Goal: Task Accomplishment & Management: Manage account settings

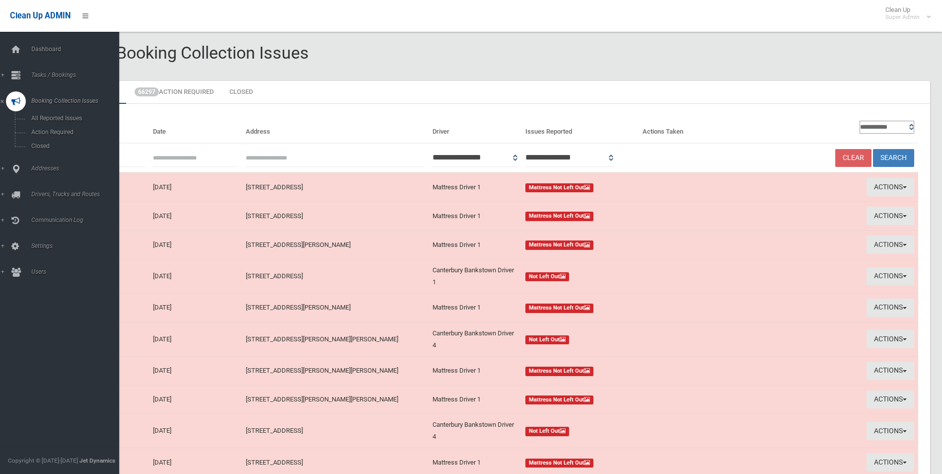
scroll to position [96, 0]
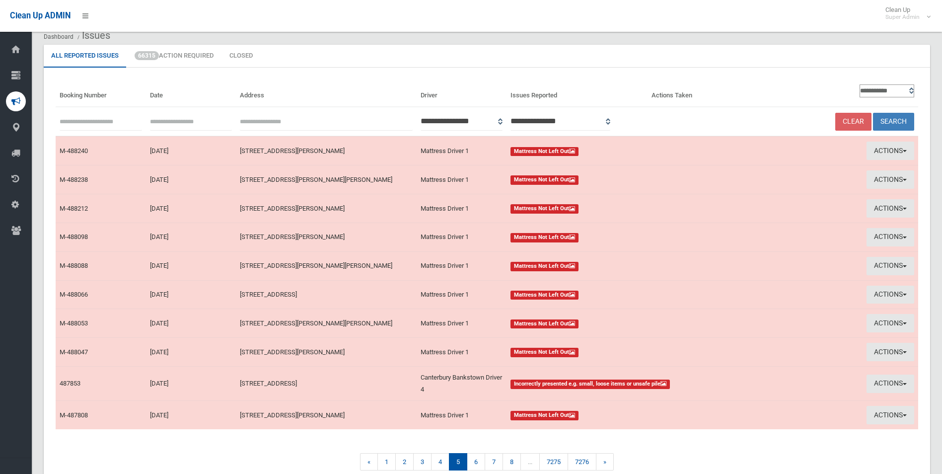
scroll to position [85, 0]
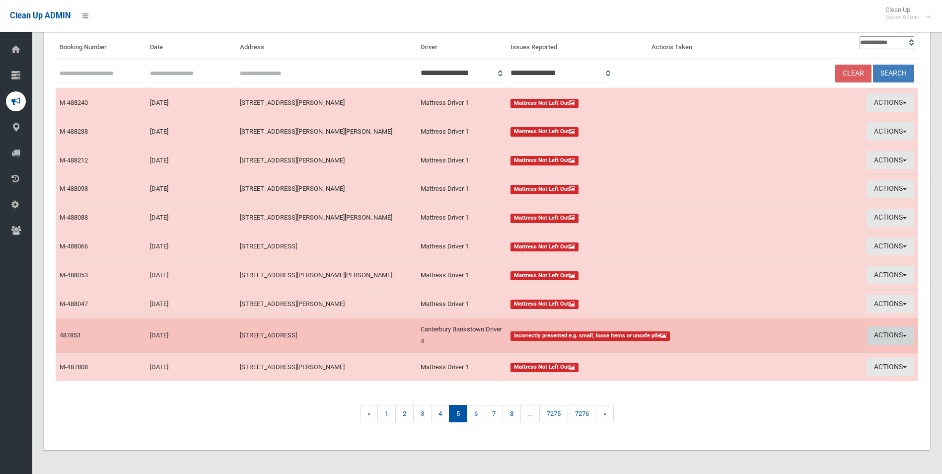
click at [881, 336] on button "Actions" at bounding box center [890, 335] width 48 height 18
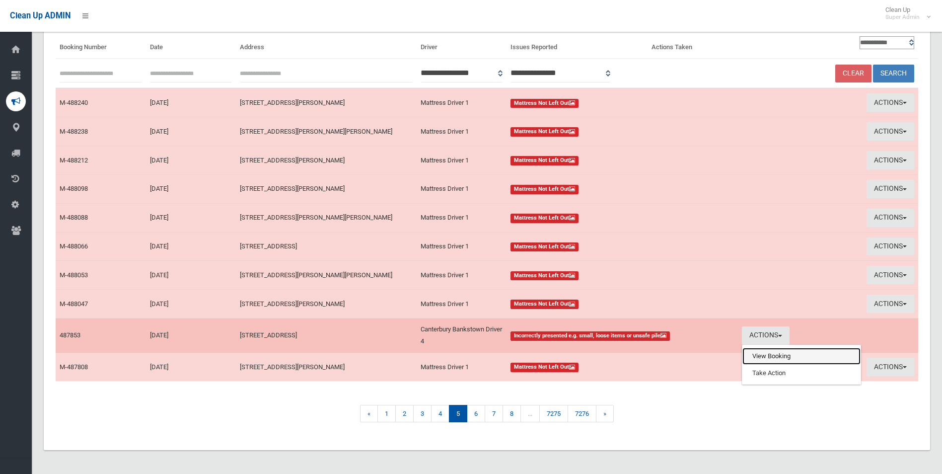
click at [767, 352] on link "View Booking" at bounding box center [801, 355] width 118 height 17
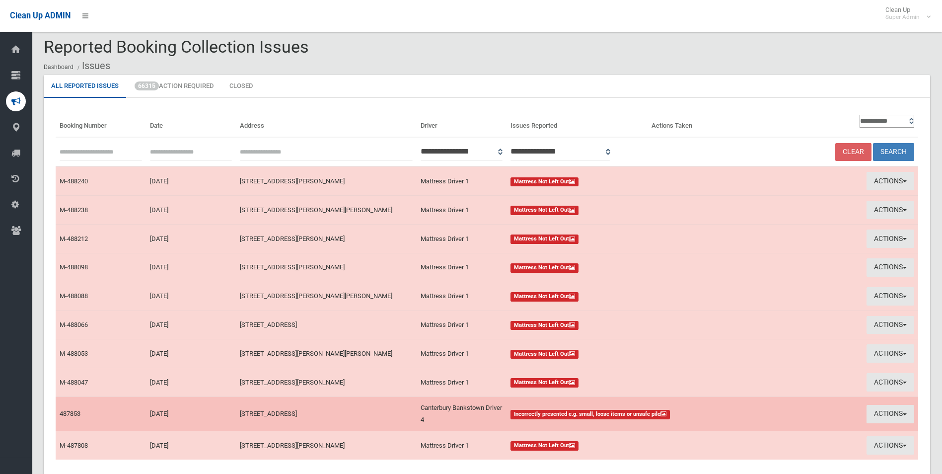
scroll to position [0, 0]
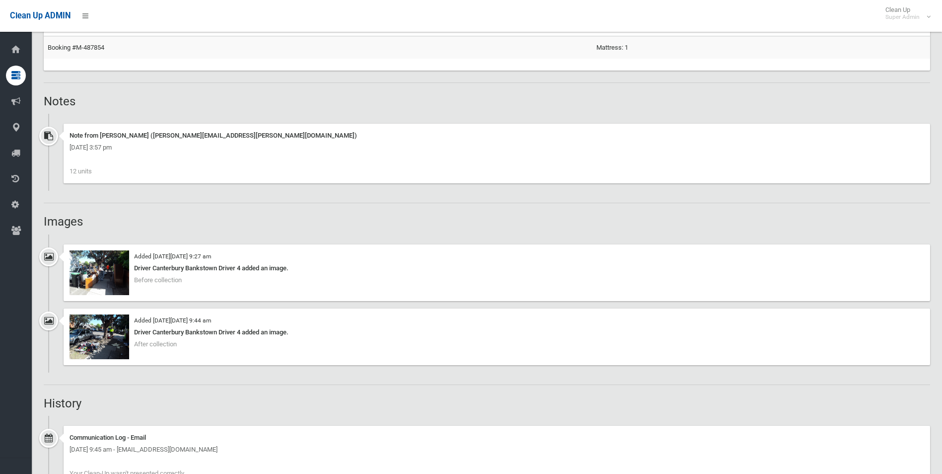
scroll to position [695, 0]
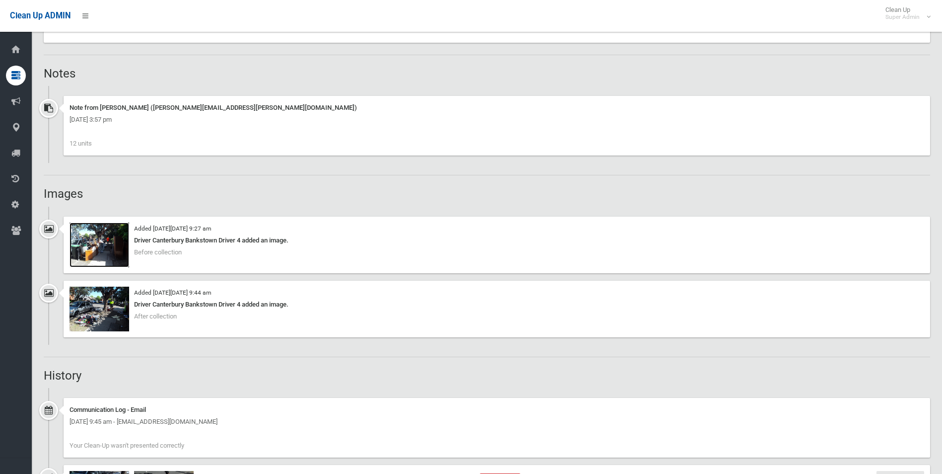
click at [110, 264] on img at bounding box center [99, 244] width 60 height 45
click at [108, 308] on img at bounding box center [99, 308] width 60 height 45
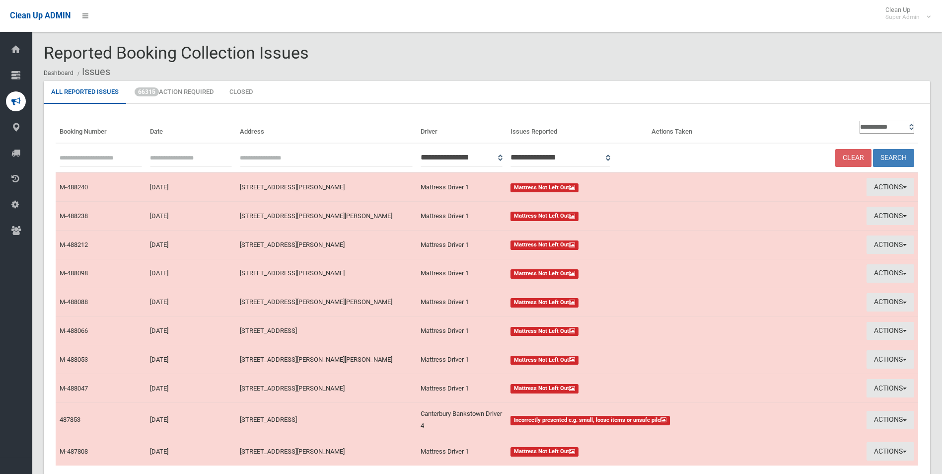
scroll to position [85, 0]
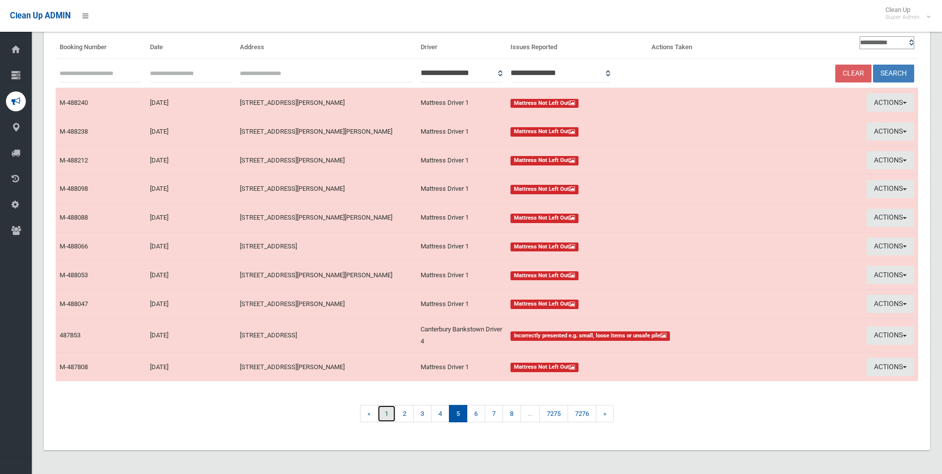
click at [386, 412] on link "1" at bounding box center [386, 413] width 18 height 17
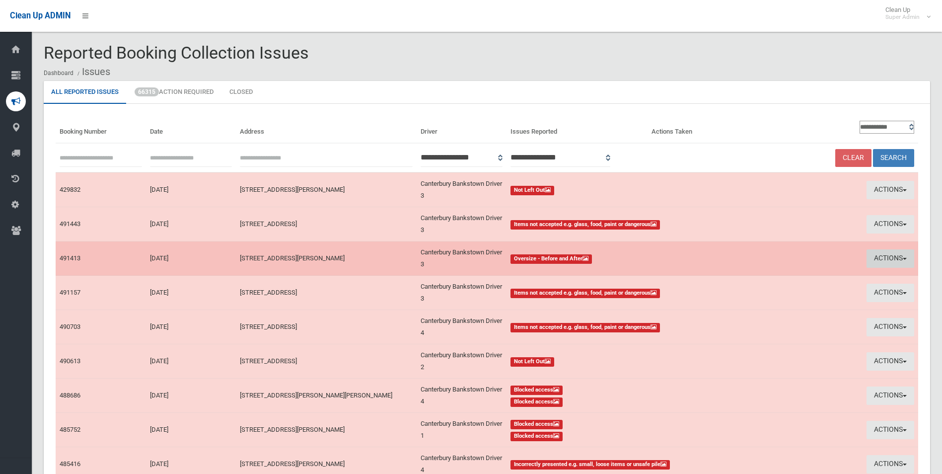
click at [889, 255] on button "Actions" at bounding box center [890, 258] width 48 height 18
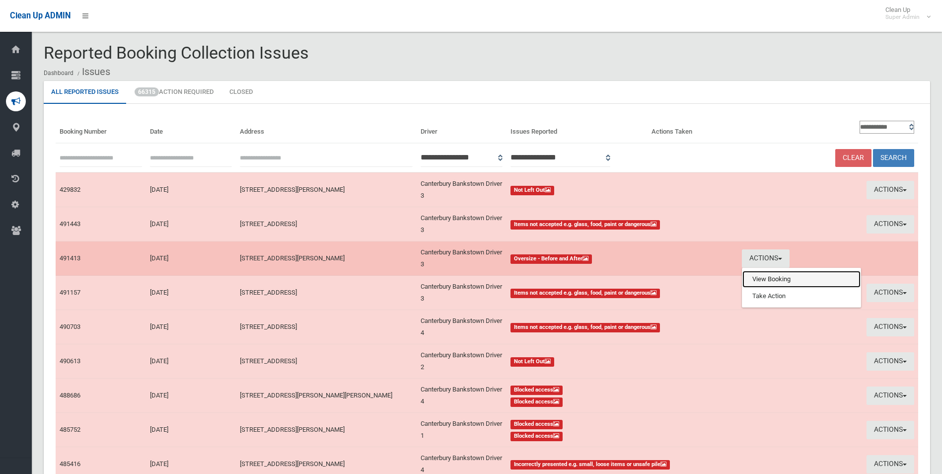
click at [755, 275] on link "View Booking" at bounding box center [801, 279] width 118 height 17
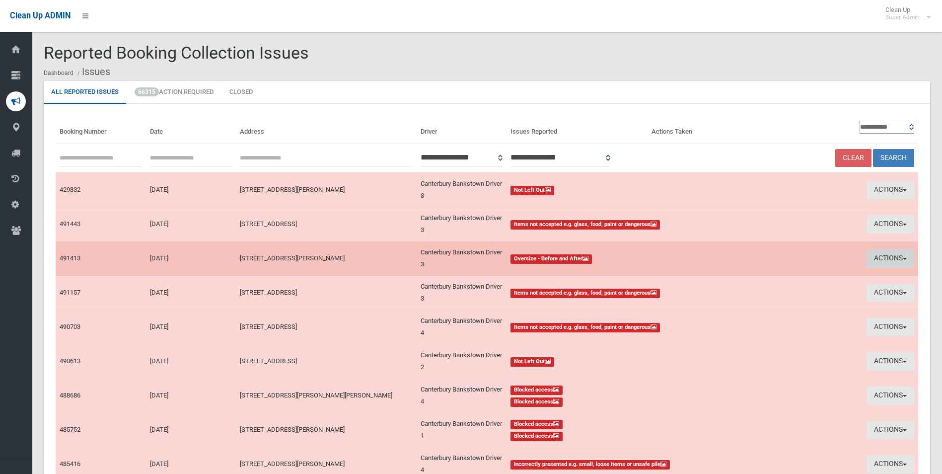
click at [873, 255] on button "Actions" at bounding box center [890, 258] width 48 height 18
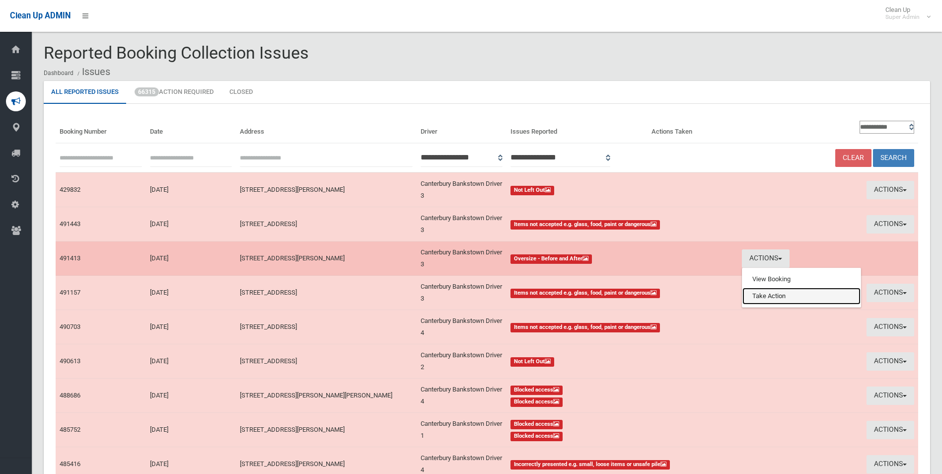
click at [766, 296] on link "Take Action" at bounding box center [801, 295] width 118 height 17
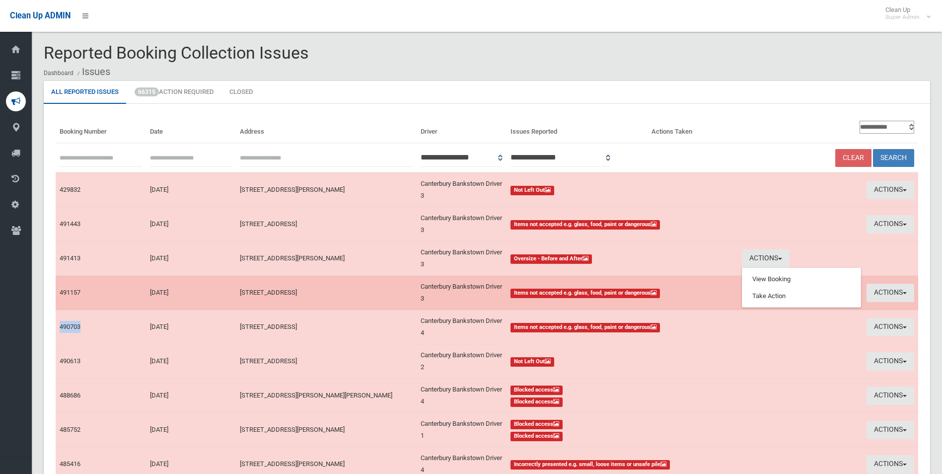
click at [766, 296] on td "Actions View Booking Take Action" at bounding box center [828, 292] width 180 height 34
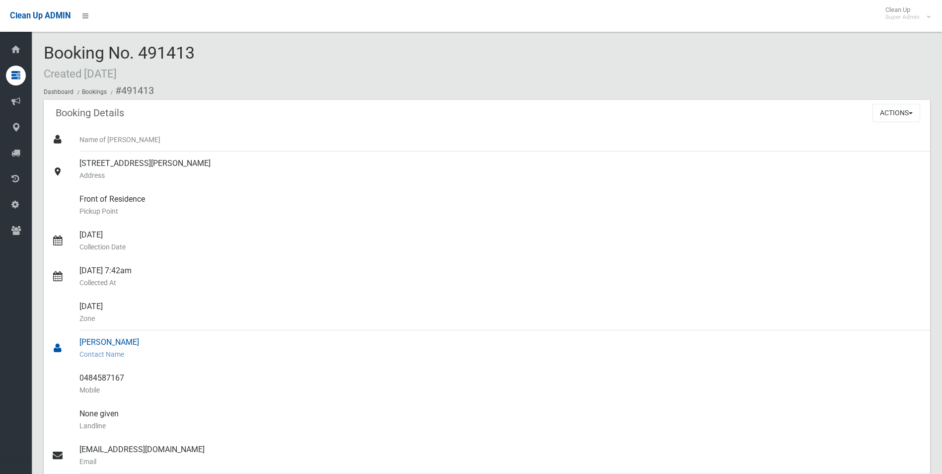
drag, startPoint x: 394, startPoint y: 328, endPoint x: 395, endPoint y: 355, distance: 27.3
click at [409, 355] on ul "Name of [PERSON_NAME] [STREET_ADDRESS][PERSON_NAME] Address Front of Residence …" at bounding box center [487, 396] width 886 height 536
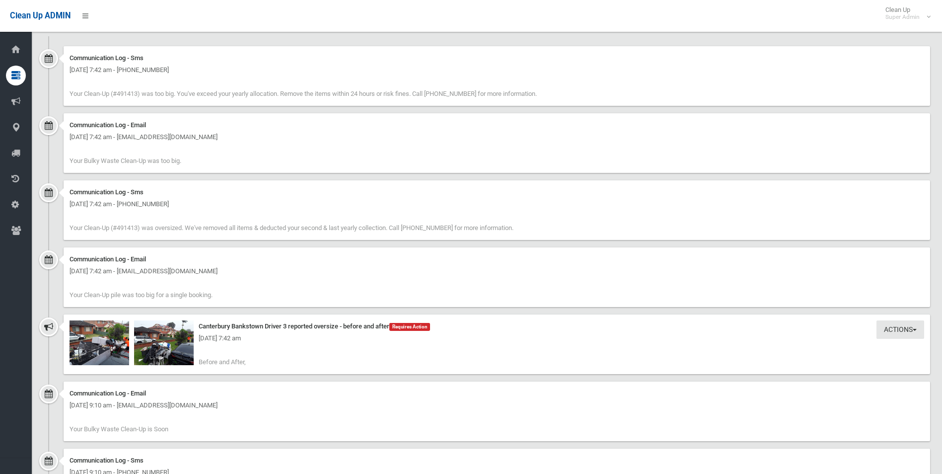
scroll to position [844, 0]
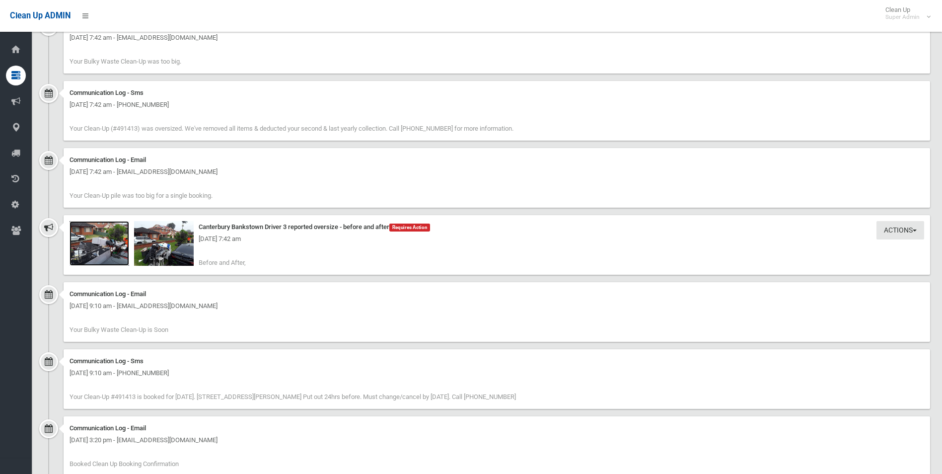
click at [106, 252] on img at bounding box center [99, 243] width 60 height 45
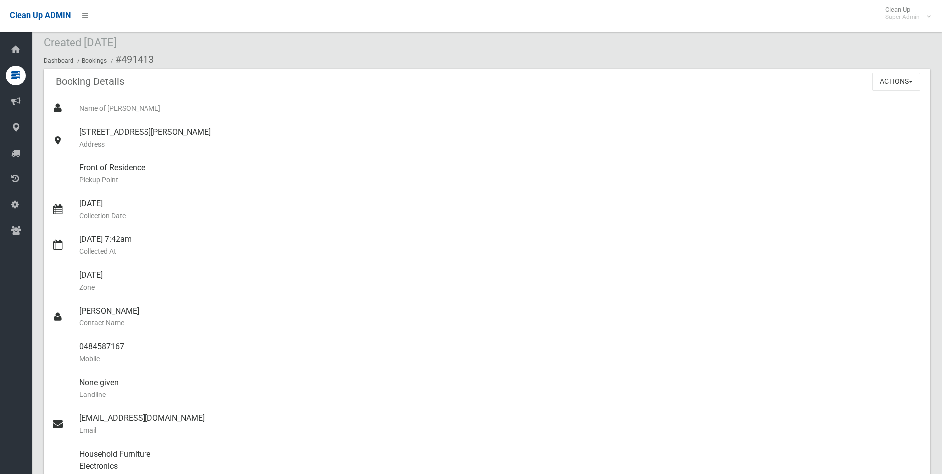
scroll to position [0, 0]
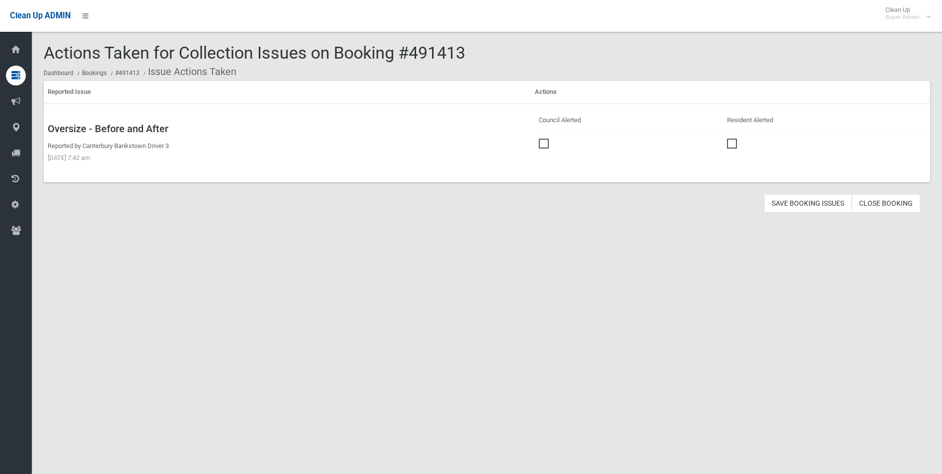
click at [545, 138] on span at bounding box center [546, 138] width 15 height 0
click at [890, 204] on link "Close Booking" at bounding box center [885, 203] width 68 height 18
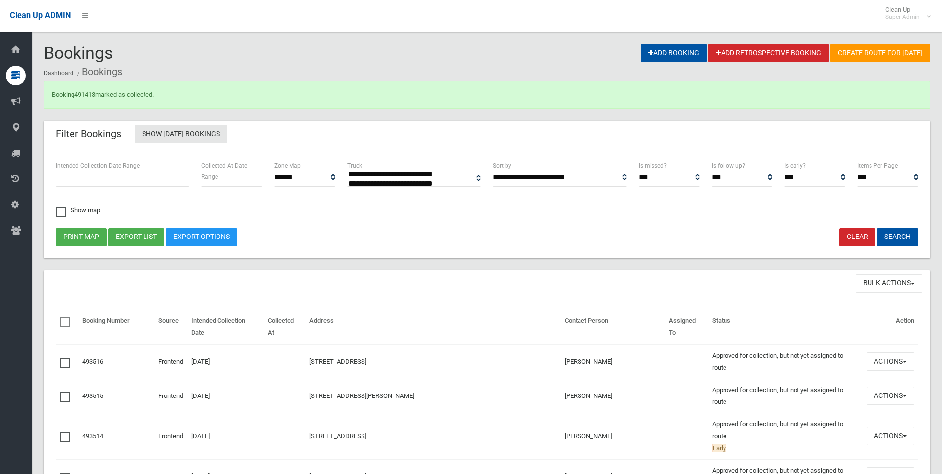
select select
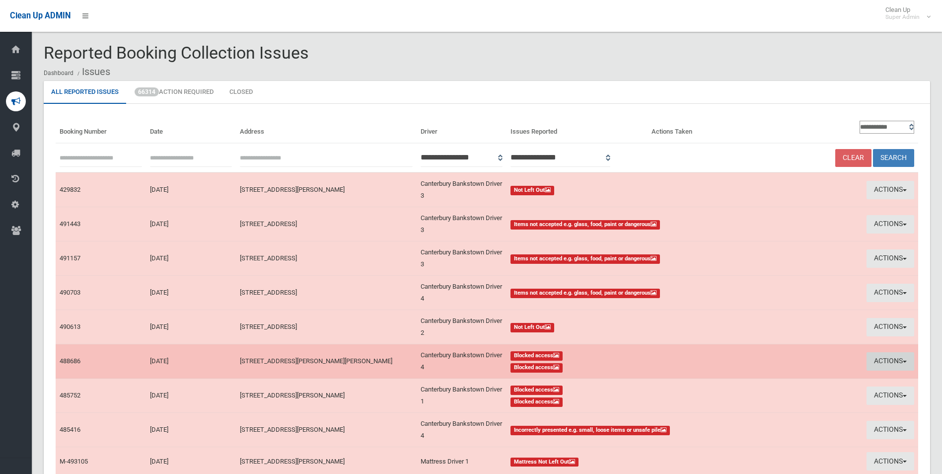
click at [886, 360] on button "Actions" at bounding box center [890, 361] width 48 height 18
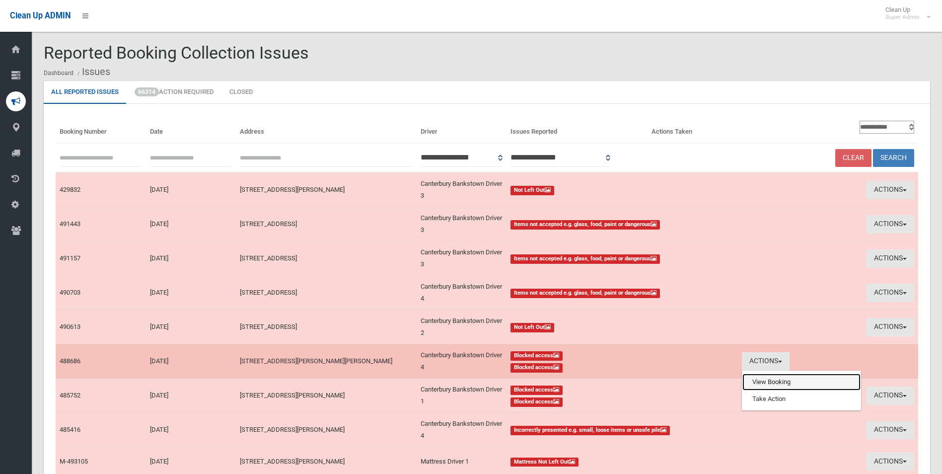
click at [764, 383] on link "View Booking" at bounding box center [801, 381] width 118 height 17
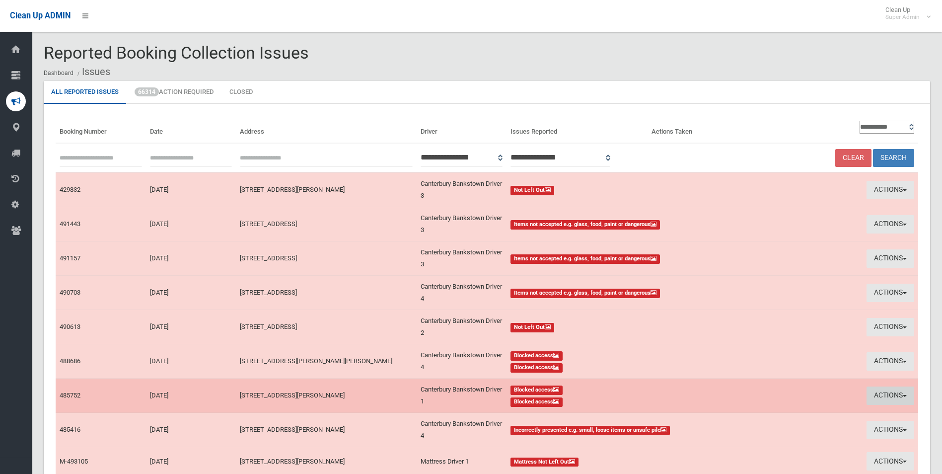
click at [876, 394] on button "Actions" at bounding box center [890, 395] width 48 height 18
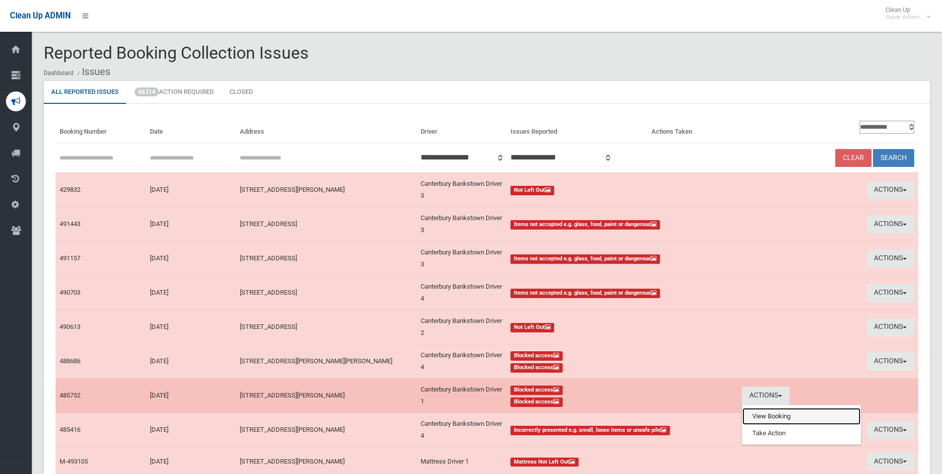
click at [756, 416] on link "View Booking" at bounding box center [801, 416] width 118 height 17
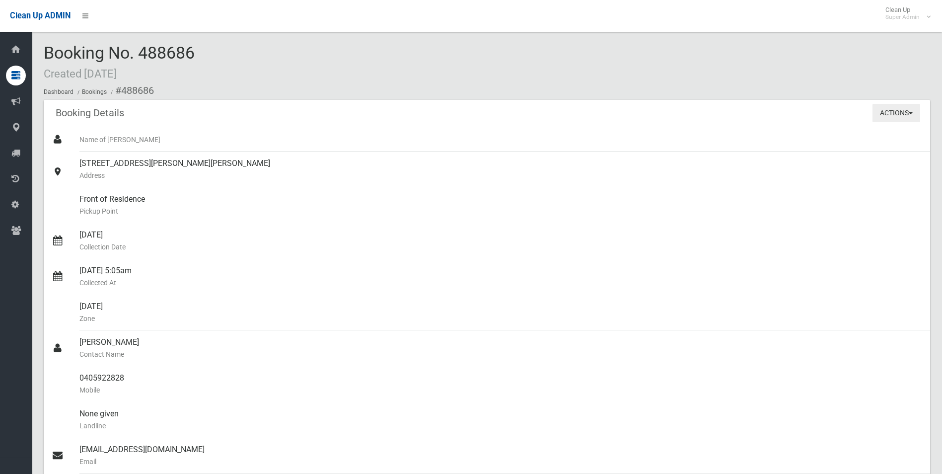
click at [887, 105] on button "Actions" at bounding box center [896, 113] width 48 height 18
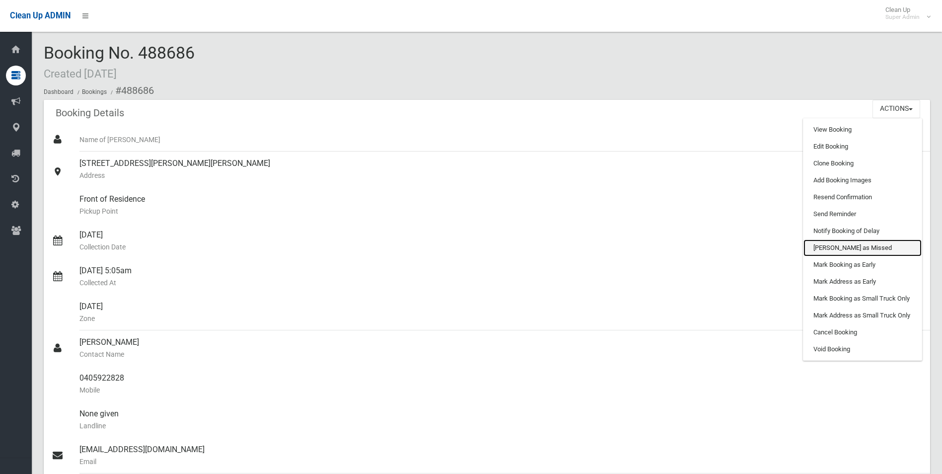
drag, startPoint x: 843, startPoint y: 245, endPoint x: 525, endPoint y: 44, distance: 375.9
click at [843, 245] on link "[PERSON_NAME] as Missed" at bounding box center [862, 247] width 118 height 17
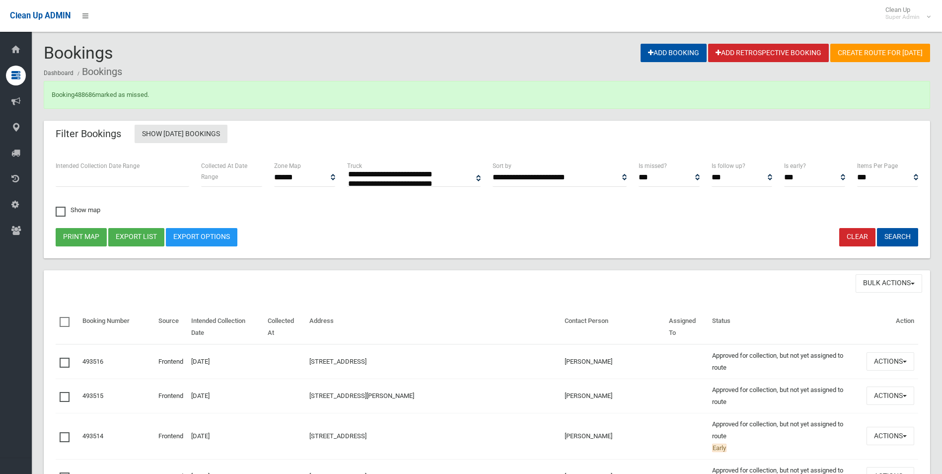
select select
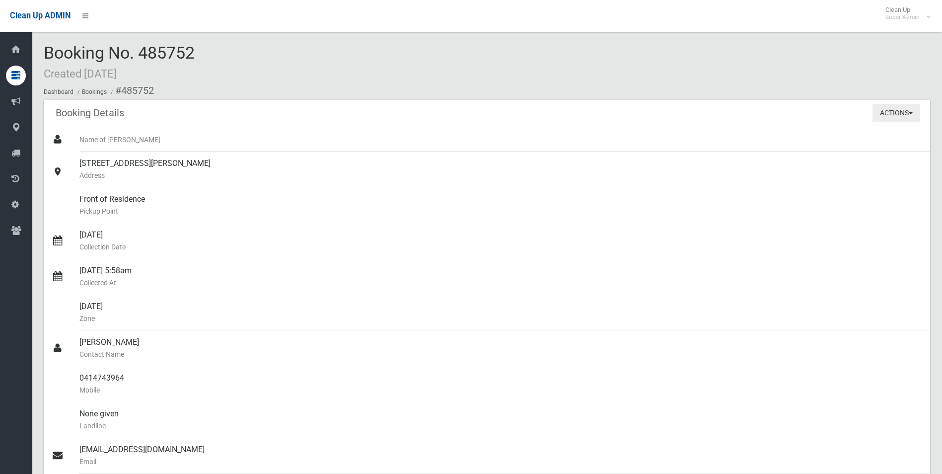
click at [885, 115] on button "Actions" at bounding box center [896, 113] width 48 height 18
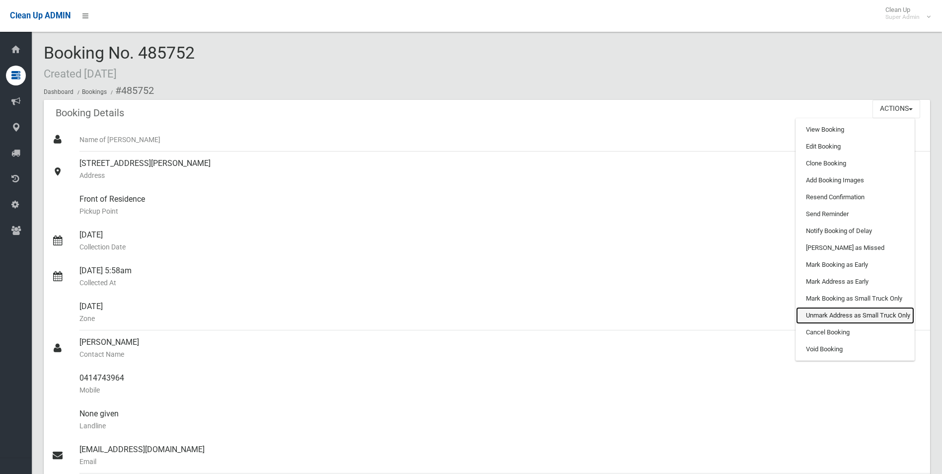
drag, startPoint x: 856, startPoint y: 312, endPoint x: 522, endPoint y: 47, distance: 426.8
click at [856, 312] on link "Unmark Address as Small Truck Only" at bounding box center [855, 315] width 118 height 17
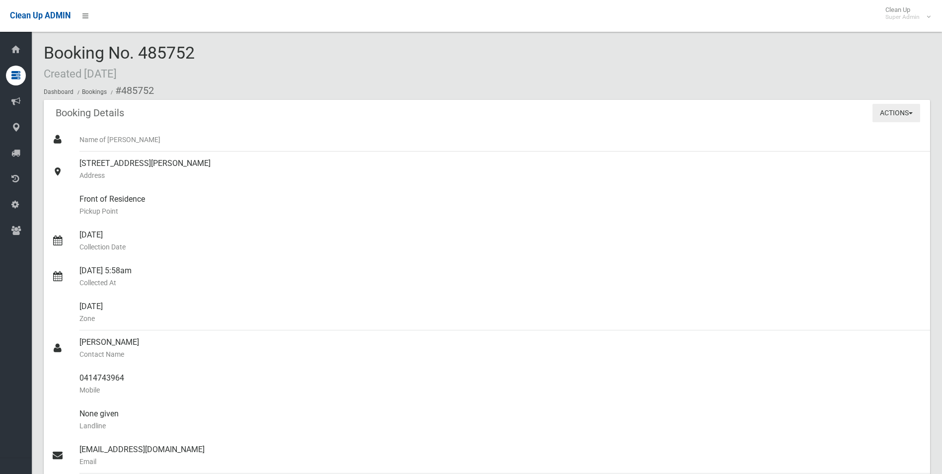
click at [879, 112] on button "Actions" at bounding box center [896, 113] width 48 height 18
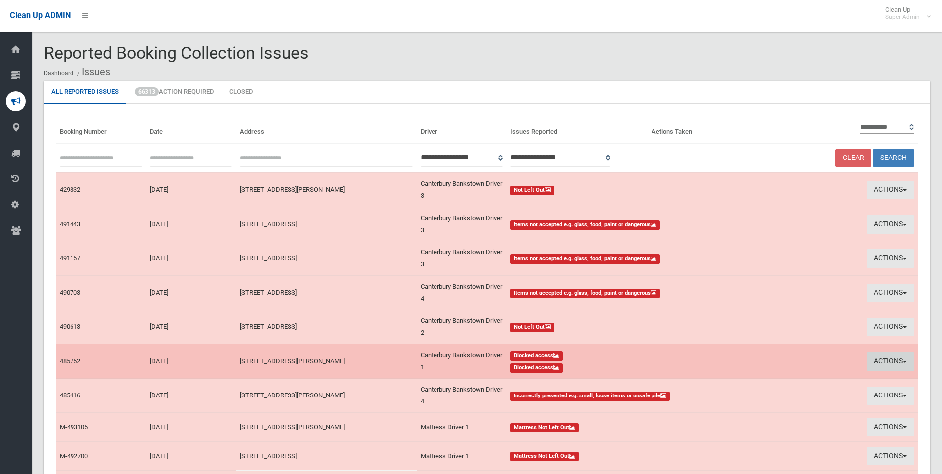
click at [876, 360] on button "Actions" at bounding box center [890, 361] width 48 height 18
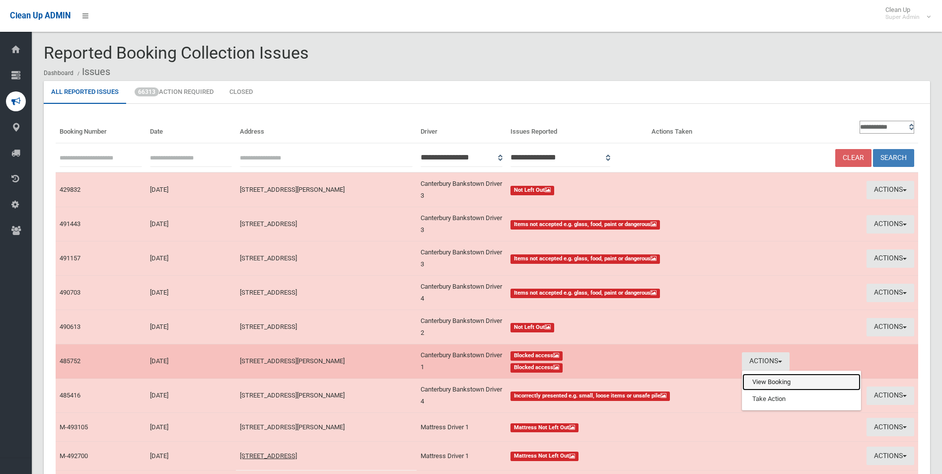
click at [759, 380] on link "View Booking" at bounding box center [801, 381] width 118 height 17
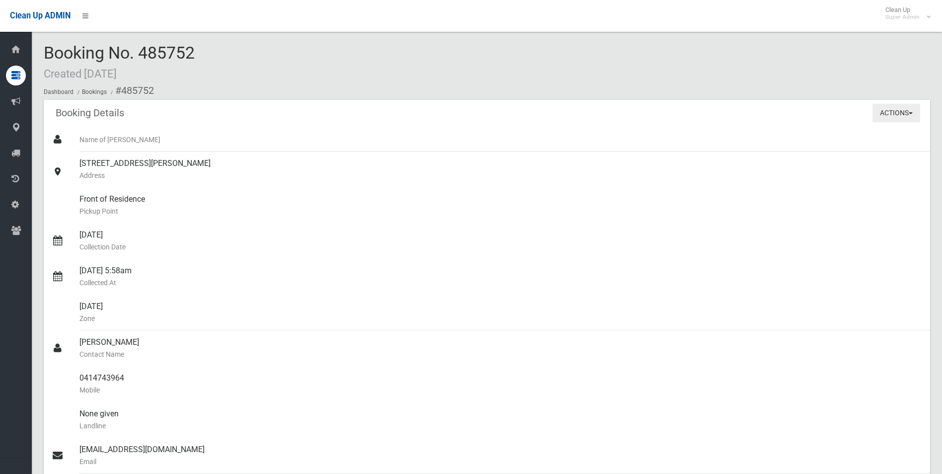
click at [887, 111] on button "Actions" at bounding box center [896, 113] width 48 height 18
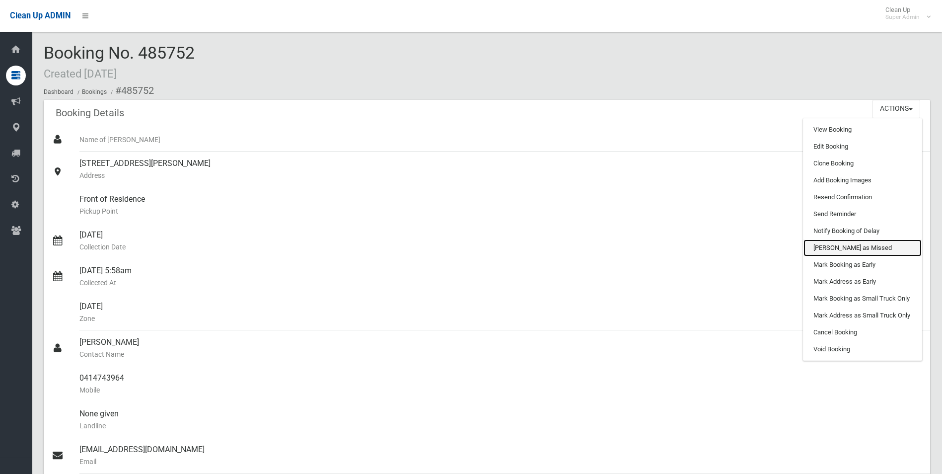
click at [841, 245] on link "Mark as Missed" at bounding box center [862, 247] width 118 height 17
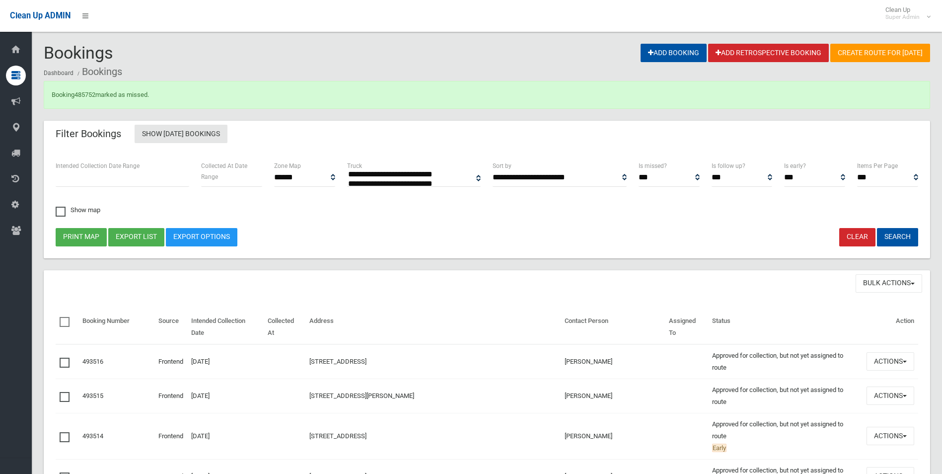
select select
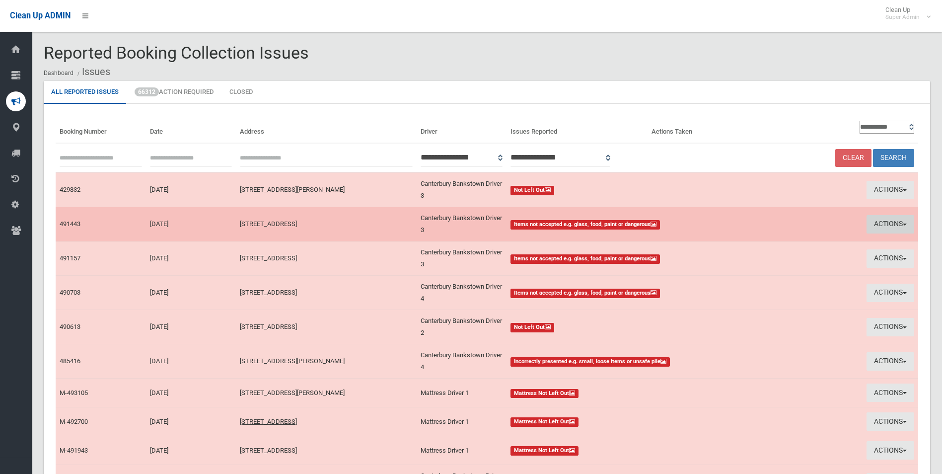
click at [890, 222] on button "Actions" at bounding box center [890, 224] width 48 height 18
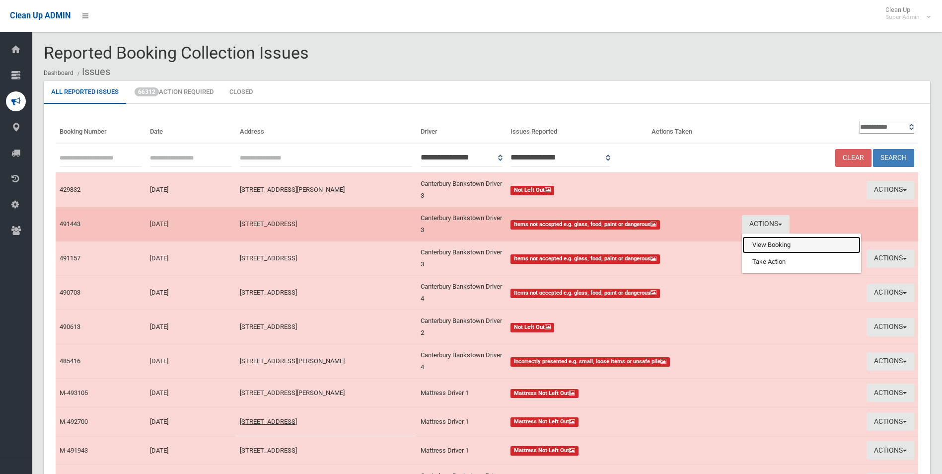
click at [777, 246] on link "View Booking" at bounding box center [801, 244] width 118 height 17
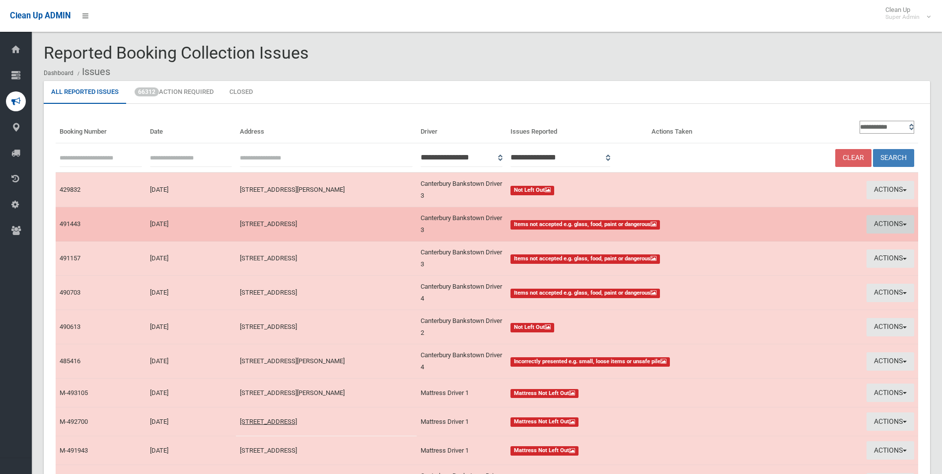
click at [879, 220] on button "Actions" at bounding box center [890, 224] width 48 height 18
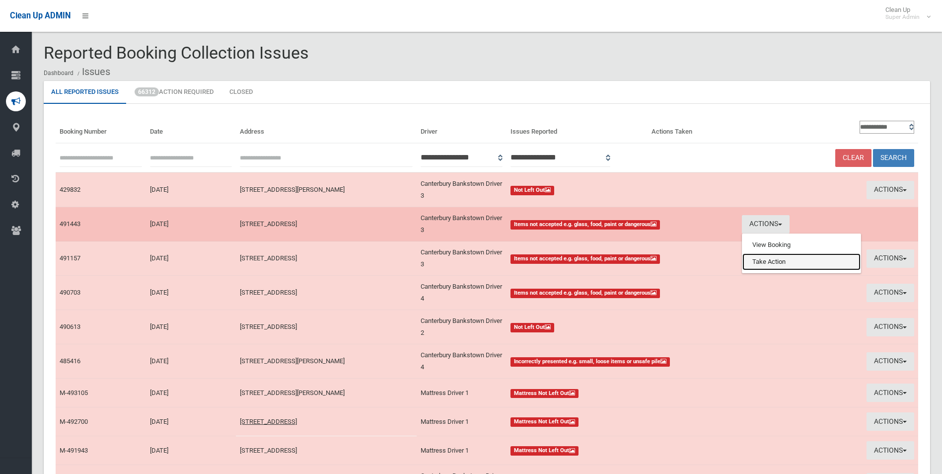
click at [752, 263] on link "Take Action" at bounding box center [801, 261] width 118 height 17
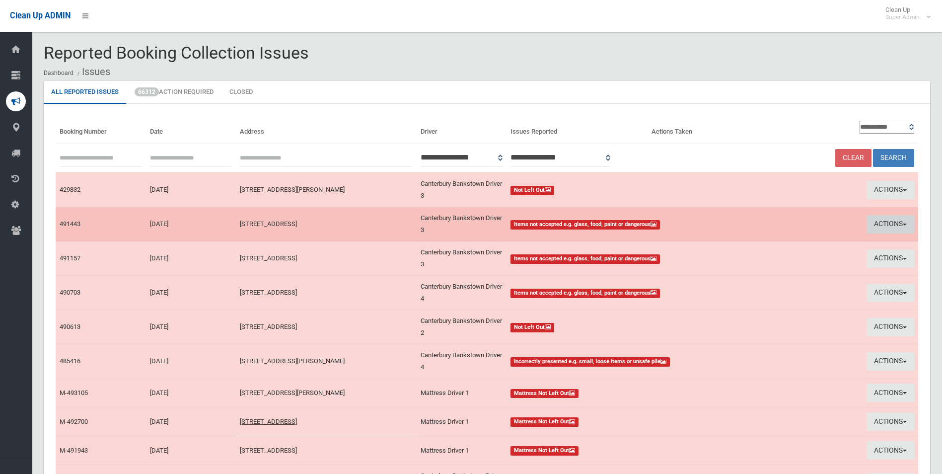
click at [880, 221] on button "Actions" at bounding box center [890, 224] width 48 height 18
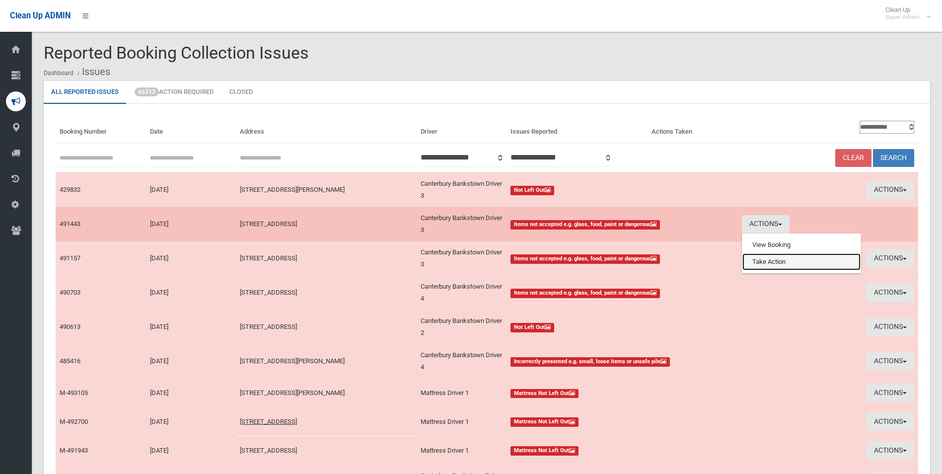
click at [770, 261] on link "Take Action" at bounding box center [801, 261] width 118 height 17
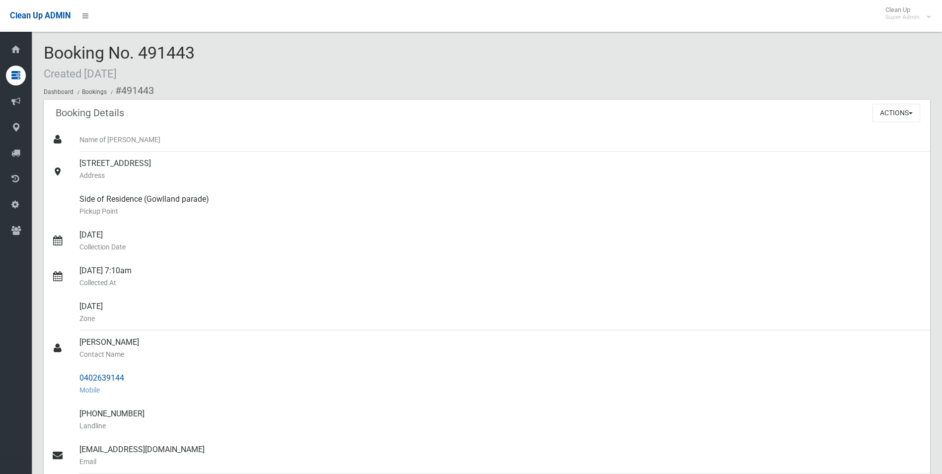
drag, startPoint x: 80, startPoint y: 376, endPoint x: 129, endPoint y: 380, distance: 48.3
click at [129, 380] on div "0402639144 Mobile" at bounding box center [500, 384] width 842 height 36
drag, startPoint x: 129, startPoint y: 380, endPoint x: 116, endPoint y: 378, distance: 13.1
copy div "0402639144"
drag, startPoint x: 121, startPoint y: 91, endPoint x: 139, endPoint y: 372, distance: 281.5
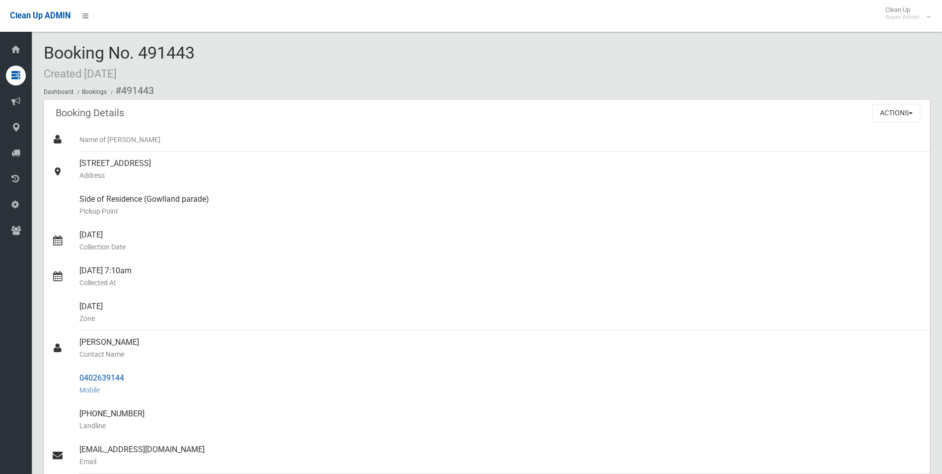
copy section "491443 Booking Details Actions View Booking Edit Booking Clone Booking Add Book…"
click at [345, 195] on div "Side of Residence (Gowlland parade) Pickup Point" at bounding box center [500, 205] width 842 height 36
click at [890, 111] on button "Actions" at bounding box center [896, 113] width 48 height 18
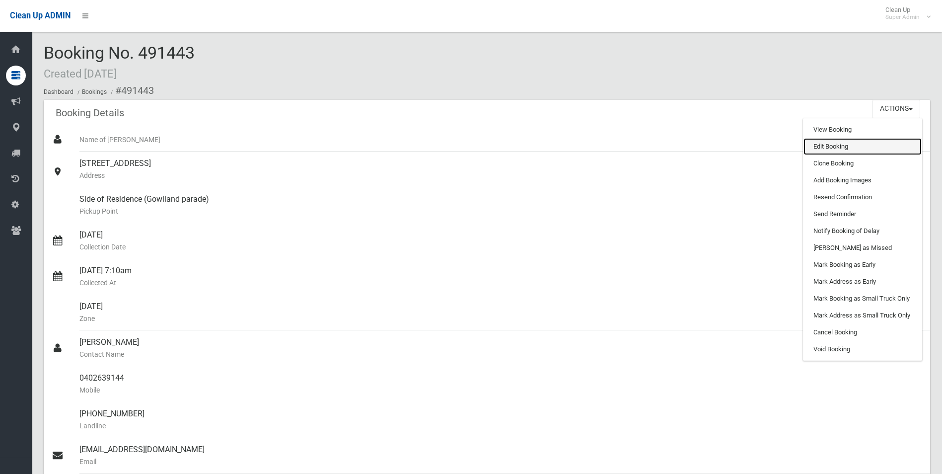
click at [837, 148] on link "Edit Booking" at bounding box center [862, 146] width 118 height 17
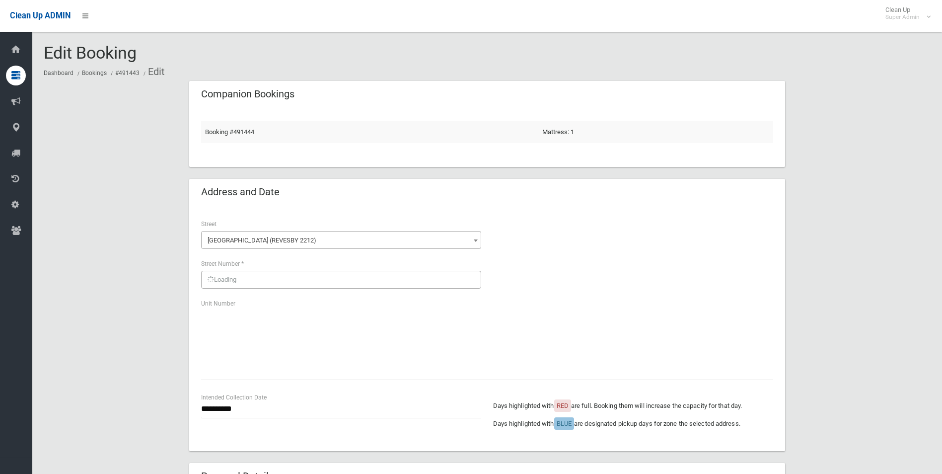
scroll to position [669, 0]
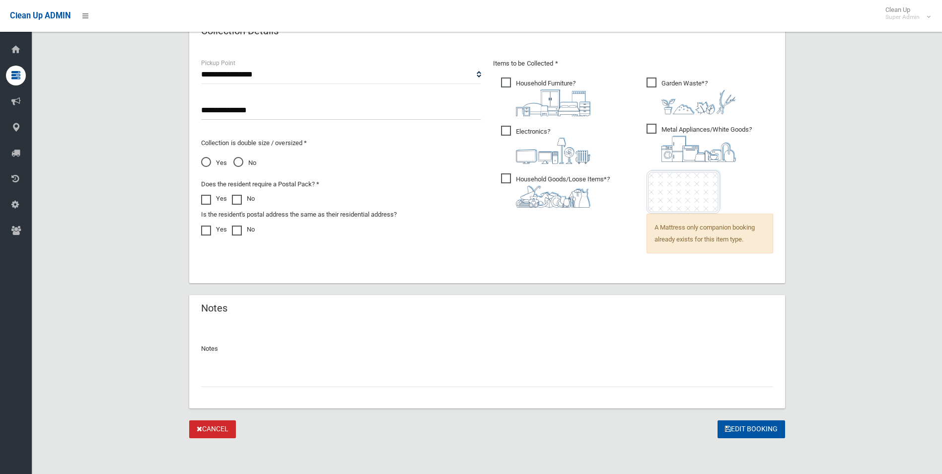
click at [278, 377] on input "text" at bounding box center [487, 377] width 572 height 18
paste input "********"
type input "**********"
click at [744, 423] on button "Edit Booking" at bounding box center [751, 429] width 68 height 18
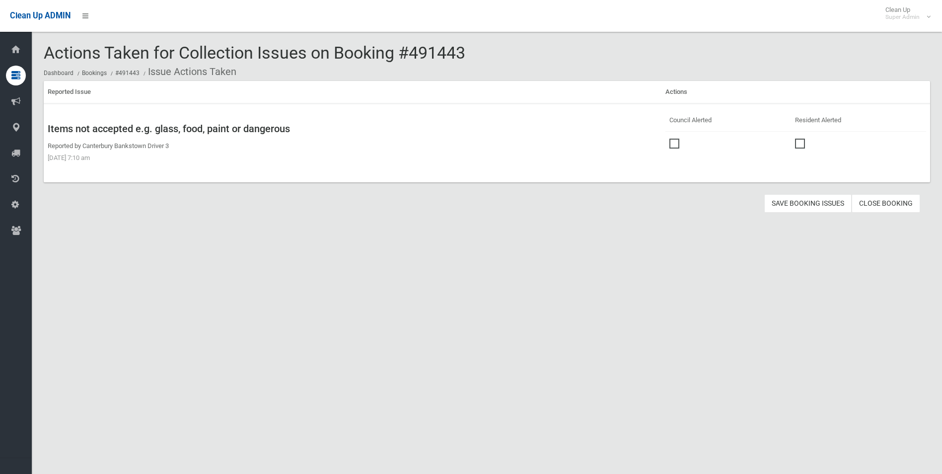
click at [672, 138] on span at bounding box center [676, 138] width 15 height 0
click at [787, 203] on button "Save Booking Issues" at bounding box center [807, 203] width 87 height 18
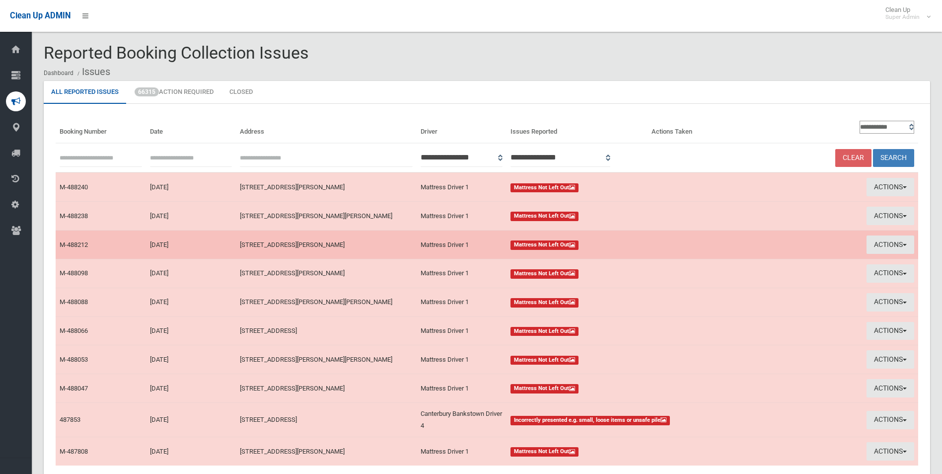
scroll to position [85, 0]
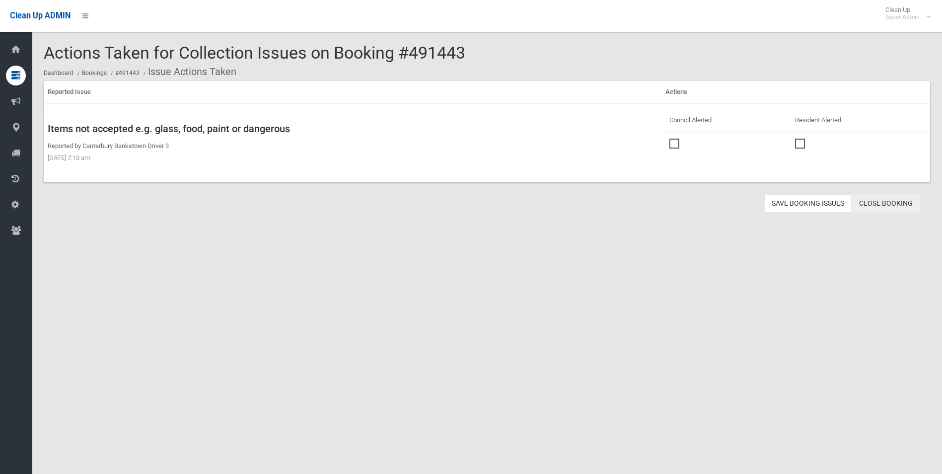
click at [881, 203] on link "Close Booking" at bounding box center [885, 203] width 68 height 18
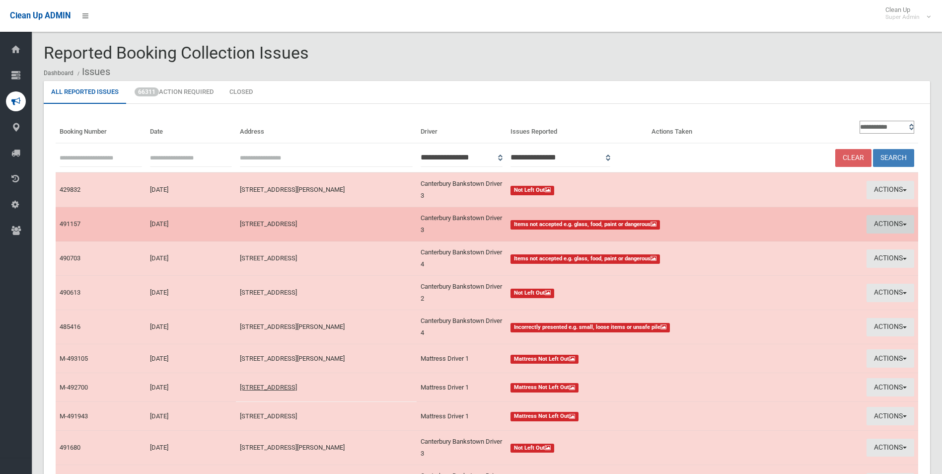
click at [880, 225] on button "Actions" at bounding box center [890, 224] width 48 height 18
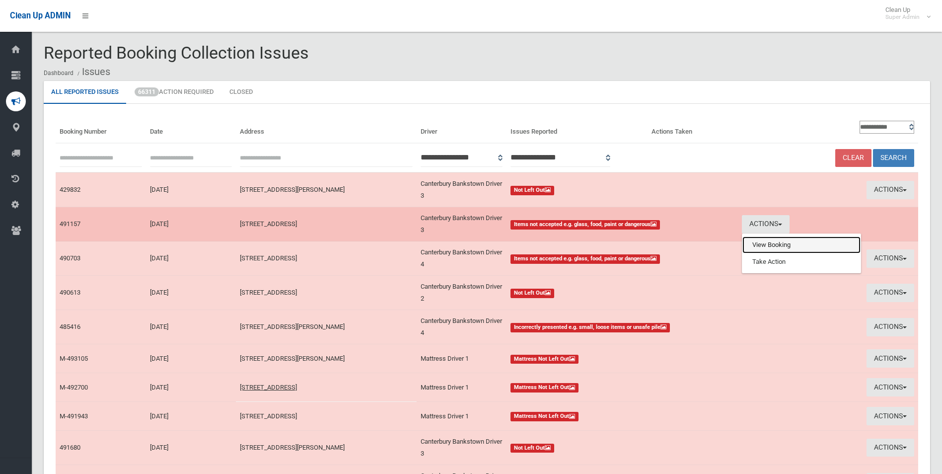
click at [773, 245] on link "View Booking" at bounding box center [801, 244] width 118 height 17
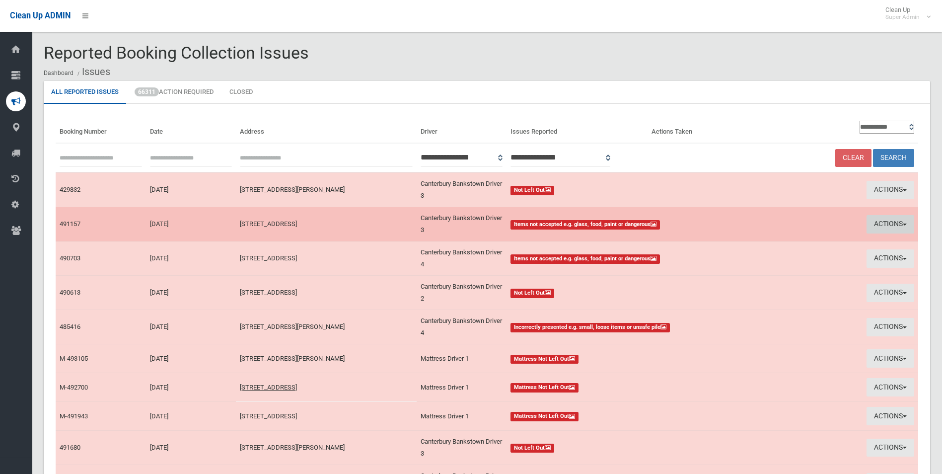
click at [890, 221] on button "Actions" at bounding box center [890, 224] width 48 height 18
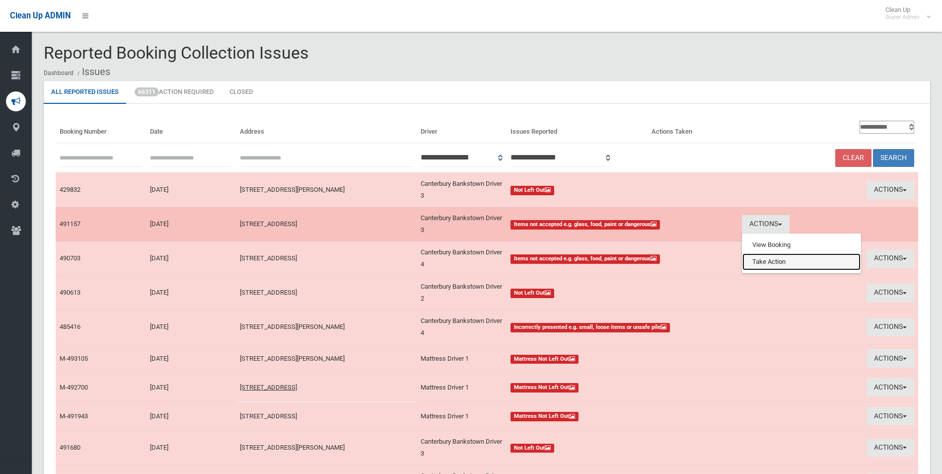
click at [768, 262] on link "Take Action" at bounding box center [801, 261] width 118 height 17
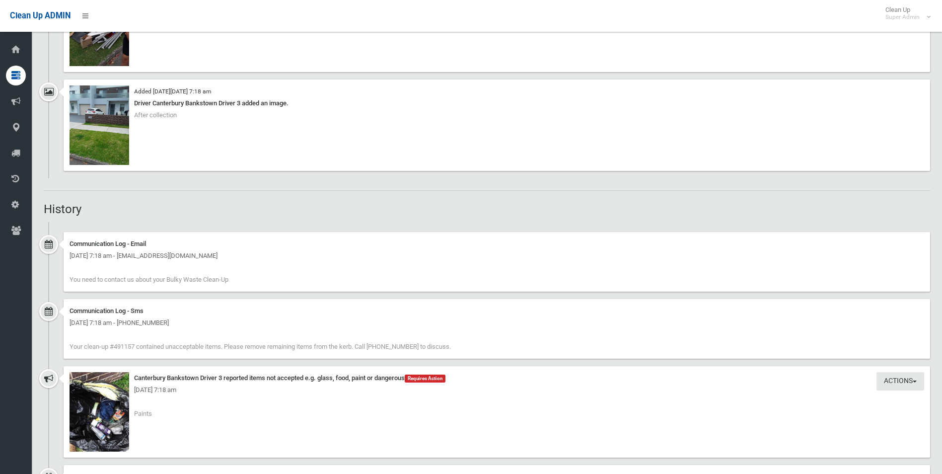
scroll to position [745, 0]
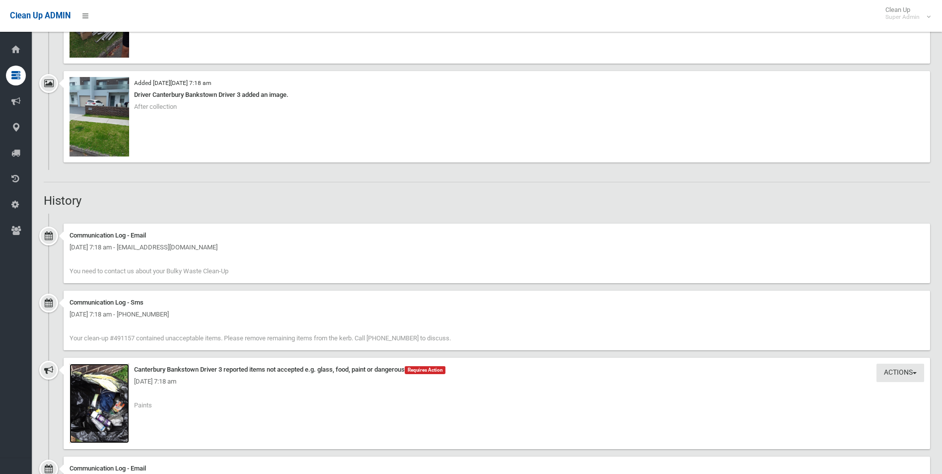
click at [110, 403] on img at bounding box center [99, 402] width 60 height 79
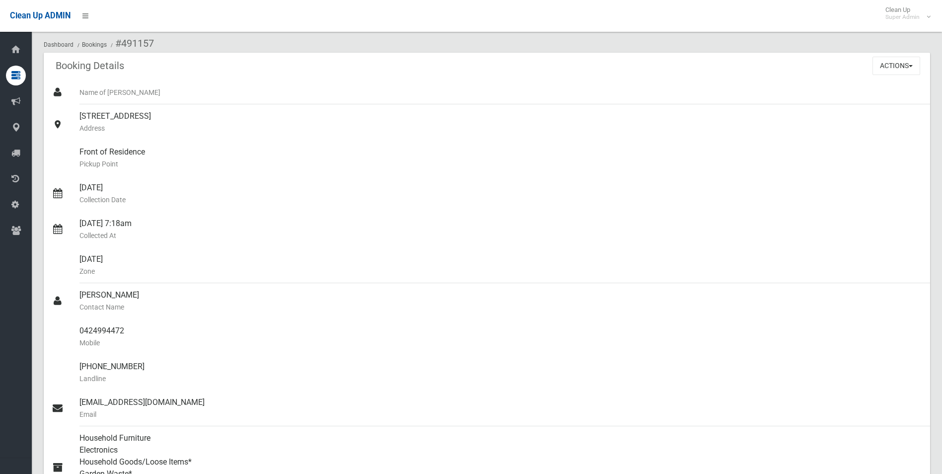
scroll to position [0, 0]
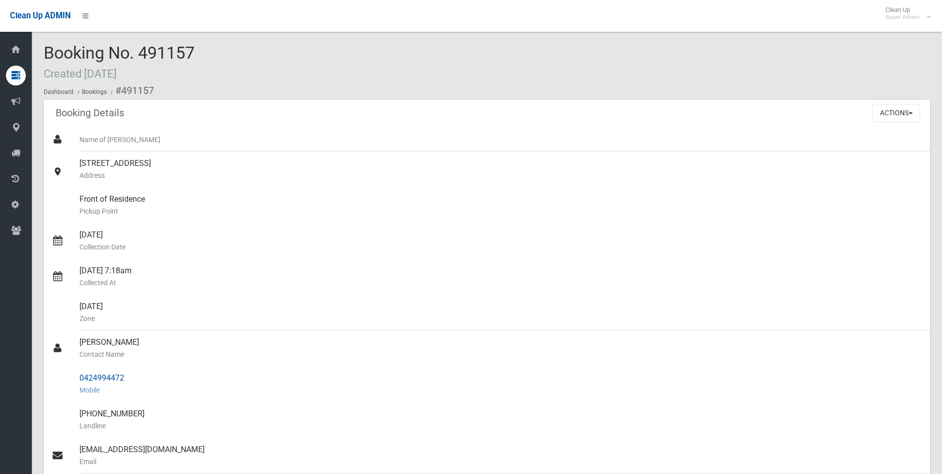
drag, startPoint x: 79, startPoint y: 376, endPoint x: 125, endPoint y: 376, distance: 46.2
click at [125, 376] on link "0424994472 Mobile" at bounding box center [487, 384] width 886 height 36
drag, startPoint x: 125, startPoint y: 376, endPoint x: 116, endPoint y: 377, distance: 9.5
copy link "0424994472"
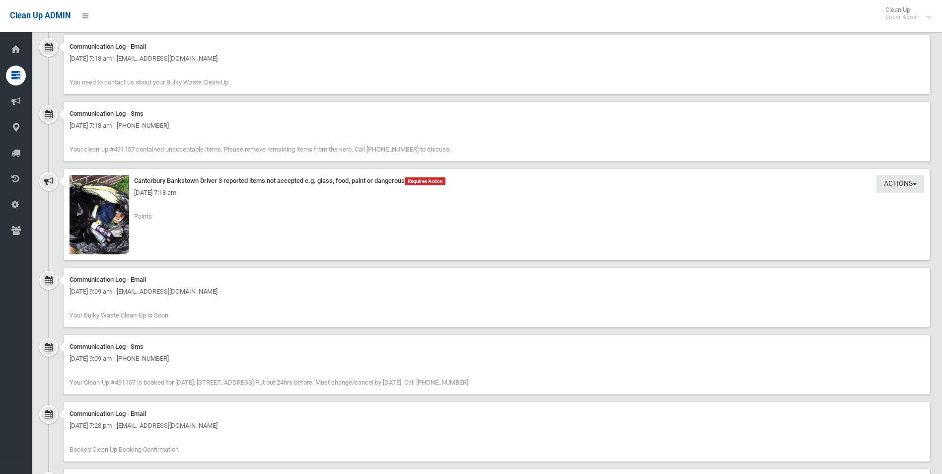
scroll to position [943, 0]
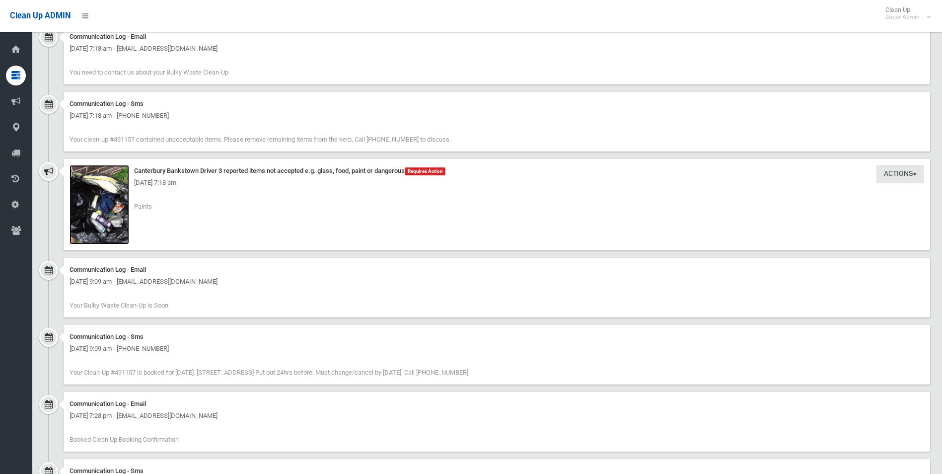
click at [102, 215] on img at bounding box center [99, 204] width 60 height 79
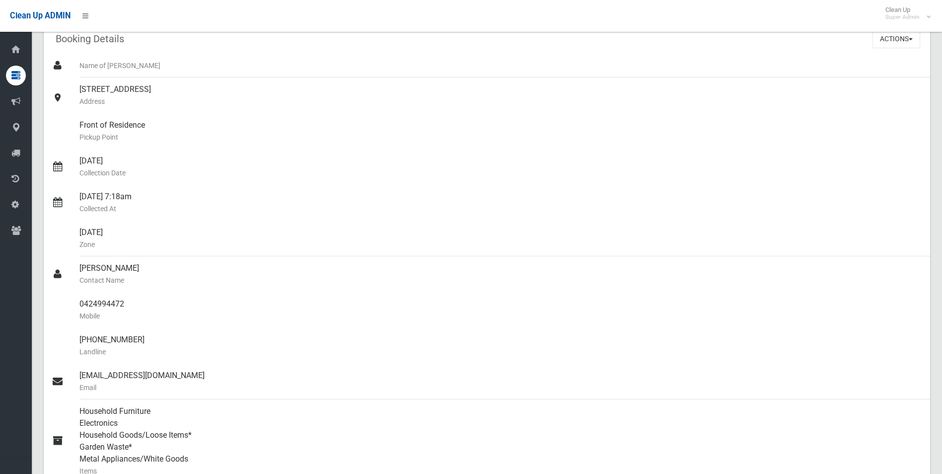
scroll to position [0, 0]
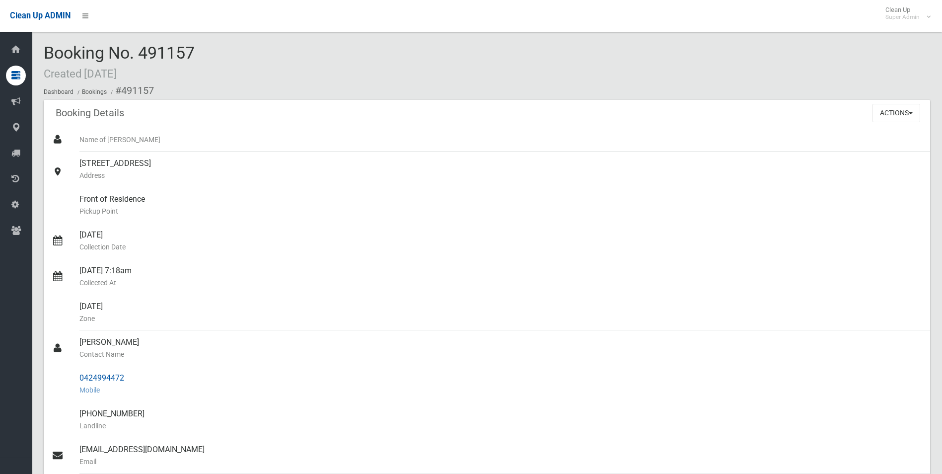
drag, startPoint x: 122, startPoint y: 90, endPoint x: 131, endPoint y: 372, distance: 282.6
copy section "491157 Booking Details Actions View Booking Edit Booking Clone Booking Add Book…"
click at [895, 111] on button "Actions" at bounding box center [896, 113] width 48 height 18
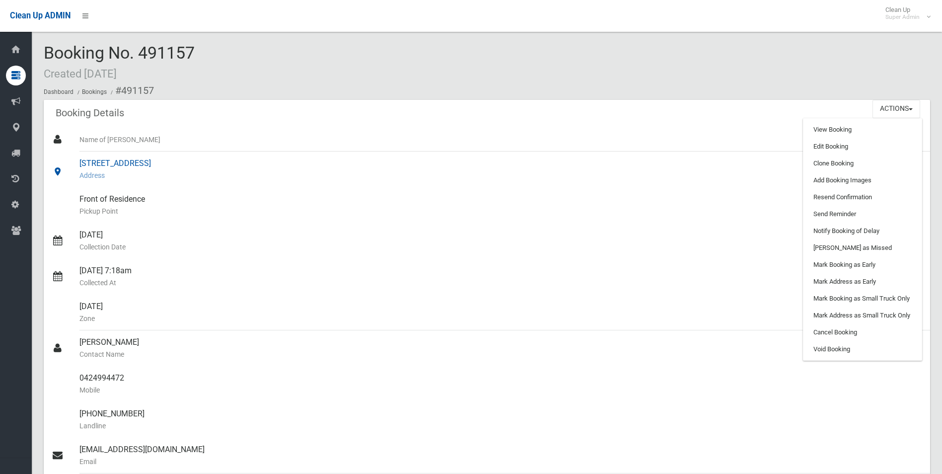
click at [764, 170] on small "Address" at bounding box center [500, 175] width 842 height 12
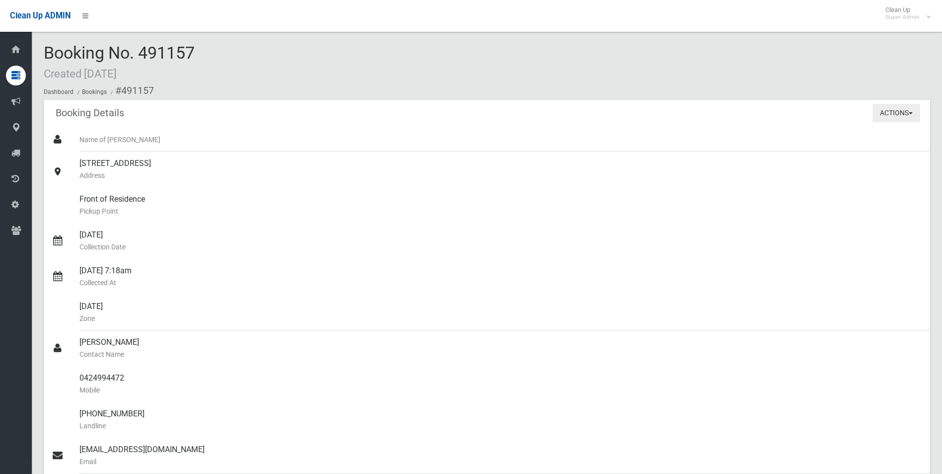
click at [901, 111] on button "Actions" at bounding box center [896, 113] width 48 height 18
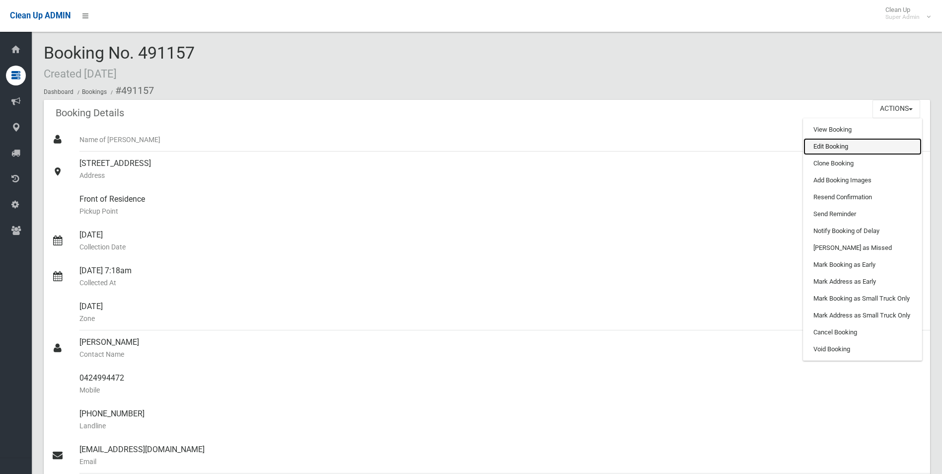
click at [823, 148] on link "Edit Booking" at bounding box center [862, 146] width 118 height 17
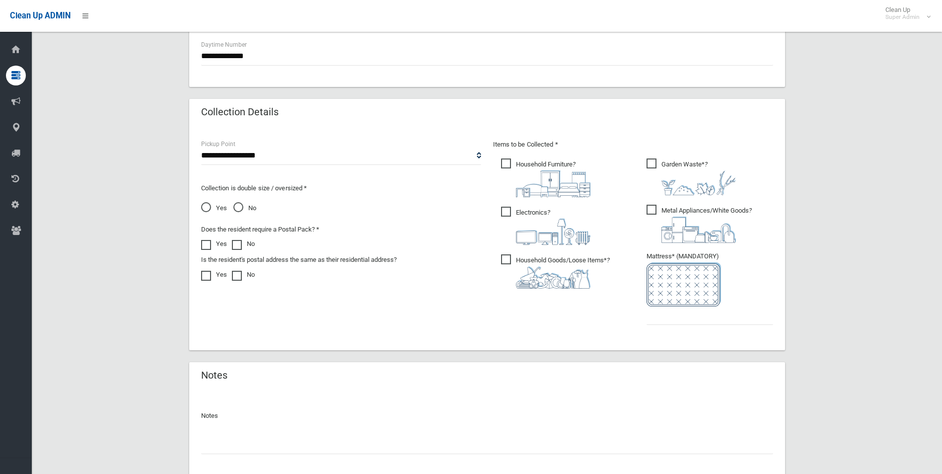
scroll to position [504, 0]
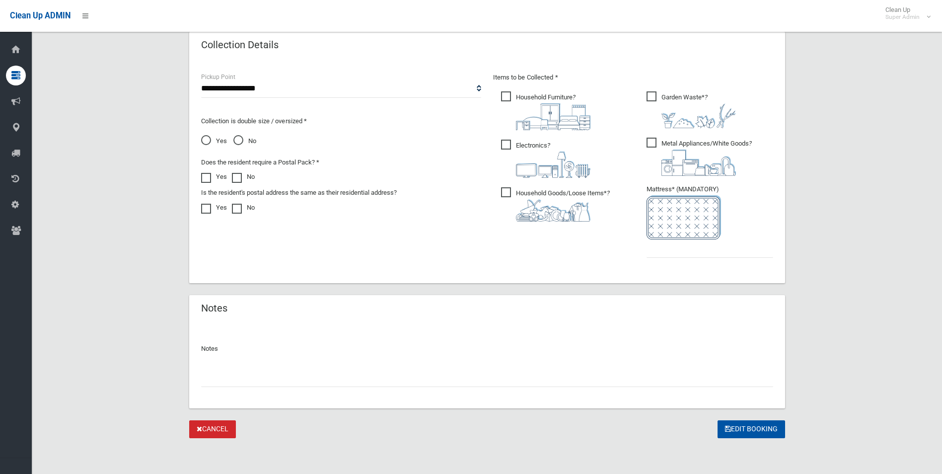
click at [250, 383] on input "text" at bounding box center [487, 377] width 572 height 18
paste input "********"
type input "**********"
click at [688, 252] on input "text" at bounding box center [709, 248] width 127 height 18
type input "*"
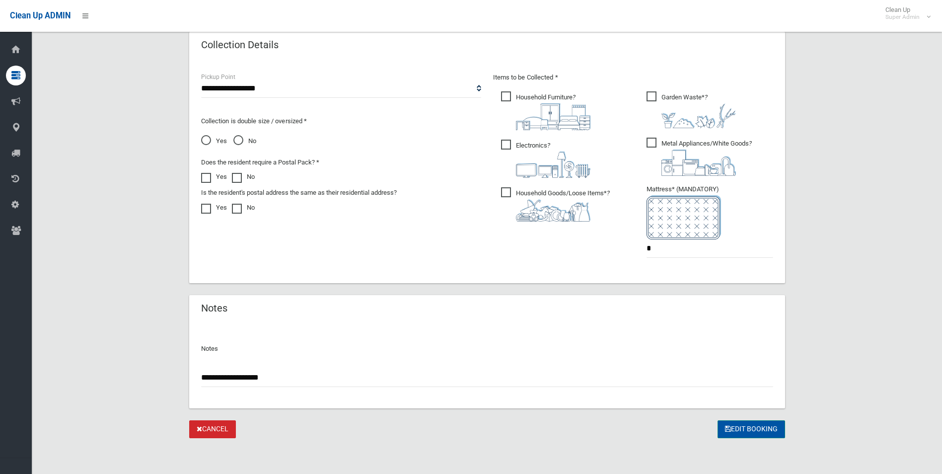
click at [745, 422] on button "Edit Booking" at bounding box center [751, 429] width 68 height 18
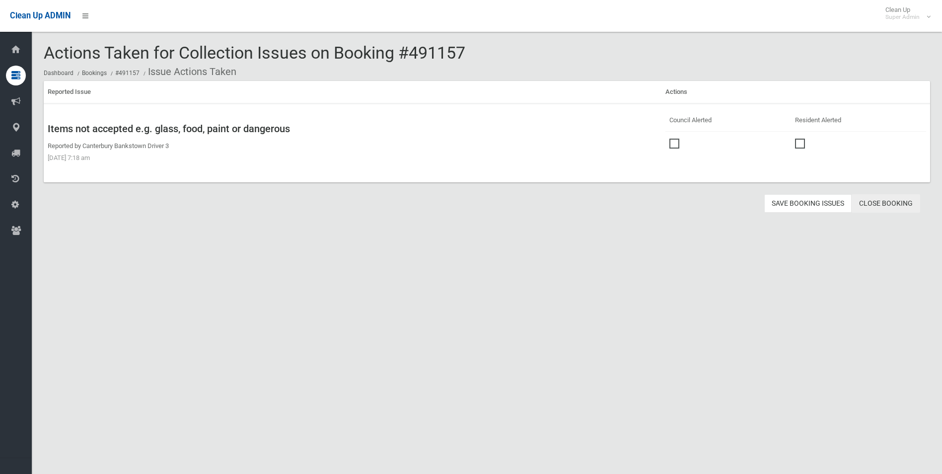
click at [894, 206] on link "Close Booking" at bounding box center [885, 203] width 68 height 18
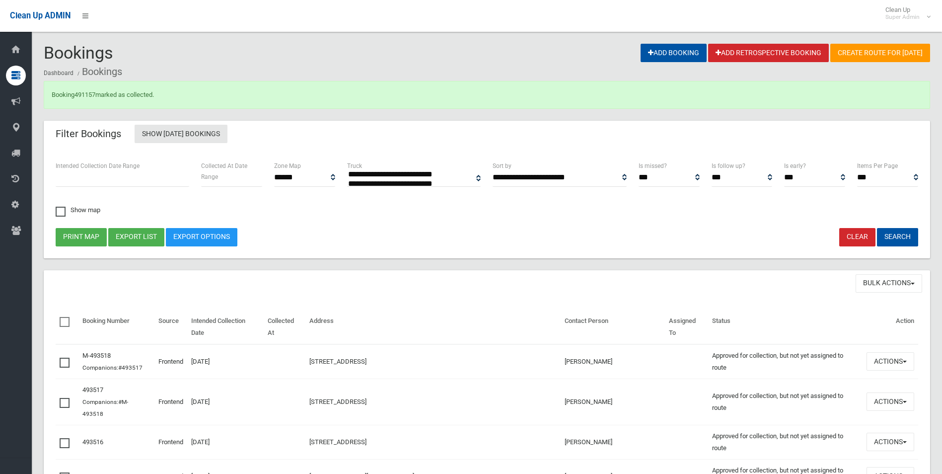
select select
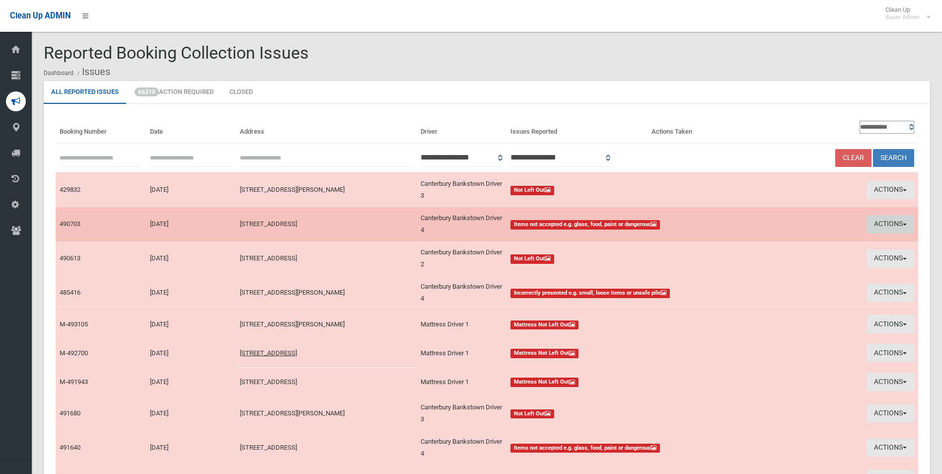
click at [879, 224] on button "Actions" at bounding box center [890, 224] width 48 height 18
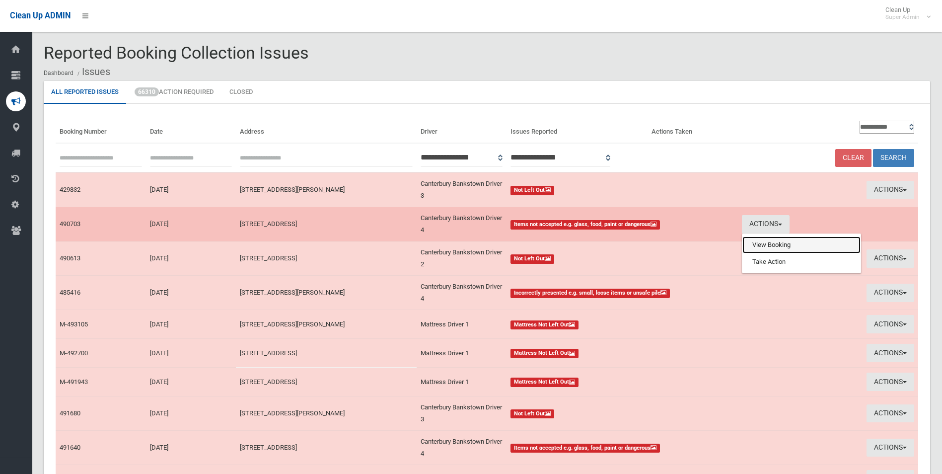
click at [771, 244] on link "View Booking" at bounding box center [801, 244] width 118 height 17
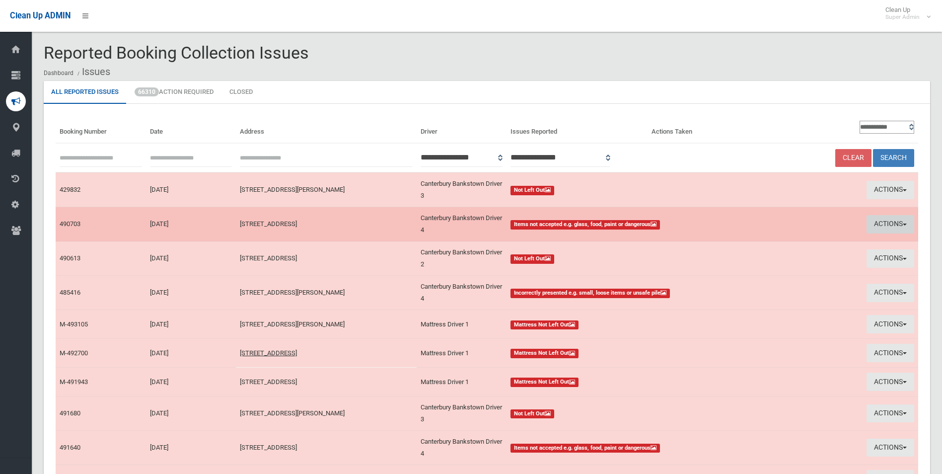
click at [877, 224] on button "Actions" at bounding box center [890, 224] width 48 height 18
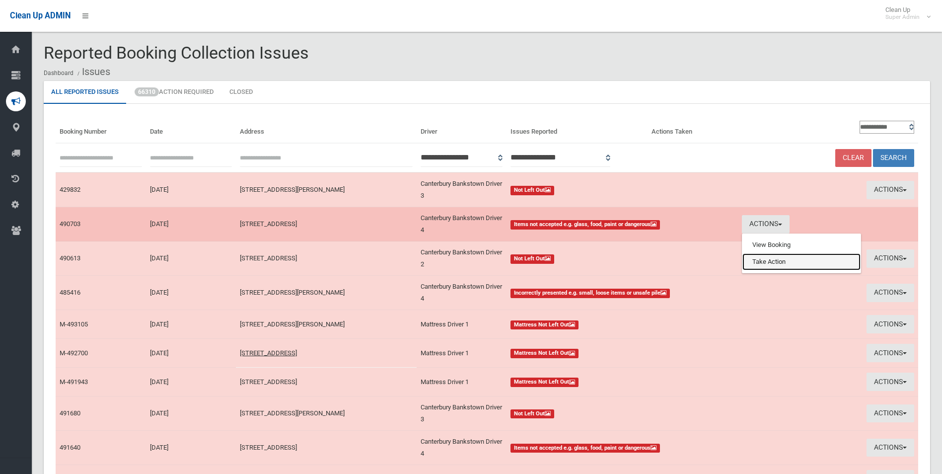
click at [761, 262] on link "Take Action" at bounding box center [801, 261] width 118 height 17
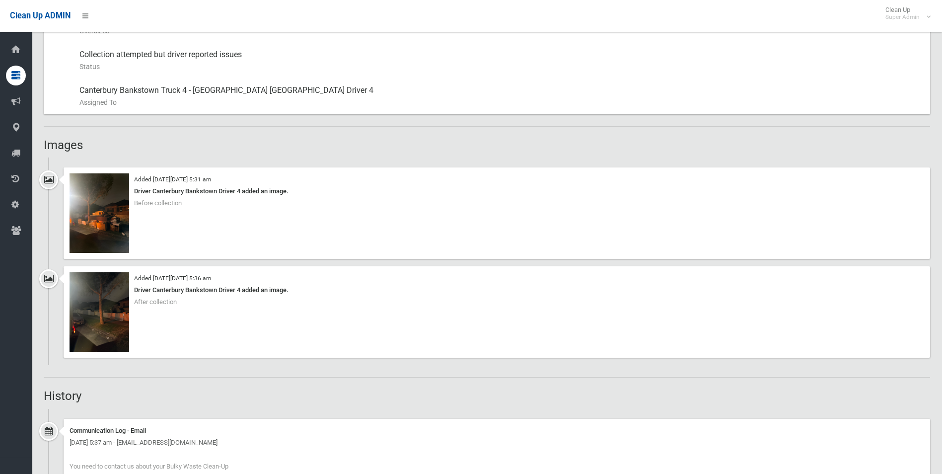
scroll to position [546, 0]
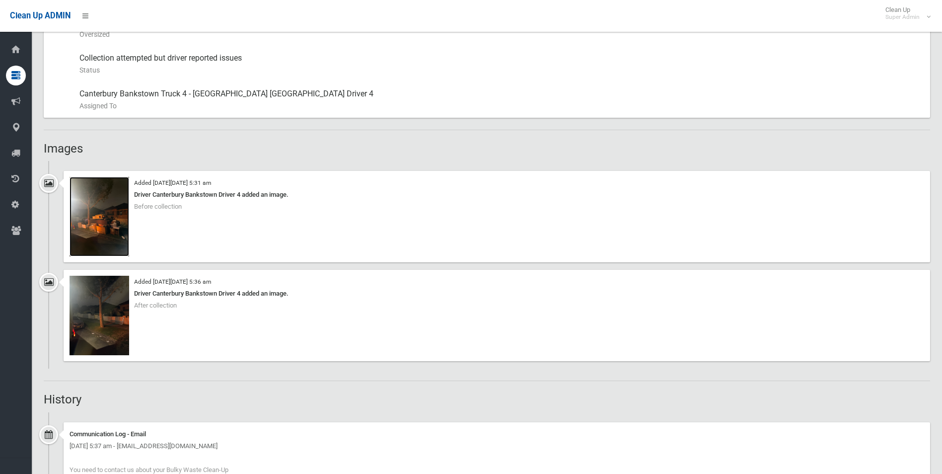
click at [102, 230] on img at bounding box center [99, 216] width 60 height 79
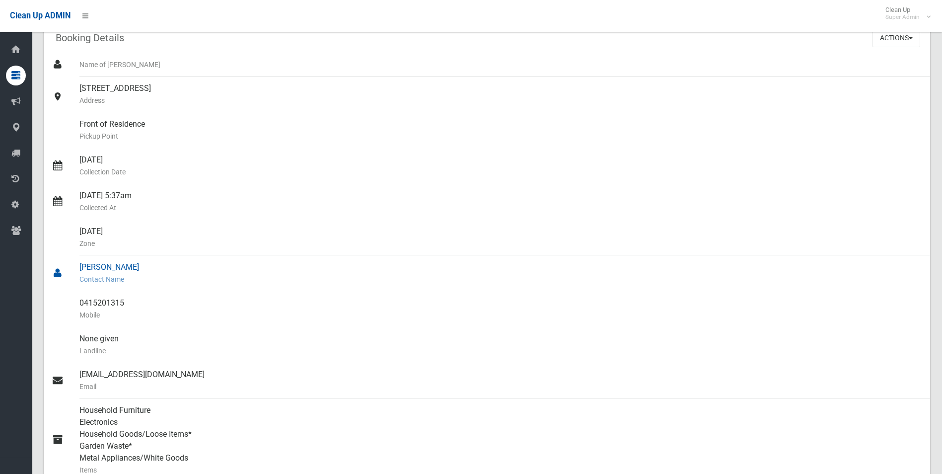
scroll to position [99, 0]
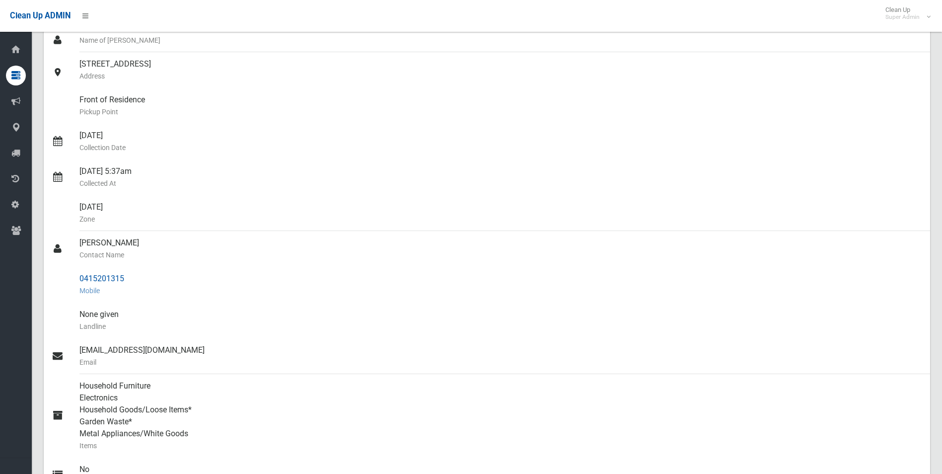
drag, startPoint x: 81, startPoint y: 276, endPoint x: 125, endPoint y: 276, distance: 44.2
click at [125, 276] on div "0415201315 Mobile" at bounding box center [500, 285] width 842 height 36
drag, startPoint x: 125, startPoint y: 276, endPoint x: 115, endPoint y: 276, distance: 10.4
copy div "0415201315"
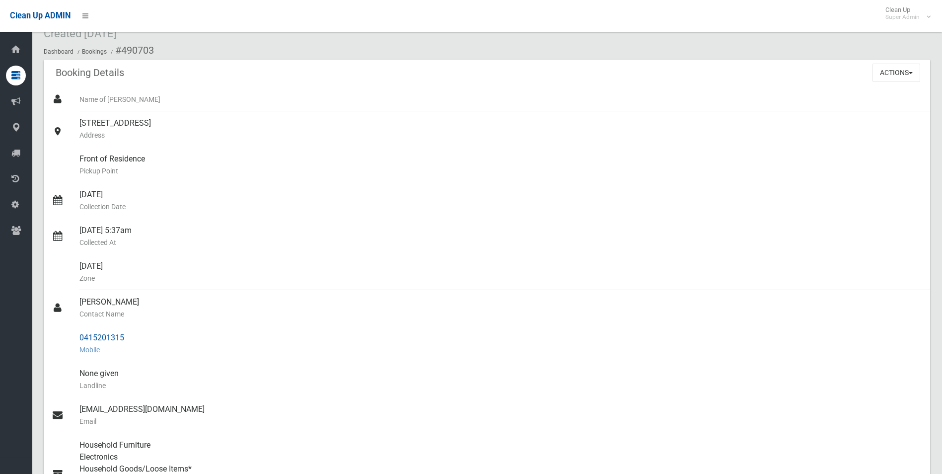
scroll to position [0, 0]
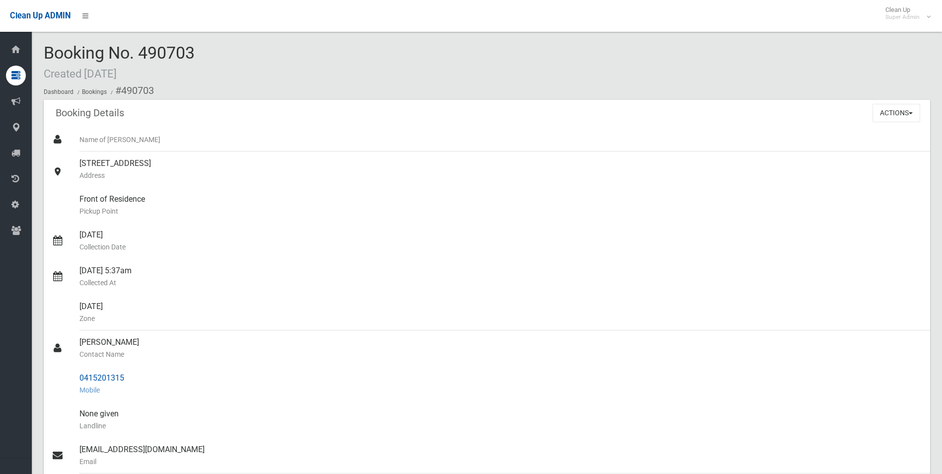
drag, startPoint x: 125, startPoint y: 130, endPoint x: 129, endPoint y: 372, distance: 241.8
copy section "490703 Booking Details Actions View Booking Edit Booking Clone Booking Add Book…"
click at [277, 226] on div "16/10/2025 Collection Date" at bounding box center [500, 241] width 842 height 36
click at [887, 112] on button "Actions" at bounding box center [896, 113] width 48 height 18
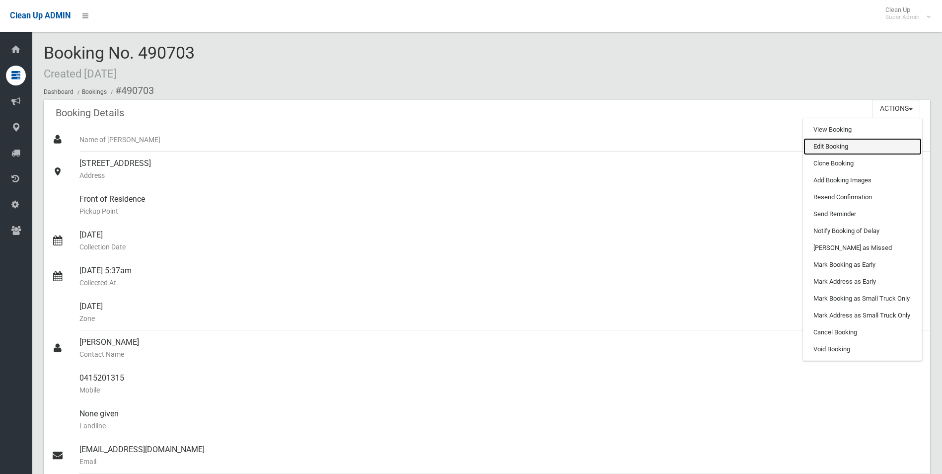
click at [823, 145] on link "Edit Booking" at bounding box center [862, 146] width 118 height 17
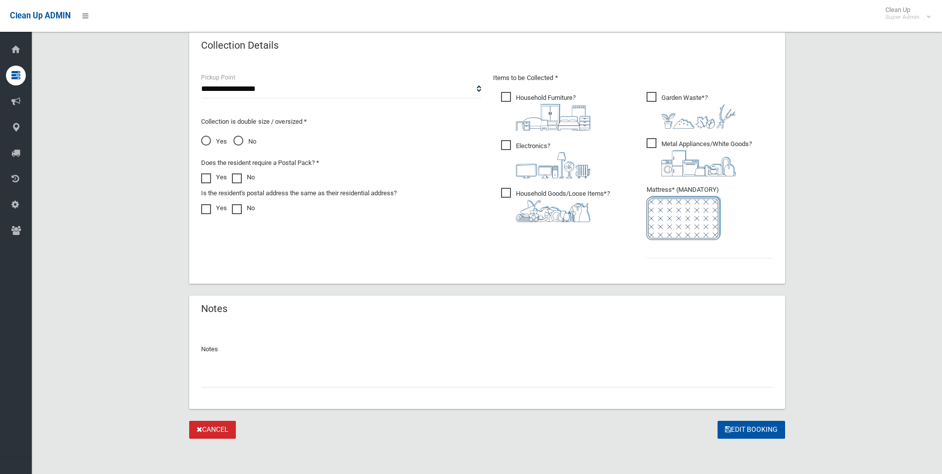
scroll to position [504, 0]
click at [235, 377] on input "text" at bounding box center [487, 377] width 572 height 18
paste input "********"
type input "**********"
click at [693, 252] on input "text" at bounding box center [709, 248] width 127 height 18
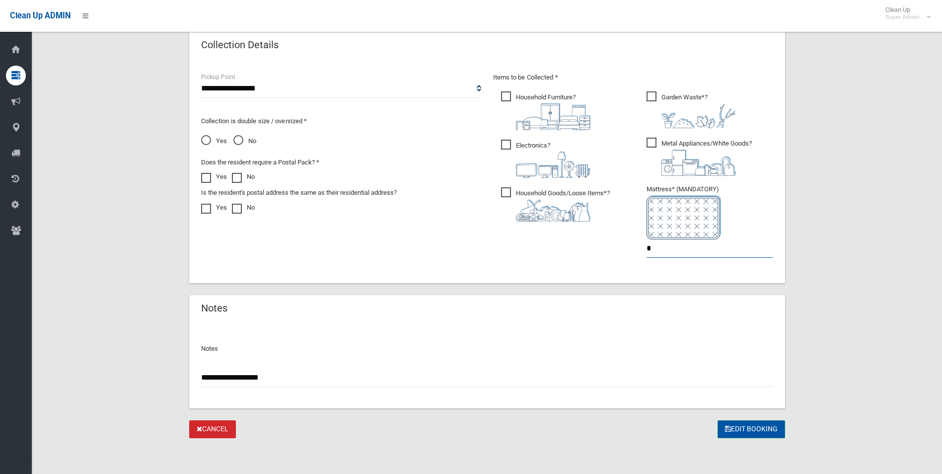
type input "*"
click at [750, 431] on button "Edit Booking" at bounding box center [751, 429] width 68 height 18
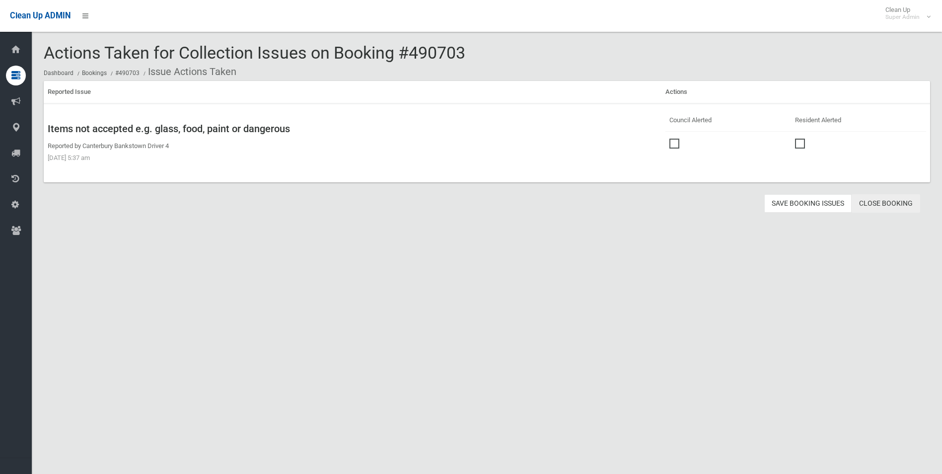
click at [887, 202] on link "Close Booking" at bounding box center [885, 203] width 68 height 18
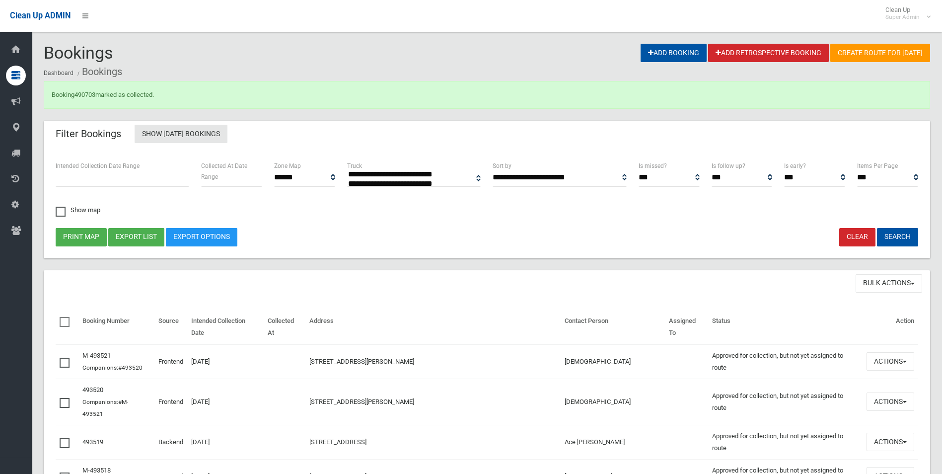
select select
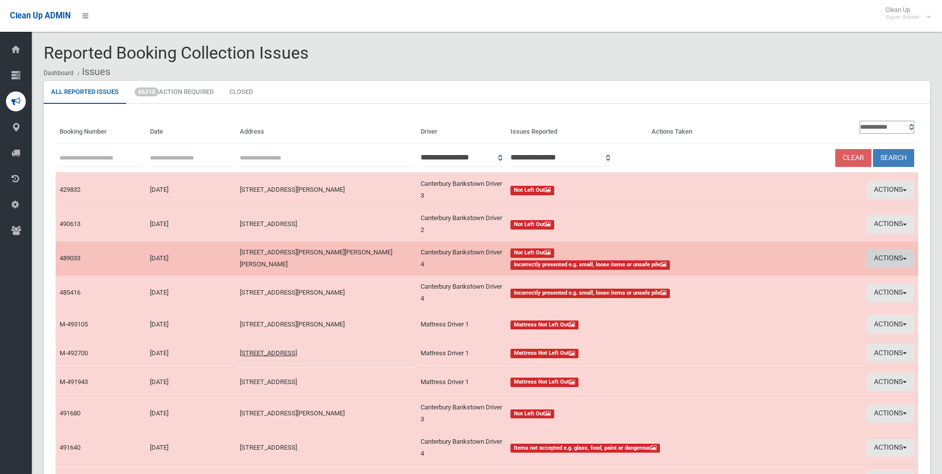
click at [876, 252] on button "Actions" at bounding box center [890, 258] width 48 height 18
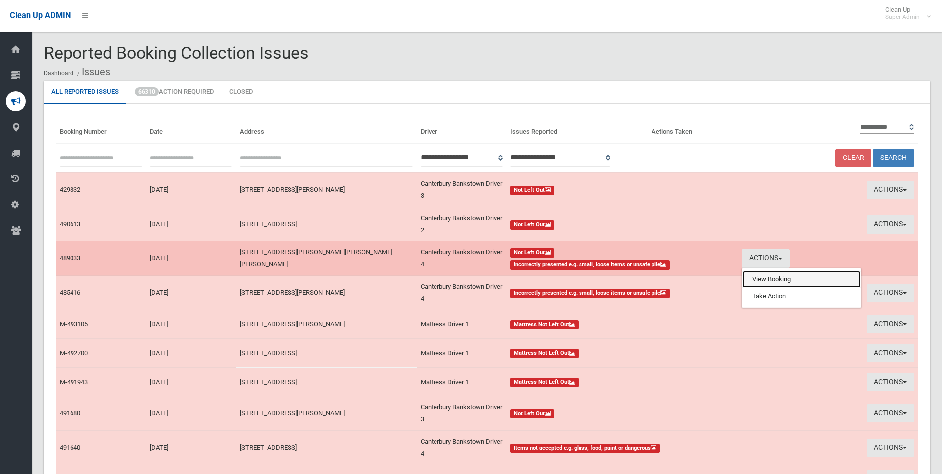
click at [764, 280] on link "View Booking" at bounding box center [801, 279] width 118 height 17
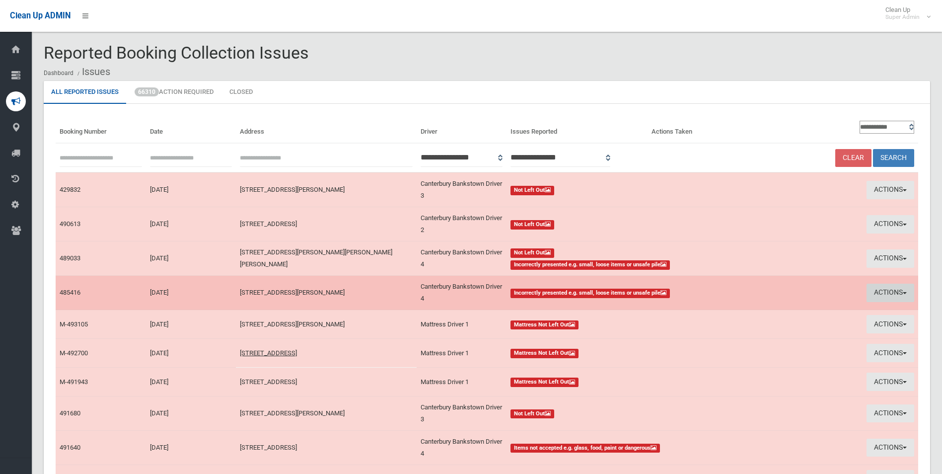
click at [875, 293] on button "Actions" at bounding box center [890, 292] width 48 height 18
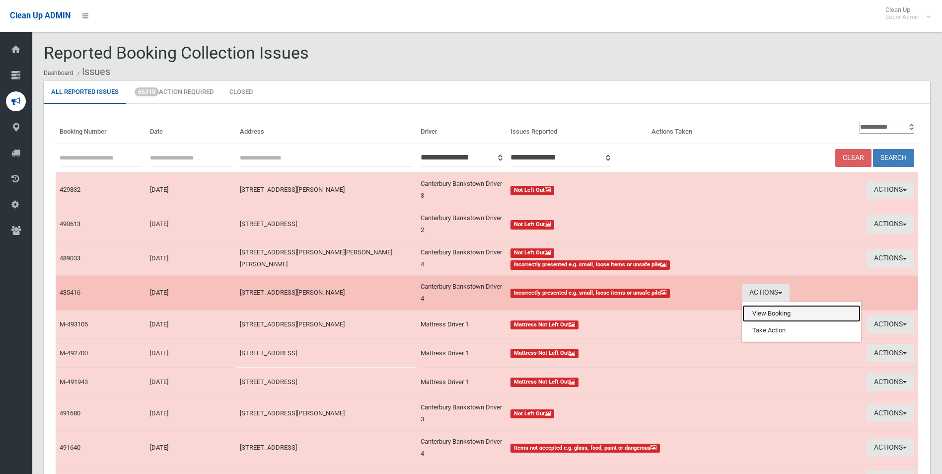
click at [776, 313] on link "View Booking" at bounding box center [801, 313] width 118 height 17
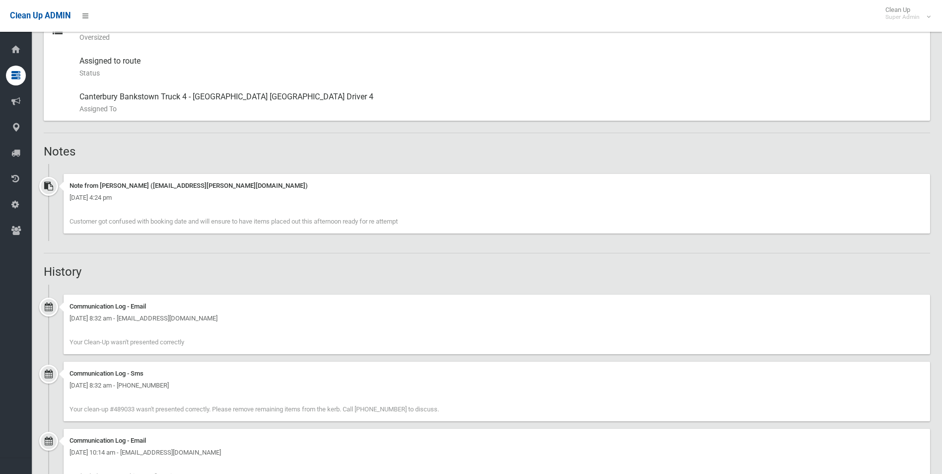
scroll to position [493, 0]
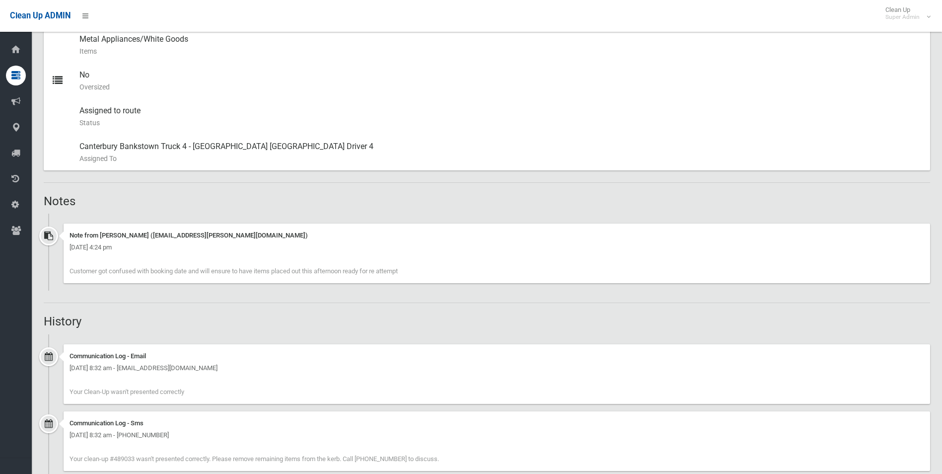
click at [229, 316] on h2 "History" at bounding box center [487, 321] width 886 height 13
click at [197, 65] on div "No Oversized" at bounding box center [500, 81] width 842 height 36
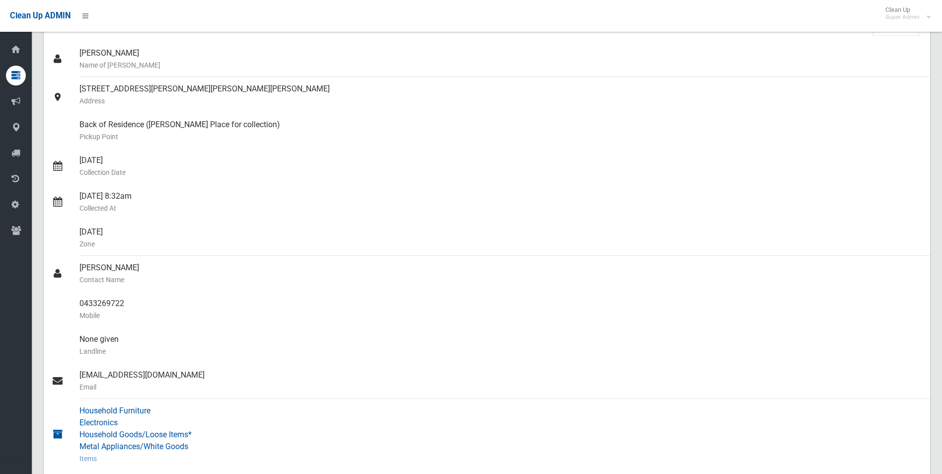
scroll to position [0, 0]
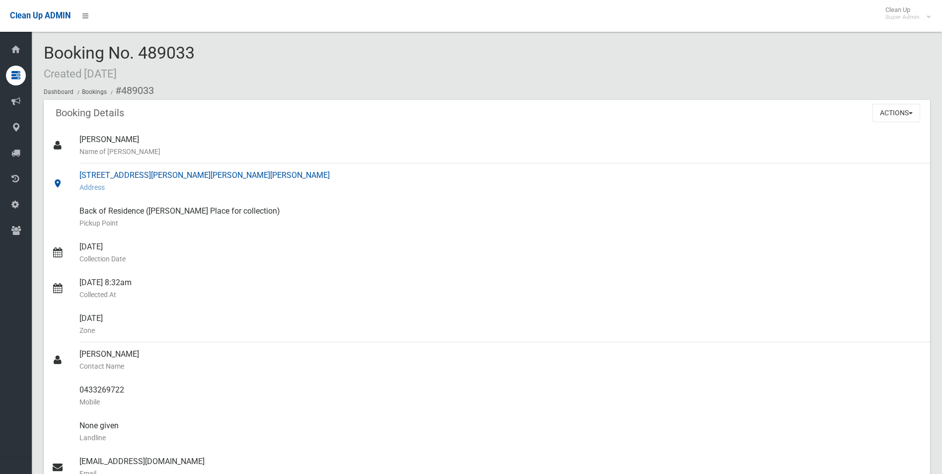
click at [349, 196] on div "96 Hector Street, CHESTER HILL NSW 2162 Address" at bounding box center [500, 181] width 842 height 36
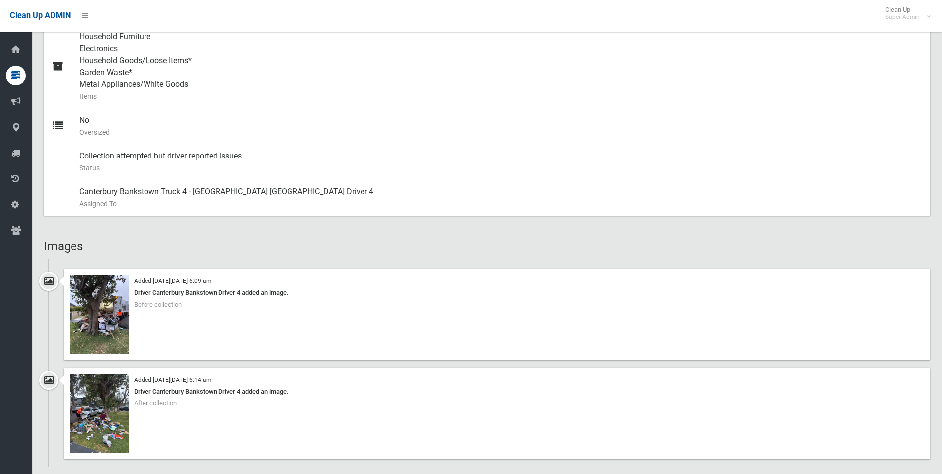
scroll to position [447, 0]
click at [101, 327] on img at bounding box center [99, 315] width 60 height 79
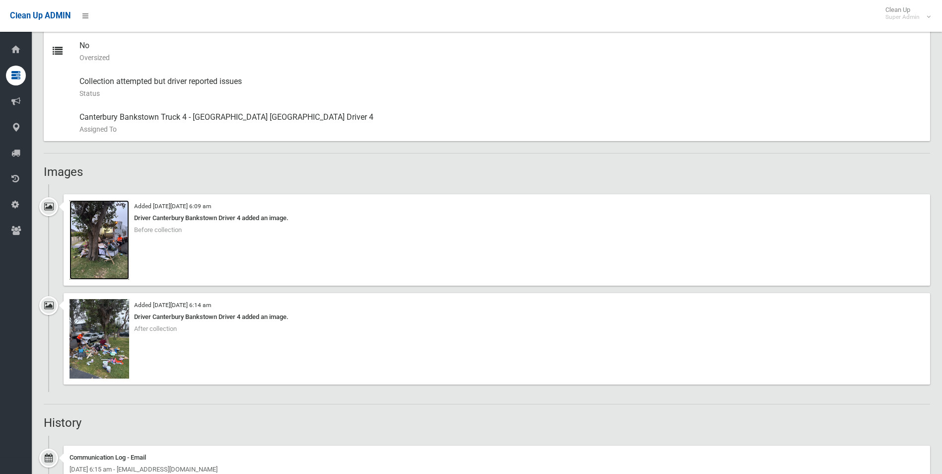
scroll to position [596, 0]
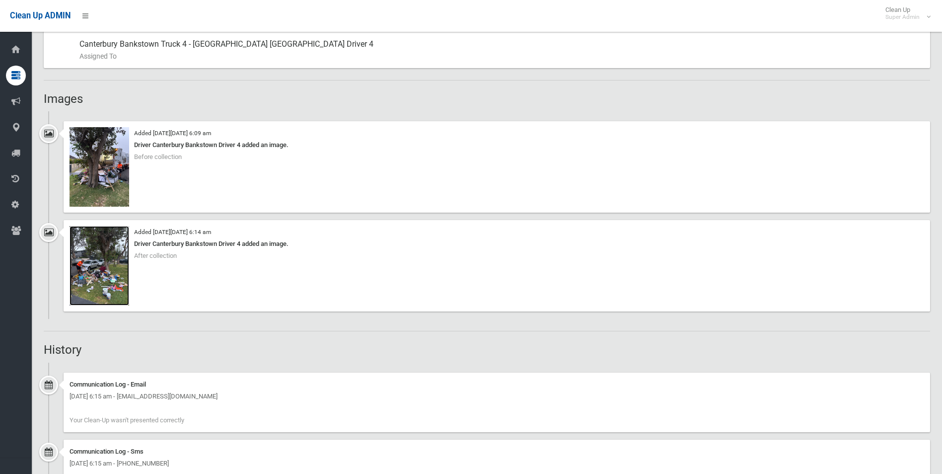
click at [112, 266] on img at bounding box center [99, 265] width 60 height 79
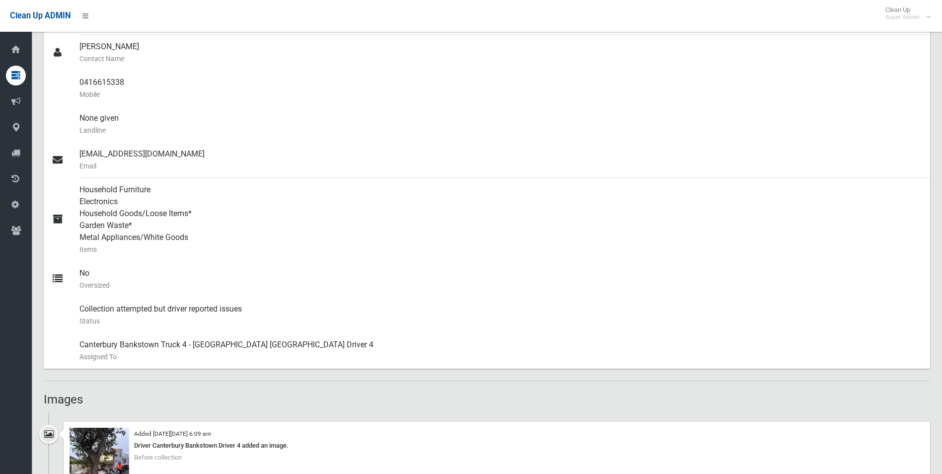
scroll to position [149, 0]
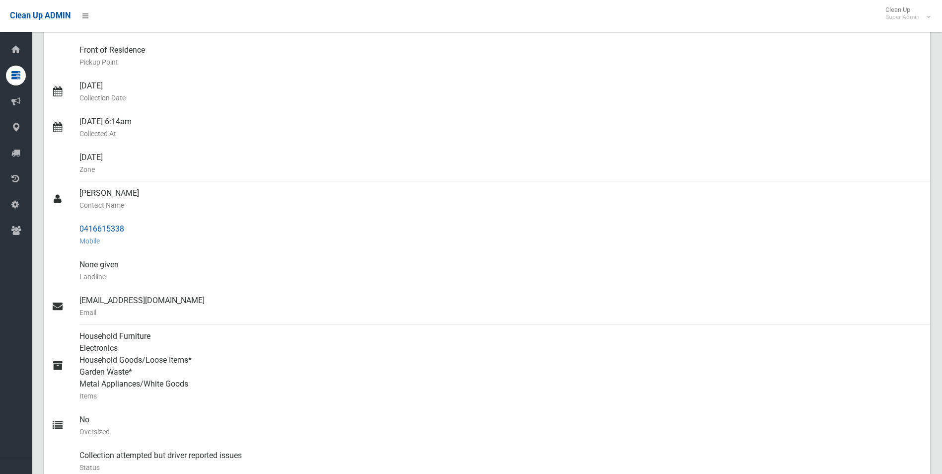
drag, startPoint x: 79, startPoint y: 227, endPoint x: 128, endPoint y: 228, distance: 48.7
click at [128, 228] on link "0416615338 Mobile" at bounding box center [487, 235] width 886 height 36
drag, startPoint x: 128, startPoint y: 228, endPoint x: 108, endPoint y: 230, distance: 19.4
copy link "0416615338"
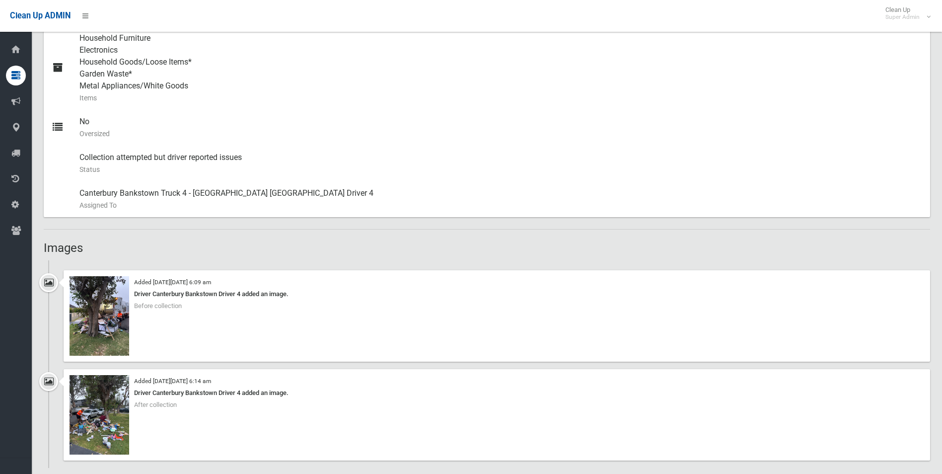
scroll to position [596, 0]
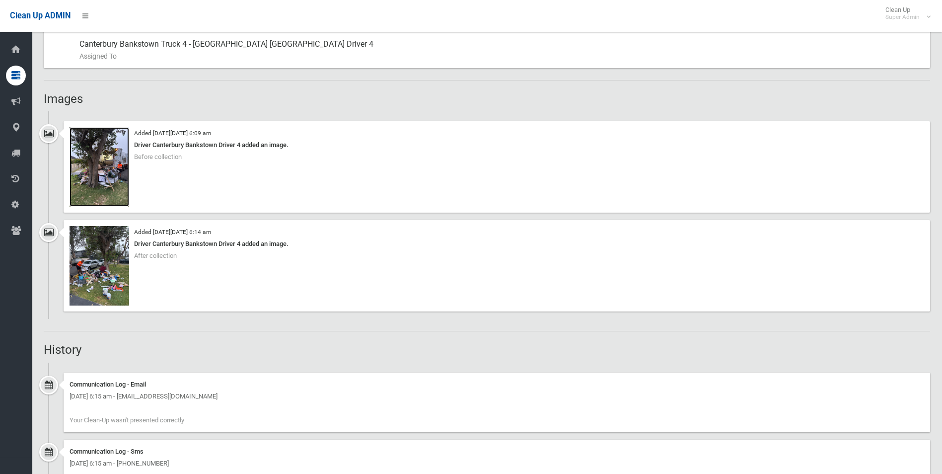
click at [115, 184] on img at bounding box center [99, 166] width 60 height 79
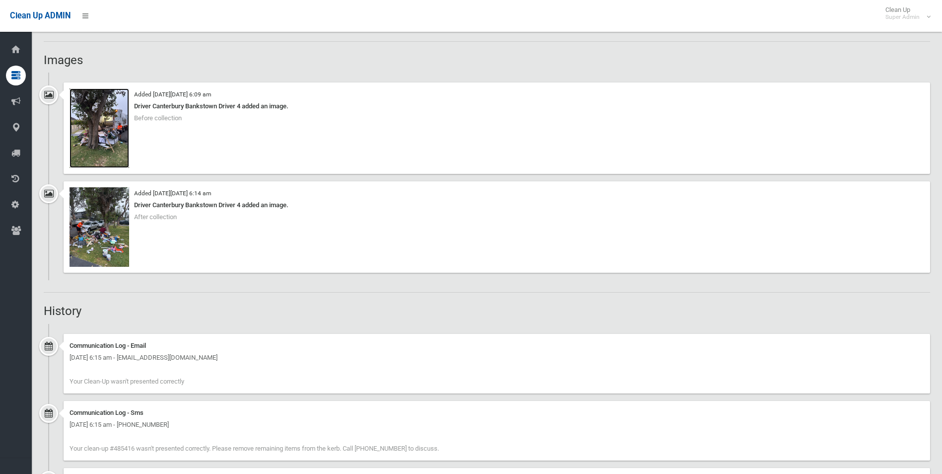
scroll to position [546, 0]
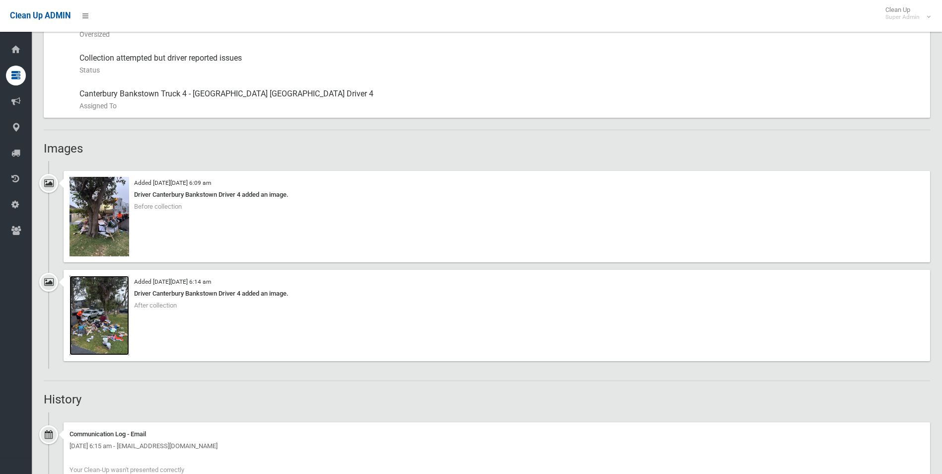
click at [105, 326] on img at bounding box center [99, 314] width 60 height 79
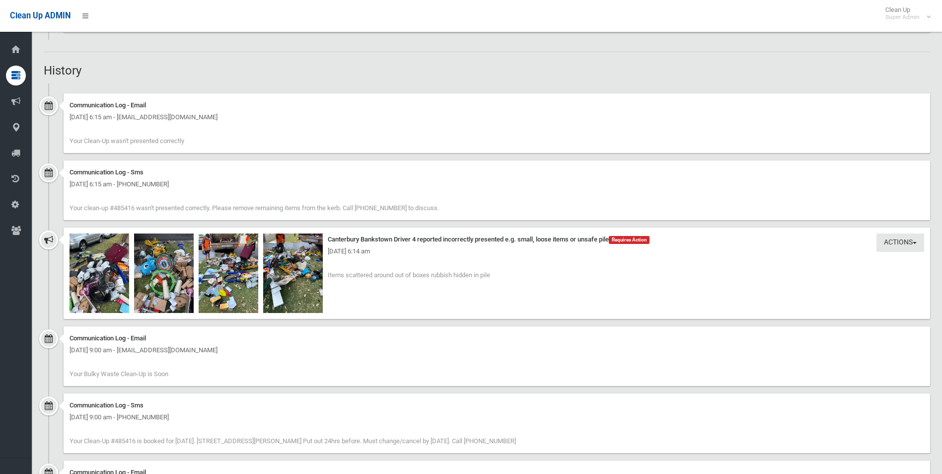
scroll to position [943, 0]
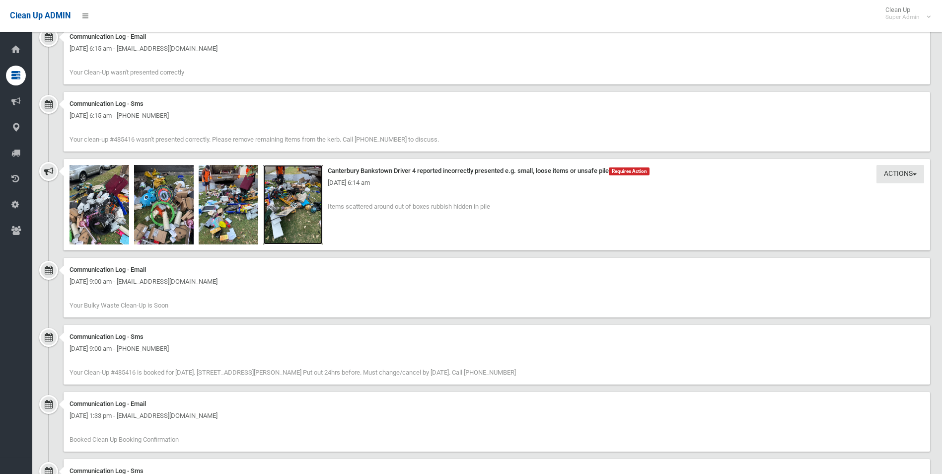
click at [279, 215] on img at bounding box center [293, 204] width 60 height 79
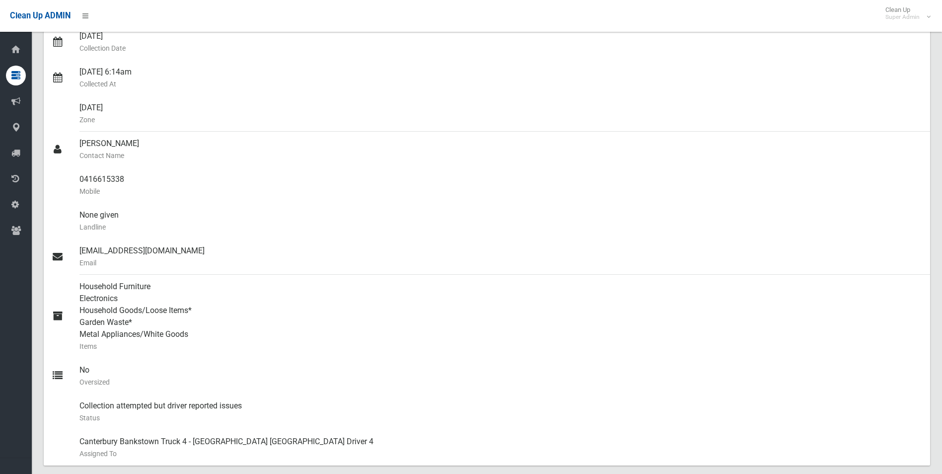
scroll to position [0, 0]
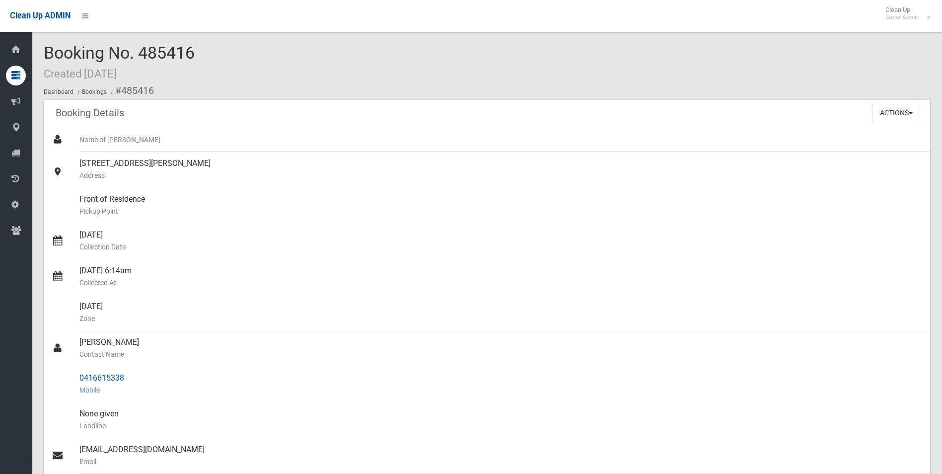
drag, startPoint x: 122, startPoint y: 90, endPoint x: 126, endPoint y: 381, distance: 291.4
copy section "485416 Booking Details Actions View Booking Edit Booking Clone Booking Add Book…"
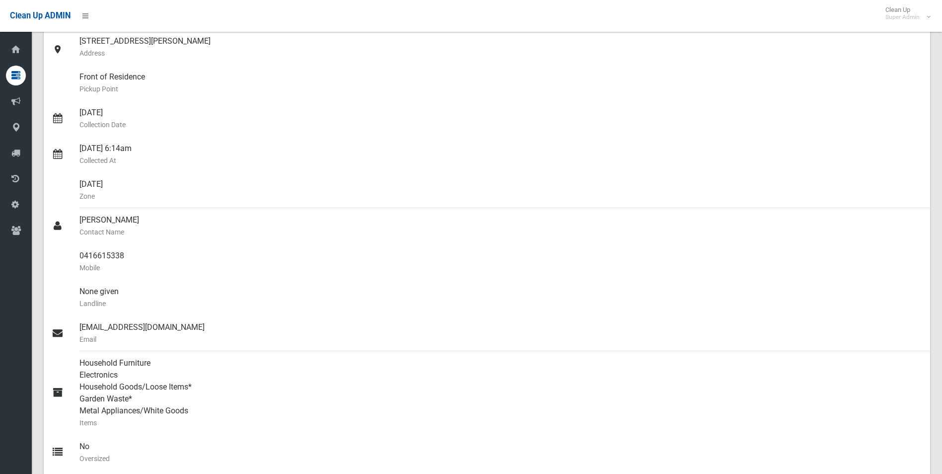
scroll to position [40, 0]
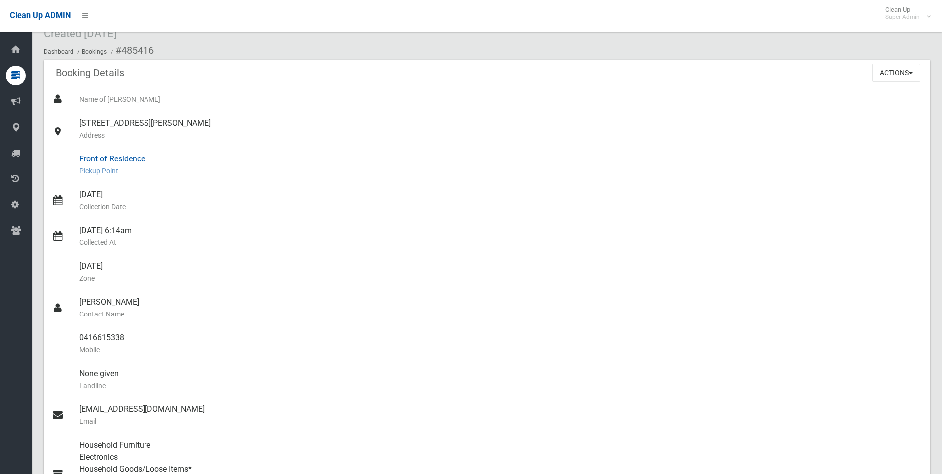
click at [302, 159] on div "Front of Residence Pickup Point" at bounding box center [500, 165] width 842 height 36
click at [884, 71] on button "Actions" at bounding box center [896, 73] width 48 height 18
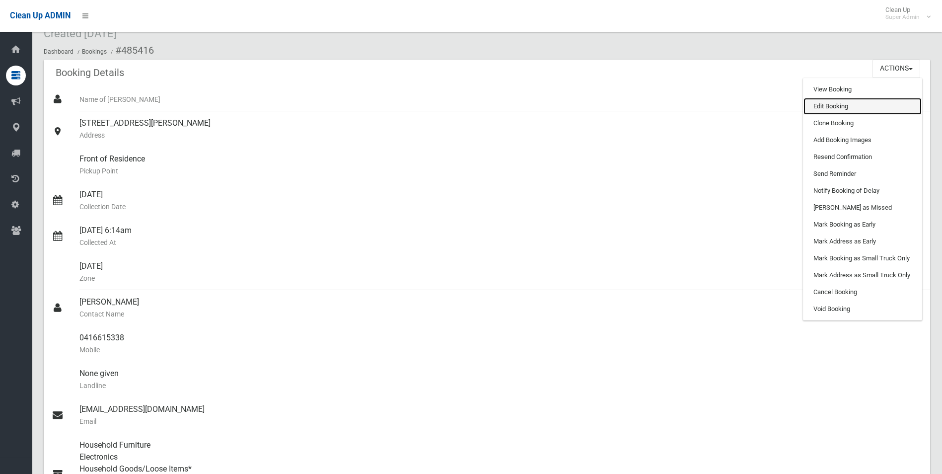
click at [826, 105] on link "Edit Booking" at bounding box center [862, 106] width 118 height 17
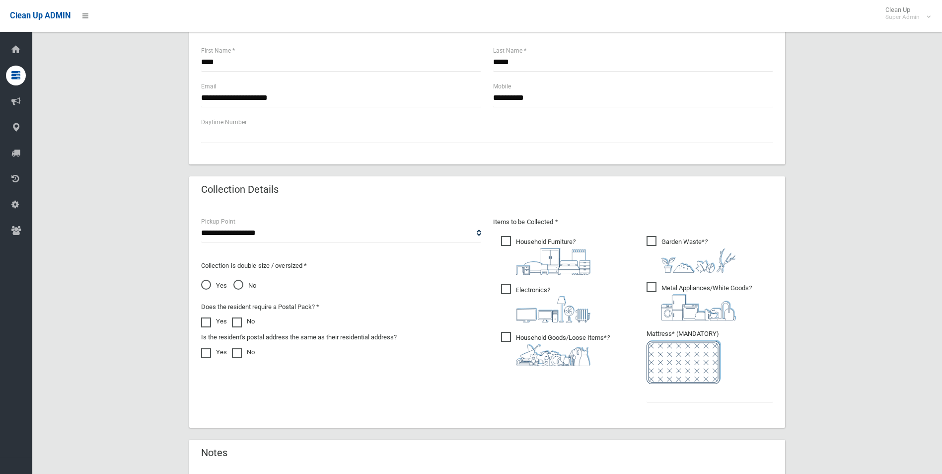
scroll to position [504, 0]
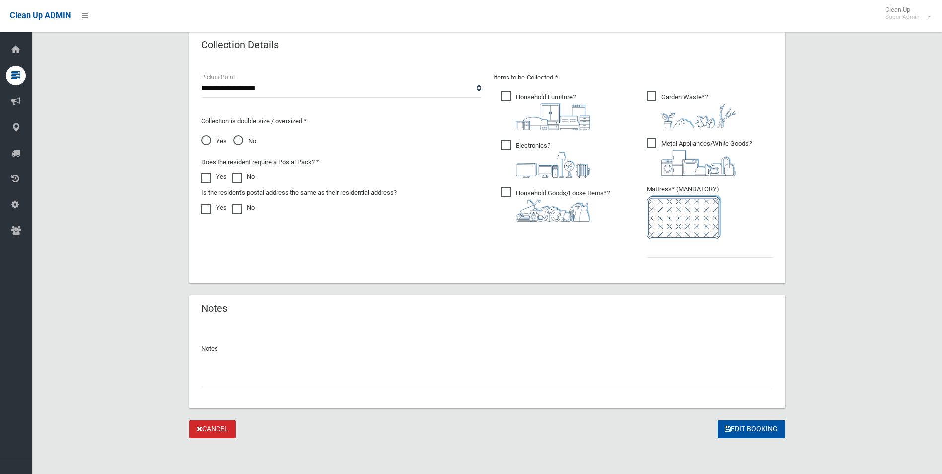
drag, startPoint x: 253, startPoint y: 374, endPoint x: 254, endPoint y: 368, distance: 6.0
click at [253, 374] on input "text" at bounding box center [487, 377] width 572 height 18
paste input "********"
type input "**********"
click at [670, 250] on input "text" at bounding box center [709, 248] width 127 height 18
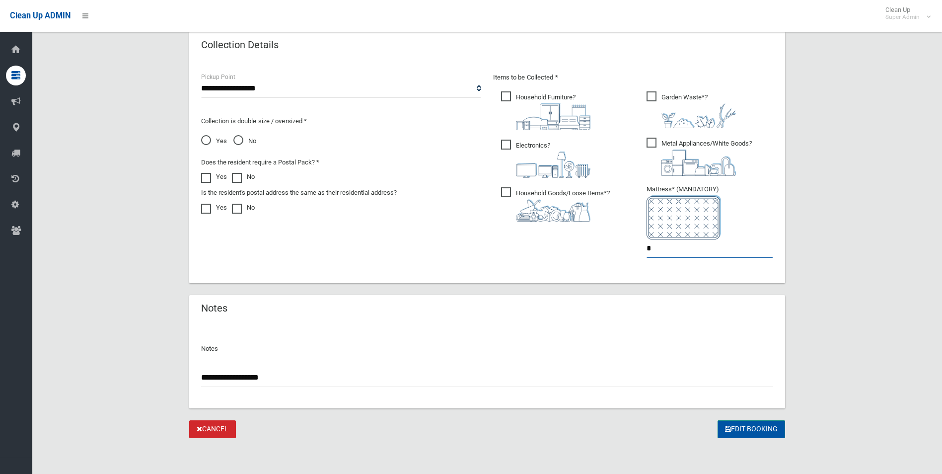
type input "*"
drag, startPoint x: 747, startPoint y: 432, endPoint x: 337, endPoint y: 48, distance: 562.2
click at [745, 431] on button "Edit Booking" at bounding box center [751, 429] width 68 height 18
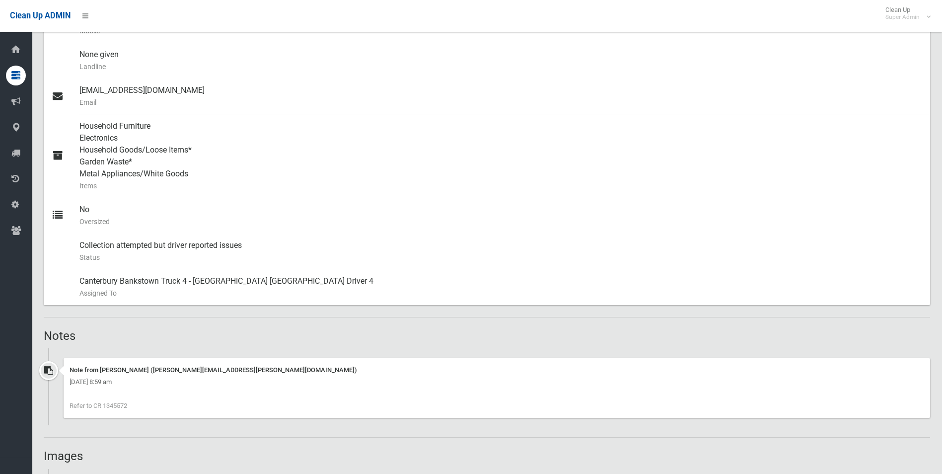
scroll to position [447, 0]
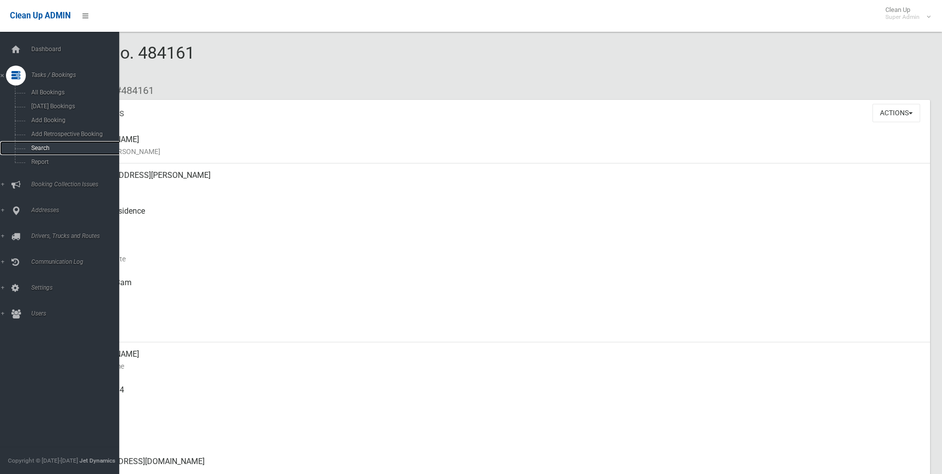
click at [39, 149] on span "Search" at bounding box center [73, 147] width 90 height 7
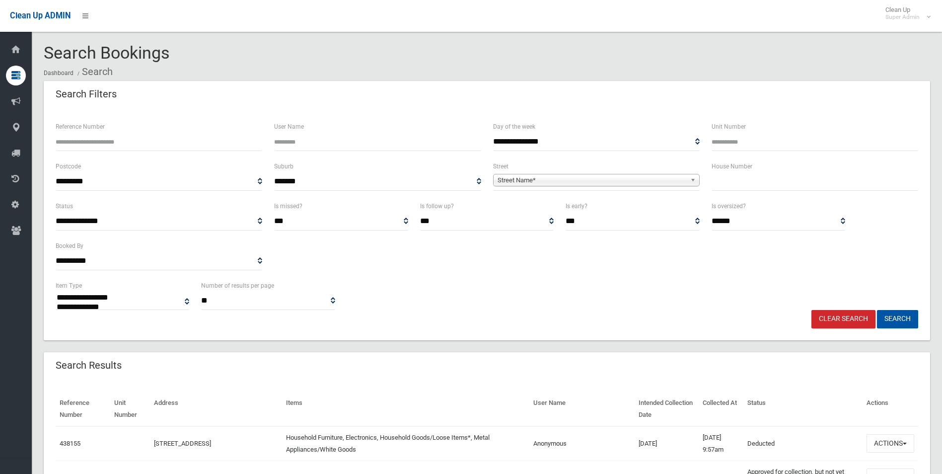
select select
click at [565, 176] on span "Street Name*" at bounding box center [591, 180] width 189 height 12
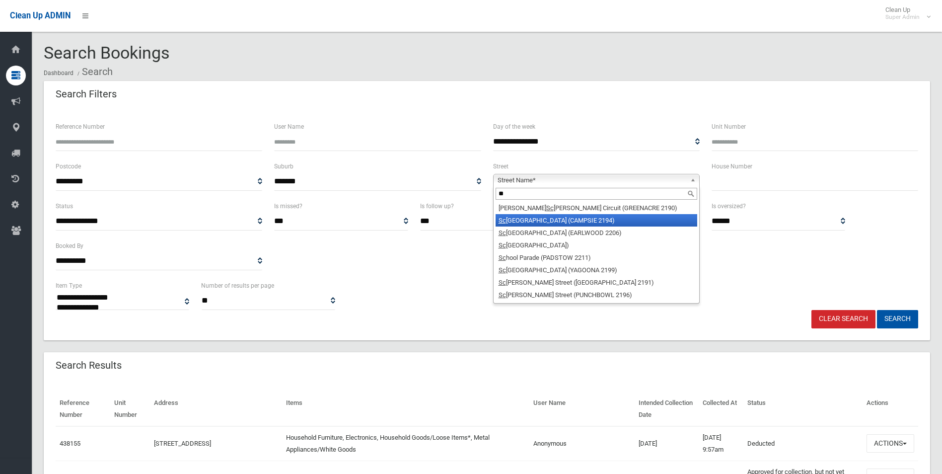
type input "**"
click at [530, 216] on li "Sc ahill Street (CAMPSIE 2194)" at bounding box center [596, 220] width 202 height 12
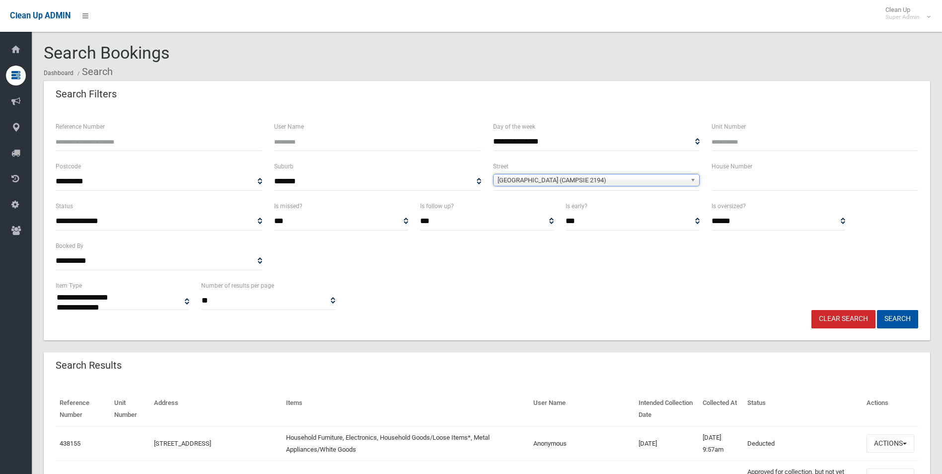
click at [746, 176] on input "text" at bounding box center [814, 181] width 206 height 18
type input "**"
click at [877, 310] on button "Search" at bounding box center [897, 319] width 41 height 18
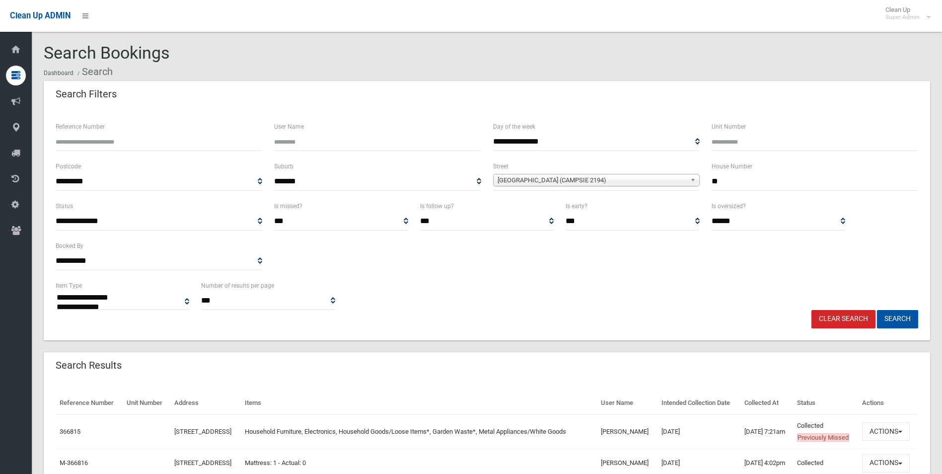
select select
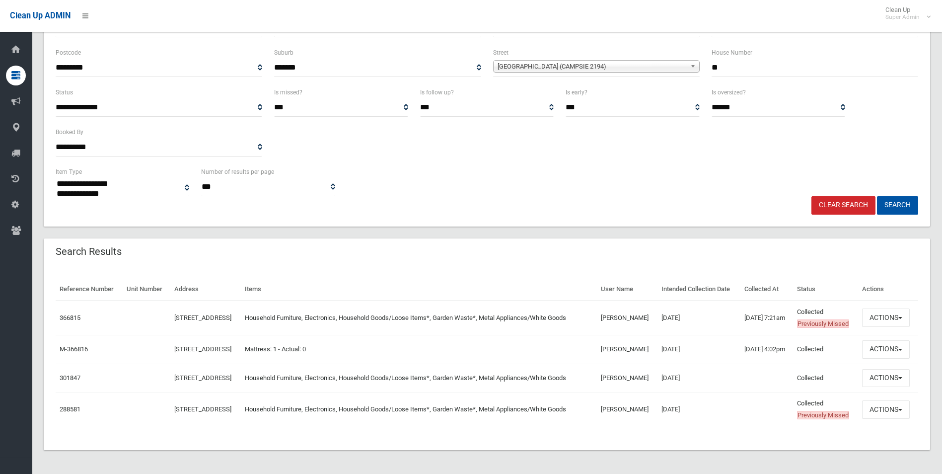
scroll to position [161, 0]
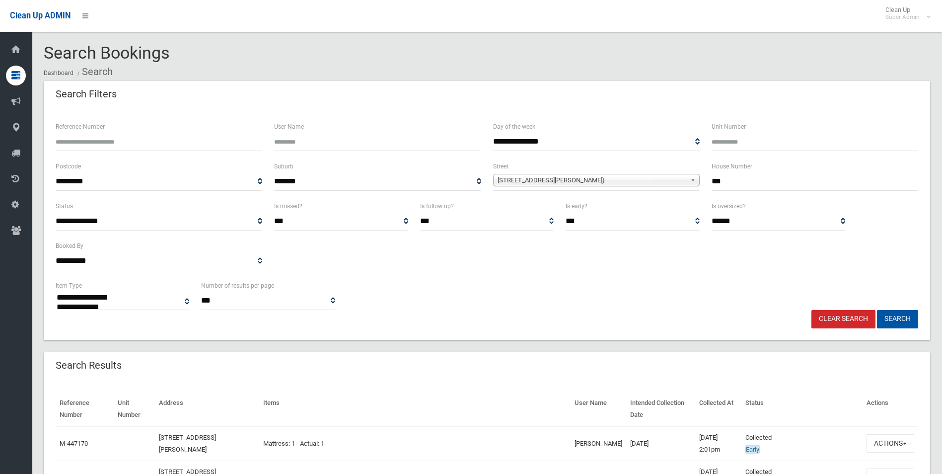
select select
drag, startPoint x: 845, startPoint y: 317, endPoint x: 768, endPoint y: 280, distance: 85.9
click at [845, 317] on link "Clear Search" at bounding box center [843, 319] width 64 height 18
click at [126, 140] on input "Reference Number" at bounding box center [159, 142] width 206 height 18
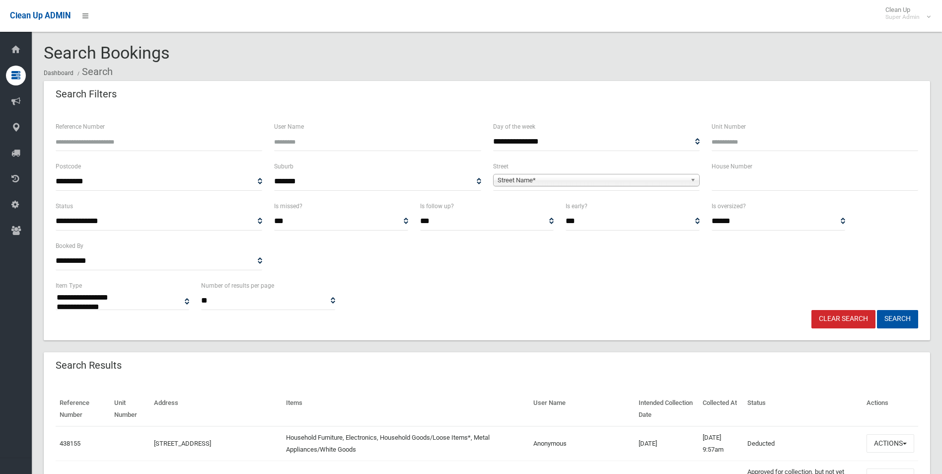
select select
click at [126, 140] on input "Reference Number" at bounding box center [159, 142] width 206 height 18
type input "******"
click at [877, 310] on button "Search" at bounding box center [897, 319] width 41 height 18
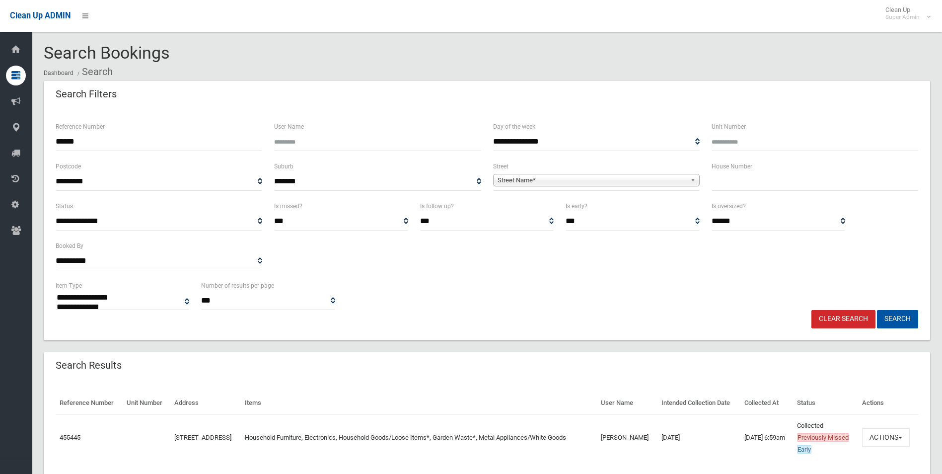
select select
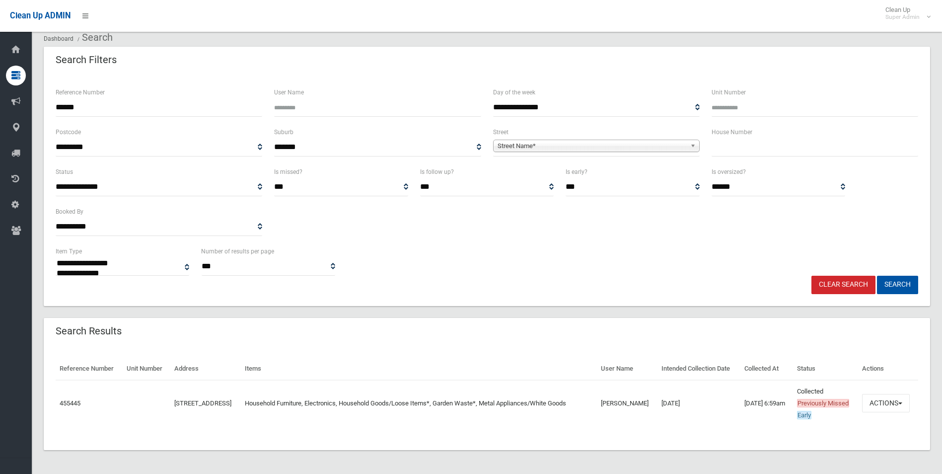
scroll to position [58, 0]
click at [884, 397] on button "Actions" at bounding box center [886, 403] width 48 height 18
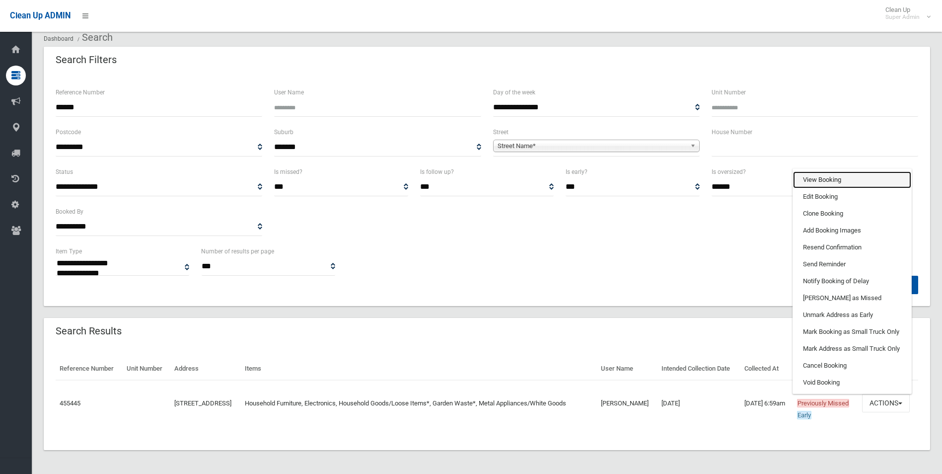
click at [838, 174] on link "View Booking" at bounding box center [852, 179] width 118 height 17
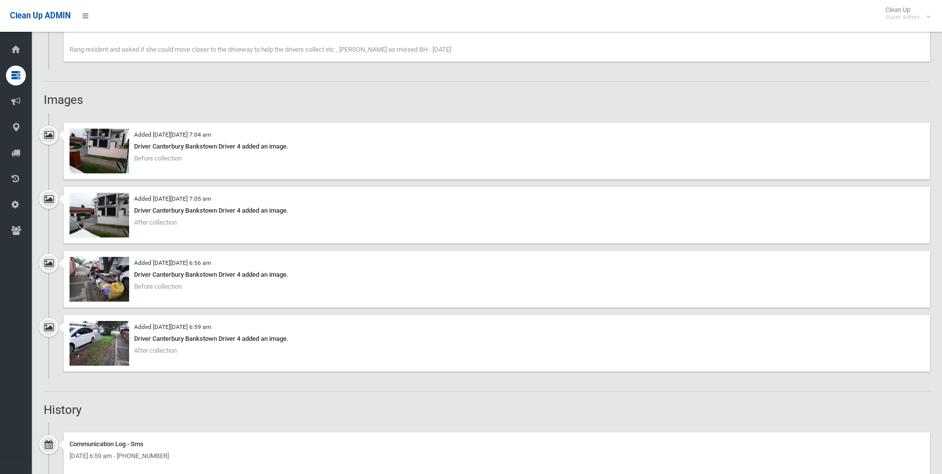
scroll to position [794, 0]
click at [112, 286] on img at bounding box center [99, 278] width 60 height 45
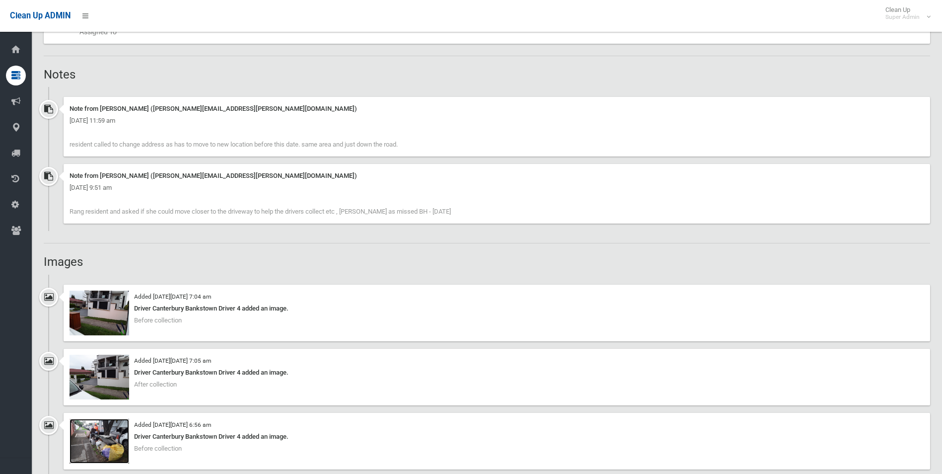
scroll to position [645, 0]
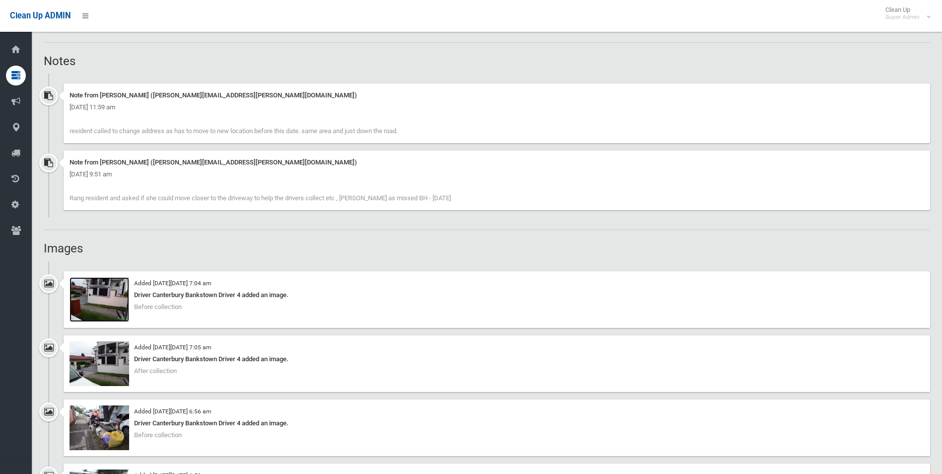
click at [101, 307] on img at bounding box center [99, 299] width 60 height 45
click at [106, 428] on img at bounding box center [99, 427] width 60 height 45
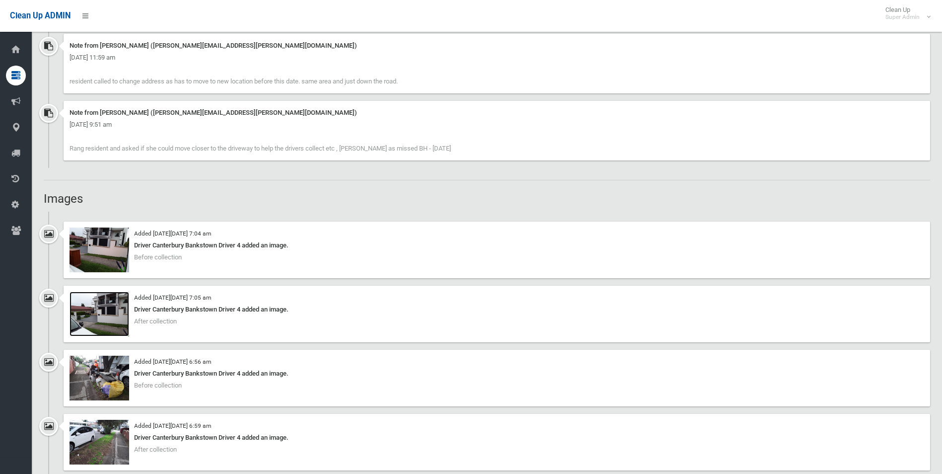
click at [108, 324] on img at bounding box center [99, 313] width 60 height 45
click at [119, 441] on img at bounding box center [99, 441] width 60 height 45
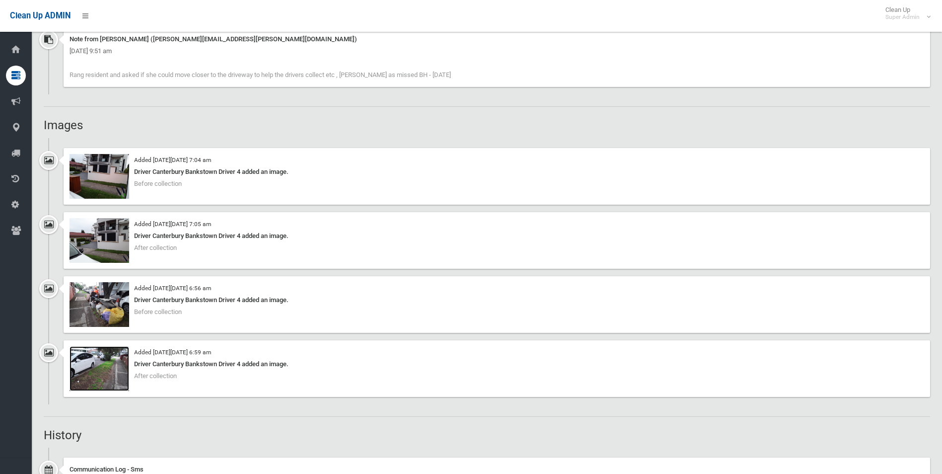
scroll to position [794, 0]
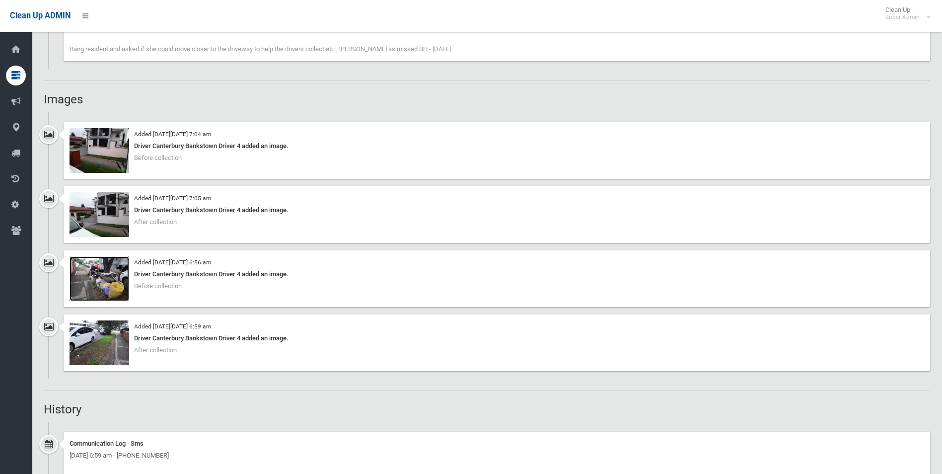
click at [113, 286] on img at bounding box center [99, 278] width 60 height 45
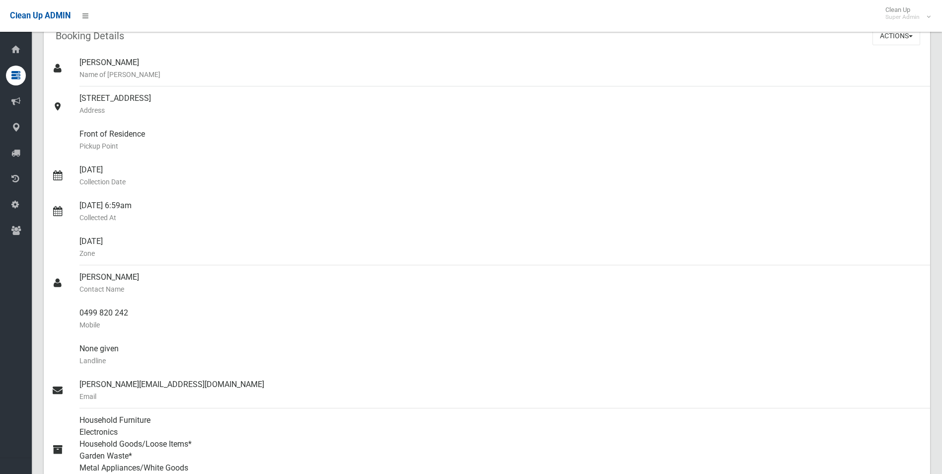
scroll to position [0, 0]
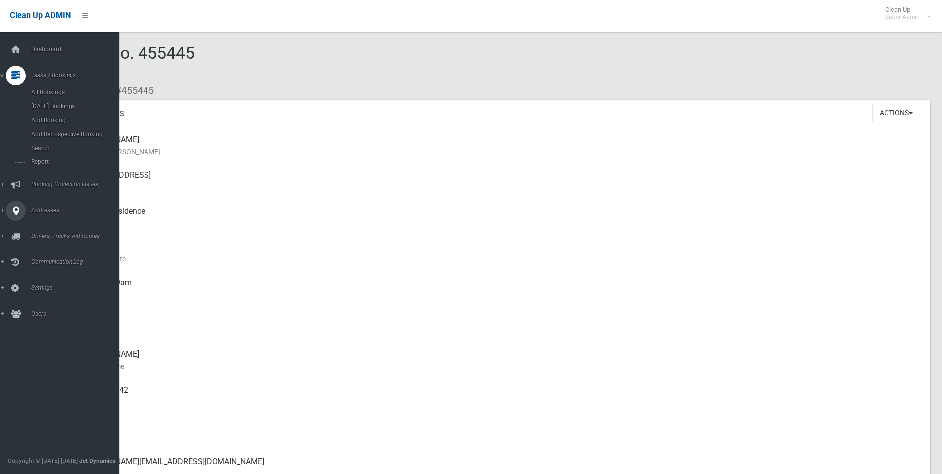
click at [47, 211] on span "Addresses" at bounding box center [77, 209] width 98 height 7
click at [50, 139] on link "All Addresses" at bounding box center [63, 144] width 127 height 14
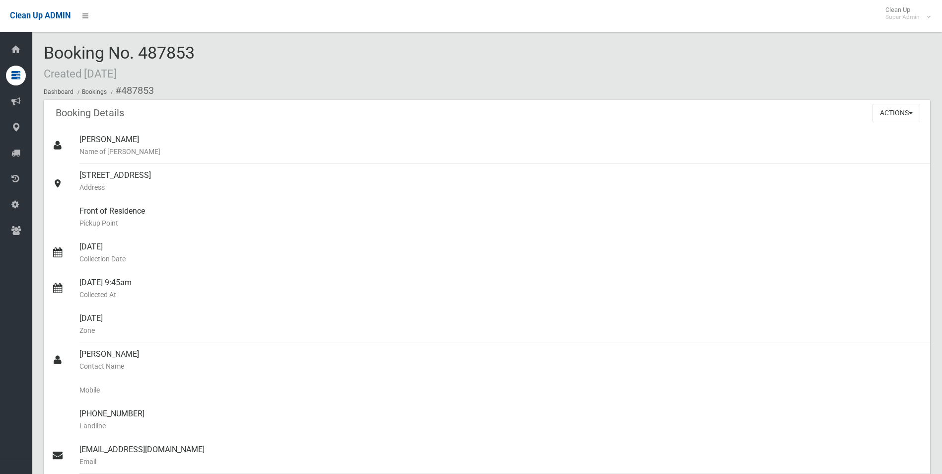
scroll to position [695, 0]
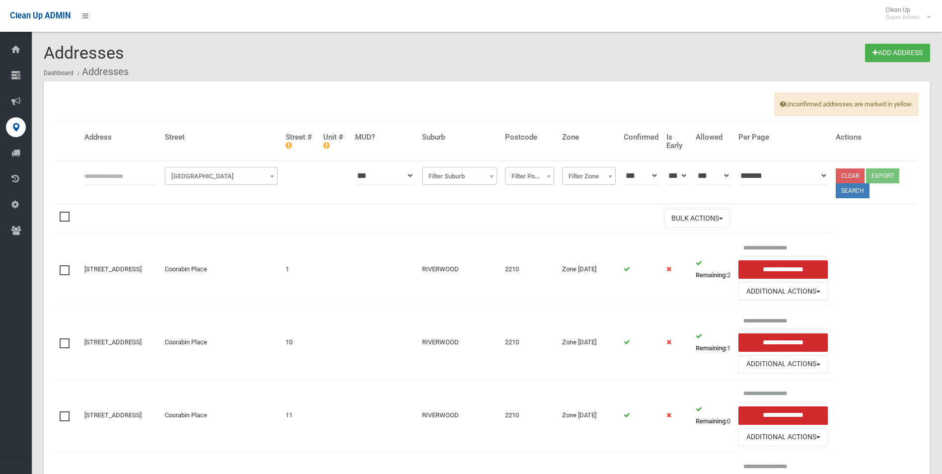
click at [124, 176] on input "text" at bounding box center [120, 175] width 72 height 18
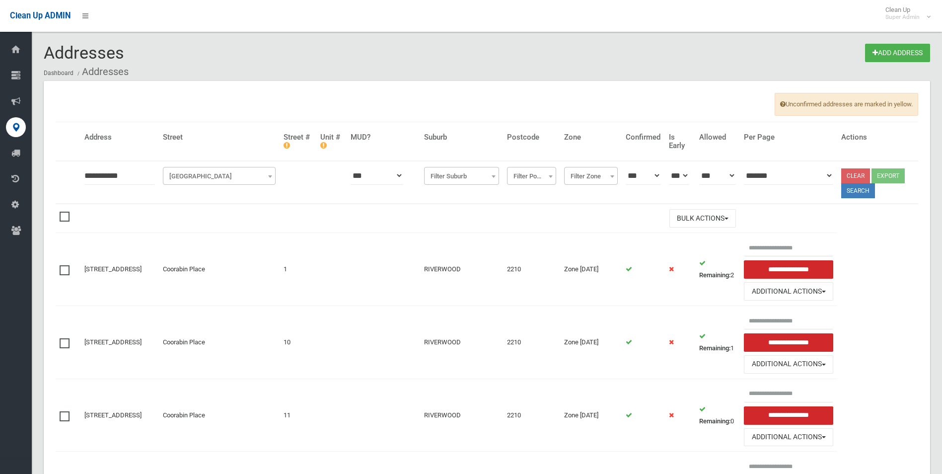
type input "**********"
click button at bounding box center [0, 0] width 0 height 0
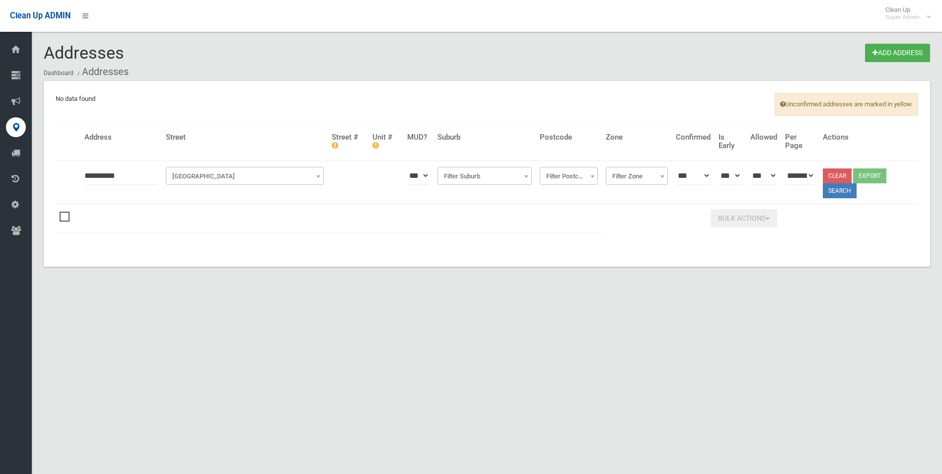
type input "**********"
click button at bounding box center [0, 0] width 0 height 0
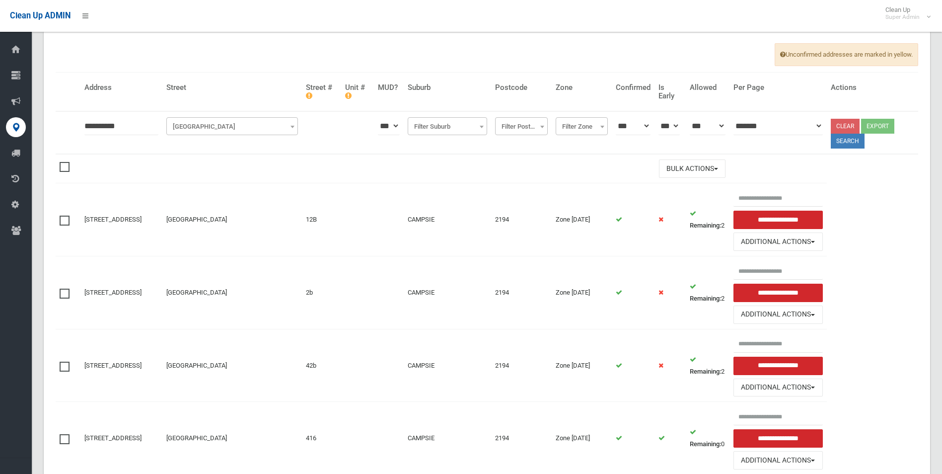
scroll to position [99, 0]
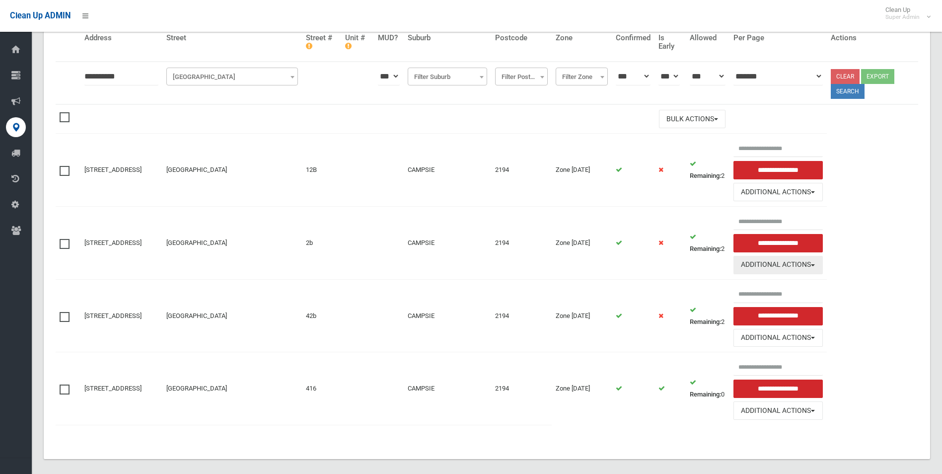
click at [775, 261] on button "Additional Actions" at bounding box center [777, 265] width 89 height 18
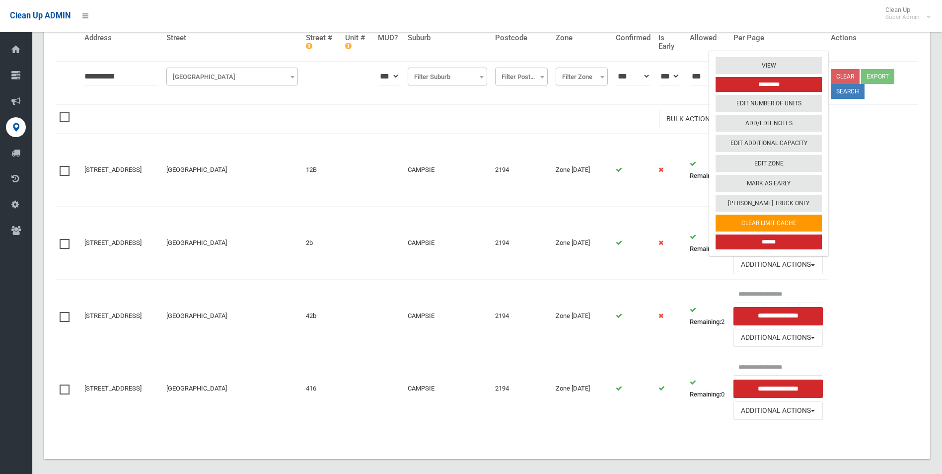
click at [775, 238] on input "******" at bounding box center [768, 241] width 106 height 15
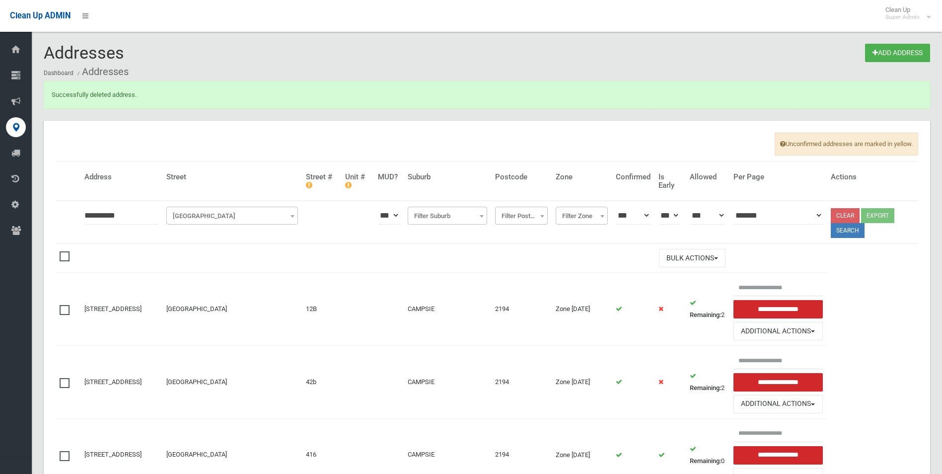
scroll to position [75, 0]
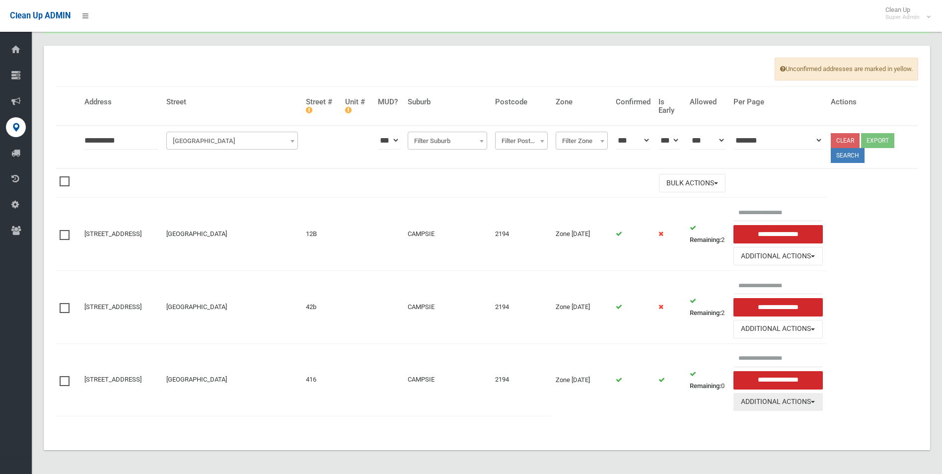
click at [759, 403] on button "Additional Actions" at bounding box center [777, 402] width 89 height 18
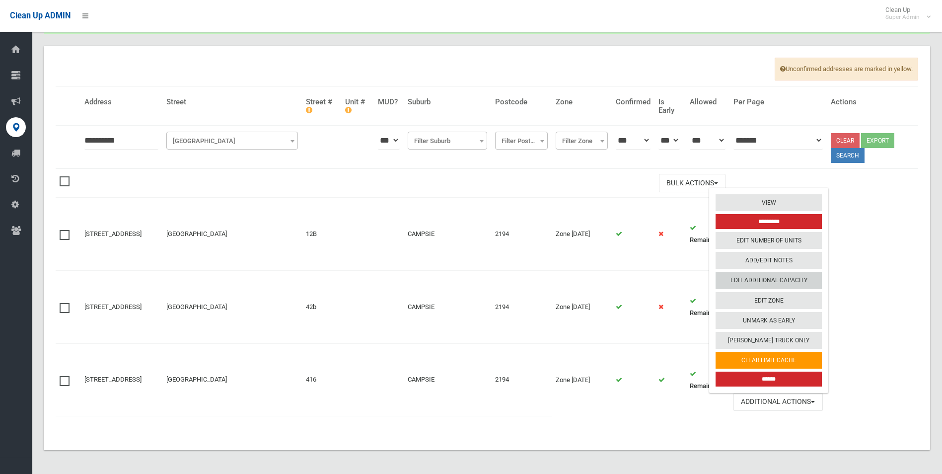
click at [765, 277] on link "Edit Additional Capacity" at bounding box center [768, 280] width 106 height 17
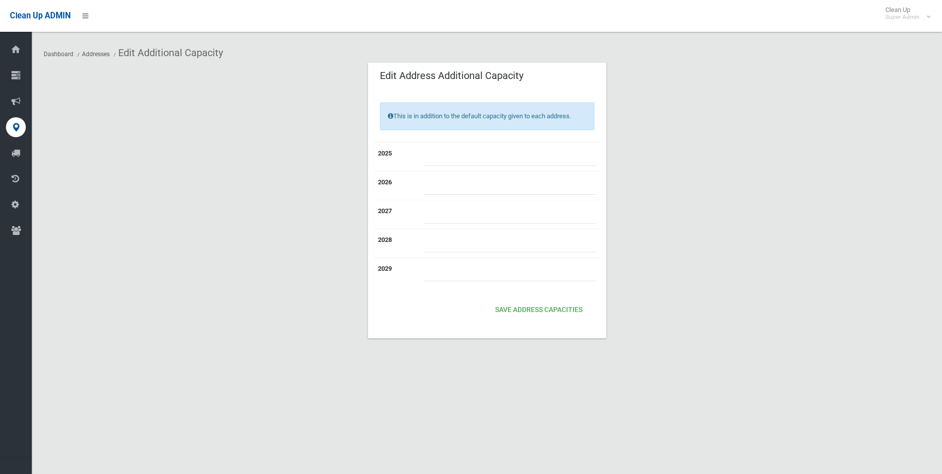
click at [467, 151] on input "number" at bounding box center [509, 156] width 173 height 18
type input "*"
click at [522, 309] on button "Save Address capacities" at bounding box center [538, 310] width 95 height 18
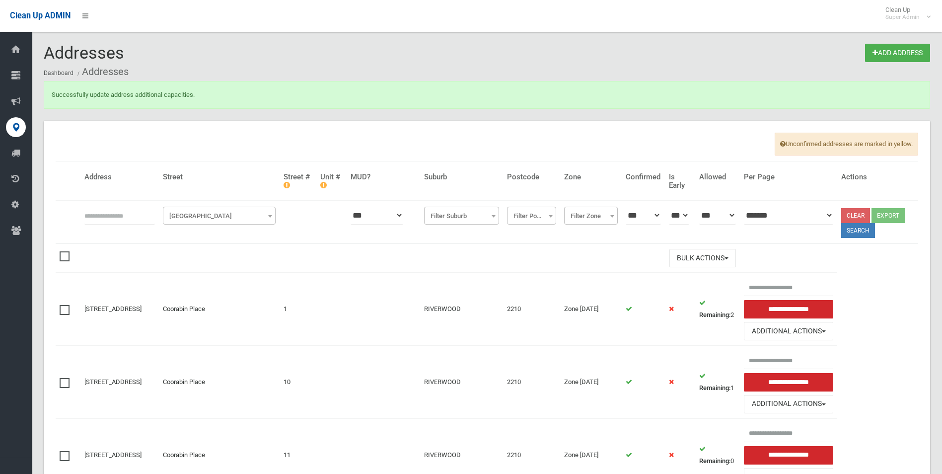
click at [121, 219] on input "text" at bounding box center [119, 215] width 70 height 18
type input "**********"
click button at bounding box center [0, 0] width 0 height 0
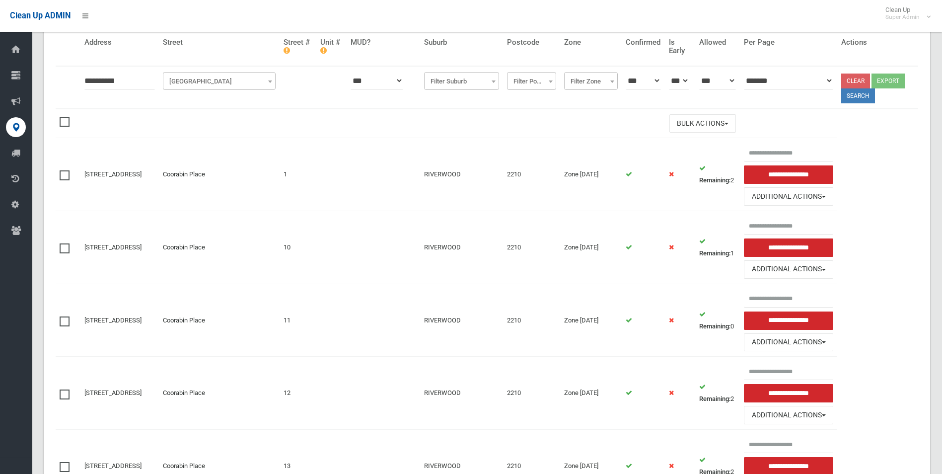
scroll to position [149, 0]
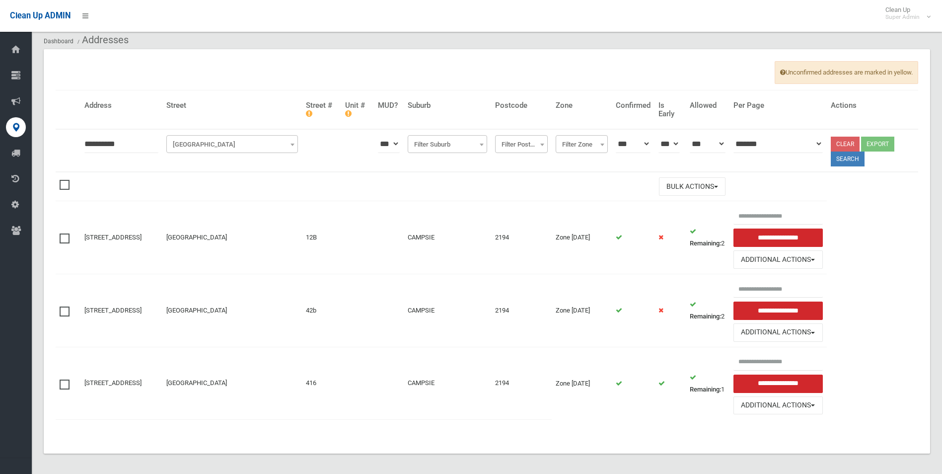
scroll to position [36, 0]
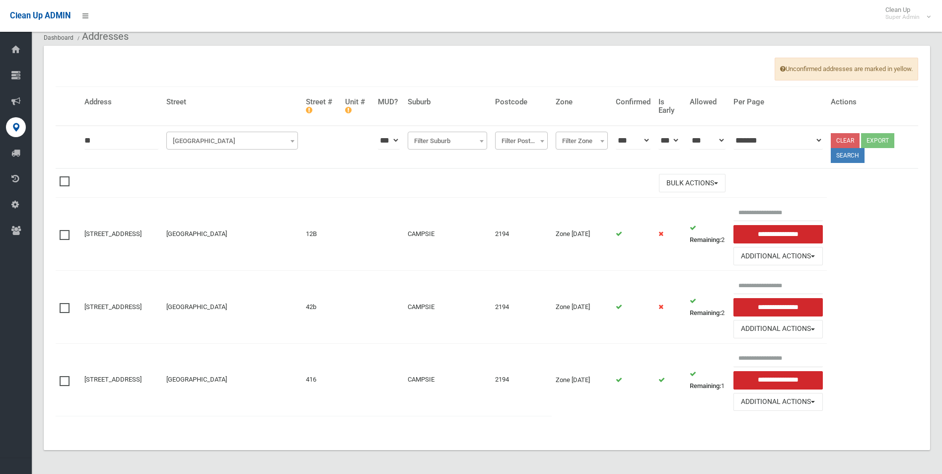
type input "*"
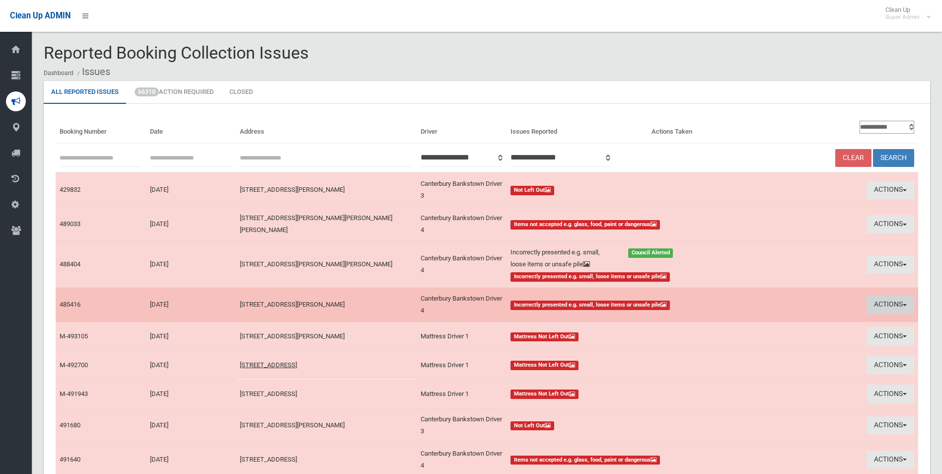
click at [876, 299] on button "Actions" at bounding box center [890, 304] width 48 height 18
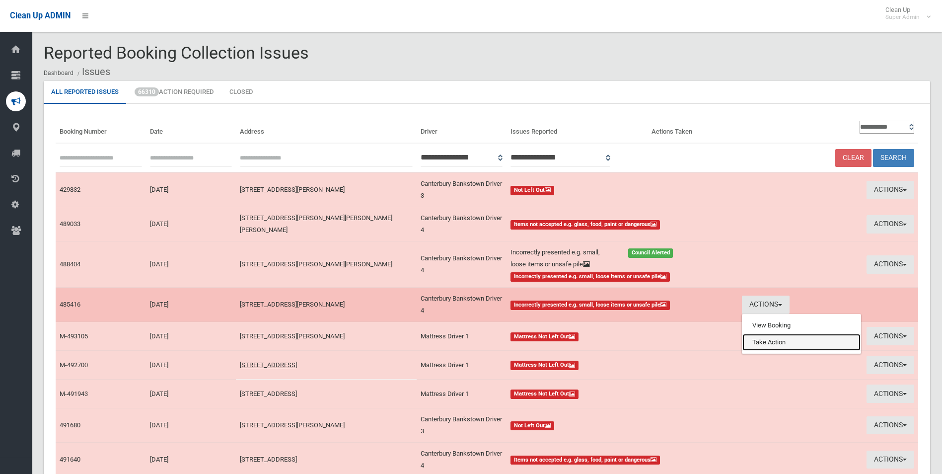
click at [754, 339] on link "Take Action" at bounding box center [801, 342] width 118 height 17
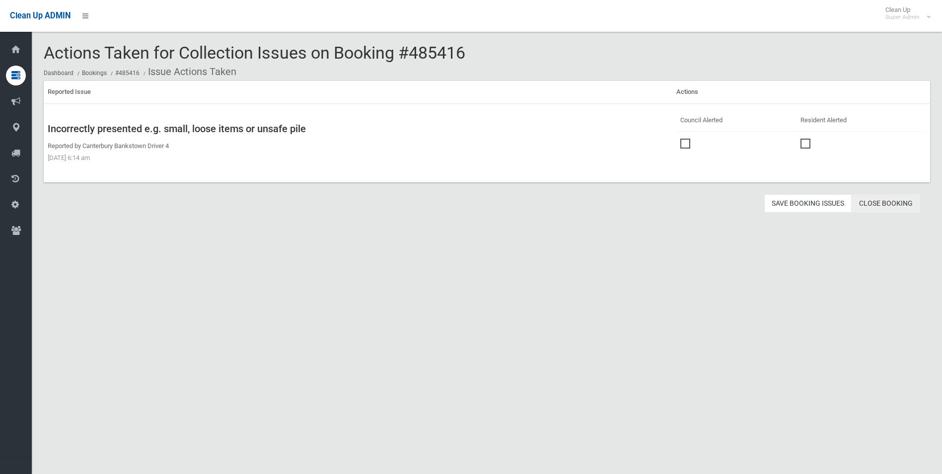
click at [881, 203] on link "Close Booking" at bounding box center [885, 203] width 68 height 18
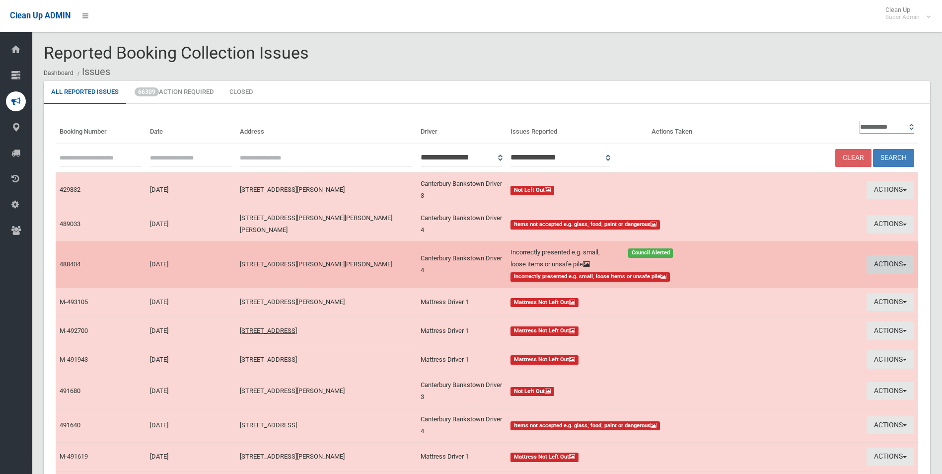
click at [890, 257] on button "Actions" at bounding box center [890, 264] width 48 height 18
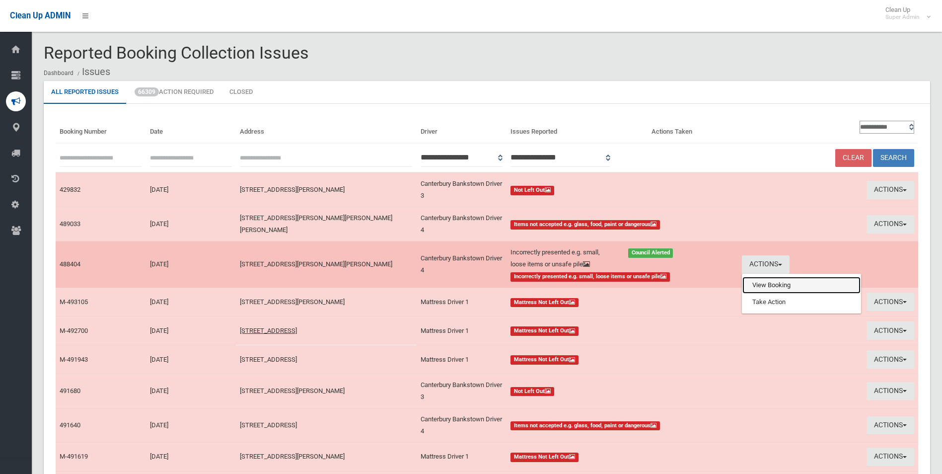
click at [767, 283] on link "View Booking" at bounding box center [801, 284] width 118 height 17
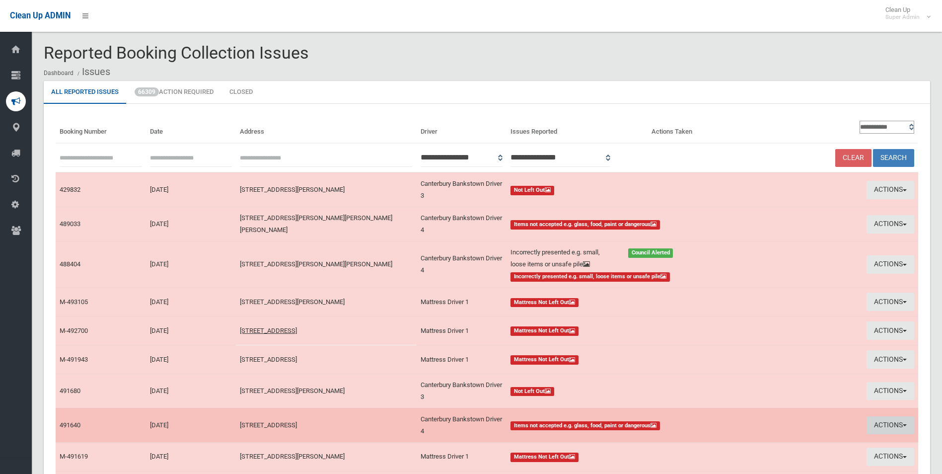
click at [880, 421] on button "Actions" at bounding box center [890, 425] width 48 height 18
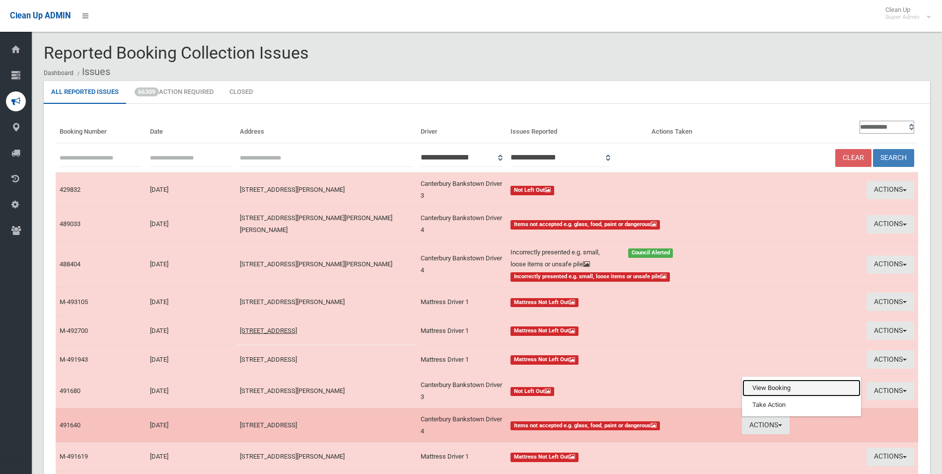
click at [766, 383] on link "View Booking" at bounding box center [801, 387] width 118 height 17
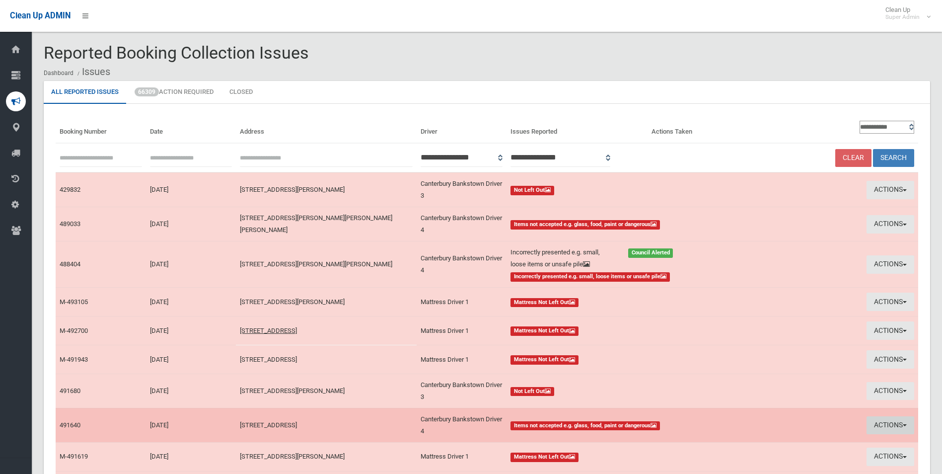
click at [877, 421] on button "Actions" at bounding box center [890, 425] width 48 height 18
click at [877, 421] on td "Actions View Booking Take Action" at bounding box center [828, 425] width 180 height 34
click at [883, 424] on button "Actions" at bounding box center [890, 425] width 48 height 18
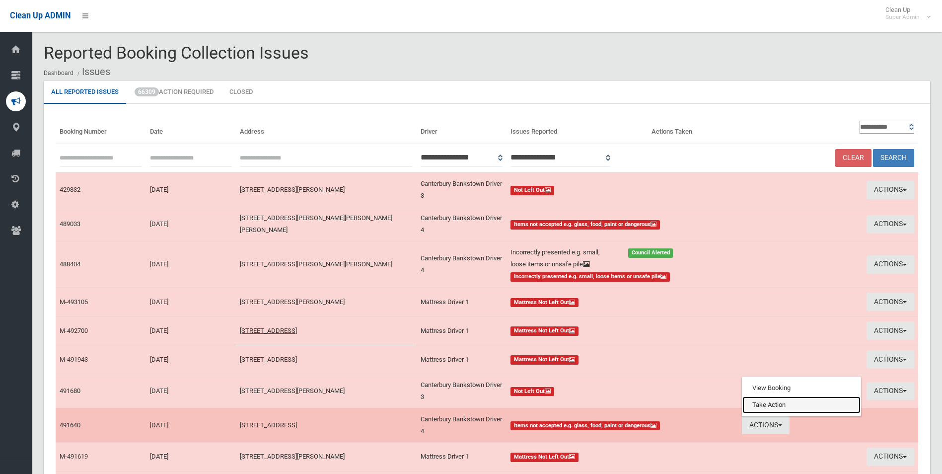
click at [772, 405] on link "Take Action" at bounding box center [801, 404] width 118 height 17
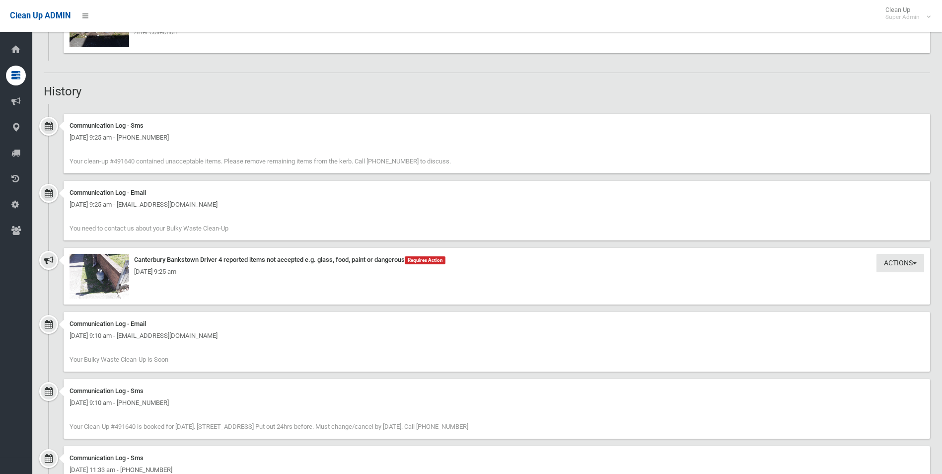
scroll to position [961, 0]
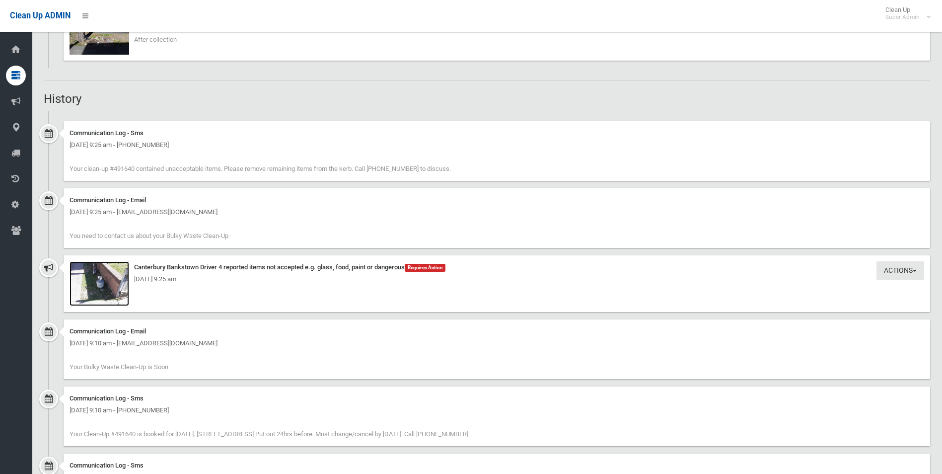
click at [88, 292] on img at bounding box center [99, 283] width 60 height 45
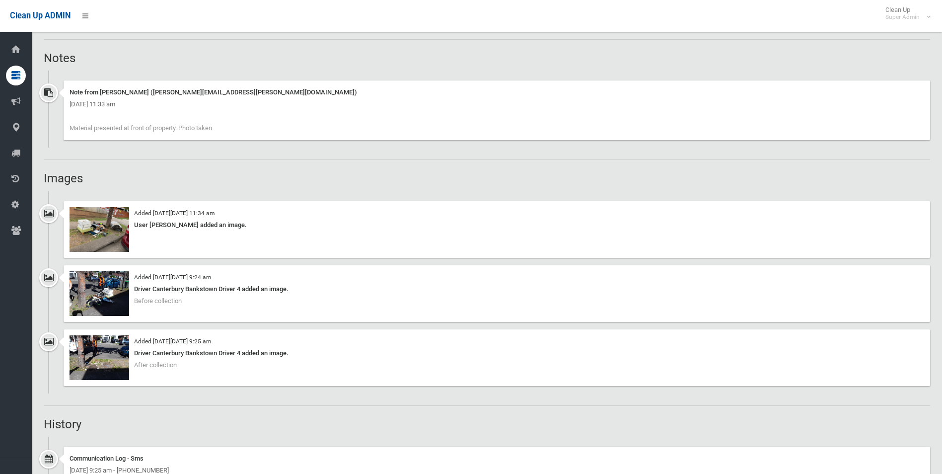
scroll to position [614, 0]
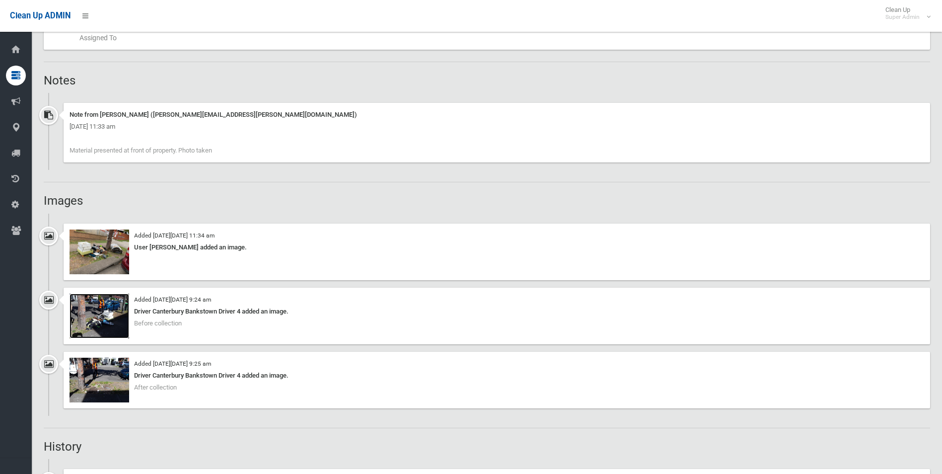
click at [107, 321] on img at bounding box center [99, 315] width 60 height 45
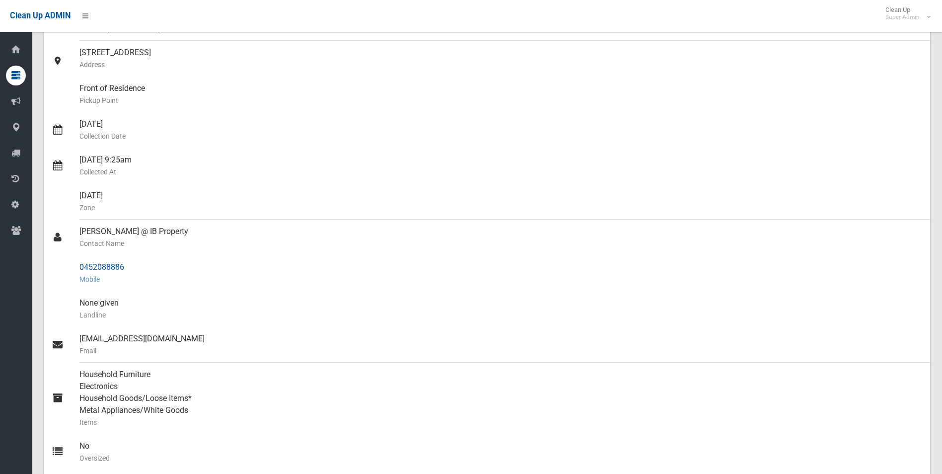
scroll to position [149, 0]
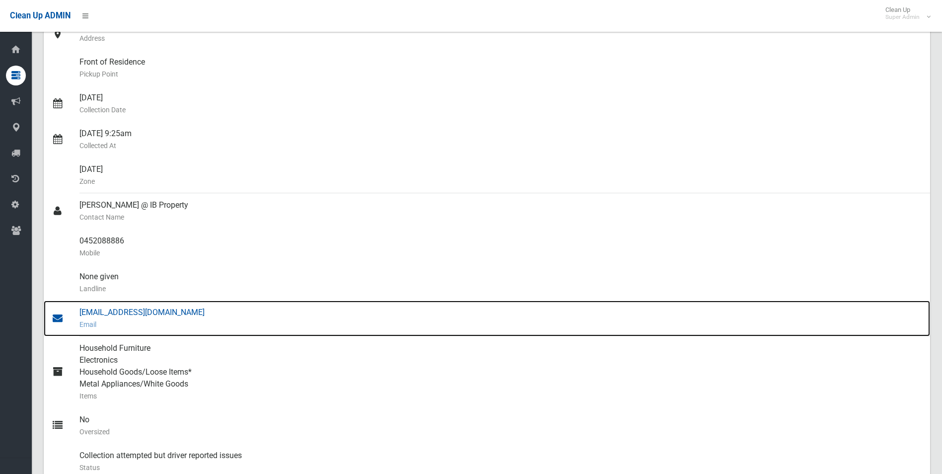
click at [127, 312] on div "minh@ibproperty.com.au Email" at bounding box center [500, 318] width 842 height 36
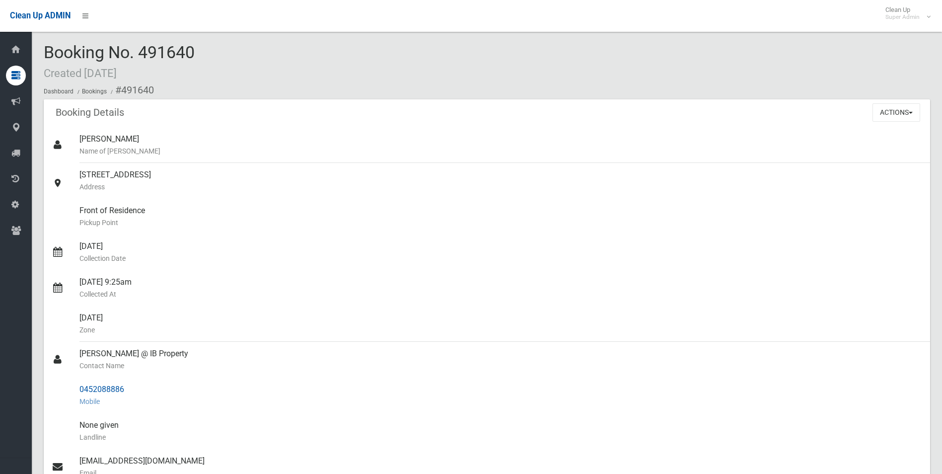
scroll to position [0, 0]
click at [885, 113] on button "Actions" at bounding box center [896, 113] width 48 height 18
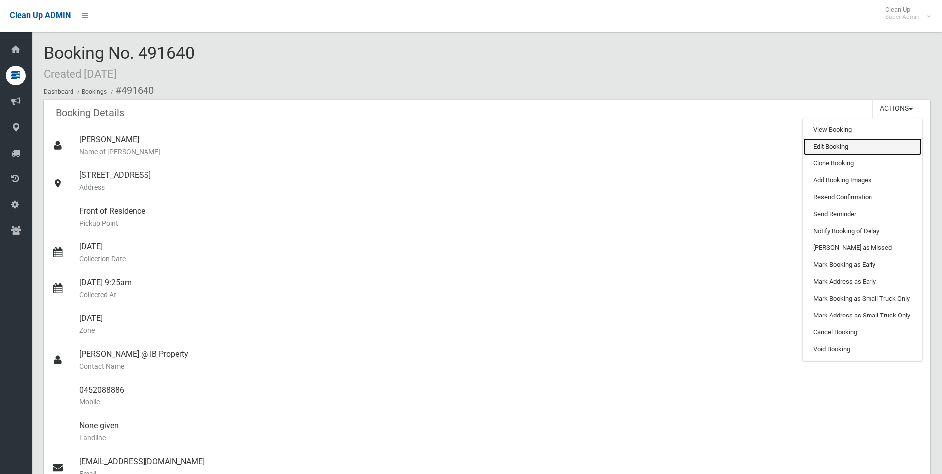
click at [827, 145] on link "Edit Booking" at bounding box center [862, 146] width 118 height 17
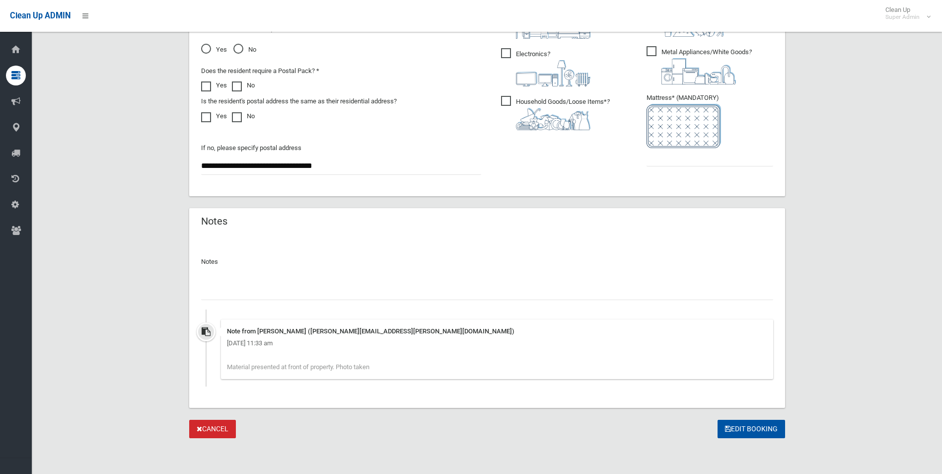
scroll to position [546, 0]
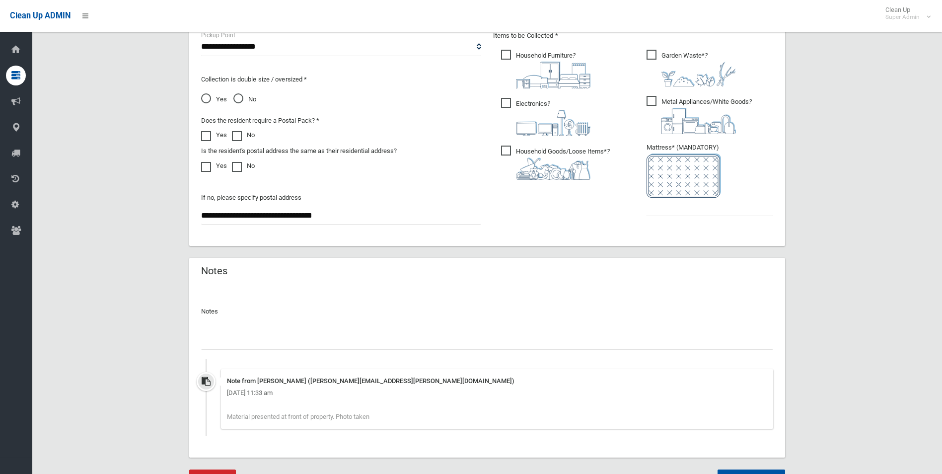
click at [288, 338] on input "text" at bounding box center [487, 340] width 572 height 18
type input "**********"
click at [694, 204] on input "text" at bounding box center [709, 207] width 127 height 18
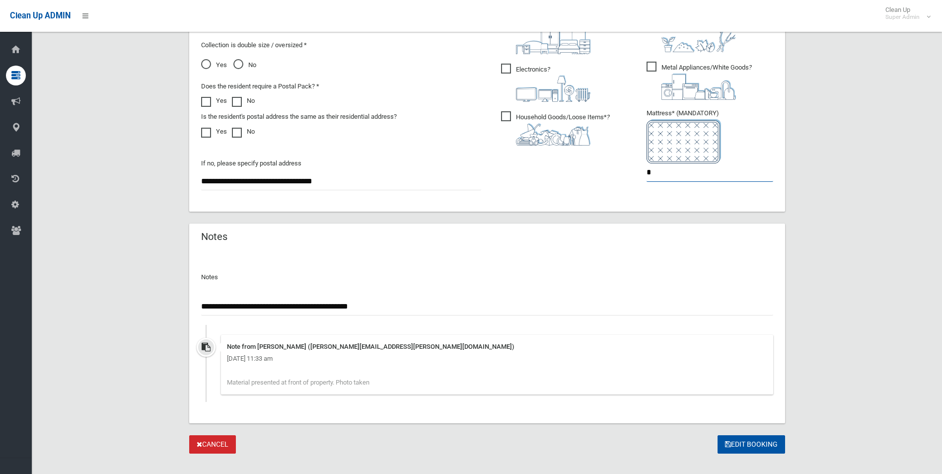
scroll to position [595, 0]
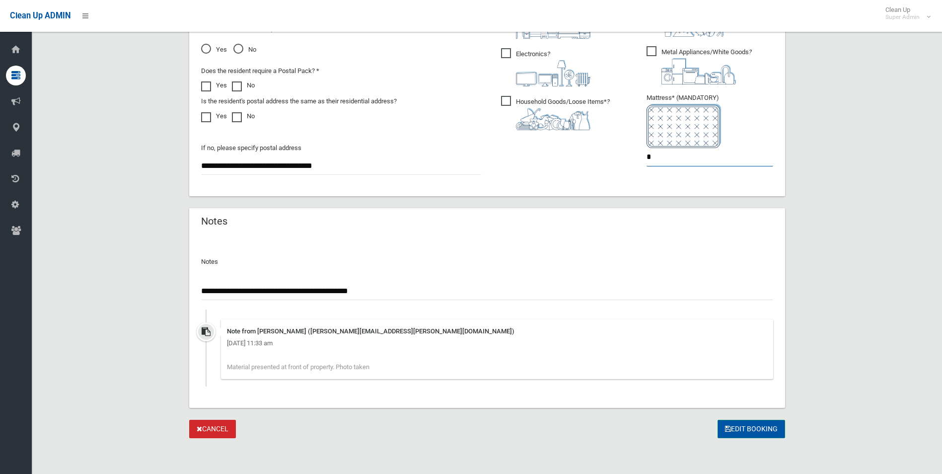
type input "*"
click at [754, 433] on button "Edit Booking" at bounding box center [751, 428] width 68 height 18
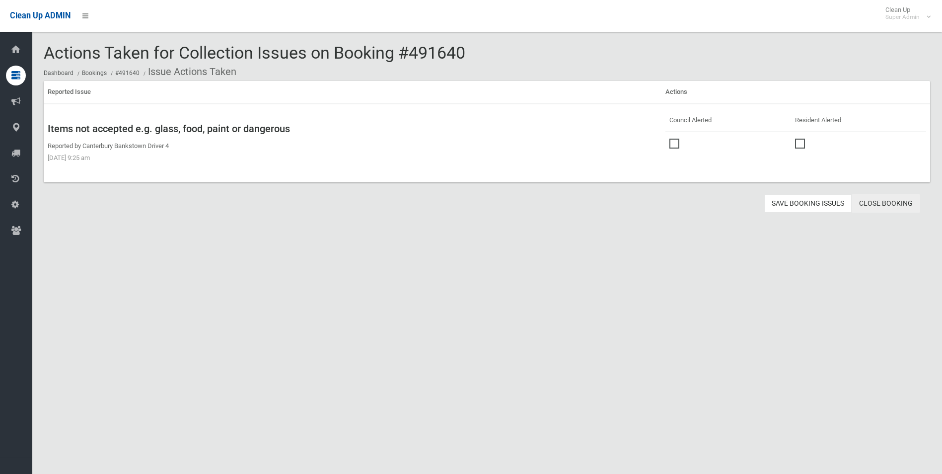
click at [875, 202] on link "Close Booking" at bounding box center [885, 203] width 68 height 18
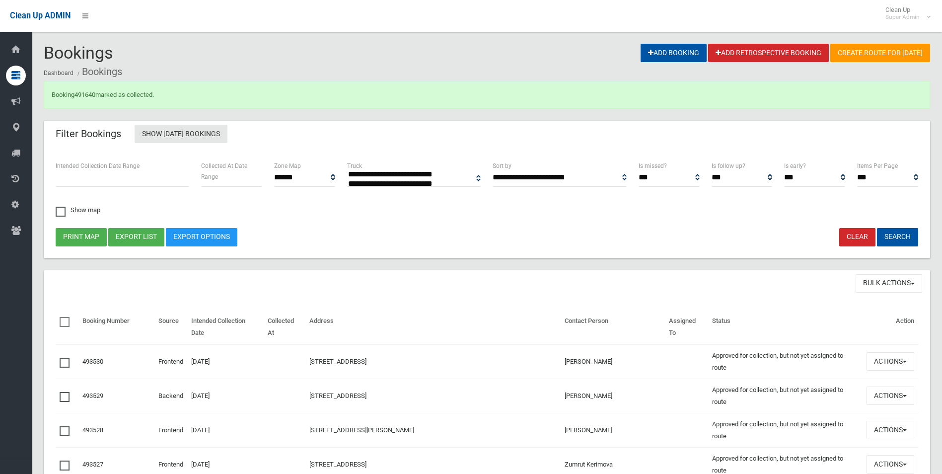
select select
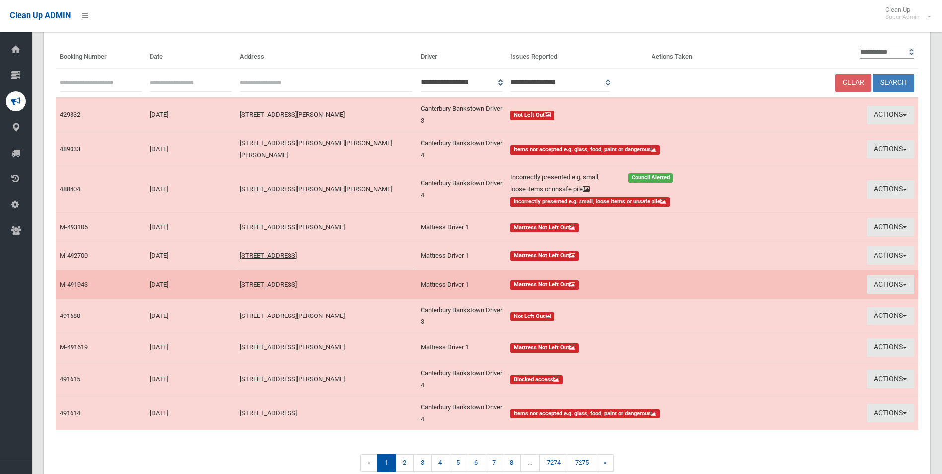
scroll to position [99, 0]
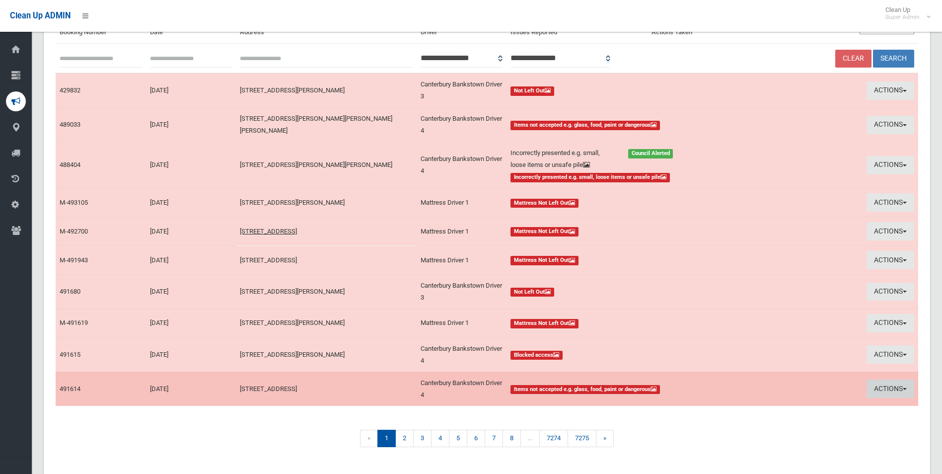
click at [878, 386] on button "Actions" at bounding box center [890, 388] width 48 height 18
click at [761, 409] on link "View Booking" at bounding box center [801, 409] width 118 height 17
click at [887, 386] on button "Actions" at bounding box center [890, 388] width 48 height 18
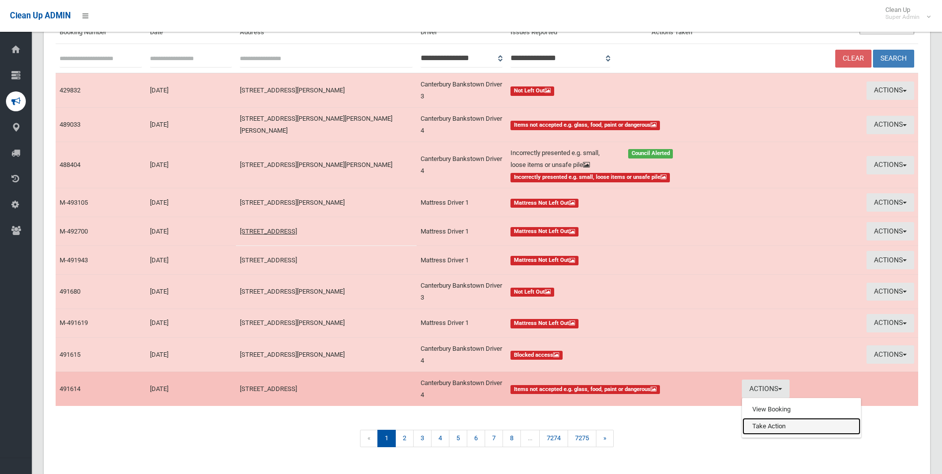
click at [759, 427] on link "Take Action" at bounding box center [801, 425] width 118 height 17
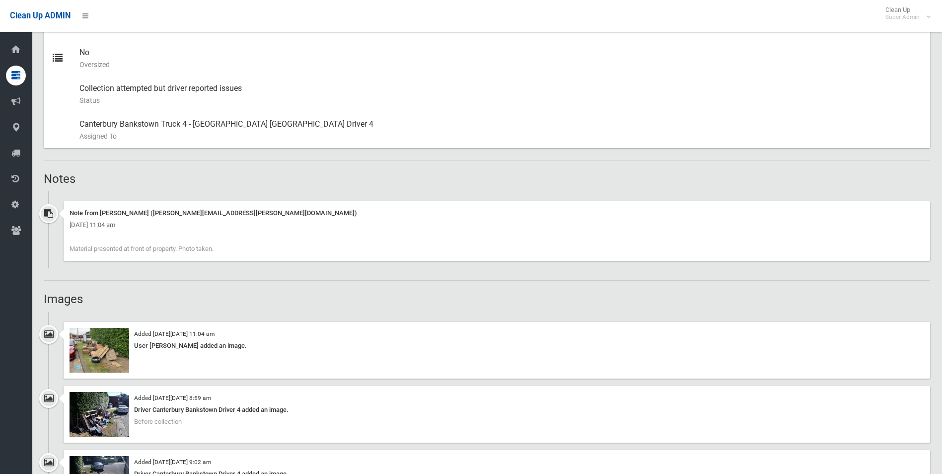
scroll to position [596, 0]
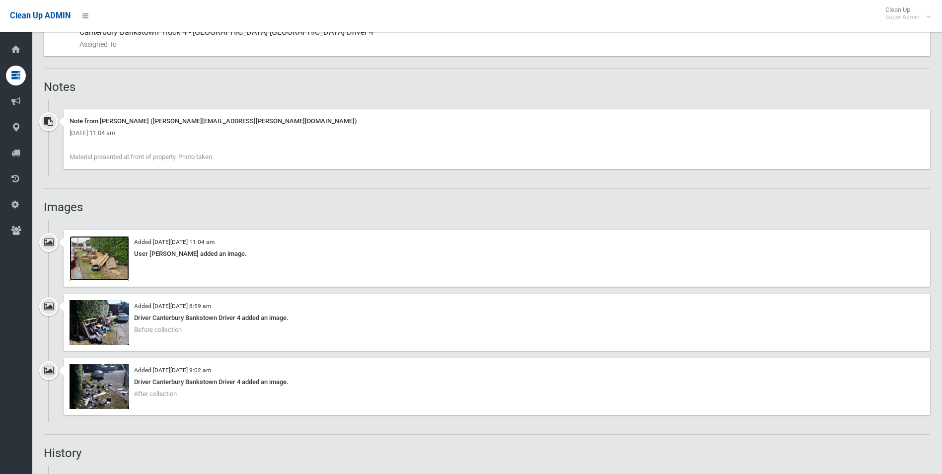
click at [110, 266] on img at bounding box center [99, 258] width 60 height 45
click at [103, 329] on img at bounding box center [99, 322] width 60 height 45
click at [113, 403] on img at bounding box center [99, 386] width 60 height 45
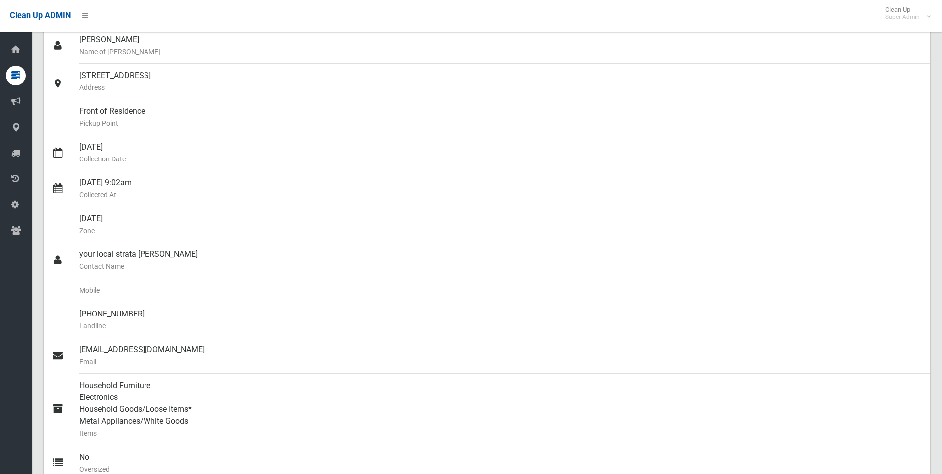
scroll to position [99, 0]
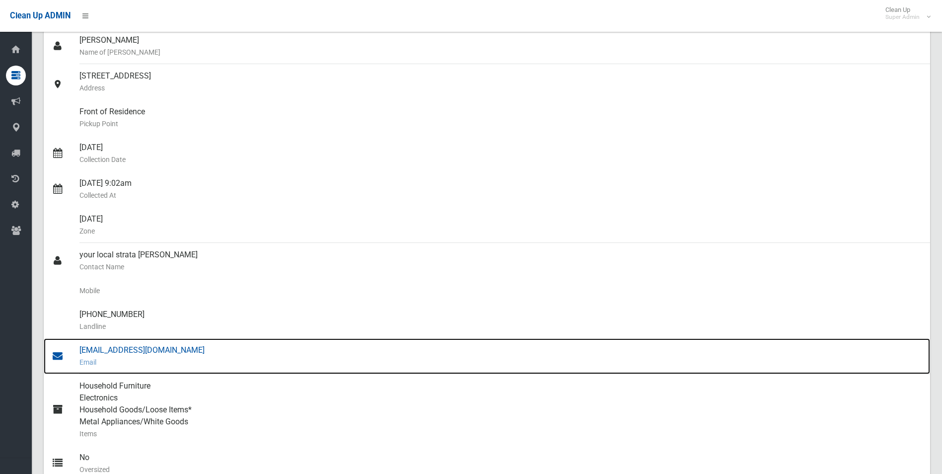
click at [170, 348] on div "clientservice@yourlocalstrata.com.au Email" at bounding box center [500, 356] width 842 height 36
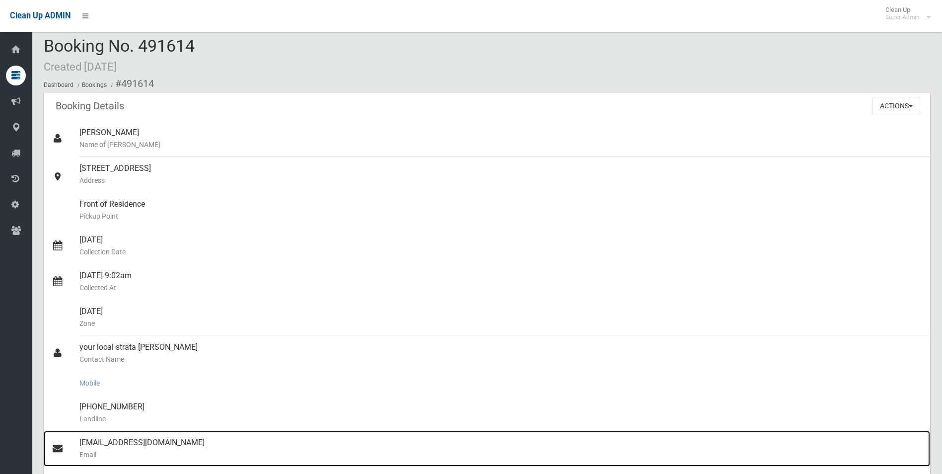
scroll to position [0, 0]
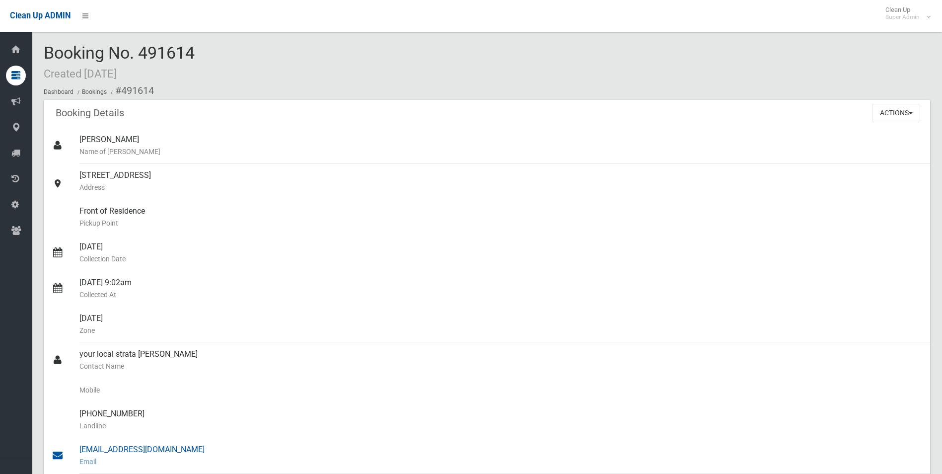
drag, startPoint x: 120, startPoint y: 89, endPoint x: 226, endPoint y: 447, distance: 373.0
copy section "491614 Booking Details Actions View Booking Edit Booking Clone Booking Add Book…"
click at [273, 191] on small "Address" at bounding box center [500, 187] width 842 height 12
click at [889, 110] on button "Actions" at bounding box center [896, 113] width 48 height 18
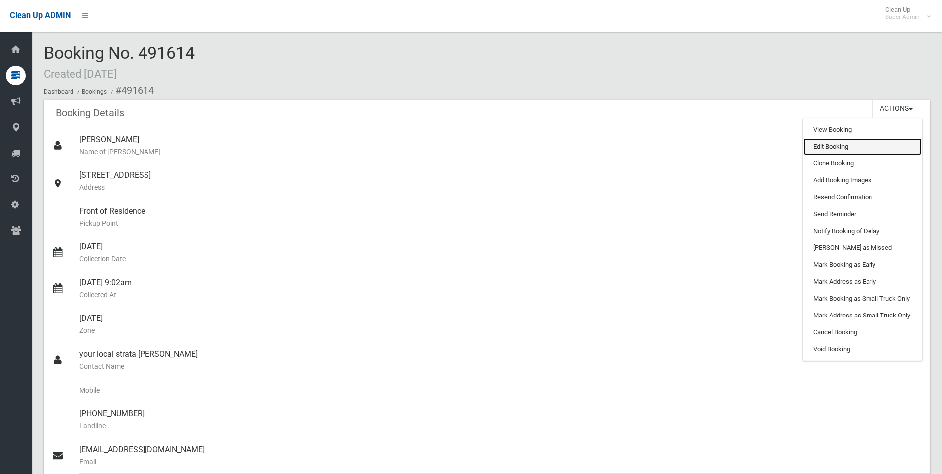
click at [823, 144] on link "Edit Booking" at bounding box center [862, 146] width 118 height 17
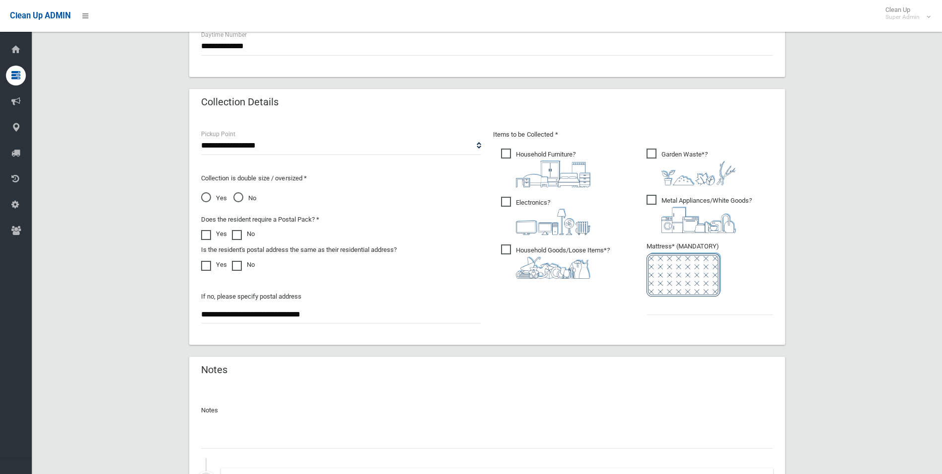
scroll to position [595, 0]
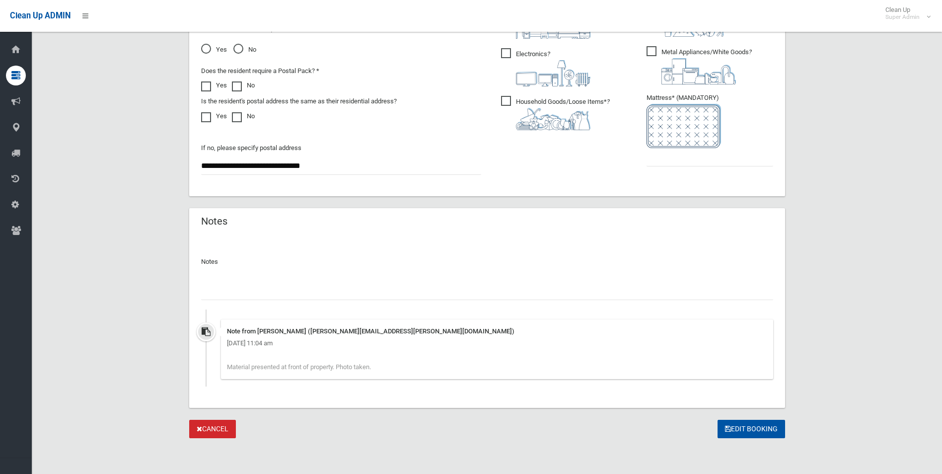
click at [221, 285] on input "text" at bounding box center [487, 290] width 572 height 18
paste input "********"
type input "**********"
click at [668, 153] on input "text" at bounding box center [709, 157] width 127 height 18
type input "*"
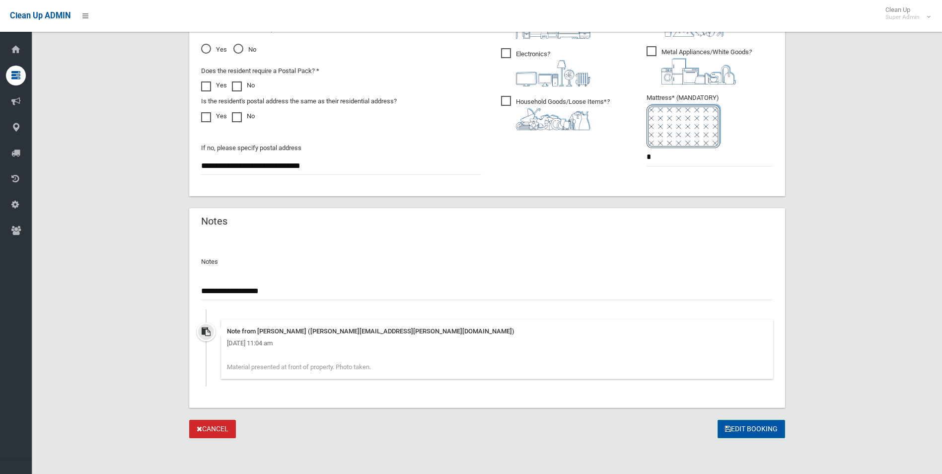
click at [755, 423] on button "Edit Booking" at bounding box center [751, 428] width 68 height 18
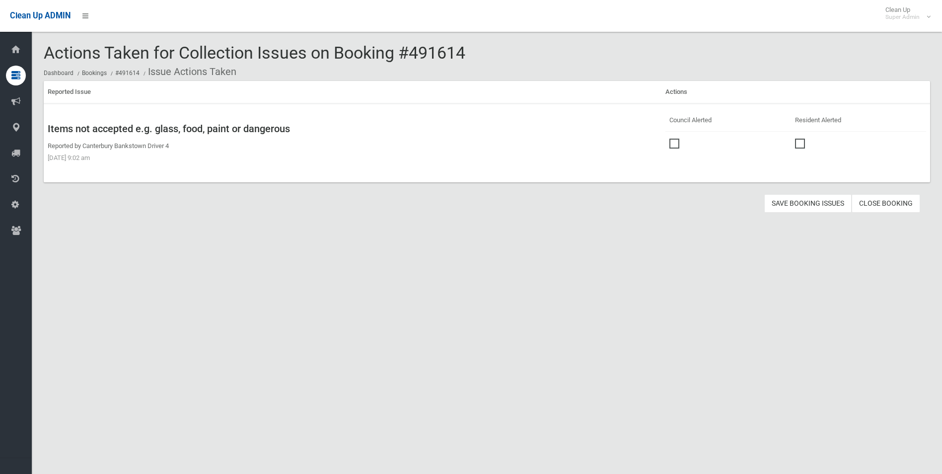
click at [672, 138] on span at bounding box center [676, 138] width 15 height 0
click at [786, 200] on button "Save Booking Issues" at bounding box center [807, 203] width 87 height 18
click at [887, 205] on link "Close Booking" at bounding box center [885, 203] width 68 height 18
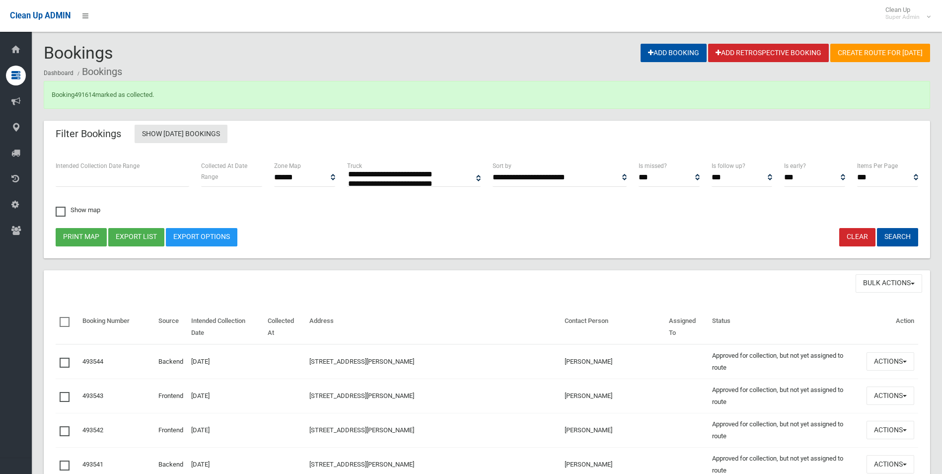
select select
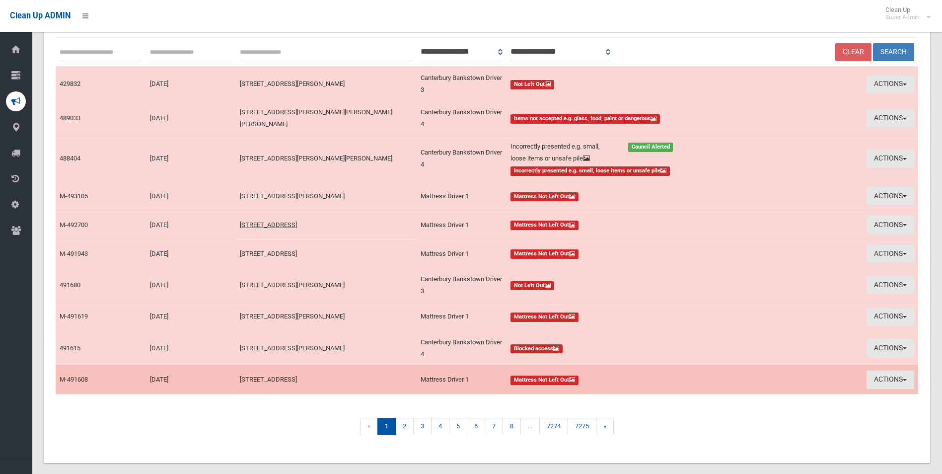
scroll to position [119, 0]
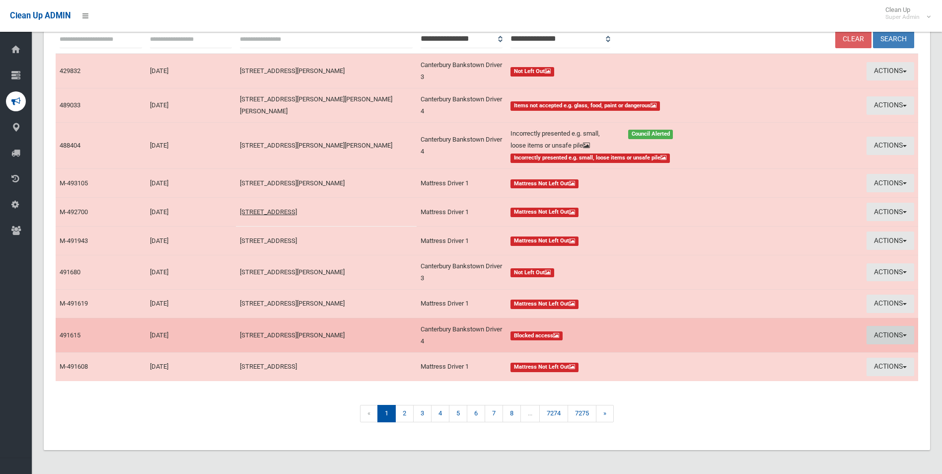
click at [877, 330] on button "Actions" at bounding box center [890, 335] width 48 height 18
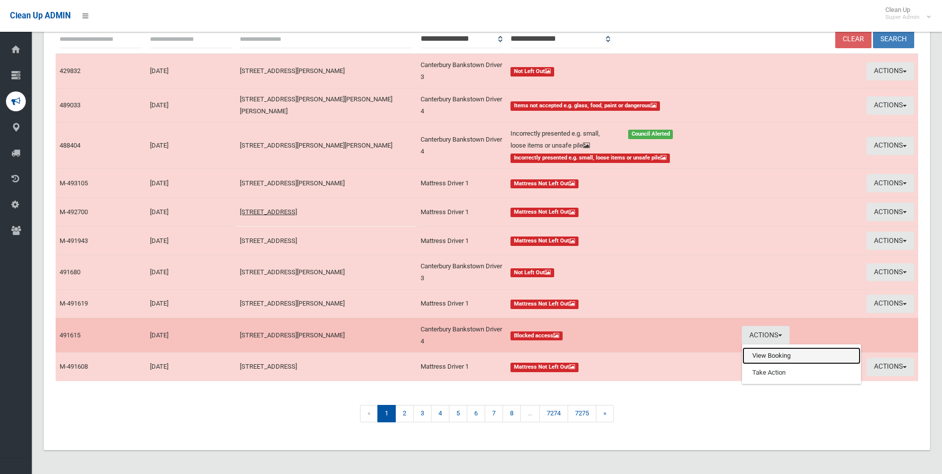
click at [754, 349] on link "View Booking" at bounding box center [801, 355] width 118 height 17
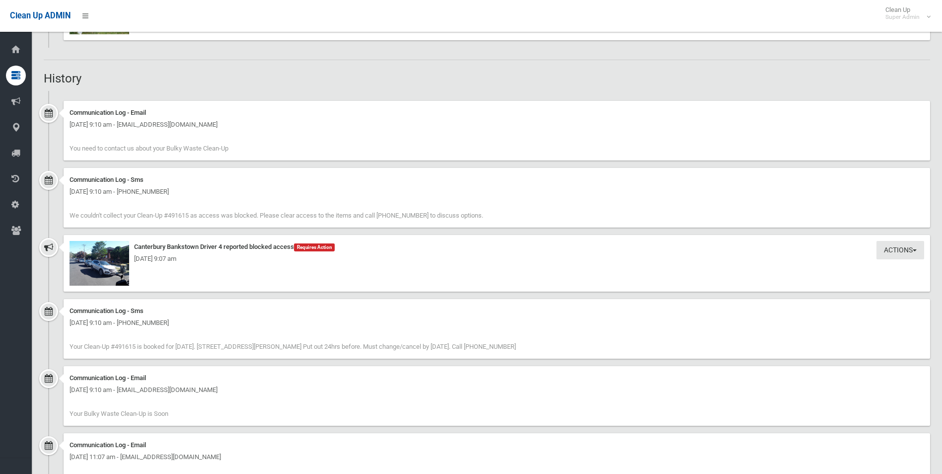
scroll to position [833, 0]
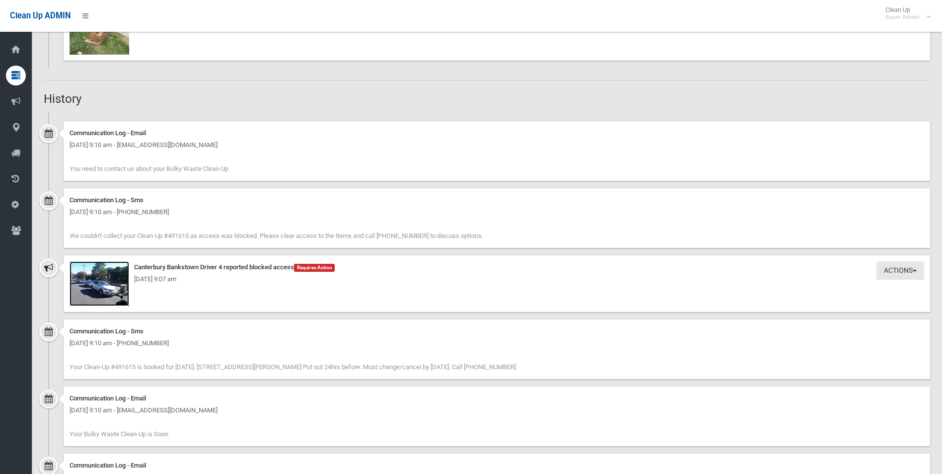
click at [111, 286] on img at bounding box center [99, 283] width 60 height 45
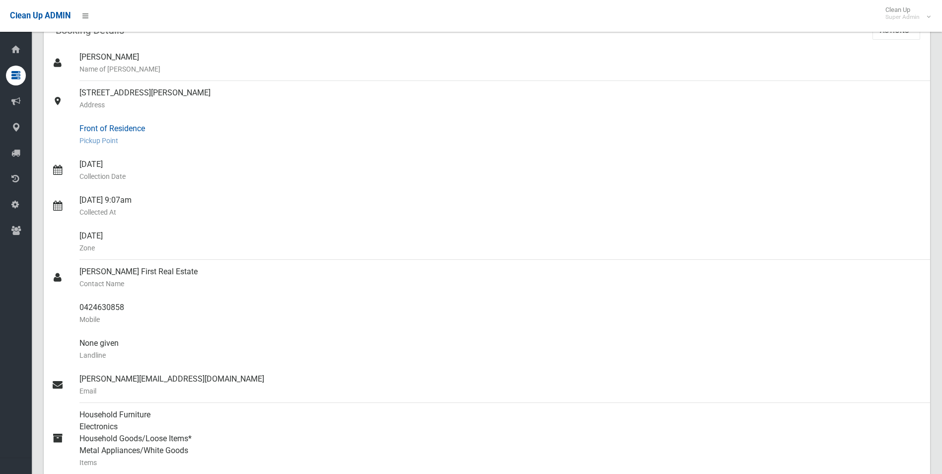
scroll to position [0, 0]
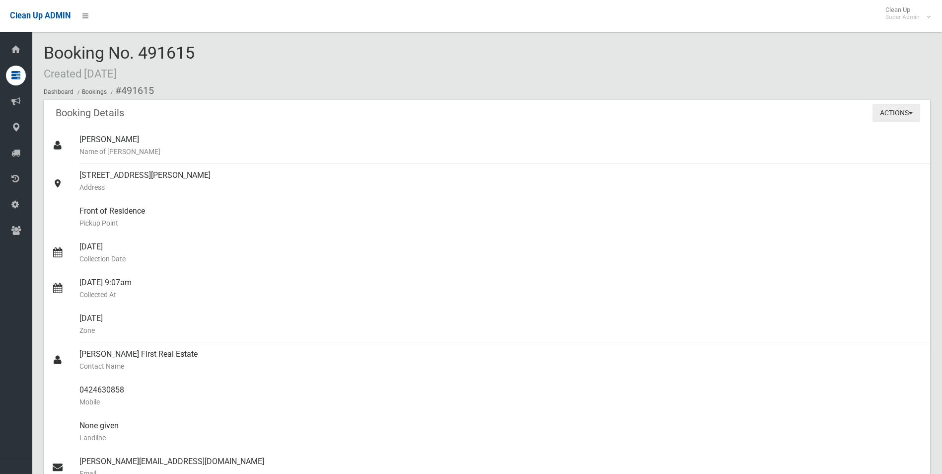
click at [892, 111] on button "Actions" at bounding box center [896, 113] width 48 height 18
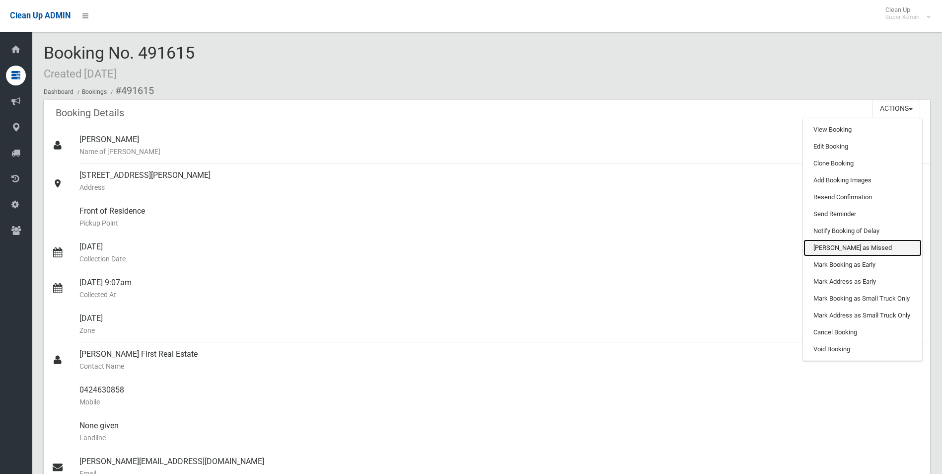
click at [832, 248] on link "[PERSON_NAME] as Missed" at bounding box center [862, 247] width 118 height 17
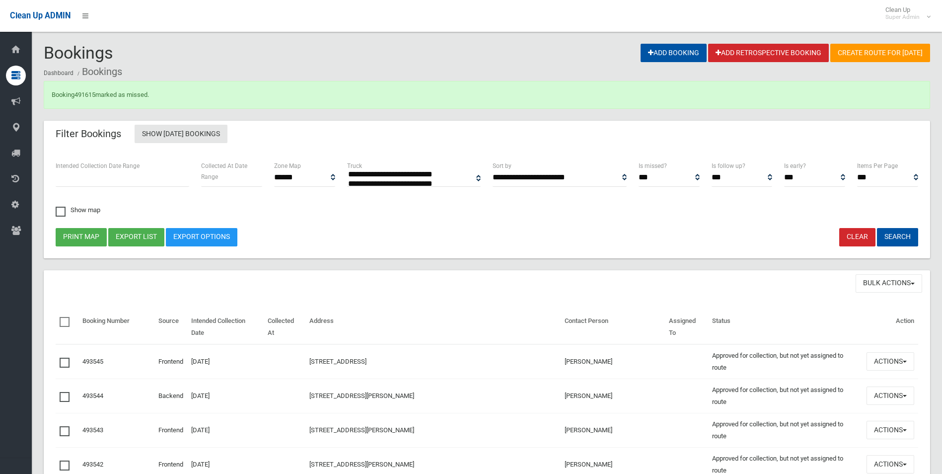
select select
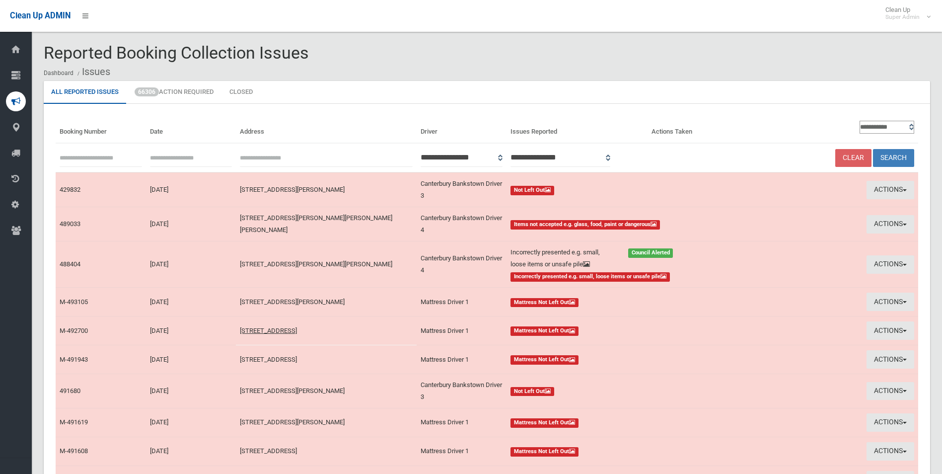
scroll to position [107, 0]
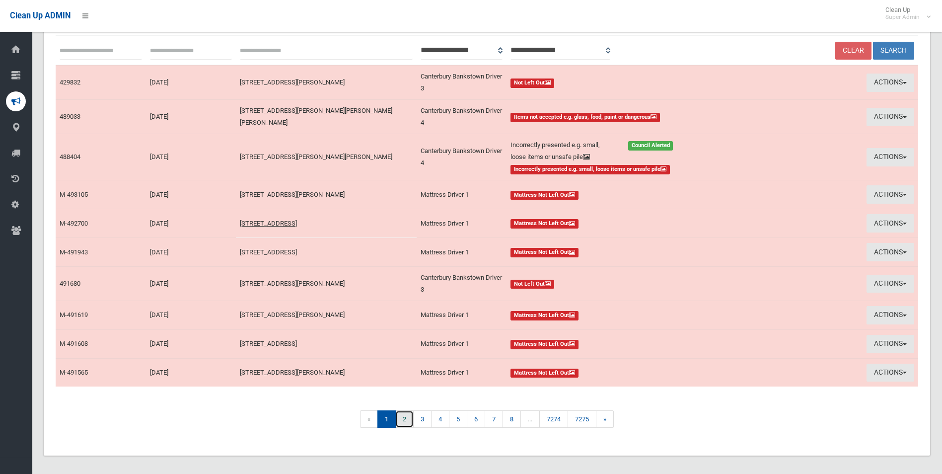
click at [404, 418] on link "2" at bounding box center [404, 418] width 18 height 17
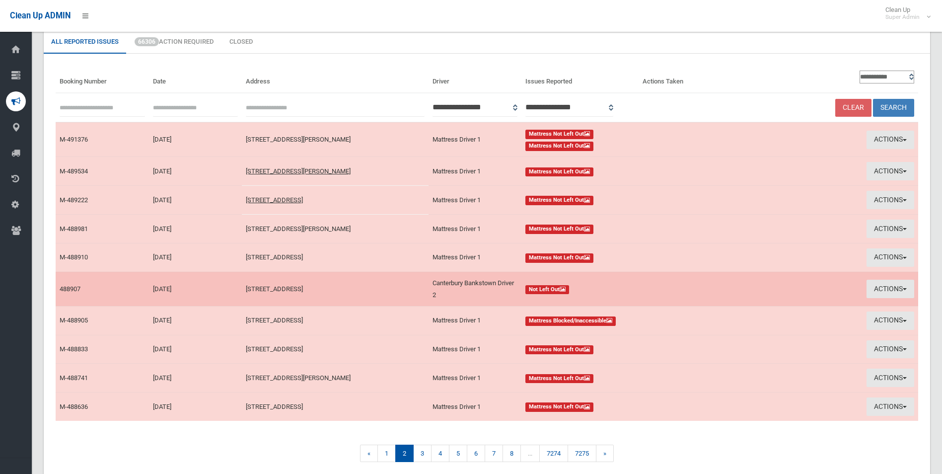
scroll to position [90, 0]
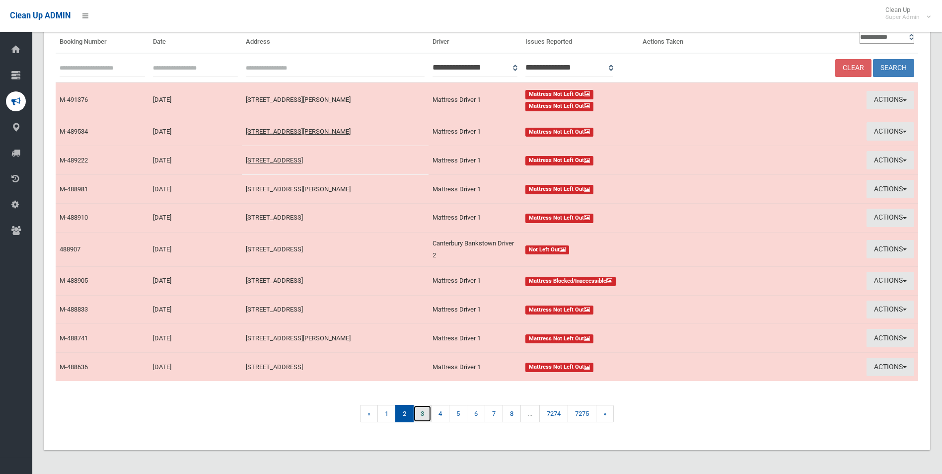
click at [421, 414] on link "3" at bounding box center [422, 413] width 18 height 17
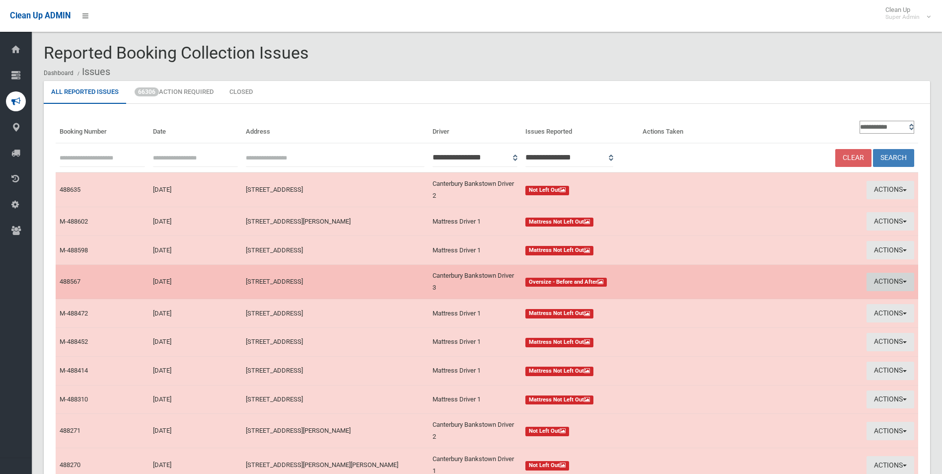
click at [878, 281] on button "Actions" at bounding box center [890, 282] width 48 height 18
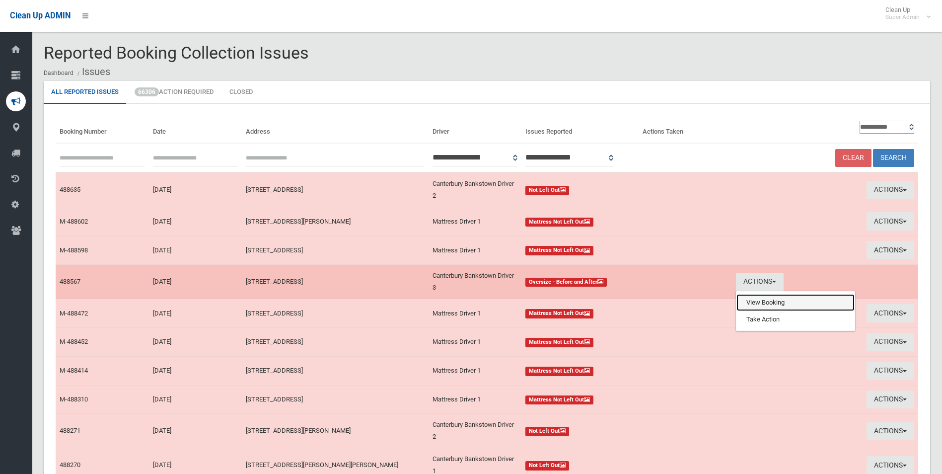
click at [762, 298] on link "View Booking" at bounding box center [795, 302] width 118 height 17
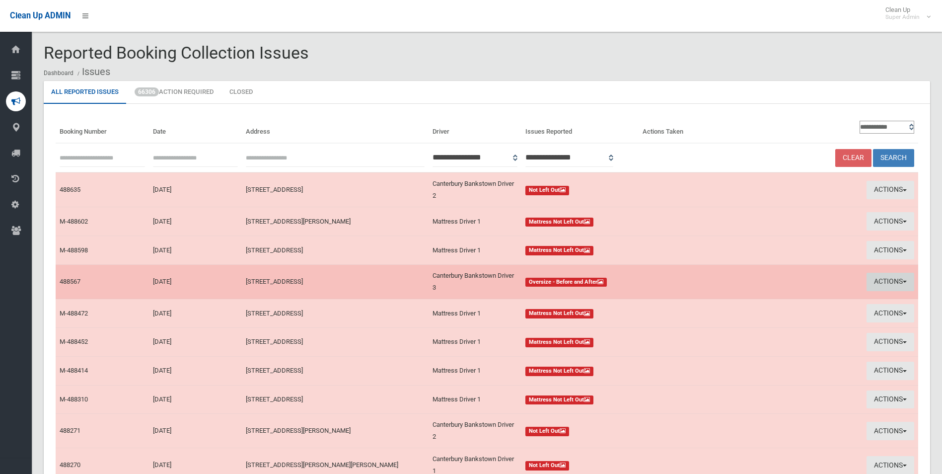
click at [875, 278] on button "Actions" at bounding box center [890, 282] width 48 height 18
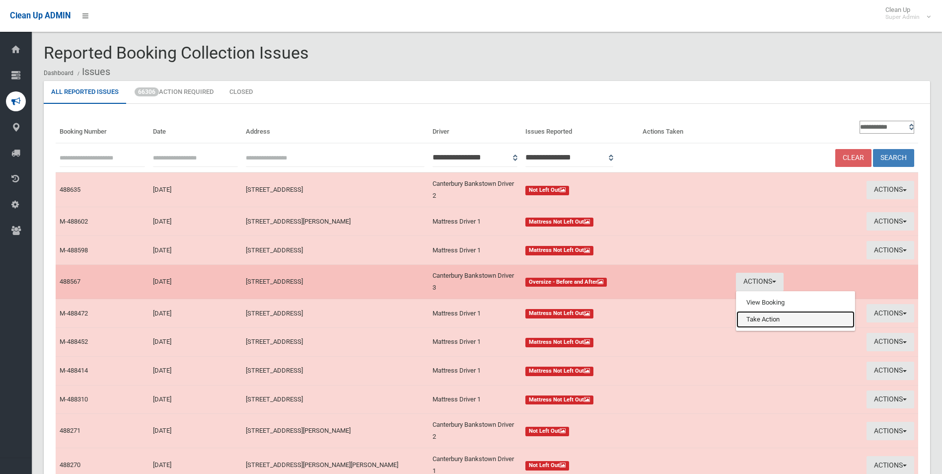
click at [750, 321] on link "Take Action" at bounding box center [795, 319] width 118 height 17
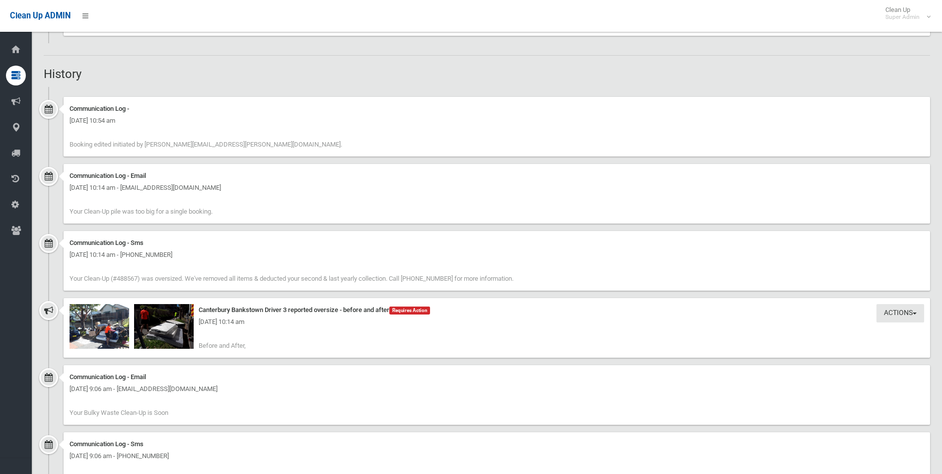
scroll to position [794, 0]
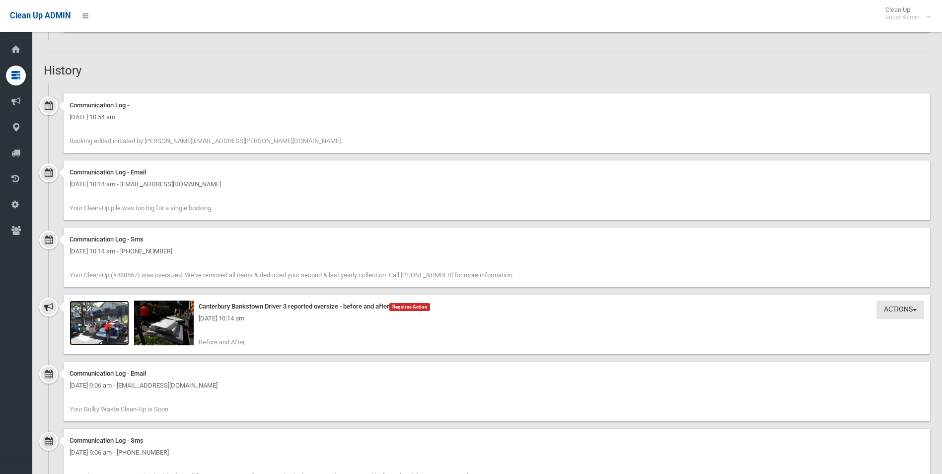
click at [119, 330] on img at bounding box center [99, 322] width 60 height 45
click at [173, 330] on img at bounding box center [164, 322] width 60 height 45
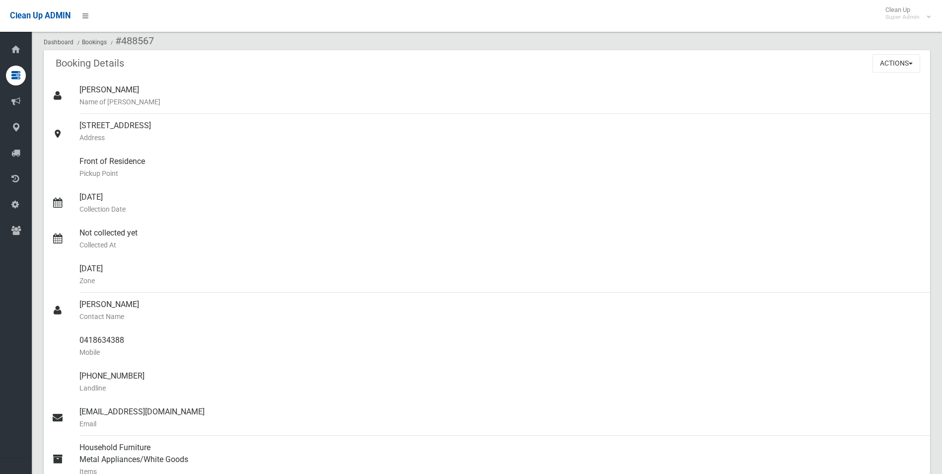
scroll to position [0, 0]
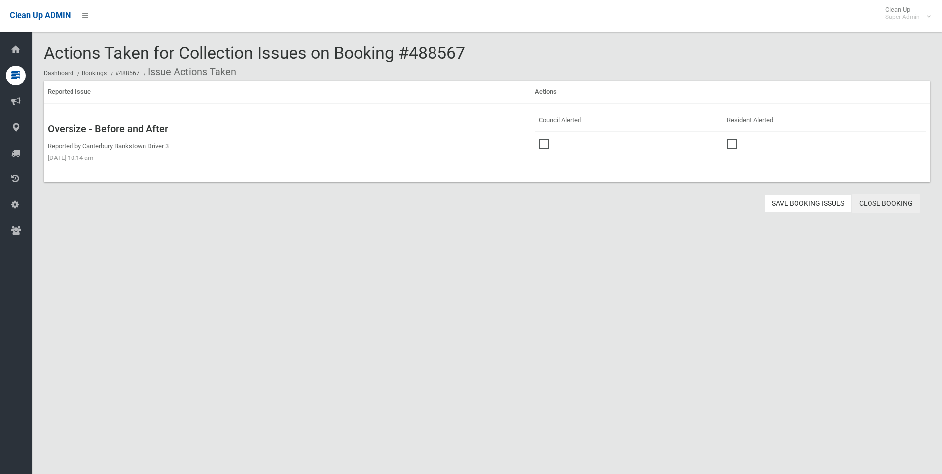
click at [880, 204] on link "Close Booking" at bounding box center [885, 203] width 68 height 18
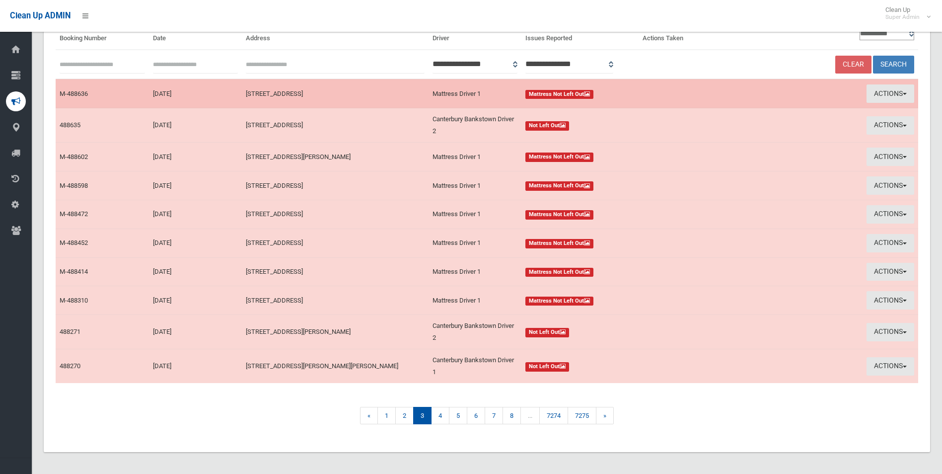
scroll to position [96, 0]
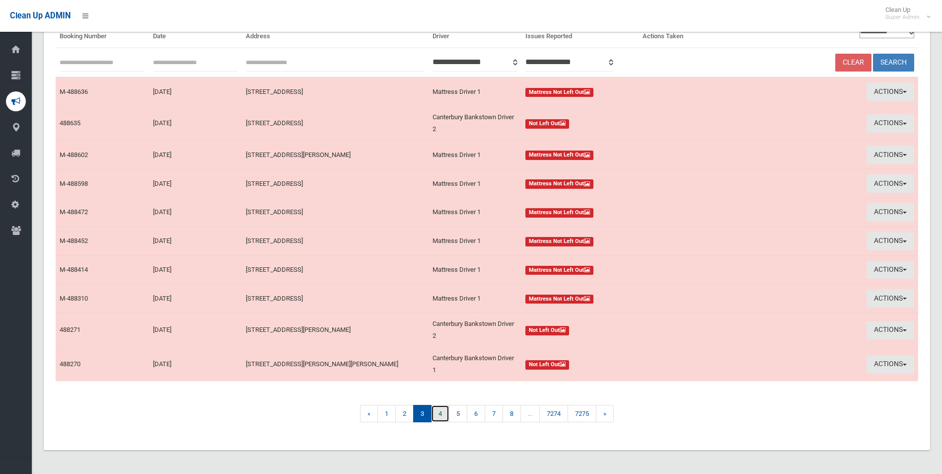
click at [441, 412] on link "4" at bounding box center [440, 413] width 18 height 17
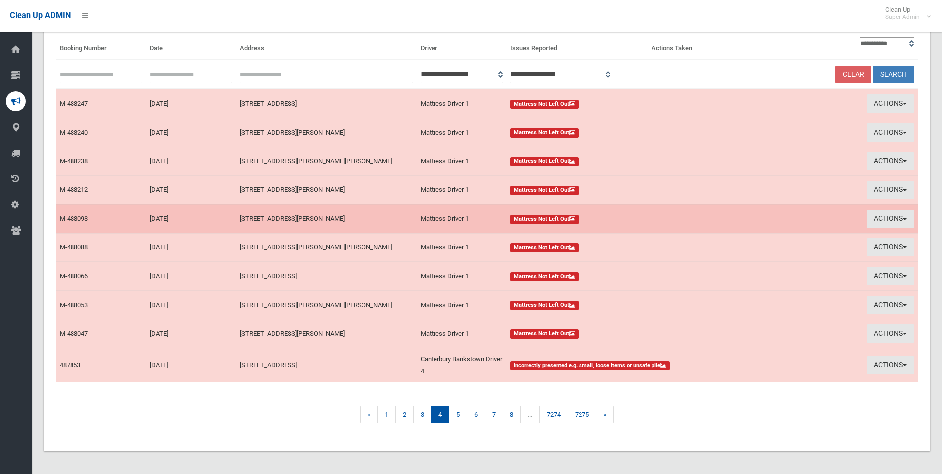
scroll to position [85, 0]
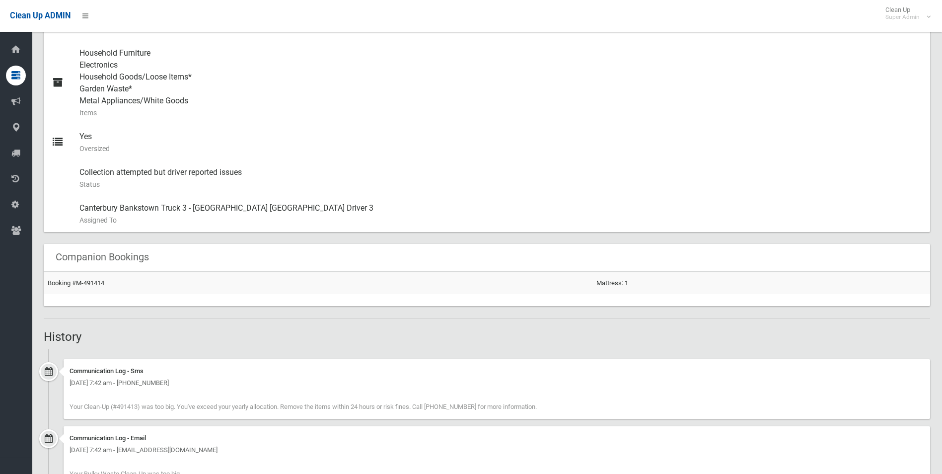
scroll to position [397, 0]
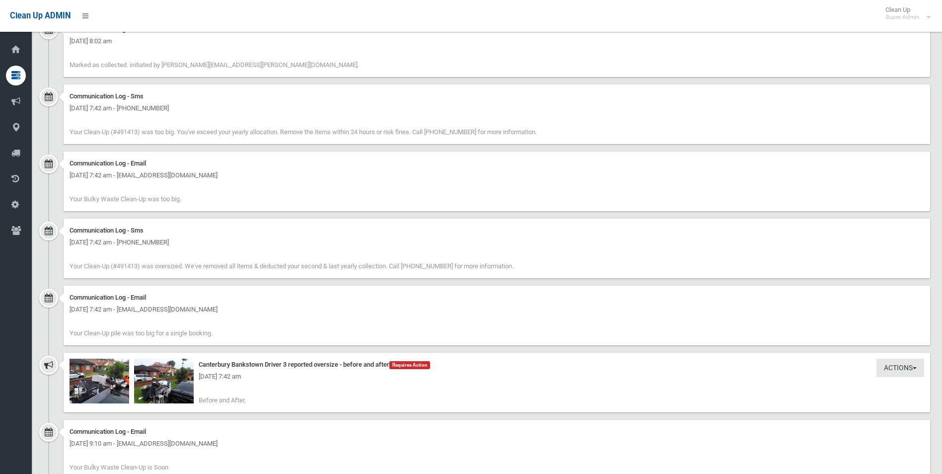
scroll to position [794, 0]
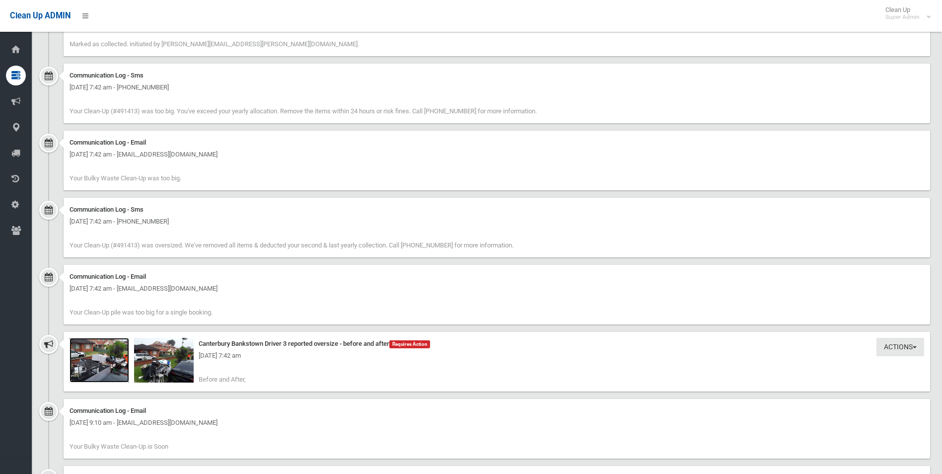
click at [107, 362] on img at bounding box center [99, 360] width 60 height 45
click at [110, 366] on img at bounding box center [99, 360] width 60 height 45
click at [170, 373] on img at bounding box center [164, 360] width 60 height 45
click at [101, 372] on img at bounding box center [99, 360] width 60 height 45
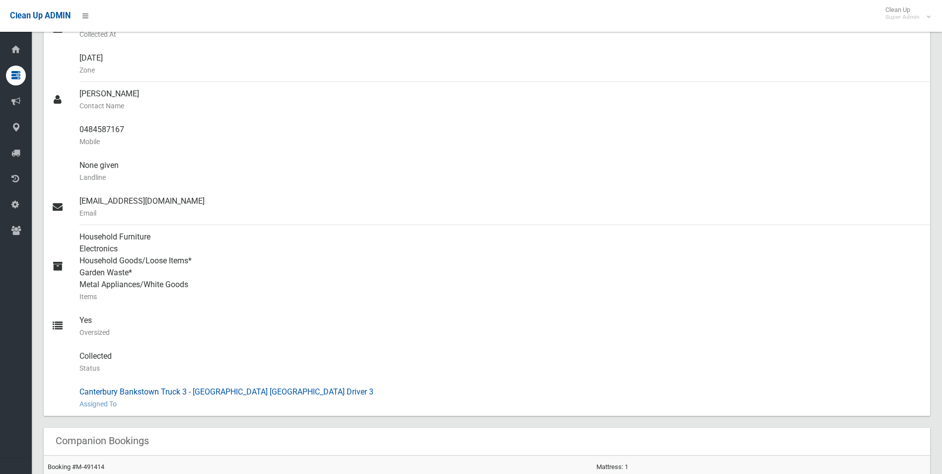
scroll to position [199, 0]
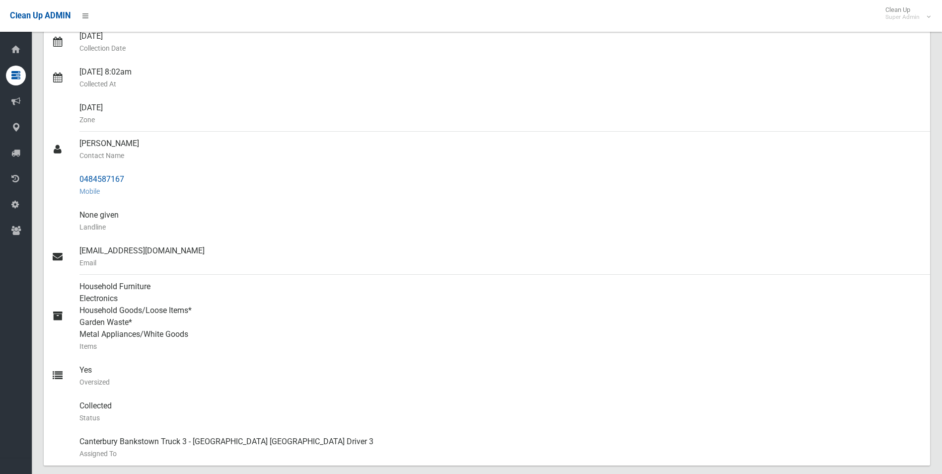
drag, startPoint x: 77, startPoint y: 178, endPoint x: 127, endPoint y: 178, distance: 49.1
click at [127, 178] on link "0484587167 Mobile" at bounding box center [487, 185] width 886 height 36
drag, startPoint x: 127, startPoint y: 178, endPoint x: 111, endPoint y: 180, distance: 16.0
copy link "0484587167"
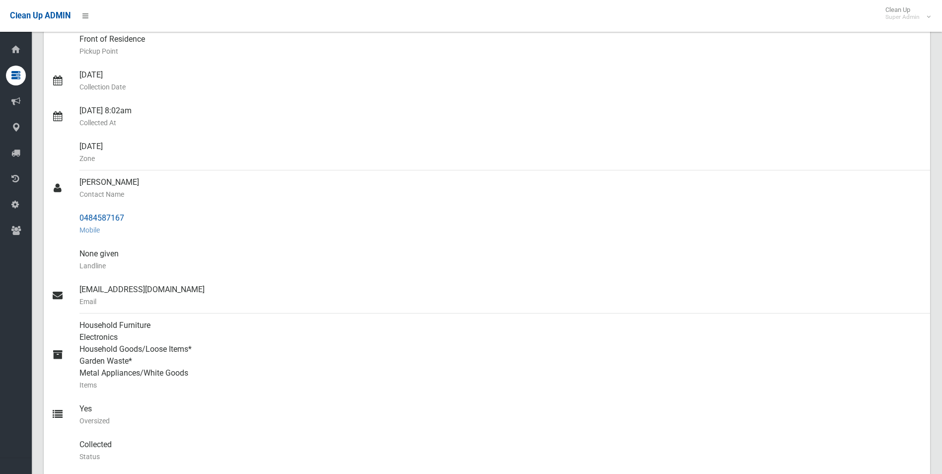
scroll to position [0, 0]
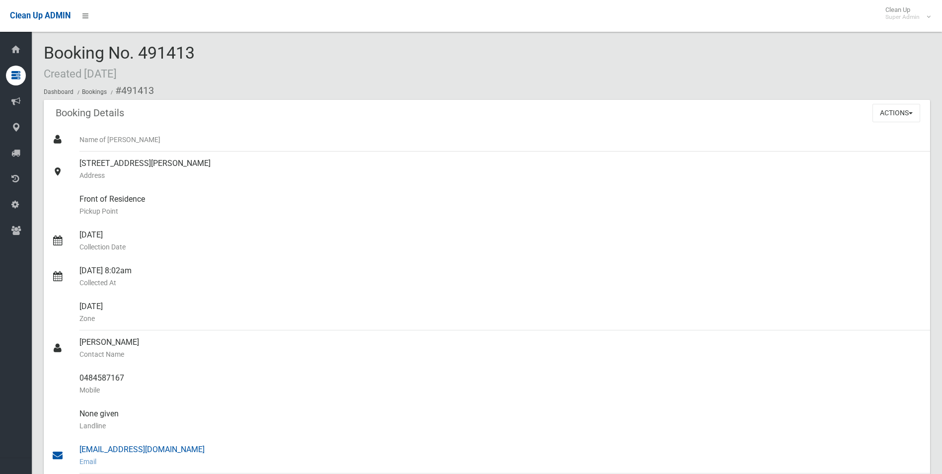
drag, startPoint x: 121, startPoint y: 92, endPoint x: 187, endPoint y: 448, distance: 361.9
copy section "491413 Booking Details Actions View Booking Edit Booking Clone Booking Add Book…"
click at [347, 185] on div "8 Dickenson Street, PANANIA NSW 2213 Address" at bounding box center [500, 169] width 842 height 36
click at [879, 112] on button "Actions" at bounding box center [896, 113] width 48 height 18
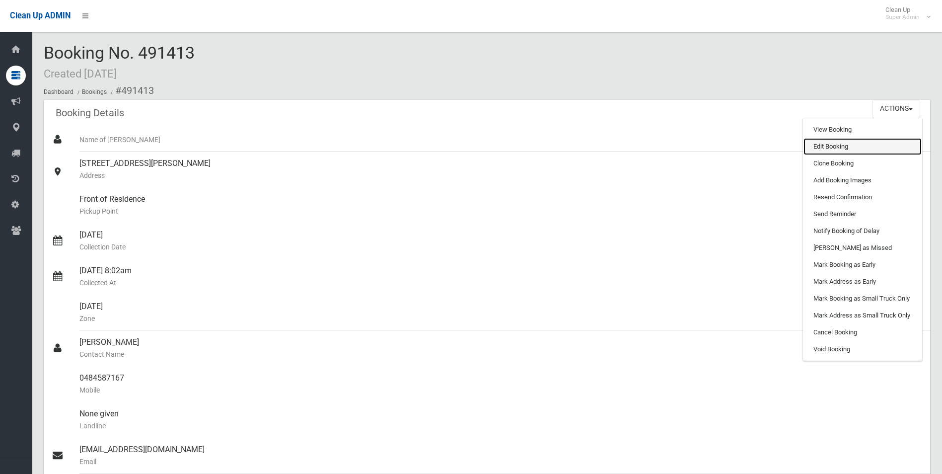
click at [824, 146] on link "Edit Booking" at bounding box center [862, 146] width 118 height 17
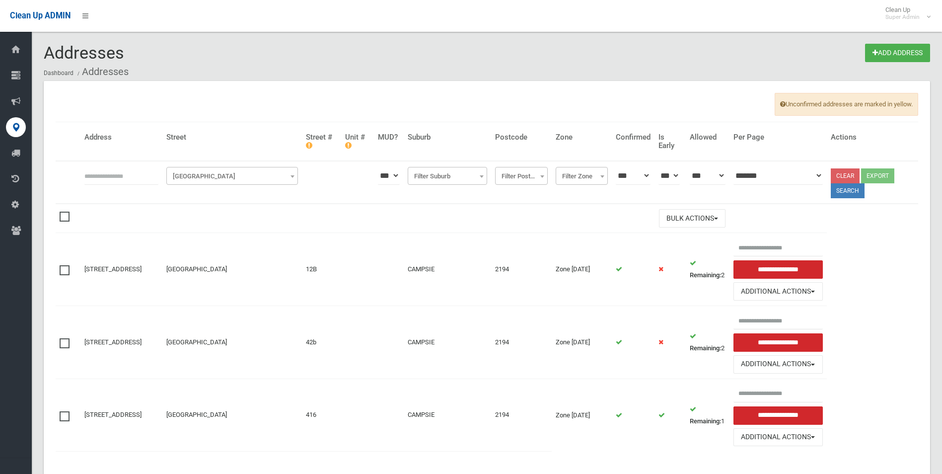
scroll to position [36, 0]
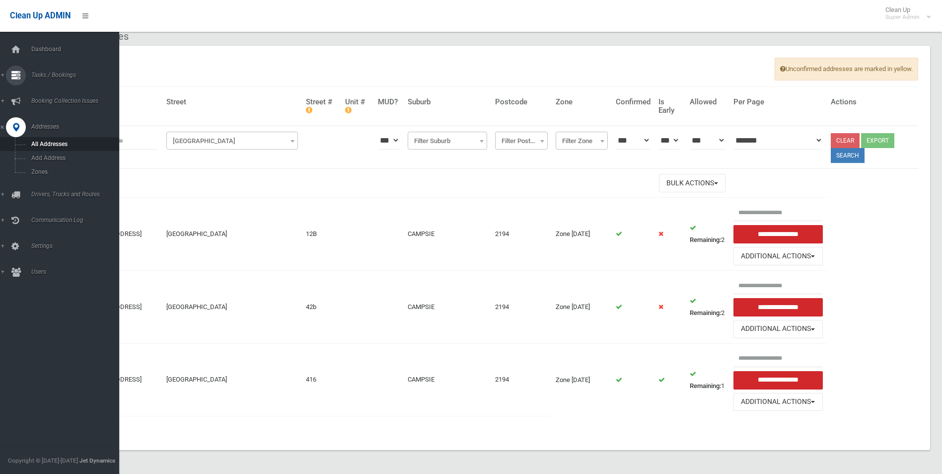
click at [53, 71] on link "Tasks / Bookings" at bounding box center [63, 76] width 127 height 20
click at [40, 146] on span "Search" at bounding box center [73, 147] width 90 height 7
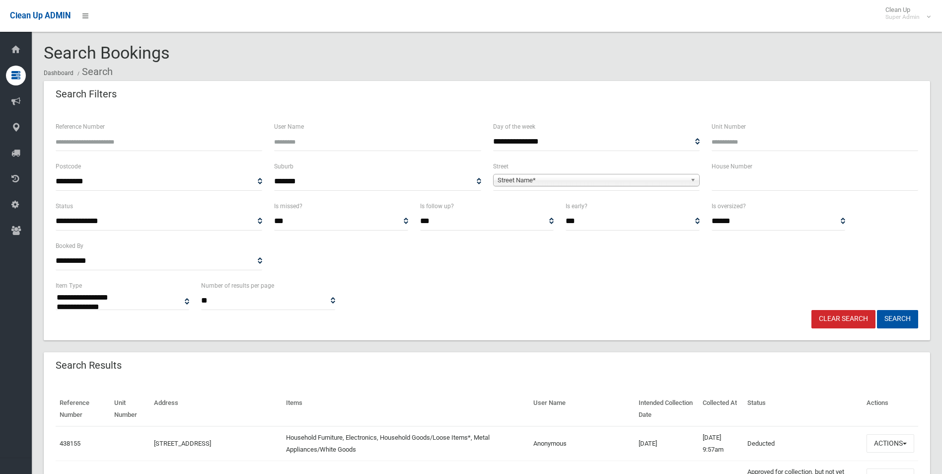
select select
click at [523, 177] on span "Street Name*" at bounding box center [591, 180] width 189 height 12
type input "****"
type input "*"
click at [877, 310] on button "Search" at bounding box center [897, 319] width 41 height 18
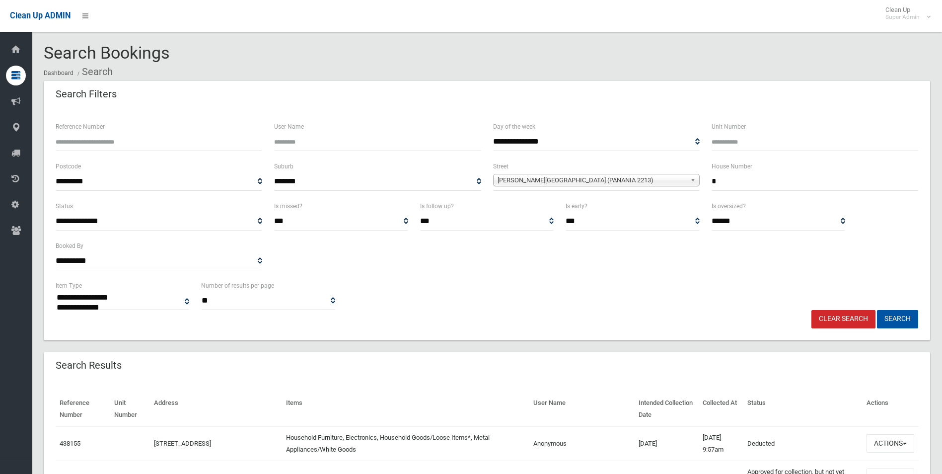
scroll to position [45, 0]
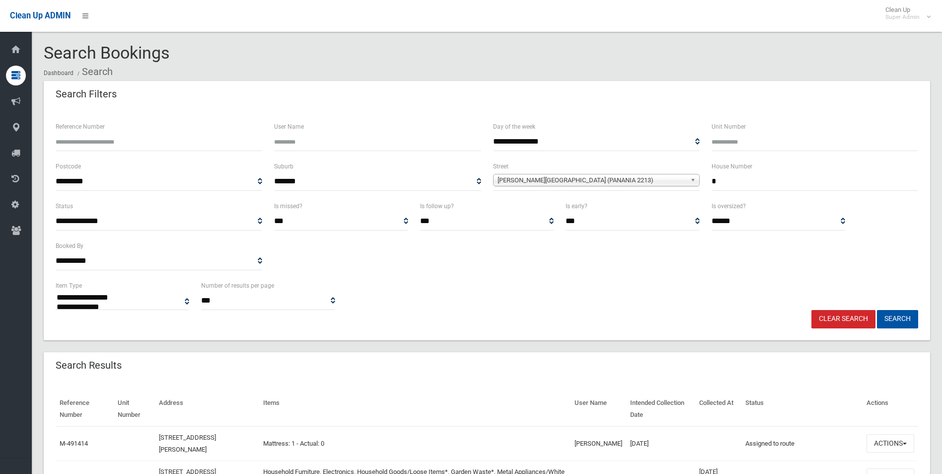
select select
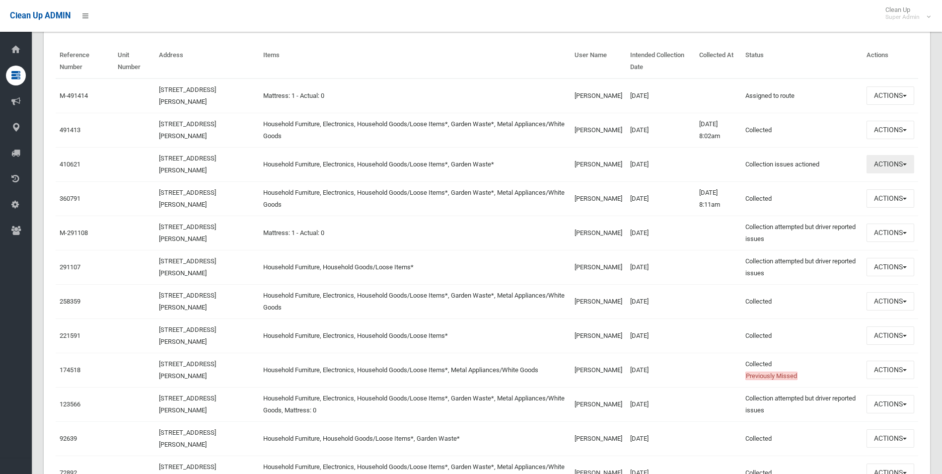
click at [883, 163] on button "Actions" at bounding box center [890, 164] width 48 height 18
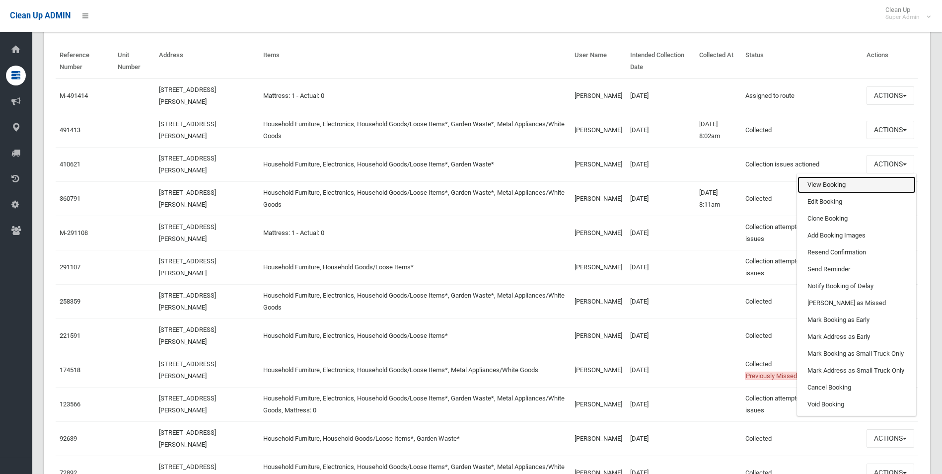
click at [823, 183] on link "View Booking" at bounding box center [856, 184] width 118 height 17
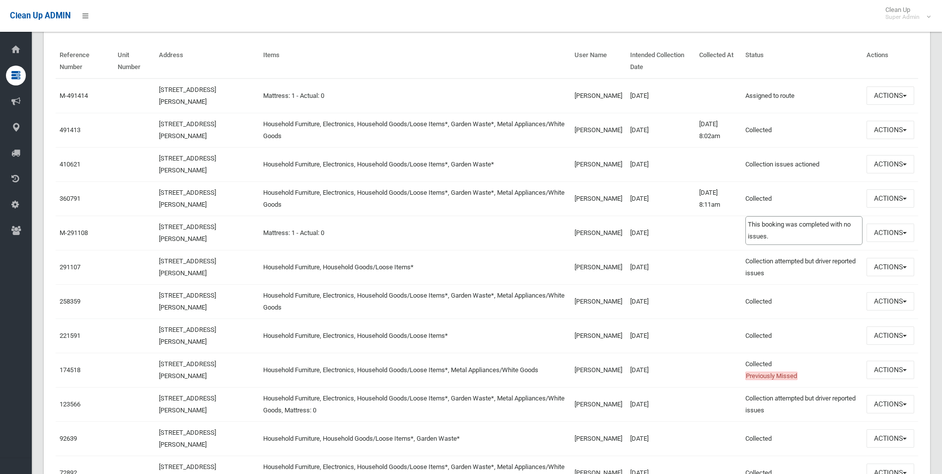
click at [823, 183] on td "Collected This booking was completed with no issues." at bounding box center [801, 198] width 121 height 34
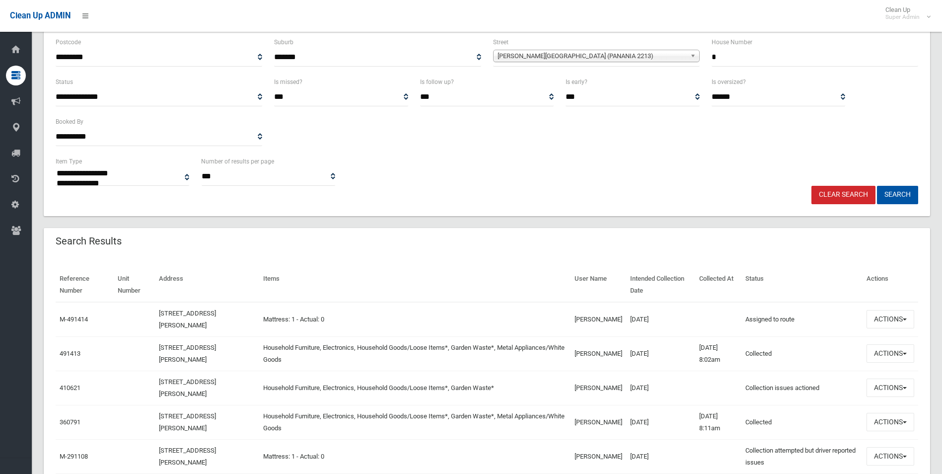
scroll to position [0, 0]
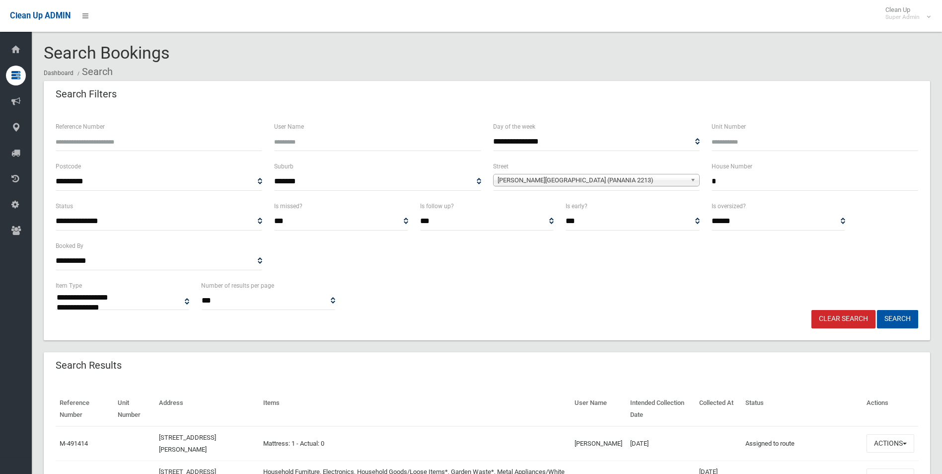
drag, startPoint x: 843, startPoint y: 318, endPoint x: 829, endPoint y: 314, distance: 14.6
click at [843, 318] on link "Clear Search" at bounding box center [843, 319] width 64 height 18
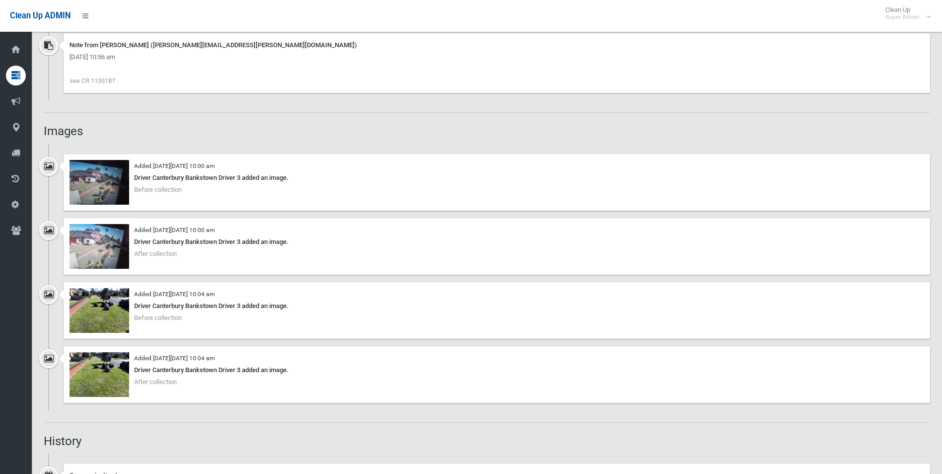
scroll to position [695, 0]
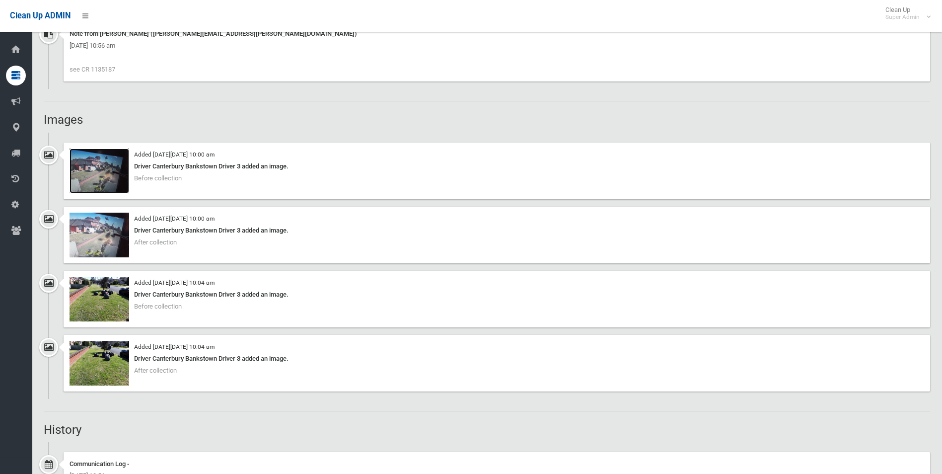
click at [118, 182] on img at bounding box center [99, 170] width 60 height 45
click at [106, 301] on img at bounding box center [99, 298] width 60 height 45
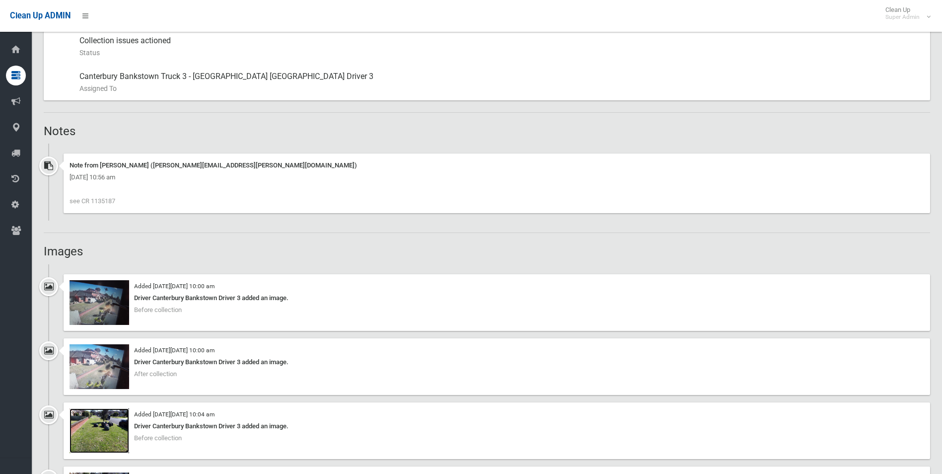
scroll to position [546, 0]
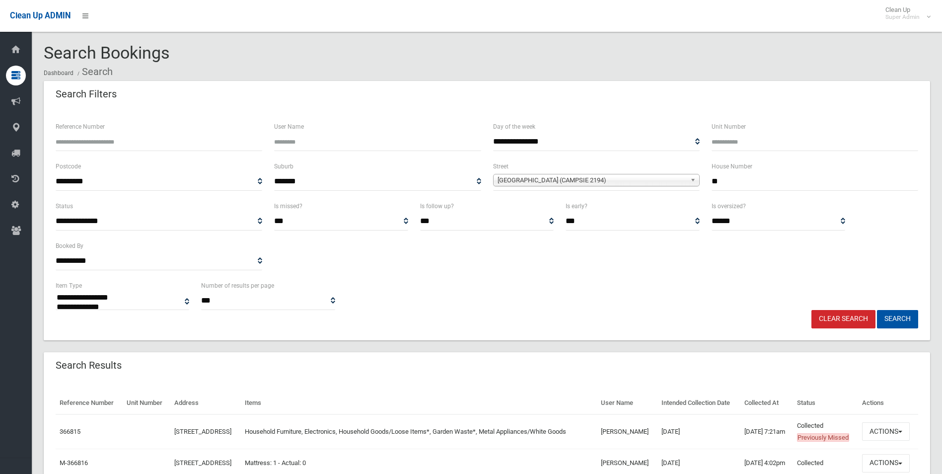
select select
click at [848, 319] on link "Clear Search" at bounding box center [843, 319] width 64 height 18
click at [116, 143] on input "Reference Number" at bounding box center [159, 142] width 206 height 18
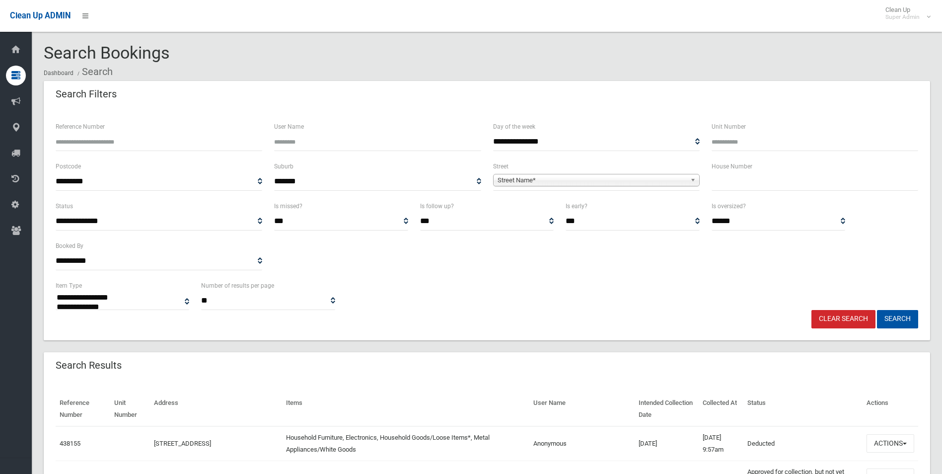
select select
click at [115, 142] on input "Reference Number" at bounding box center [159, 142] width 206 height 18
click at [548, 179] on span "Street Name*" at bounding box center [591, 180] width 189 height 12
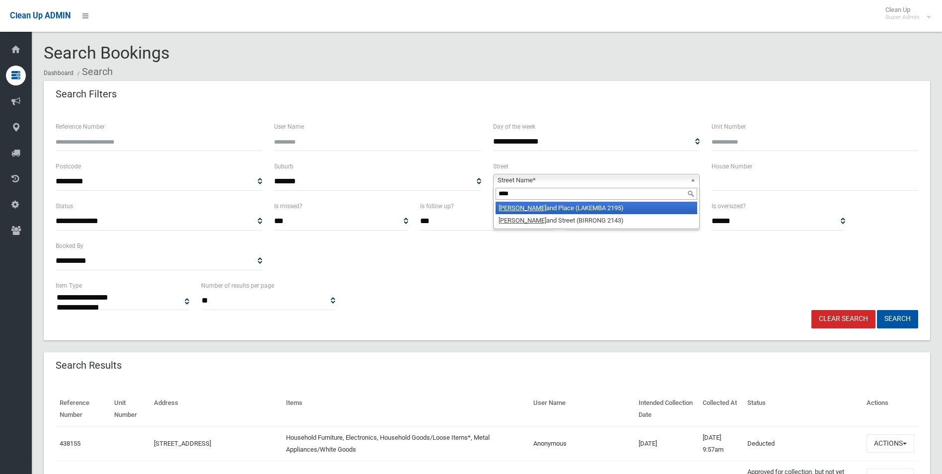
type input "****"
click at [524, 207] on li "Holl and Place (LAKEMBA 2195)" at bounding box center [596, 208] width 202 height 12
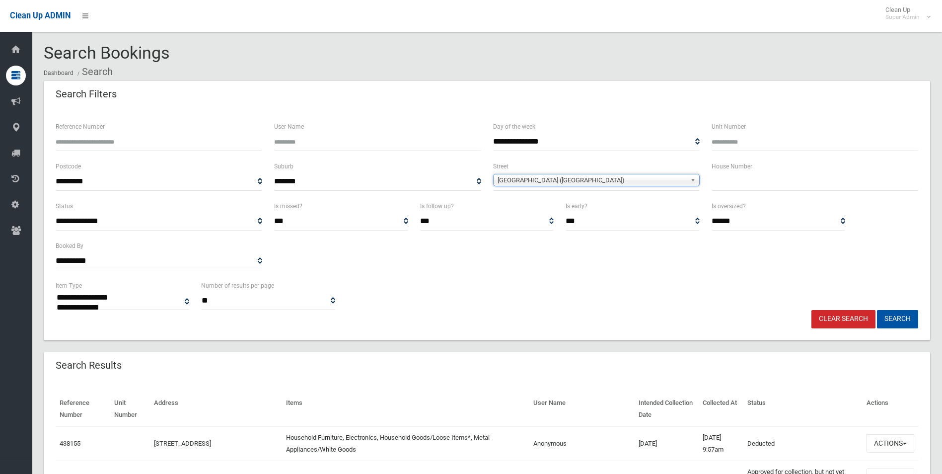
click at [742, 185] on input "text" at bounding box center [814, 181] width 206 height 18
type input "*"
click at [877, 310] on button "Search" at bounding box center [897, 319] width 41 height 18
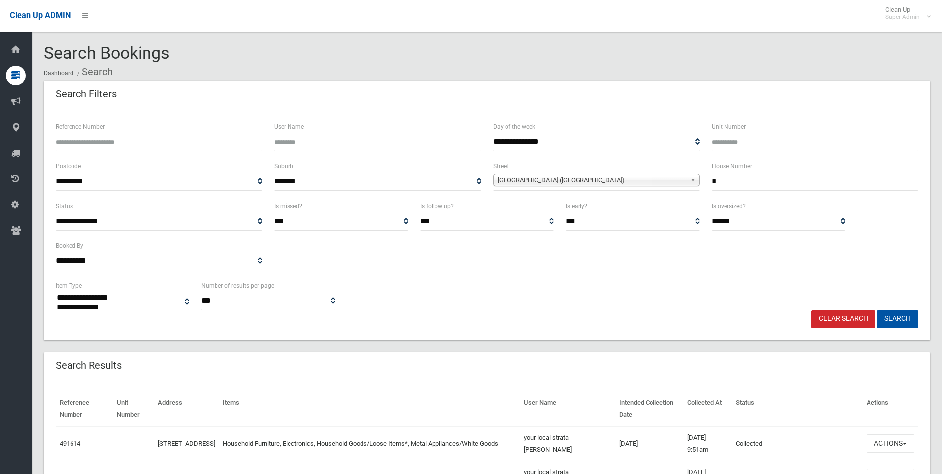
select select
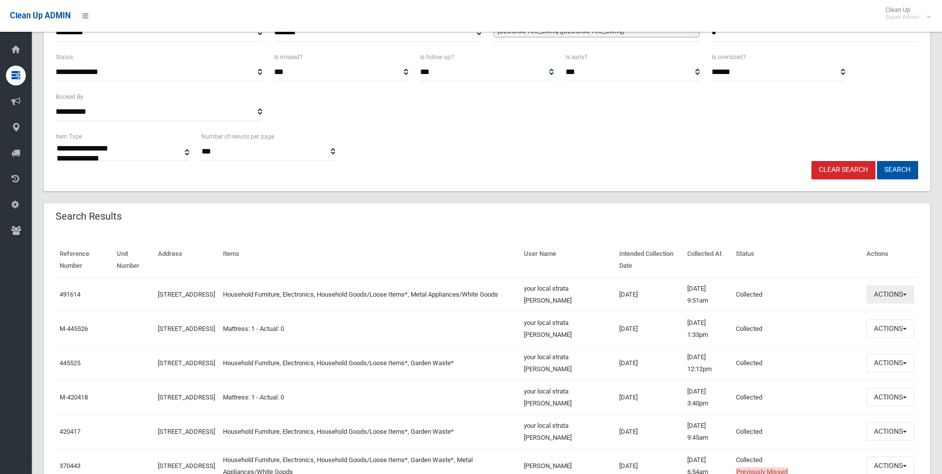
click at [889, 291] on button "Actions" at bounding box center [890, 294] width 48 height 18
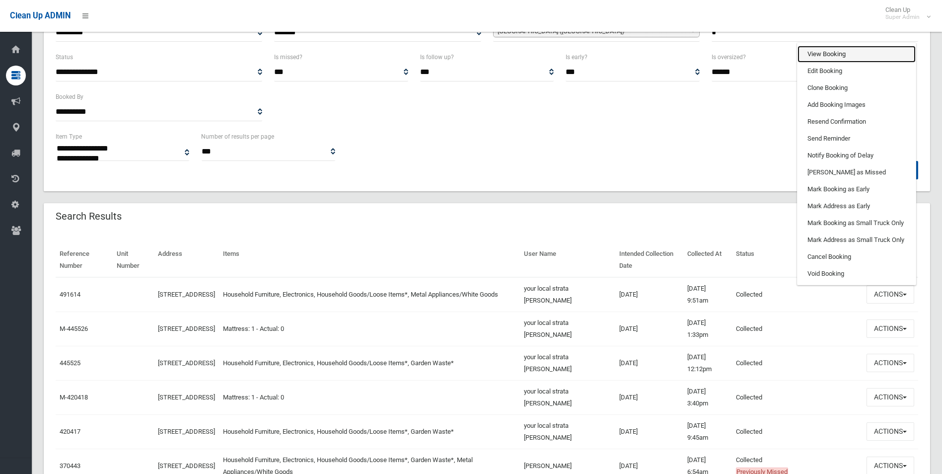
click at [822, 54] on link "View Booking" at bounding box center [856, 54] width 118 height 17
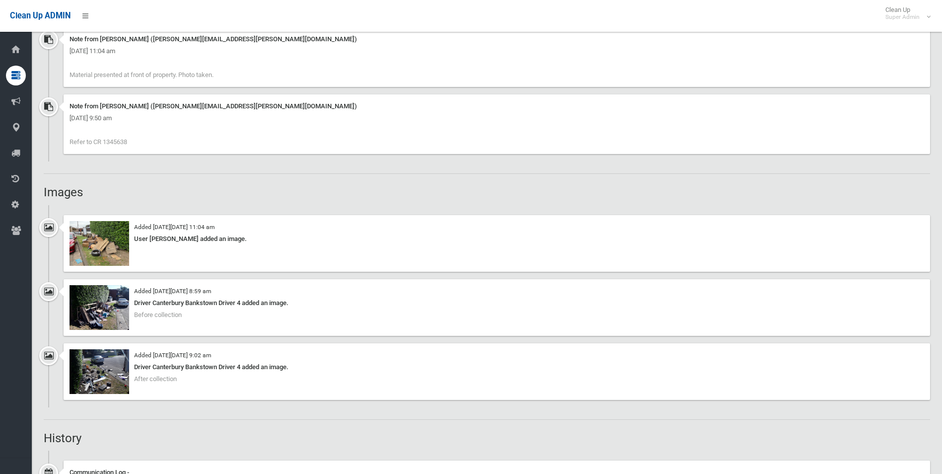
scroll to position [695, 0]
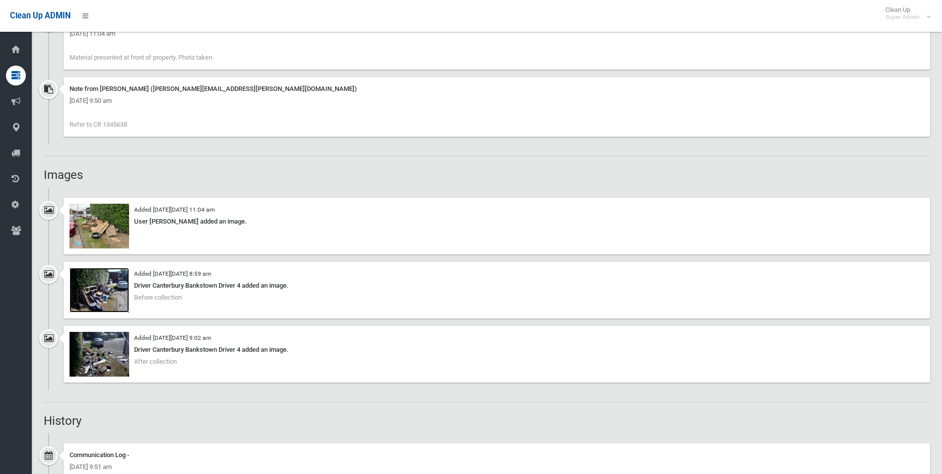
click at [94, 297] on img at bounding box center [99, 290] width 60 height 45
click at [119, 359] on img at bounding box center [99, 354] width 60 height 45
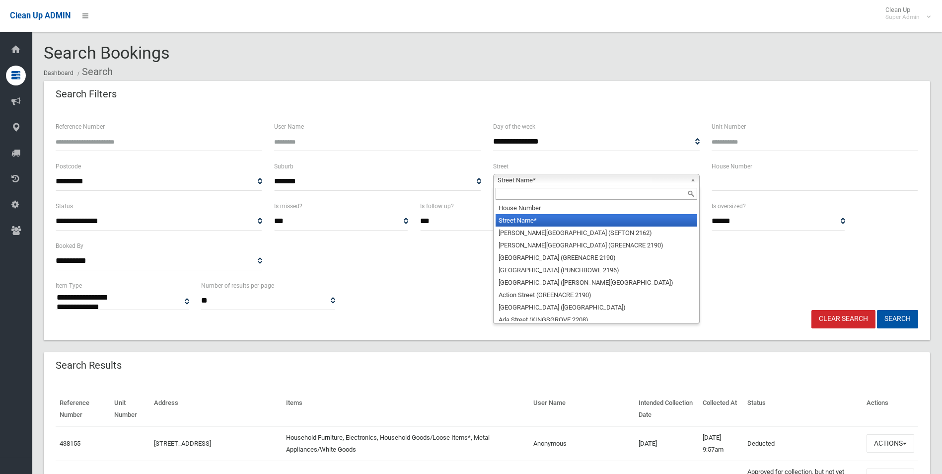
select select
type input "*"
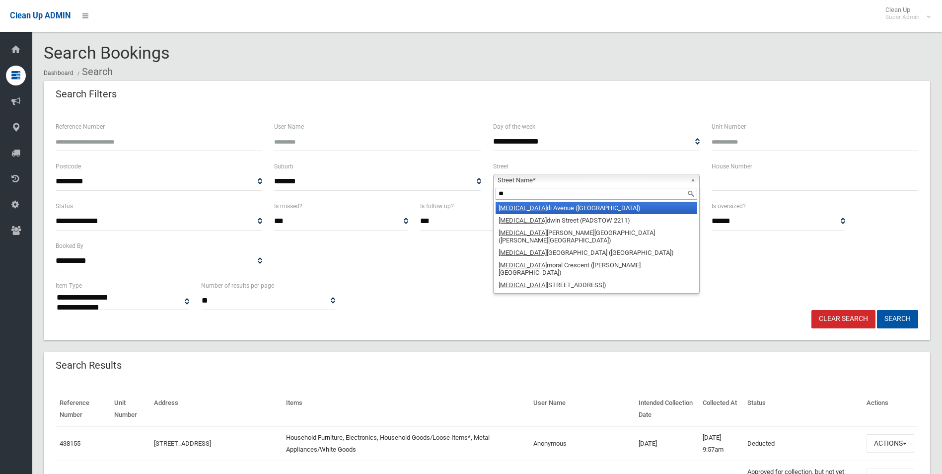
type input "*"
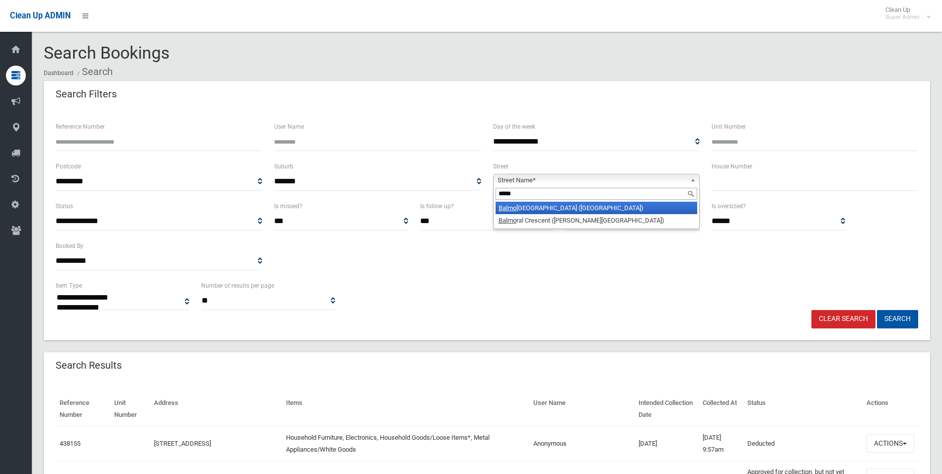
type input "******"
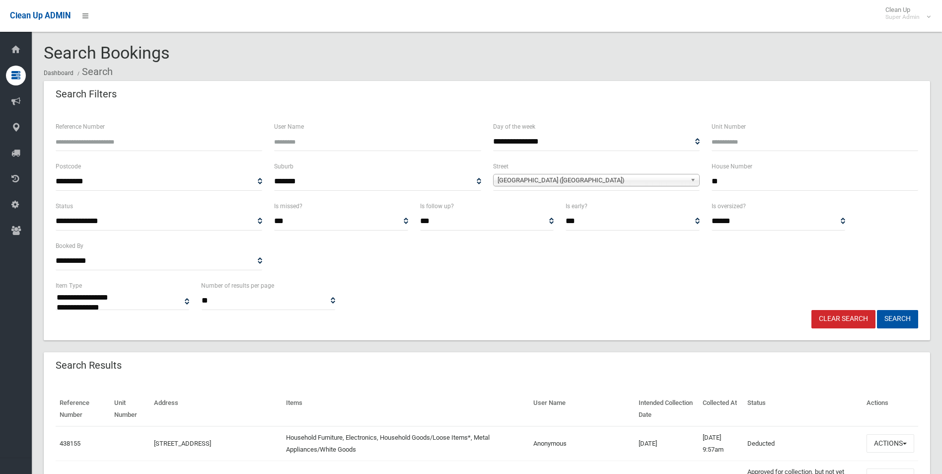
type input "**"
click at [877, 310] on button "Search" at bounding box center [897, 319] width 41 height 18
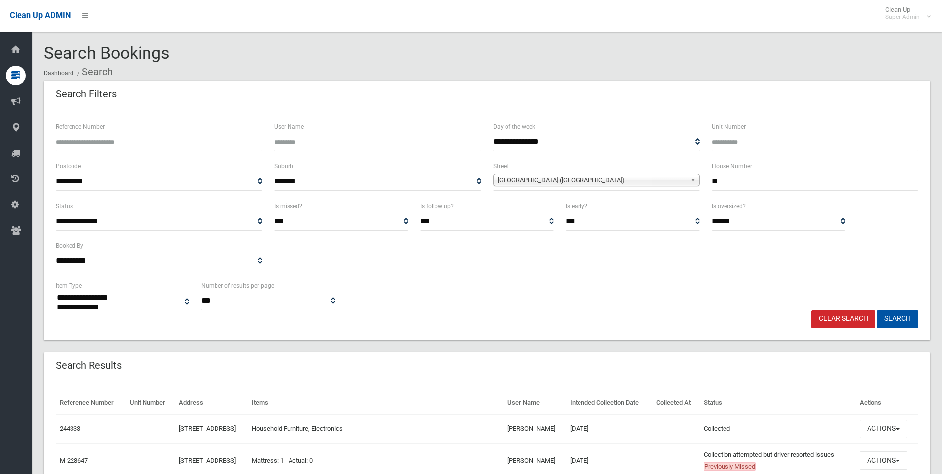
select select
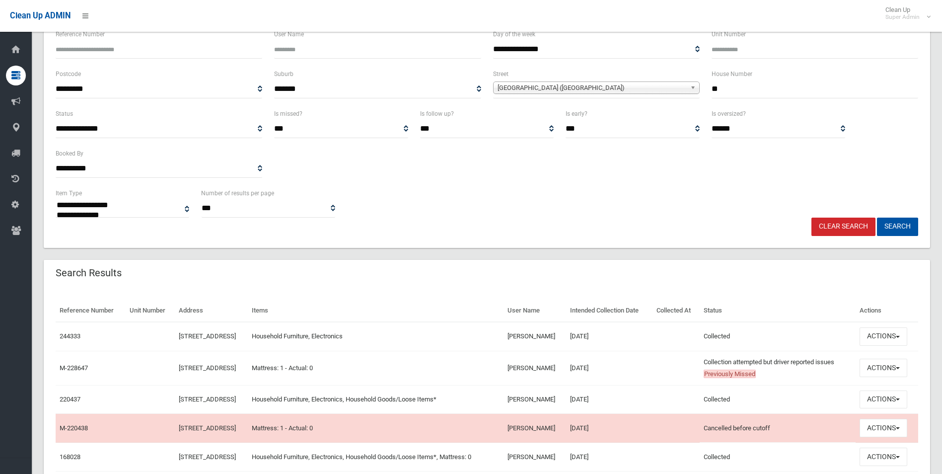
scroll to position [99, 0]
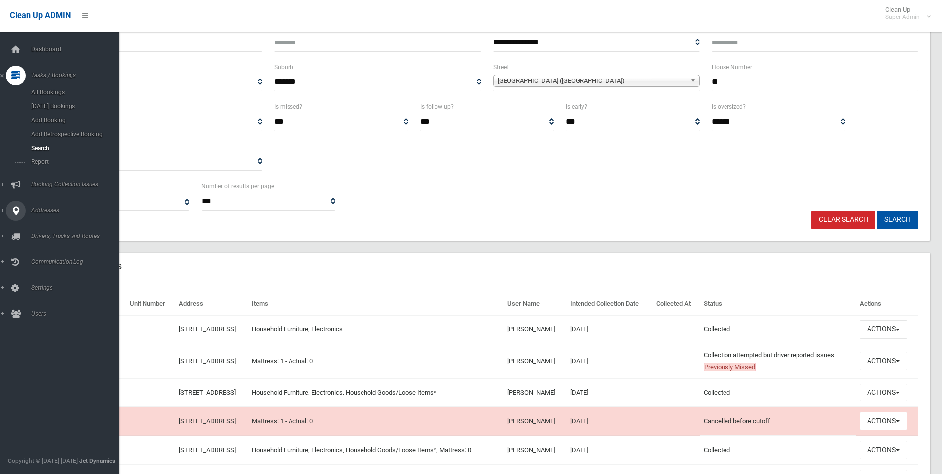
click at [40, 213] on span "Addresses" at bounding box center [77, 209] width 98 height 7
click at [47, 145] on span "All Addresses" at bounding box center [73, 143] width 90 height 7
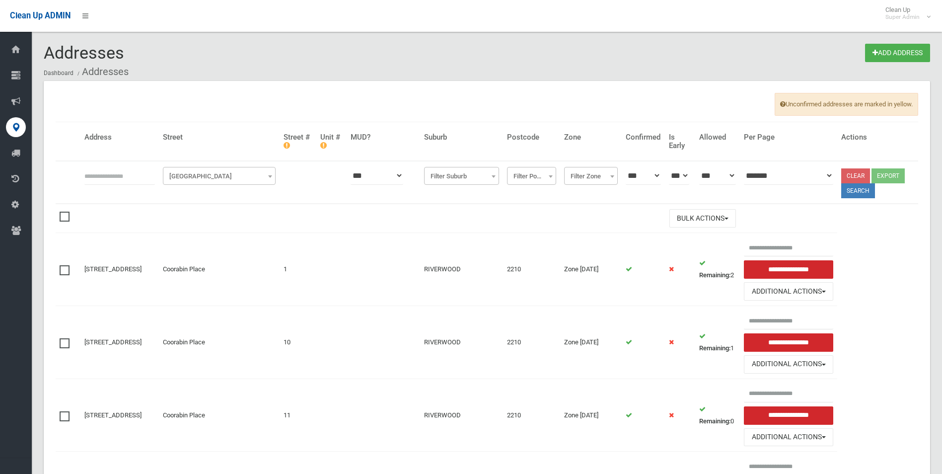
click at [139, 168] on input "text" at bounding box center [119, 175] width 70 height 18
type input "**********"
click button at bounding box center [0, 0] width 0 height 0
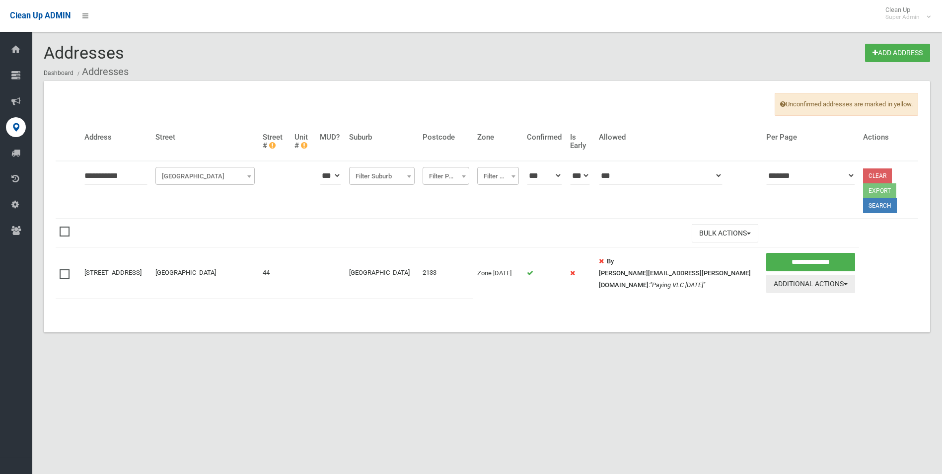
click at [791, 281] on button "Additional Actions" at bounding box center [810, 283] width 89 height 18
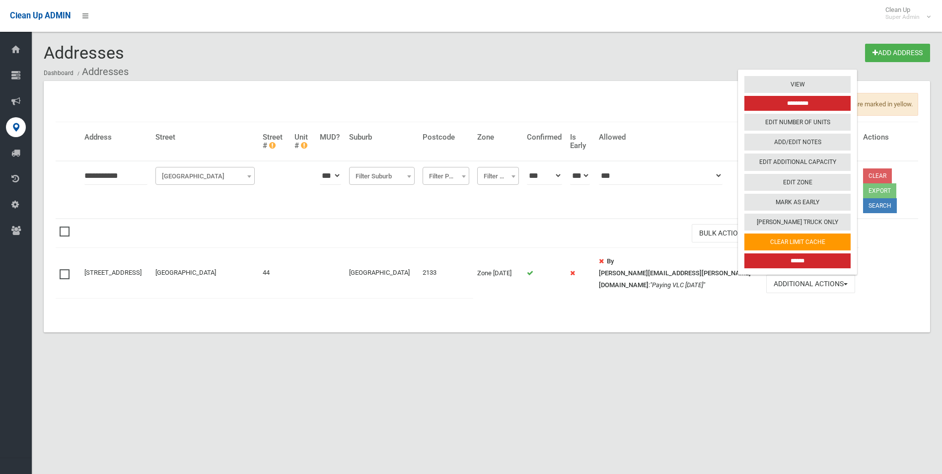
click at [679, 276] on strong "By sarah.willard@cbcity.nsw.gov.au" at bounding box center [675, 272] width 152 height 31
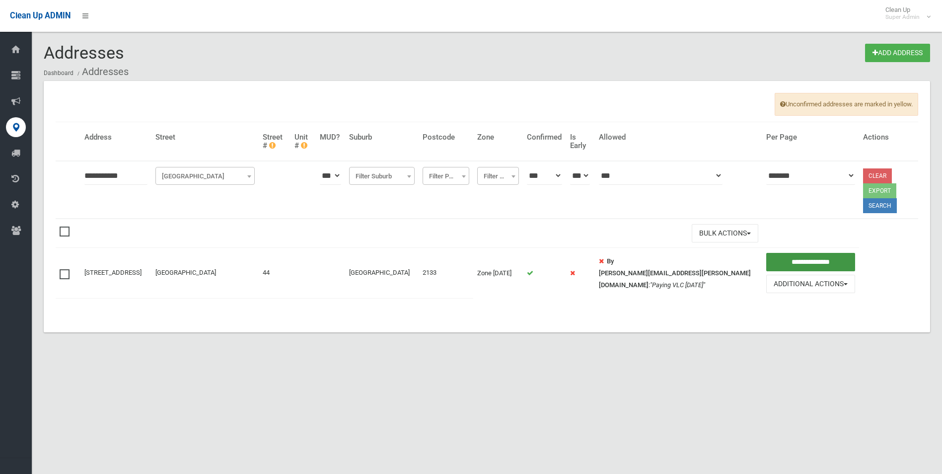
click at [769, 264] on input "**********" at bounding box center [810, 262] width 89 height 18
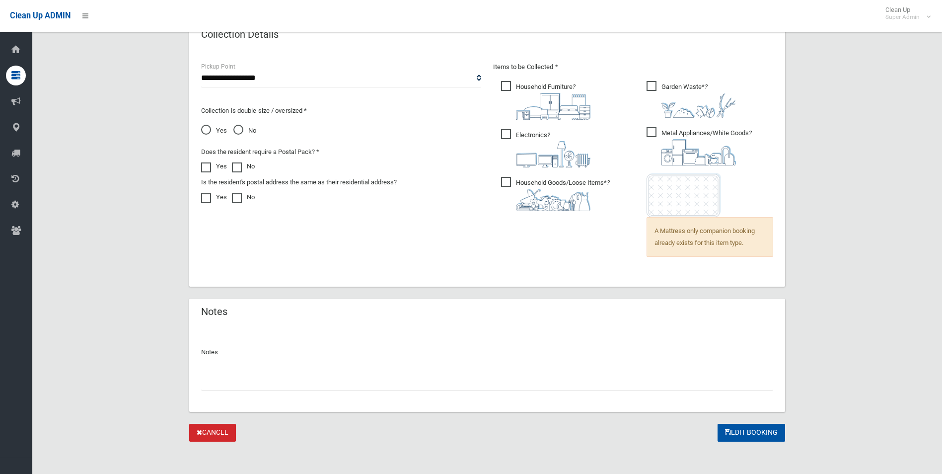
scroll to position [669, 0]
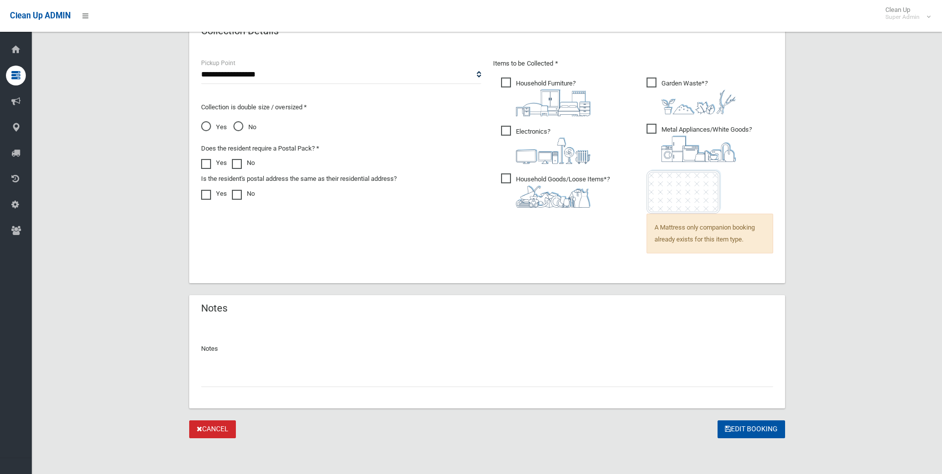
click at [254, 382] on input "text" at bounding box center [487, 377] width 572 height 18
paste input "********"
type input "**********"
click at [747, 428] on button "Edit Booking" at bounding box center [751, 429] width 68 height 18
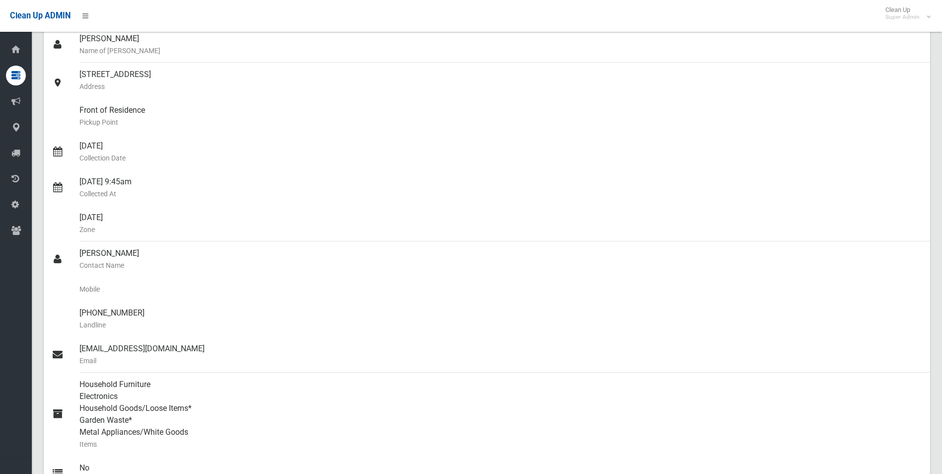
scroll to position [99, 0]
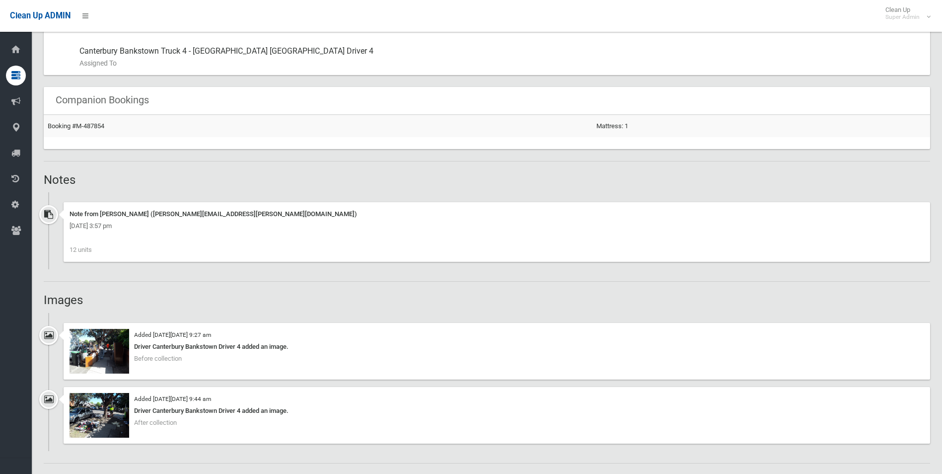
scroll to position [645, 0]
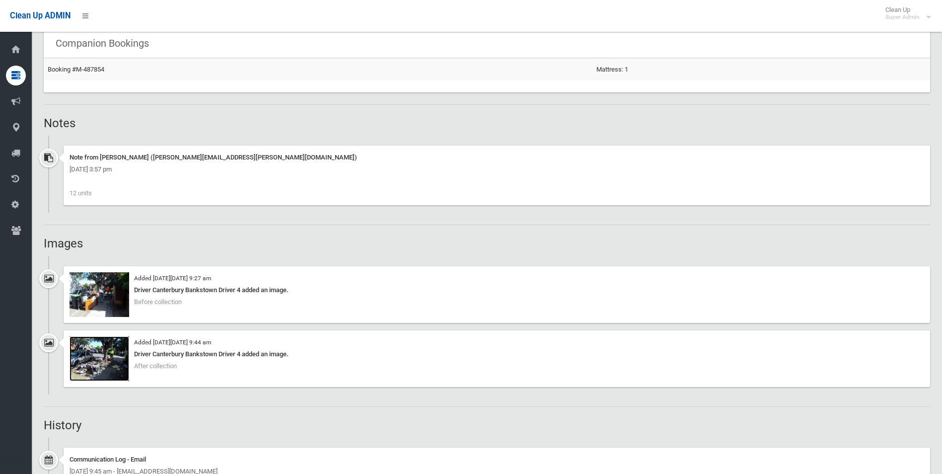
click at [91, 364] on img at bounding box center [99, 358] width 60 height 45
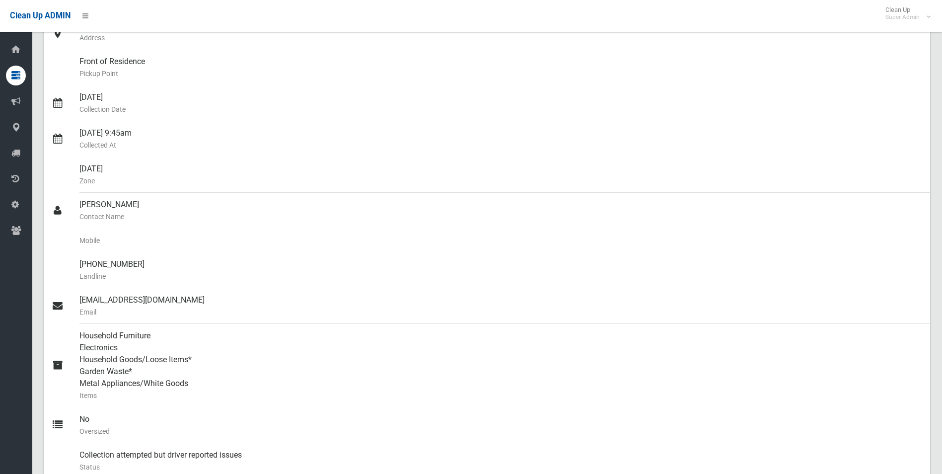
scroll to position [149, 0]
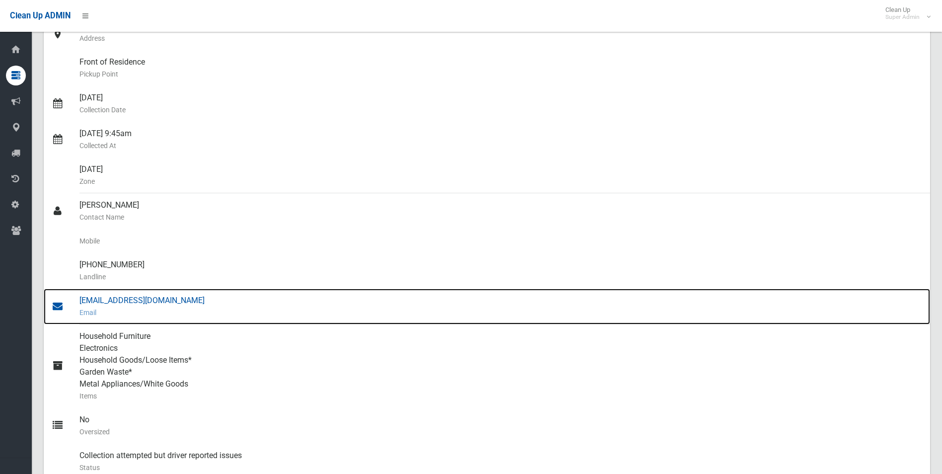
click at [125, 298] on div "[EMAIL_ADDRESS][DOMAIN_NAME] Email" at bounding box center [500, 306] width 842 height 36
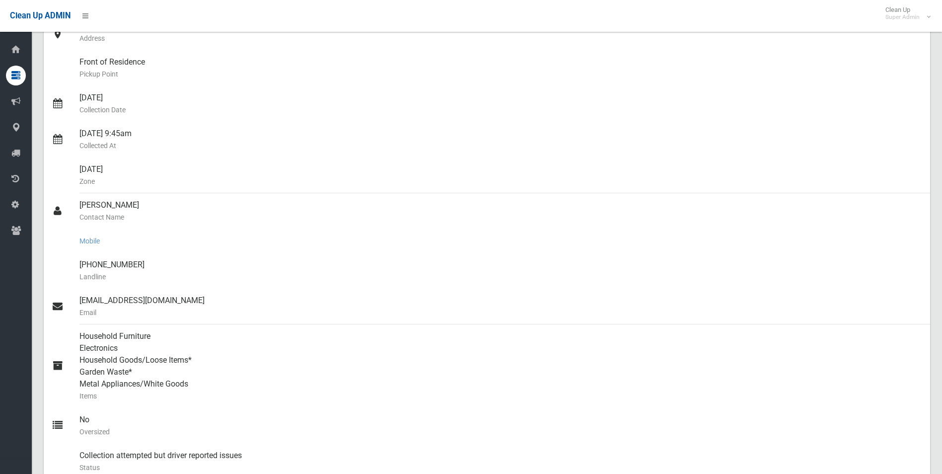
scroll to position [0, 0]
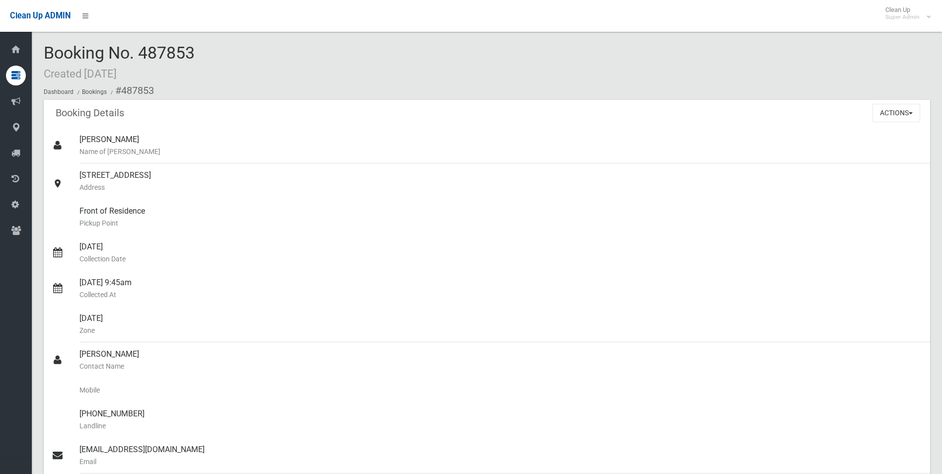
drag, startPoint x: 103, startPoint y: 111, endPoint x: 16, endPoint y: 83, distance: 91.2
click at [103, 111] on header "Booking Details" at bounding box center [90, 112] width 92 height 19
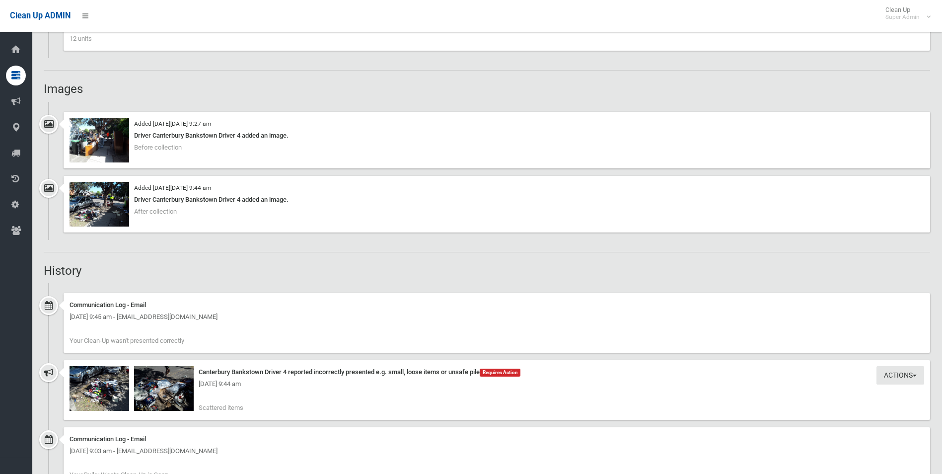
scroll to position [773, 0]
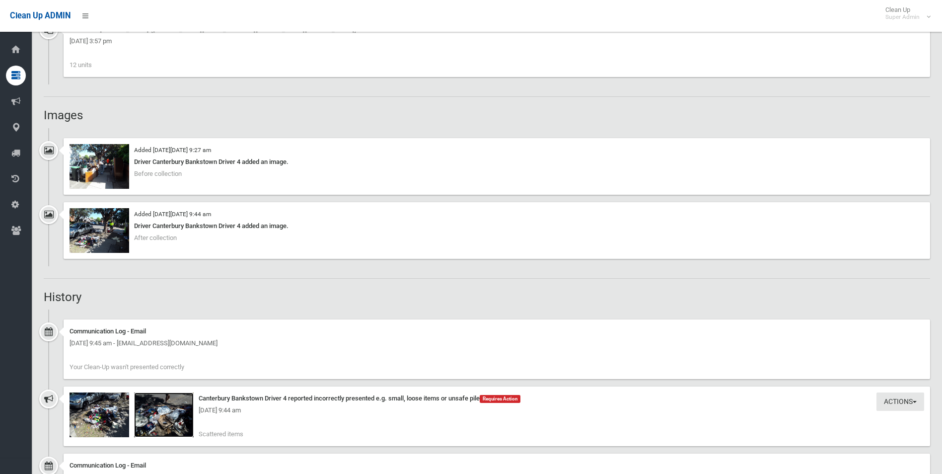
click at [178, 424] on img at bounding box center [164, 414] width 60 height 45
click at [113, 236] on img at bounding box center [99, 230] width 60 height 45
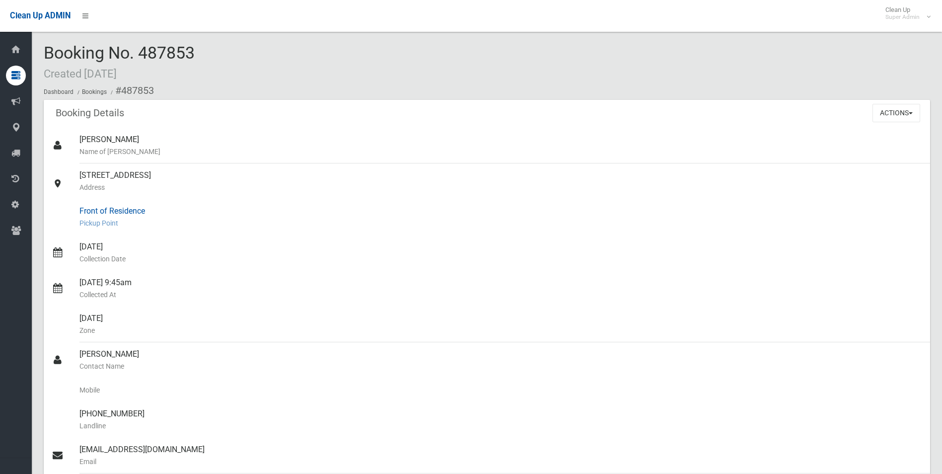
scroll to position [50, 0]
drag, startPoint x: 122, startPoint y: 88, endPoint x: 176, endPoint y: 451, distance: 366.4
copy section "487853 Booking Details Actions View Booking Edit Booking Clone Booking Add Book…"
click at [333, 243] on div "15/10/2025 Collection Date" at bounding box center [500, 253] width 842 height 36
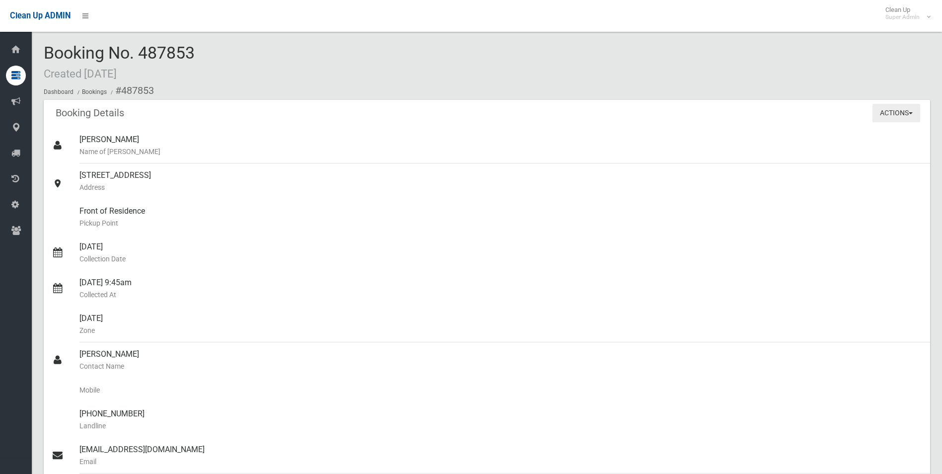
click at [887, 112] on button "Actions" at bounding box center [896, 113] width 48 height 18
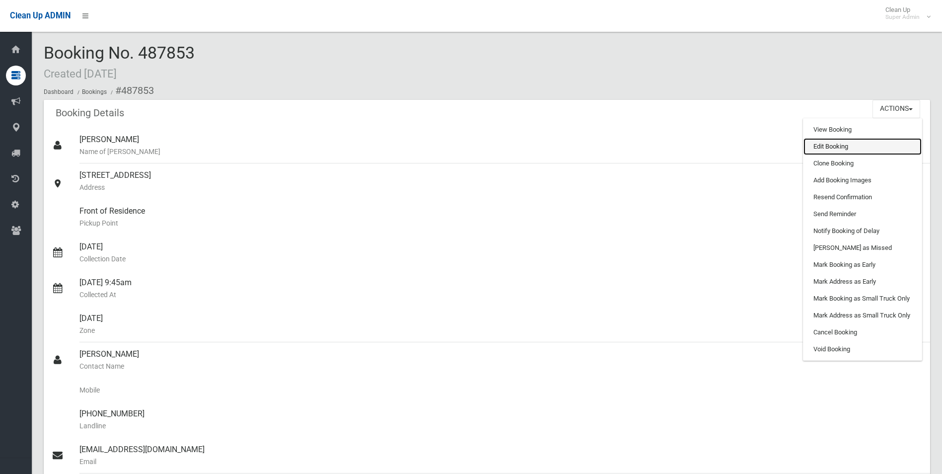
click at [832, 147] on link "Edit Booking" at bounding box center [862, 146] width 118 height 17
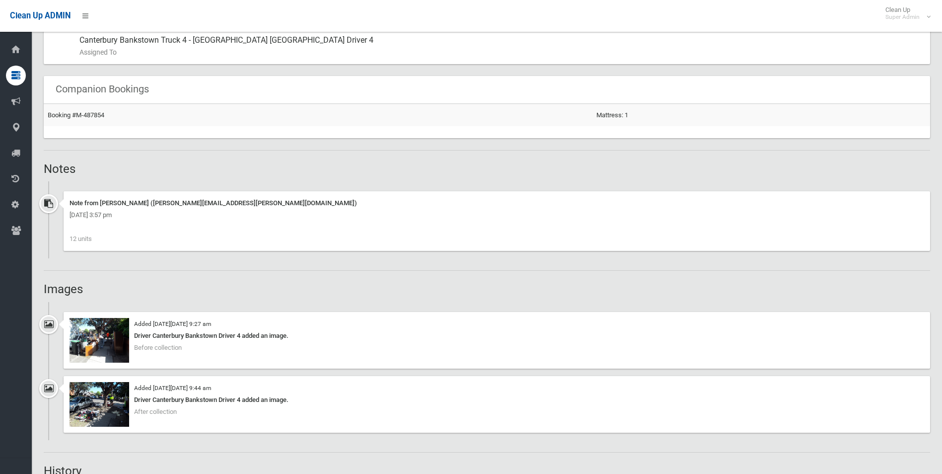
scroll to position [794, 0]
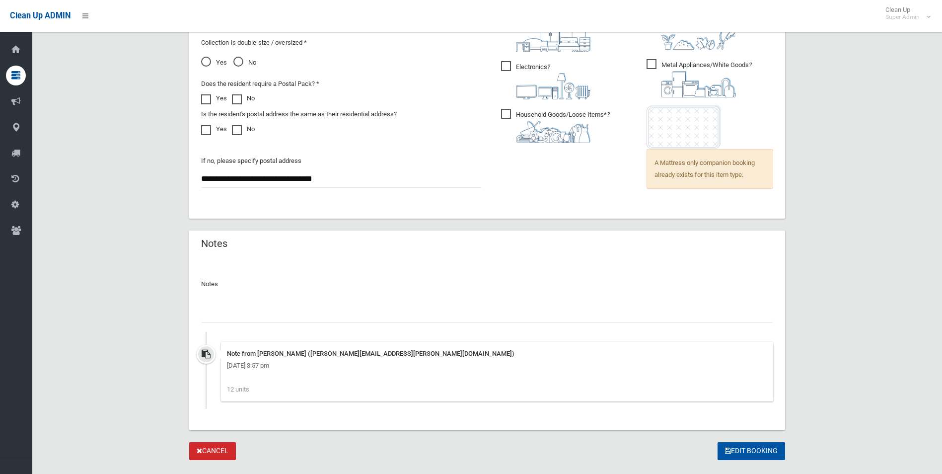
scroll to position [755, 0]
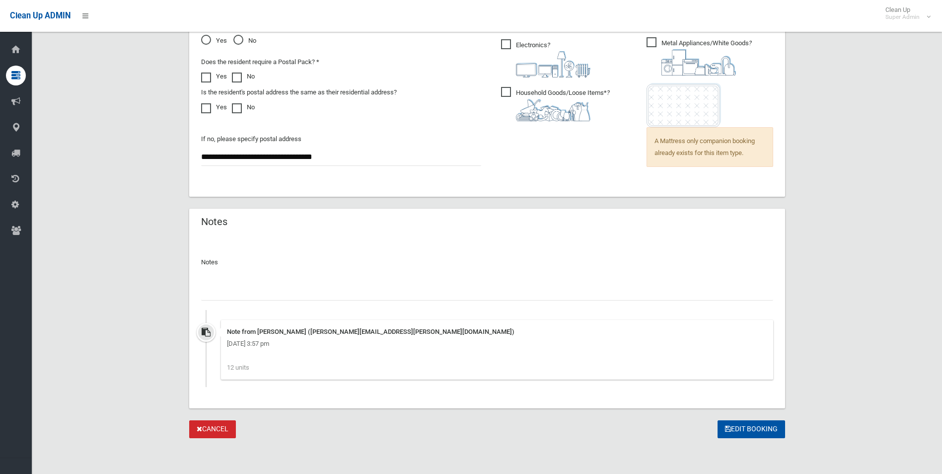
click at [268, 294] on input "text" at bounding box center [487, 291] width 572 height 18
paste input "********"
type input "**********"
click at [743, 428] on button "Edit Booking" at bounding box center [751, 429] width 68 height 18
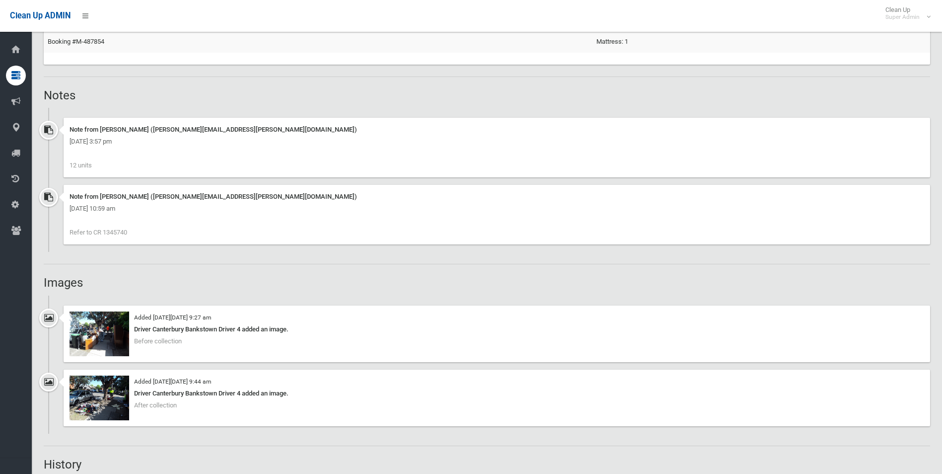
scroll to position [496, 0]
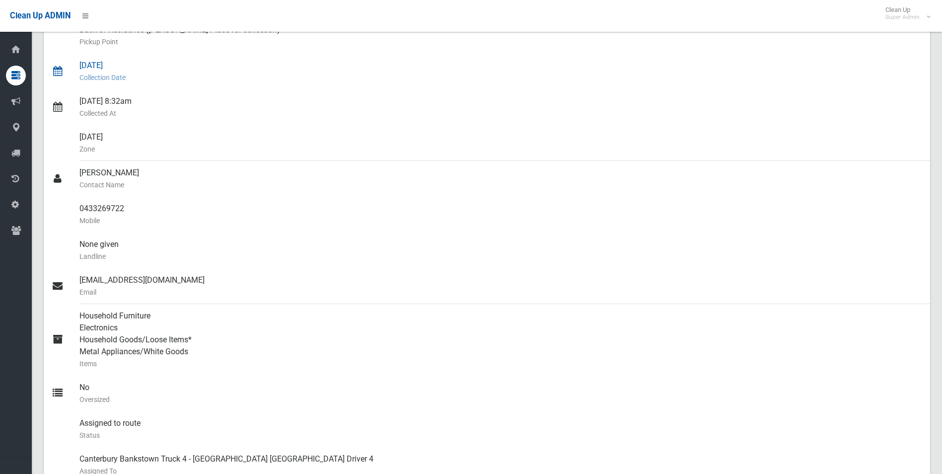
scroll to position [248, 0]
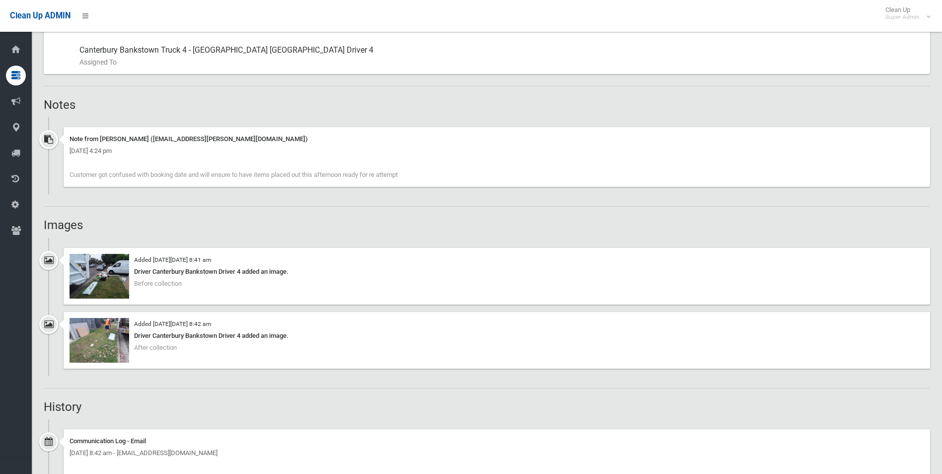
scroll to position [546, 0]
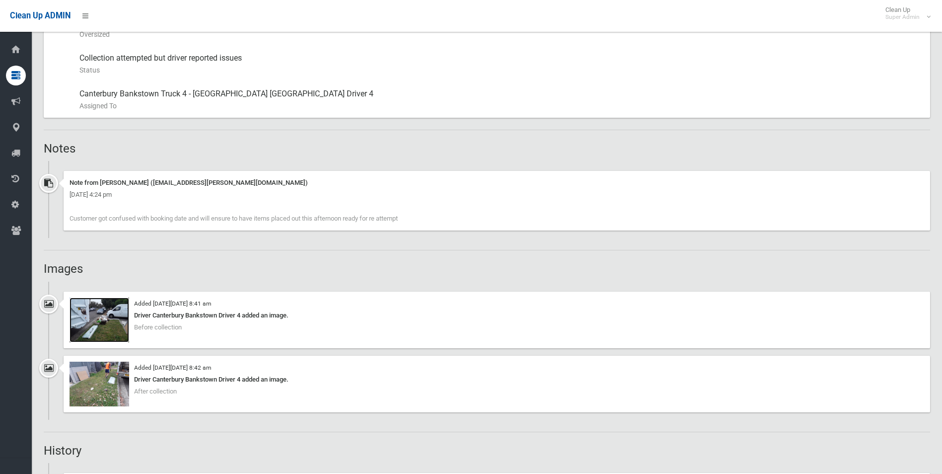
click at [111, 331] on img at bounding box center [99, 319] width 60 height 45
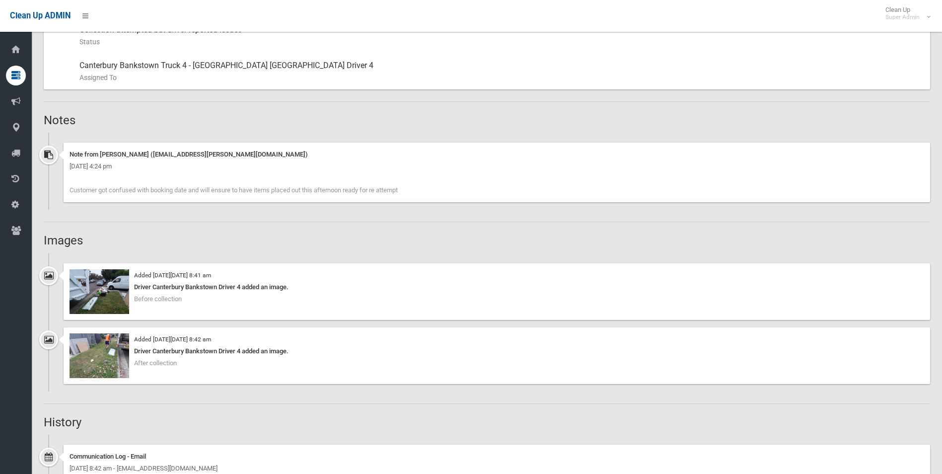
scroll to position [596, 0]
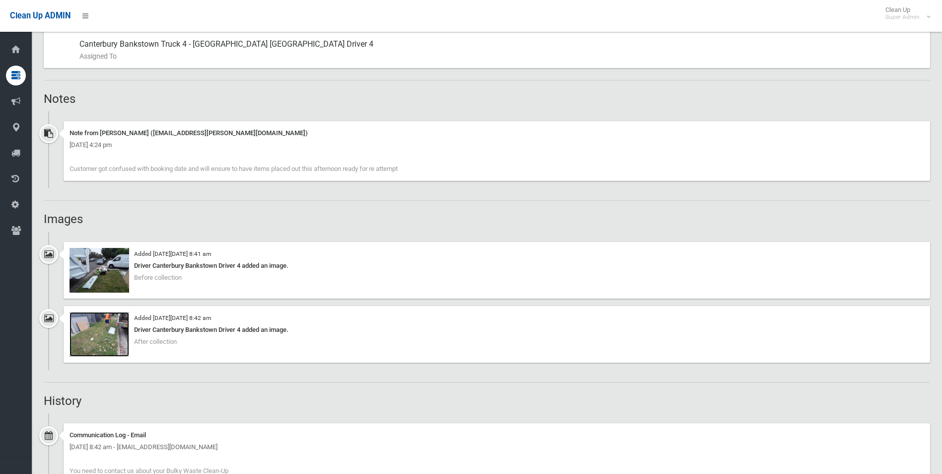
click at [100, 340] on img at bounding box center [99, 334] width 60 height 45
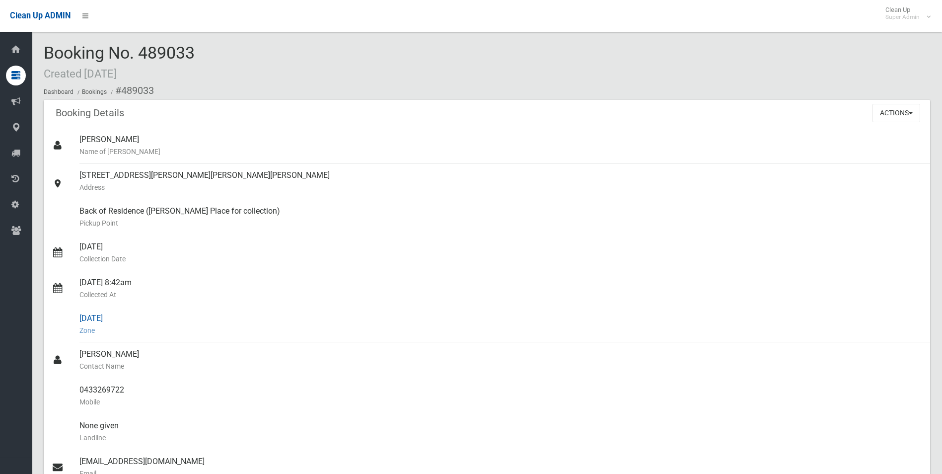
scroll to position [50, 0]
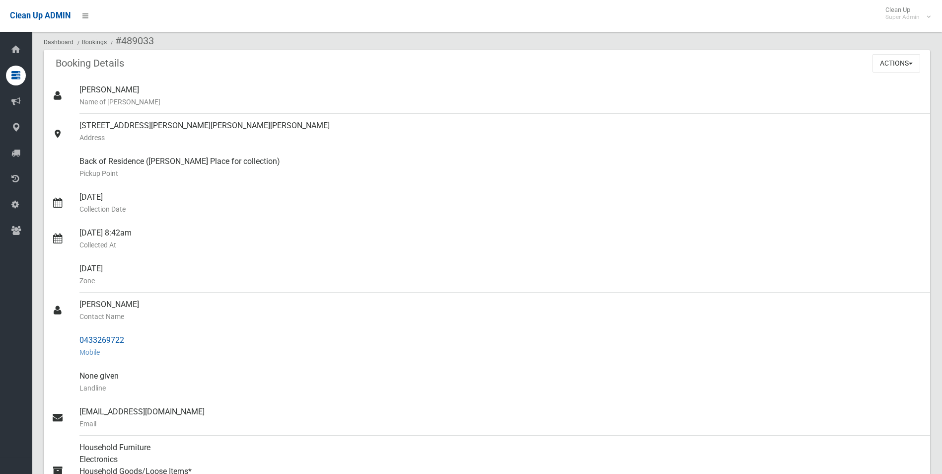
drag, startPoint x: 78, startPoint y: 340, endPoint x: 126, endPoint y: 340, distance: 47.2
click at [126, 340] on link "0433269722 Mobile" at bounding box center [487, 346] width 886 height 36
drag, startPoint x: 126, startPoint y: 340, endPoint x: 110, endPoint y: 342, distance: 15.7
copy link "0433269722"
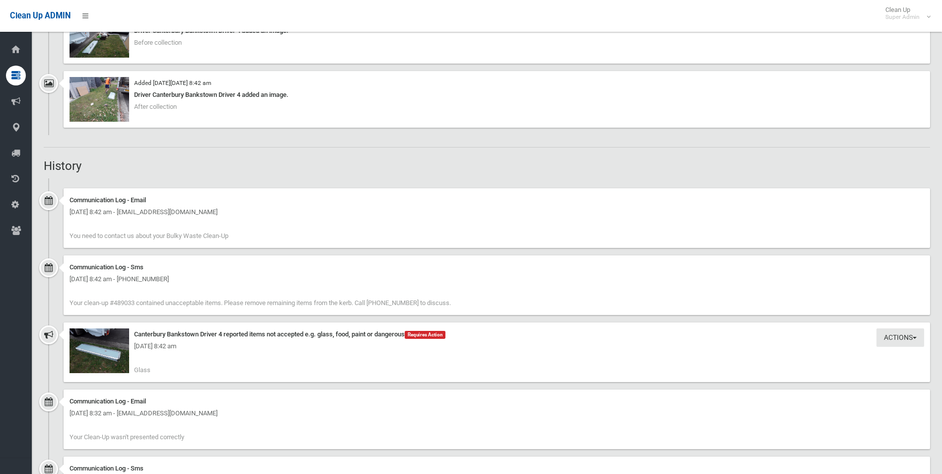
scroll to position [893, 0]
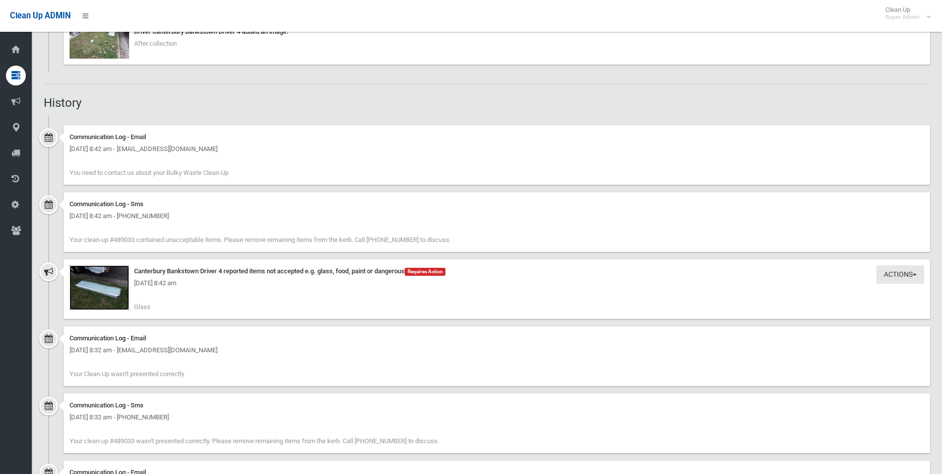
click at [112, 291] on img at bounding box center [99, 287] width 60 height 45
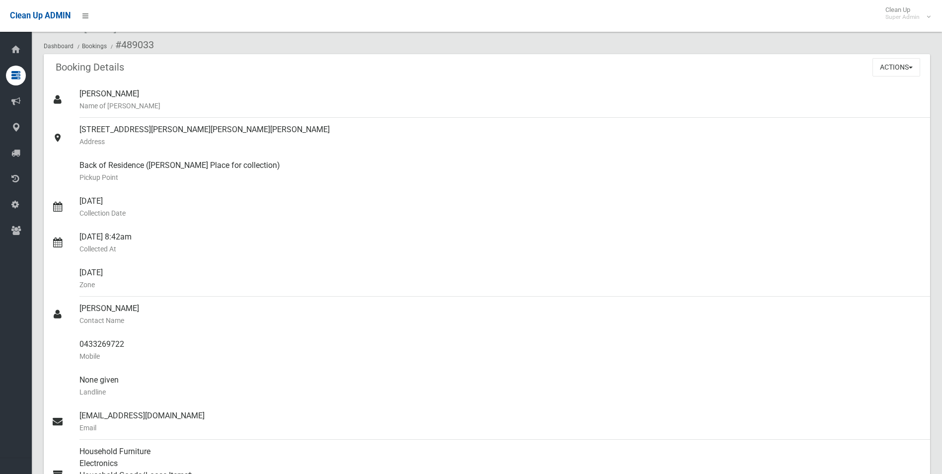
scroll to position [0, 0]
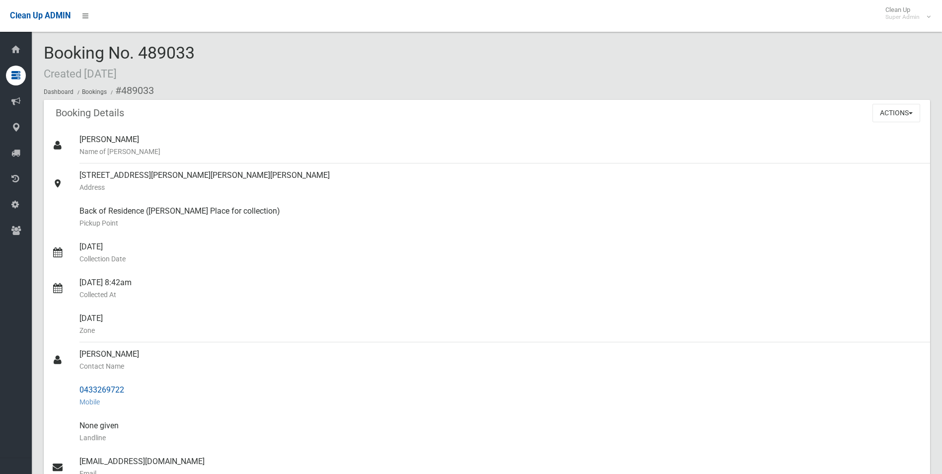
drag, startPoint x: 121, startPoint y: 90, endPoint x: 155, endPoint y: 386, distance: 298.2
copy section "489033 Booking Details Actions View Booking Edit Booking Clone Booking Add Book…"
click at [294, 187] on small "Address" at bounding box center [500, 187] width 842 height 12
click at [880, 107] on button "Actions" at bounding box center [896, 113] width 48 height 18
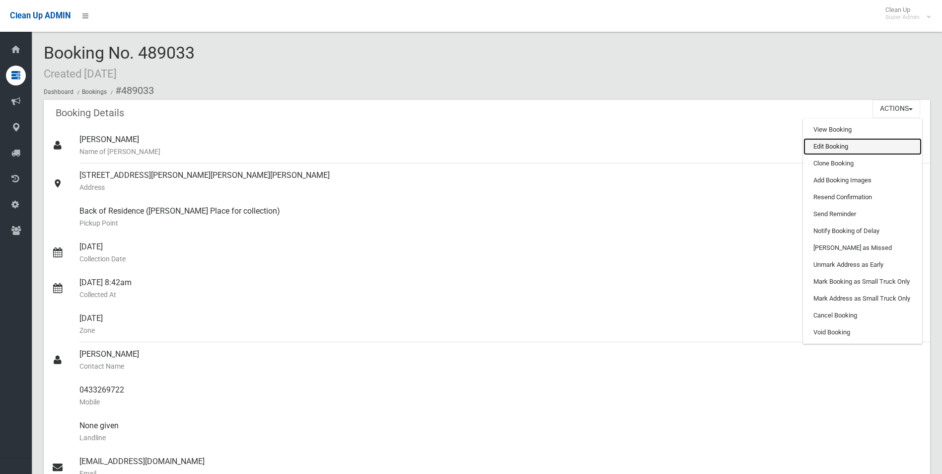
click at [824, 142] on link "Edit Booking" at bounding box center [862, 146] width 118 height 17
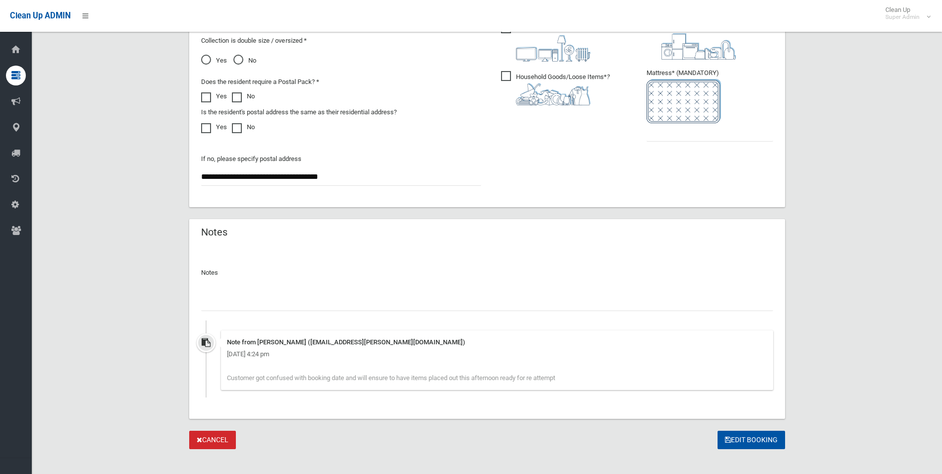
scroll to position [631, 0]
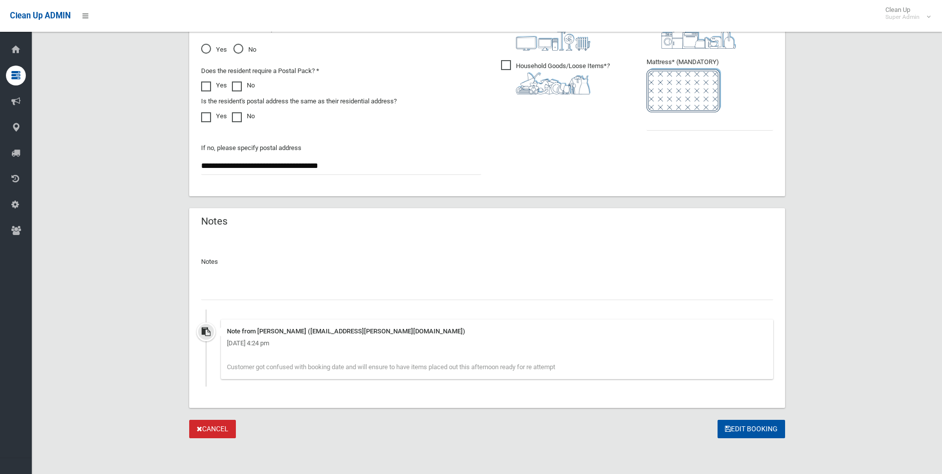
click at [242, 294] on input "text" at bounding box center [487, 290] width 572 height 18
paste input "********"
type input "**********"
click at [662, 120] on input "text" at bounding box center [709, 121] width 127 height 18
type input "*"
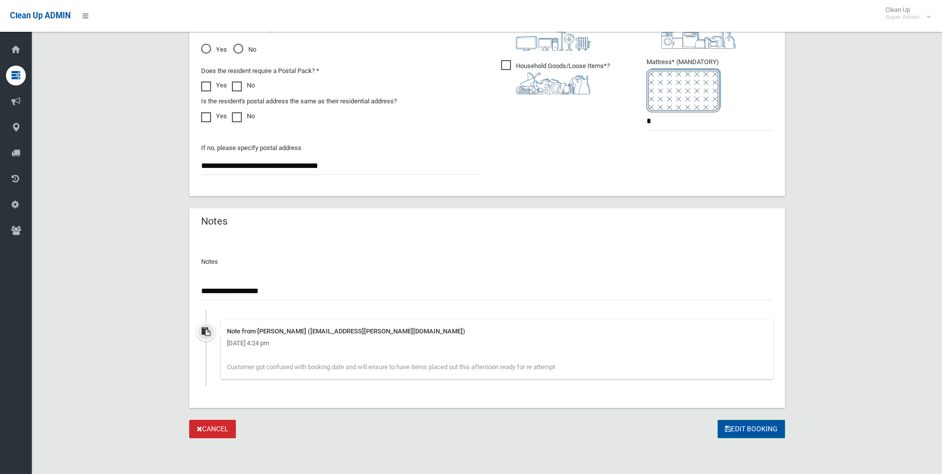
click at [747, 427] on button "Edit Booking" at bounding box center [751, 428] width 68 height 18
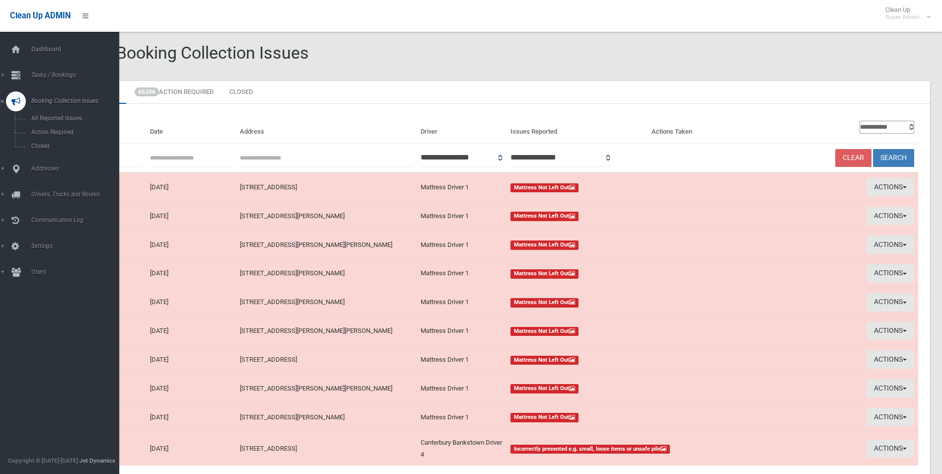
scroll to position [85, 0]
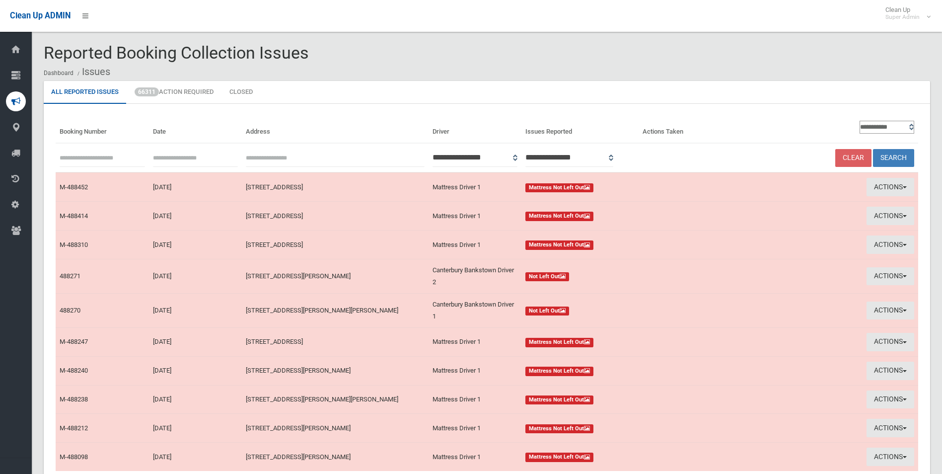
scroll to position [78, 0]
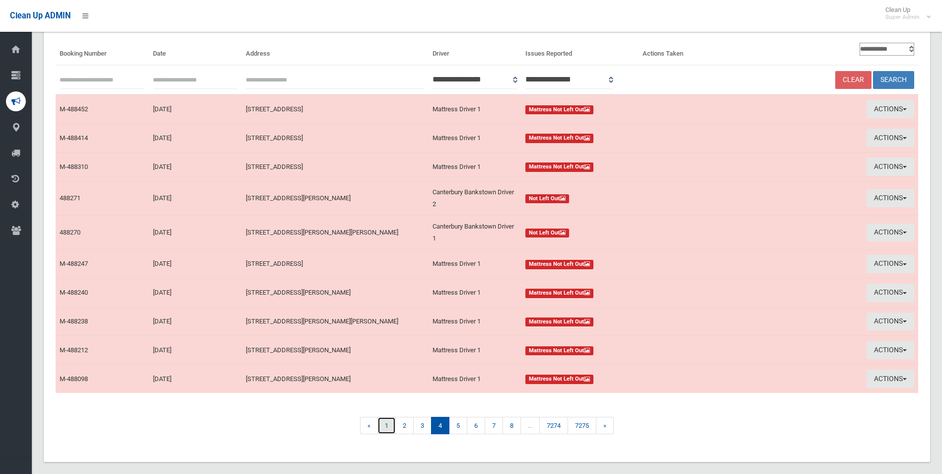
click at [384, 426] on link "1" at bounding box center [386, 424] width 18 height 17
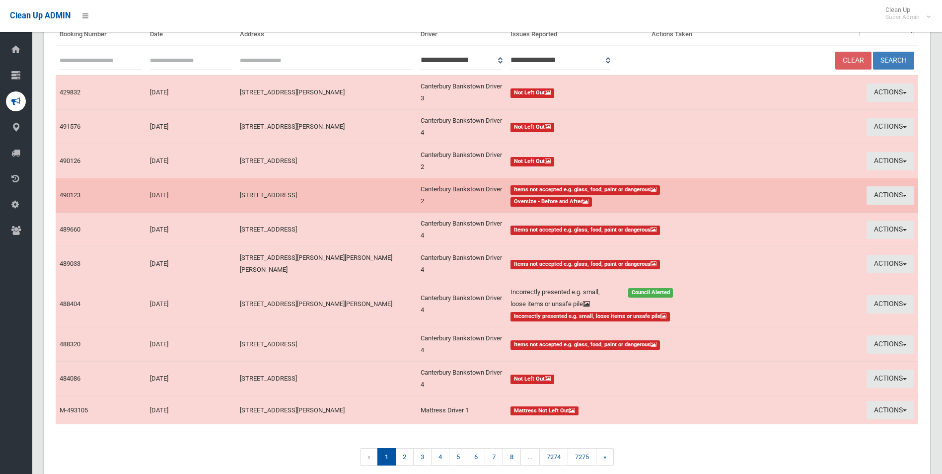
scroll to position [99, 0]
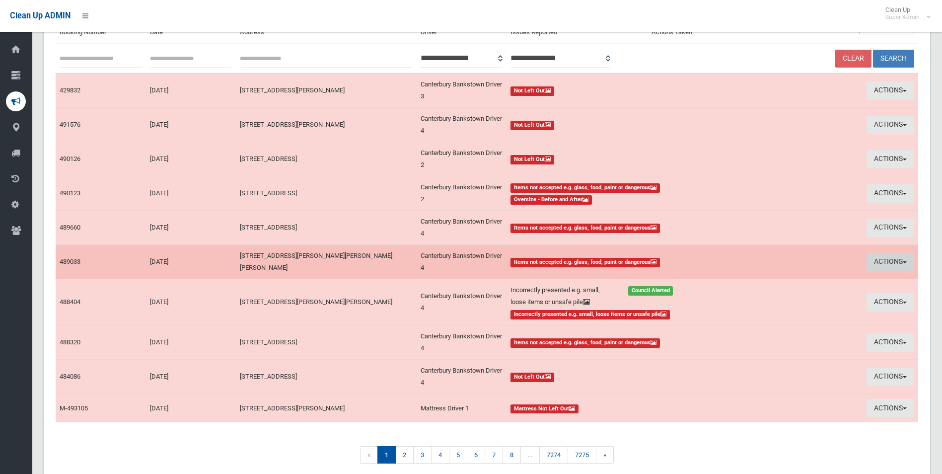
click at [878, 260] on button "Actions" at bounding box center [890, 262] width 48 height 18
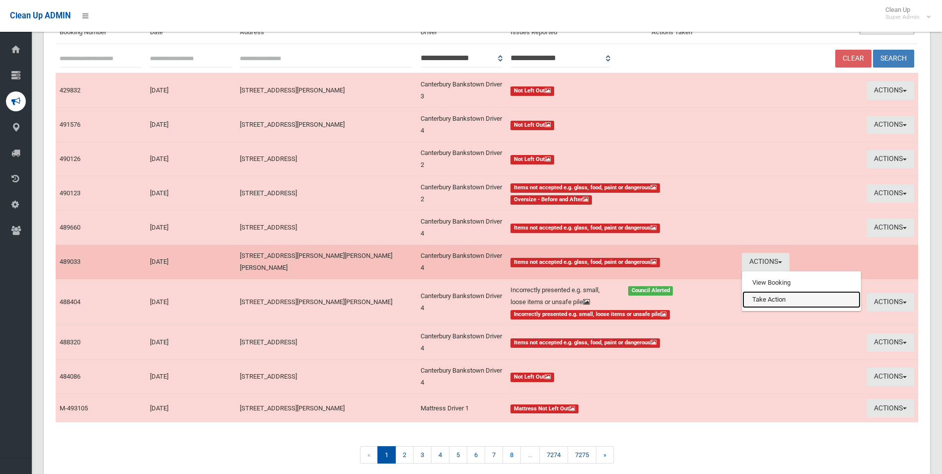
click at [756, 297] on link "Take Action" at bounding box center [801, 299] width 118 height 17
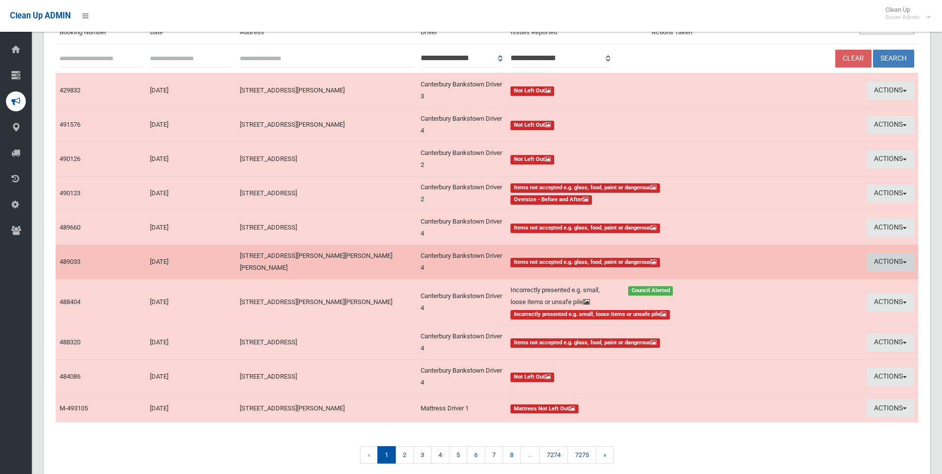
click at [883, 257] on button "Actions" at bounding box center [890, 262] width 48 height 18
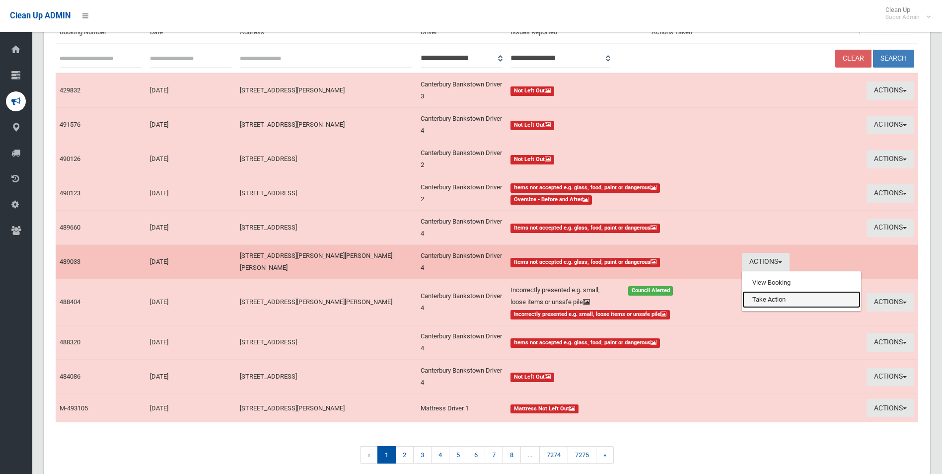
click at [787, 299] on link "Take Action" at bounding box center [801, 299] width 118 height 17
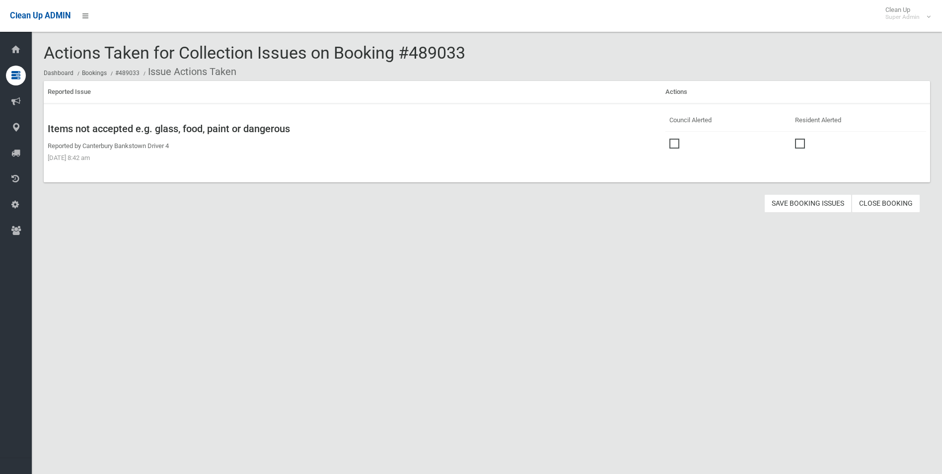
click at [673, 138] on span at bounding box center [676, 138] width 15 height 0
click at [790, 203] on button "Save Booking Issues" at bounding box center [807, 203] width 87 height 18
click at [884, 203] on link "Close Booking" at bounding box center [885, 203] width 68 height 18
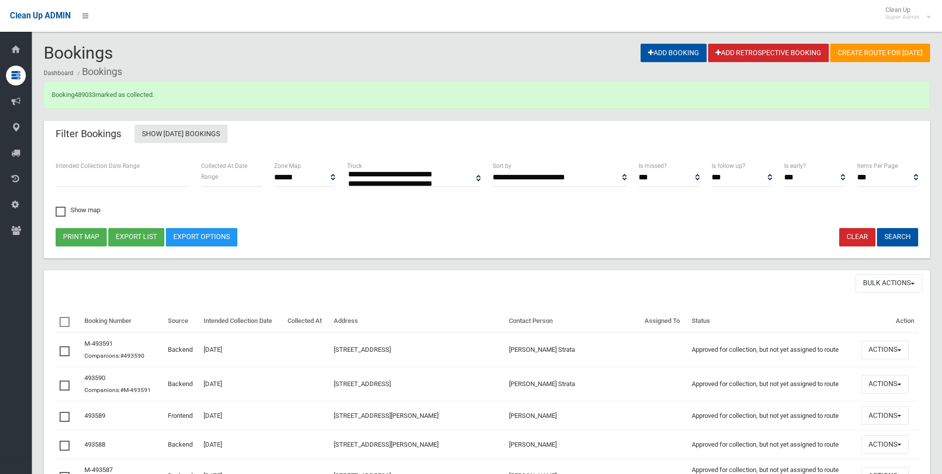
select select
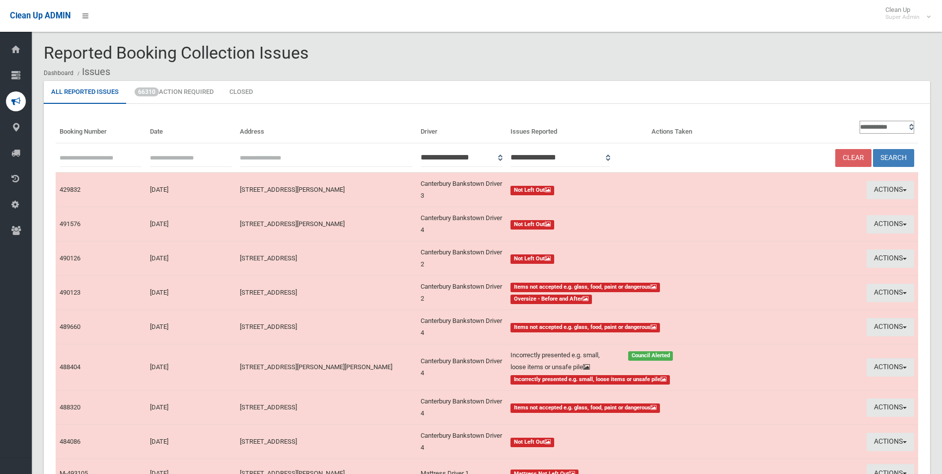
scroll to position [99, 0]
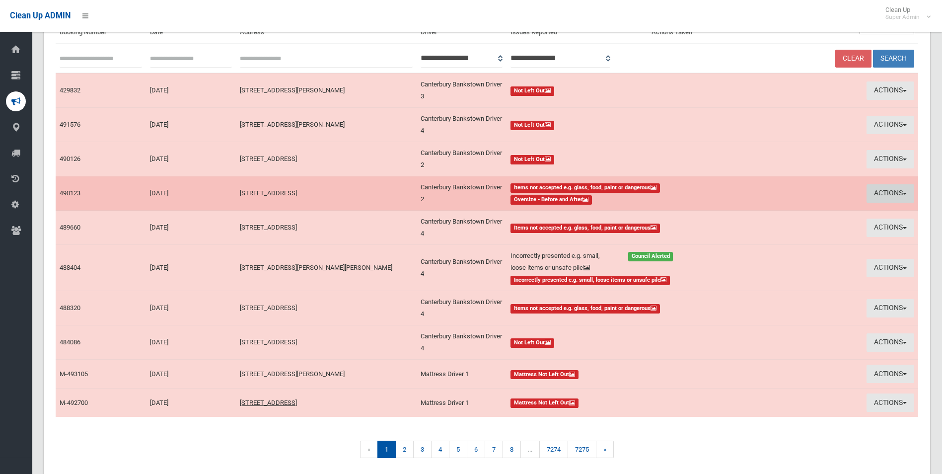
drag, startPoint x: 876, startPoint y: 192, endPoint x: 842, endPoint y: 200, distance: 34.8
click at [877, 192] on button "Actions" at bounding box center [890, 193] width 48 height 18
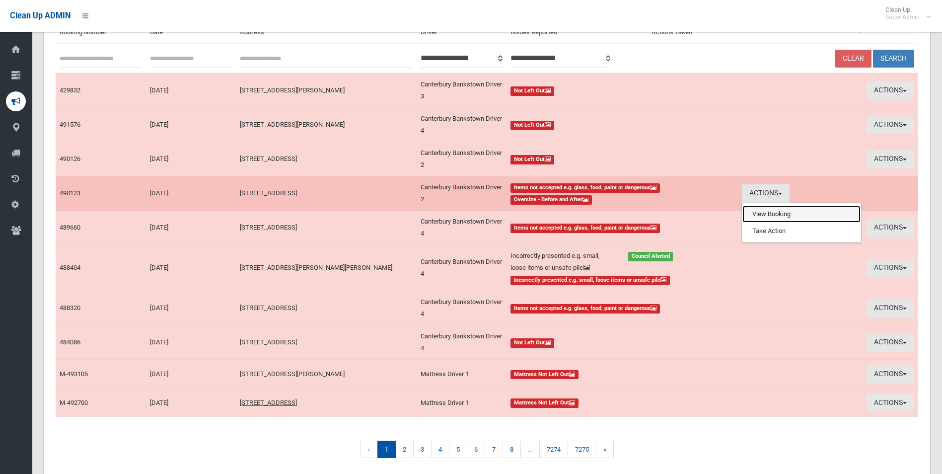
click at [776, 212] on link "View Booking" at bounding box center [801, 213] width 118 height 17
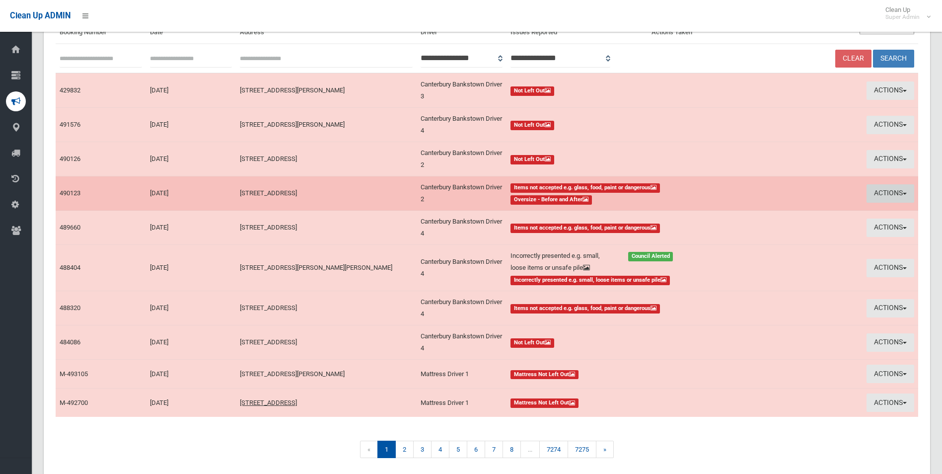
click at [875, 190] on button "Actions" at bounding box center [890, 193] width 48 height 18
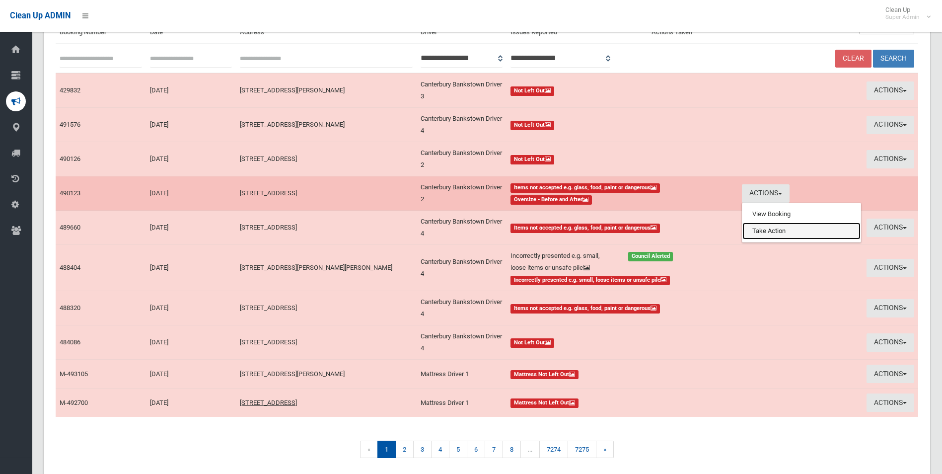
click at [770, 231] on link "Take Action" at bounding box center [801, 230] width 118 height 17
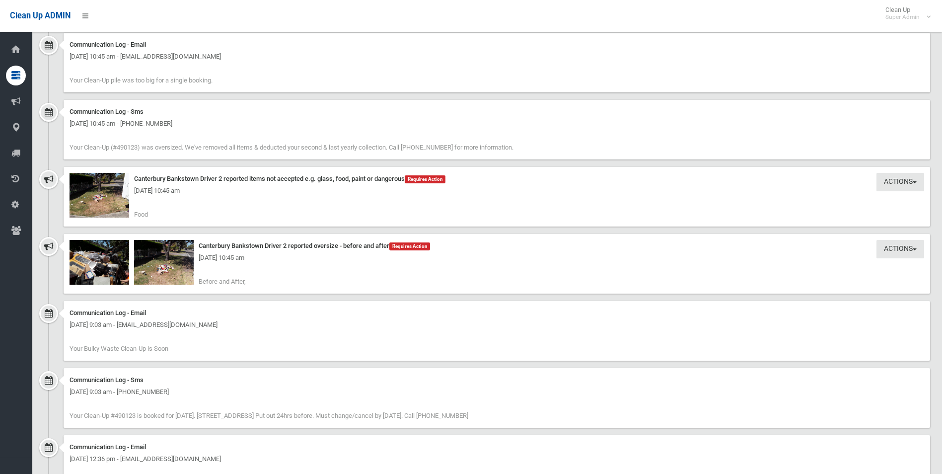
scroll to position [1006, 0]
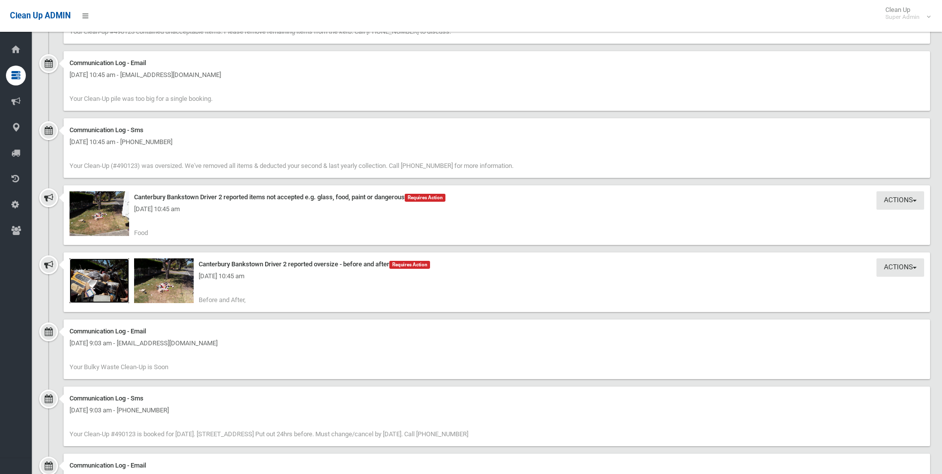
click at [109, 289] on img at bounding box center [99, 280] width 60 height 45
click at [176, 290] on img at bounding box center [164, 280] width 60 height 45
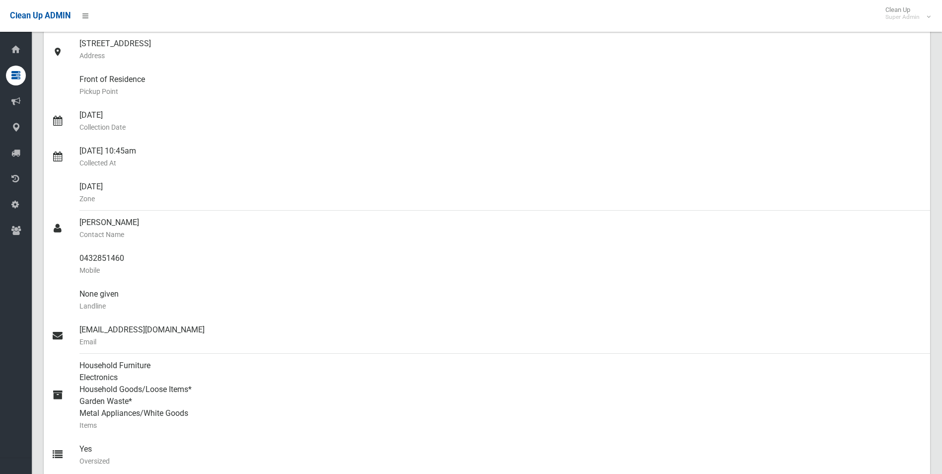
scroll to position [113, 0]
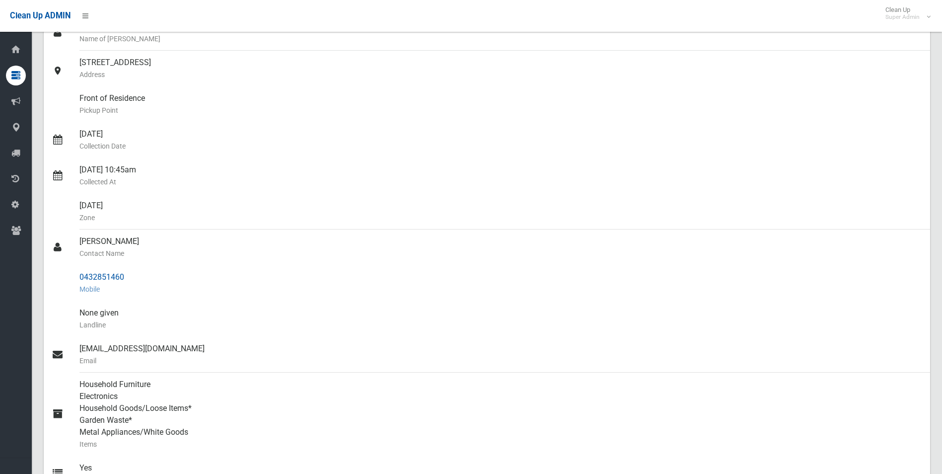
drag, startPoint x: 79, startPoint y: 275, endPoint x: 128, endPoint y: 277, distance: 49.2
click at [128, 277] on link "0432851460 Mobile" at bounding box center [487, 283] width 886 height 36
copy link "0432851460"
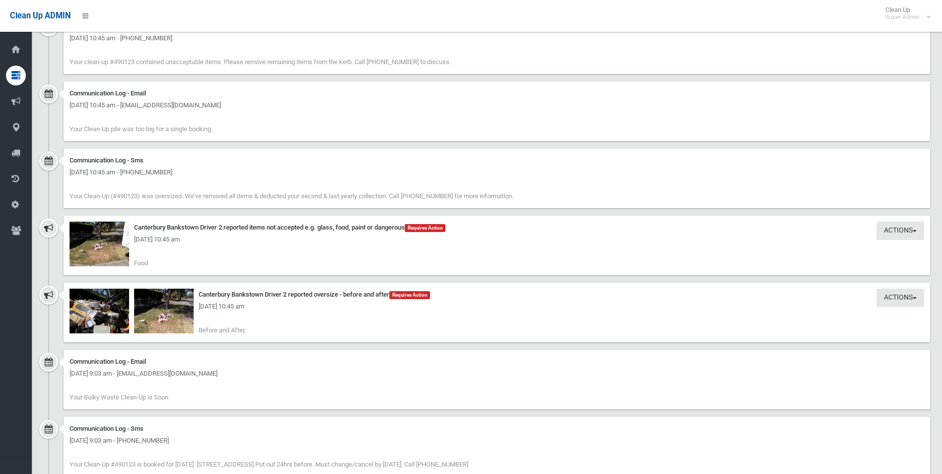
scroll to position [993, 0]
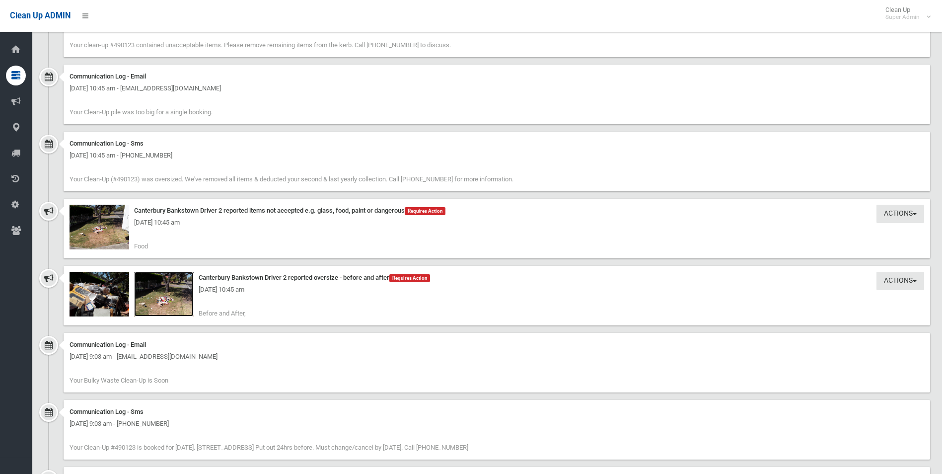
click at [164, 302] on img at bounding box center [164, 294] width 60 height 45
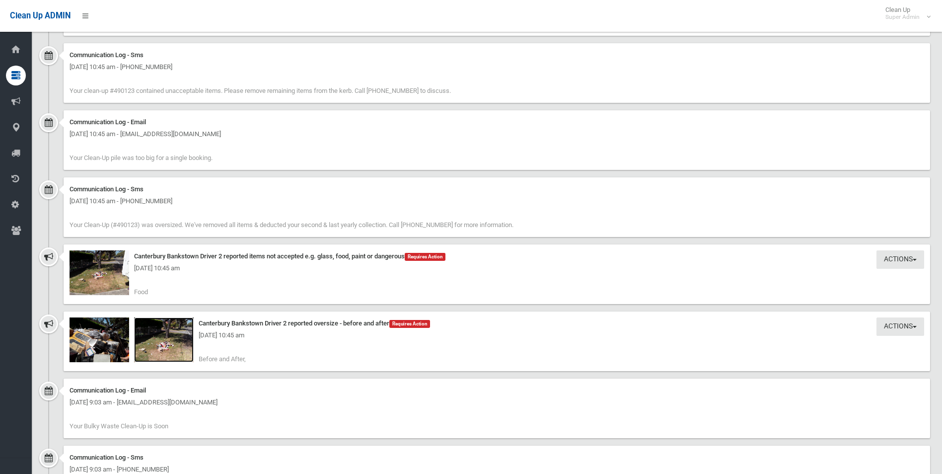
scroll to position [907, 0]
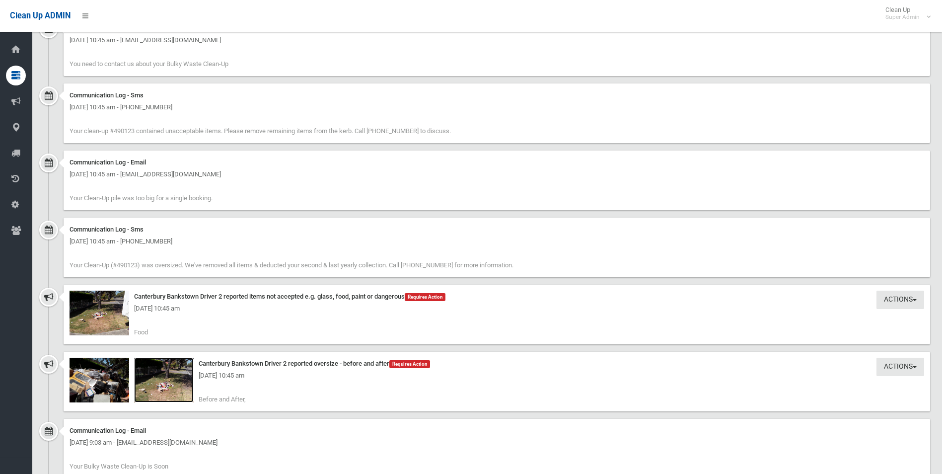
click at [174, 387] on img at bounding box center [164, 379] width 60 height 45
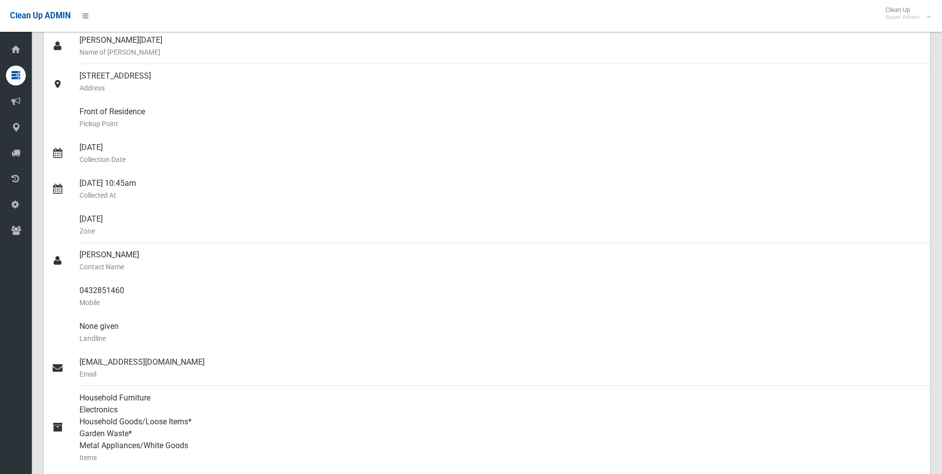
scroll to position [0, 0]
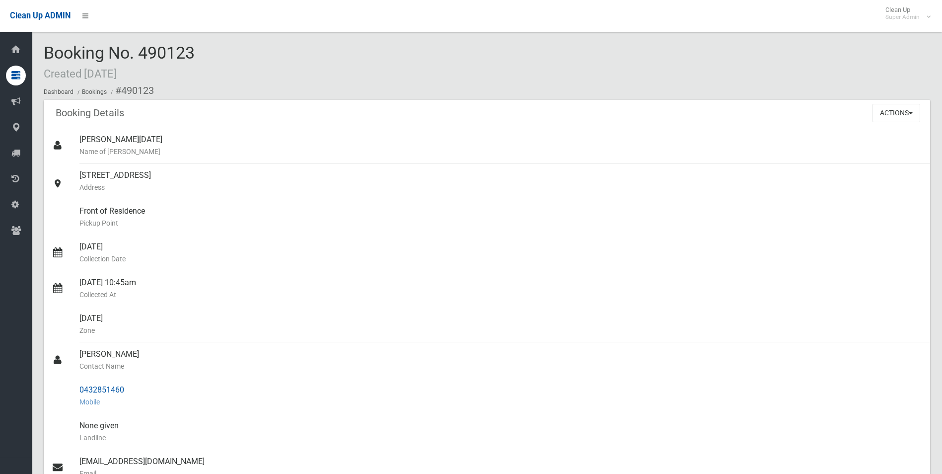
drag, startPoint x: 122, startPoint y: 90, endPoint x: 141, endPoint y: 389, distance: 299.9
copy section "490123 Booking Details Actions View Booking Edit Booking Clone Booking Add Book…"
click at [348, 221] on small "Pickup Point" at bounding box center [500, 223] width 842 height 12
click at [884, 116] on button "Actions" at bounding box center [896, 113] width 48 height 18
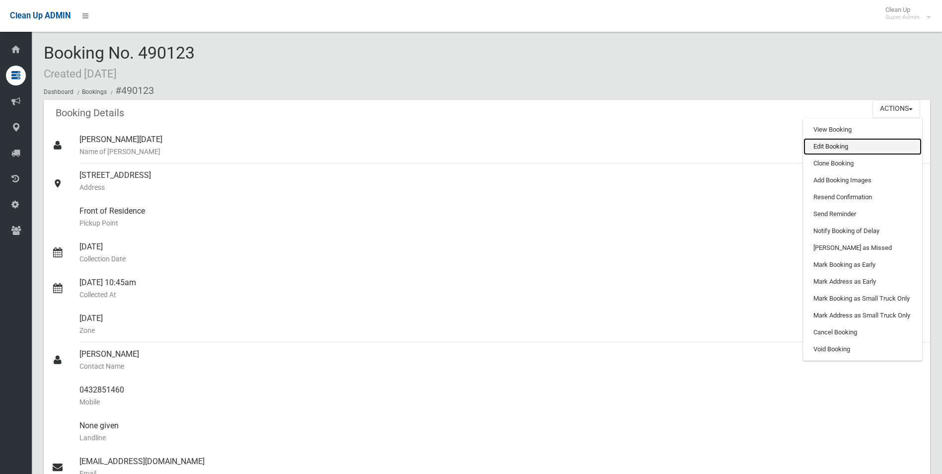
click at [826, 144] on link "Edit Booking" at bounding box center [862, 146] width 118 height 17
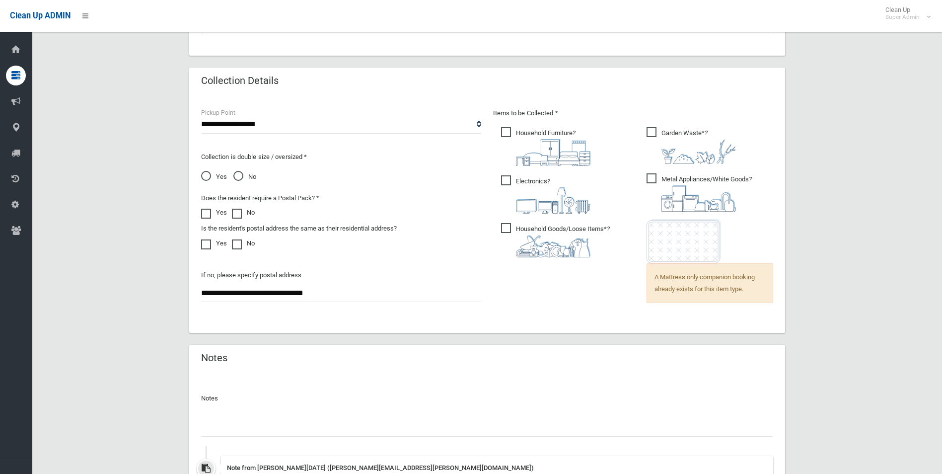
scroll to position [755, 0]
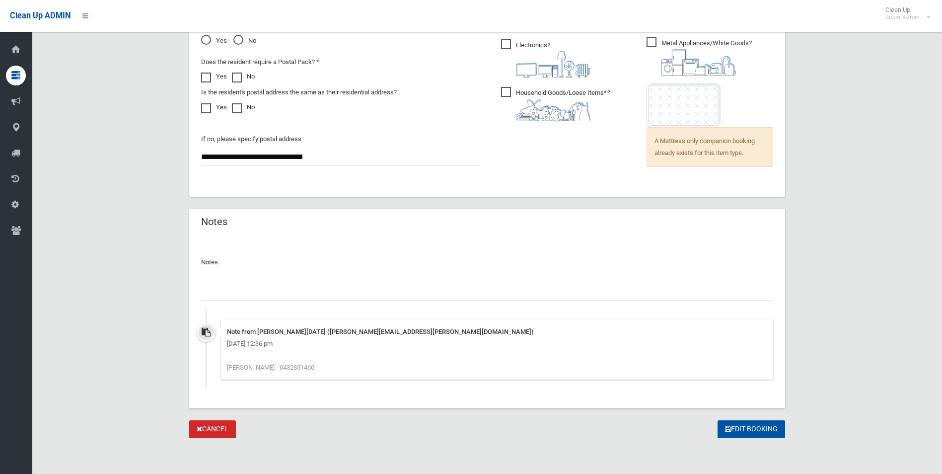
click at [280, 288] on input "text" at bounding box center [487, 291] width 572 height 18
paste input "********"
type input "**********"
click at [739, 424] on button "Edit Booking" at bounding box center [751, 429] width 68 height 18
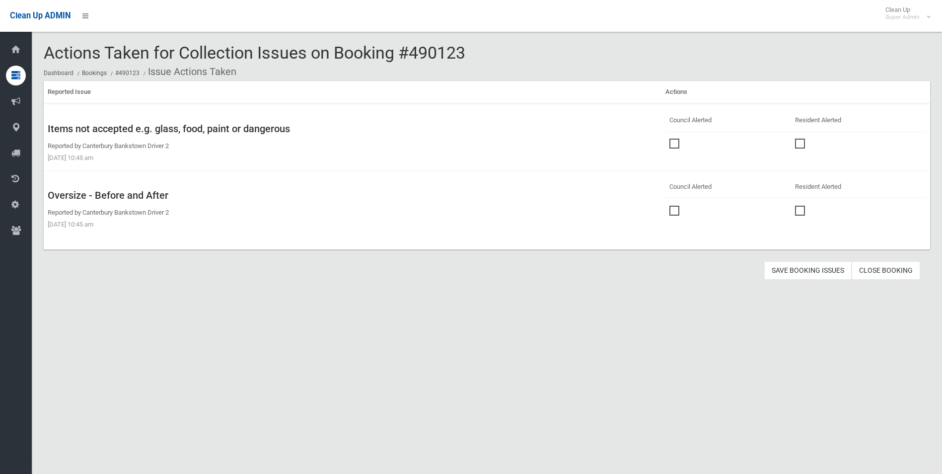
click at [672, 138] on span at bounding box center [676, 138] width 15 height 0
click at [671, 205] on span at bounding box center [676, 205] width 15 height 0
click at [817, 269] on button "Save Booking Issues" at bounding box center [807, 270] width 87 height 18
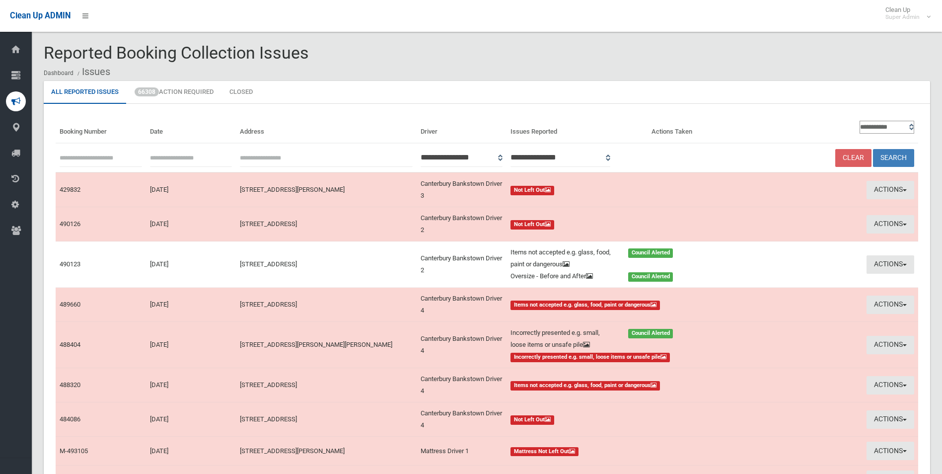
scroll to position [99, 0]
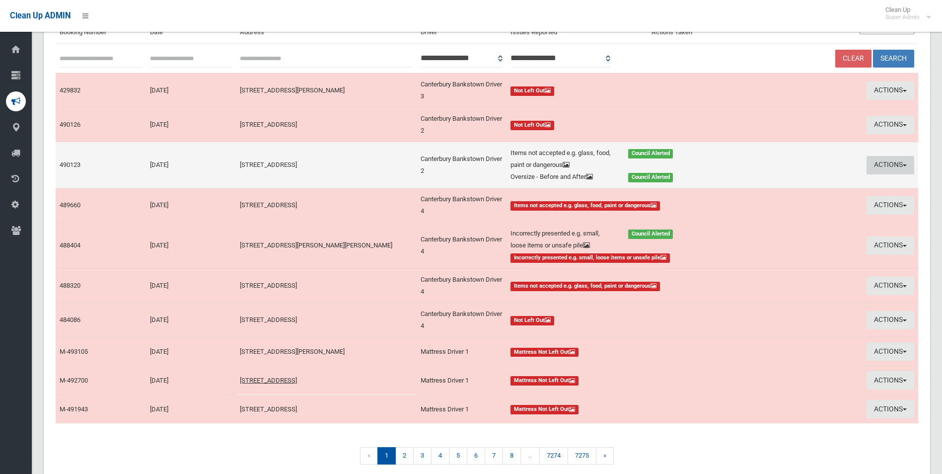
click at [886, 168] on button "Actions" at bounding box center [890, 165] width 48 height 18
click at [790, 203] on link "Edit Actions Taken" at bounding box center [801, 202] width 118 height 17
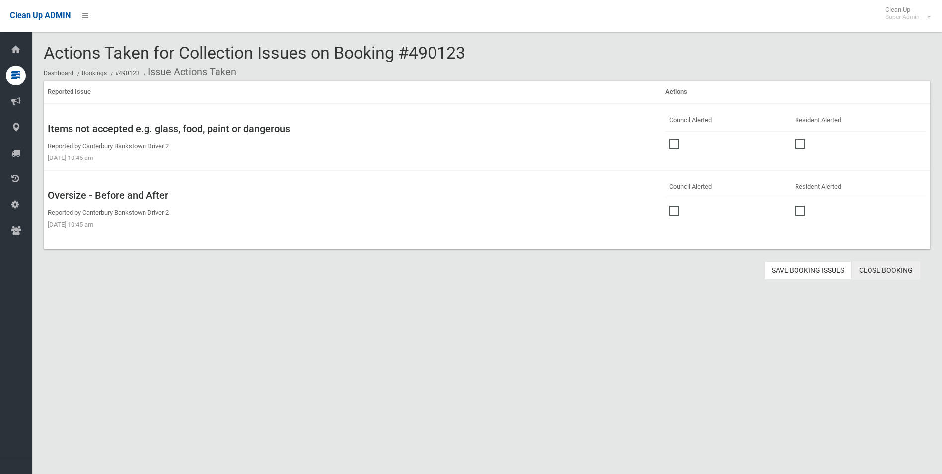
click at [888, 270] on link "Close Booking" at bounding box center [885, 270] width 68 height 18
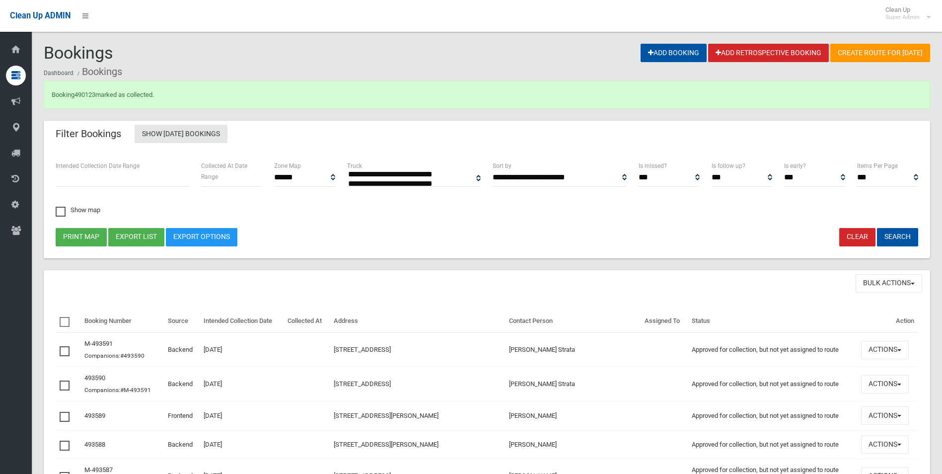
select select
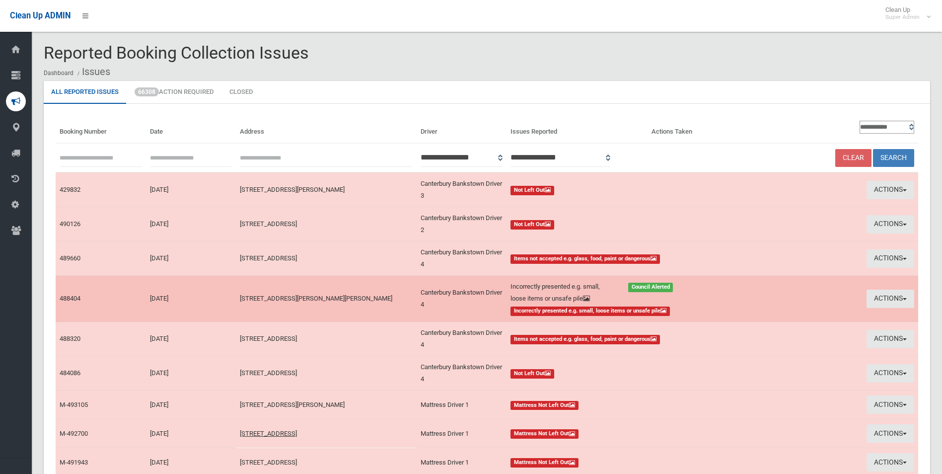
scroll to position [99, 0]
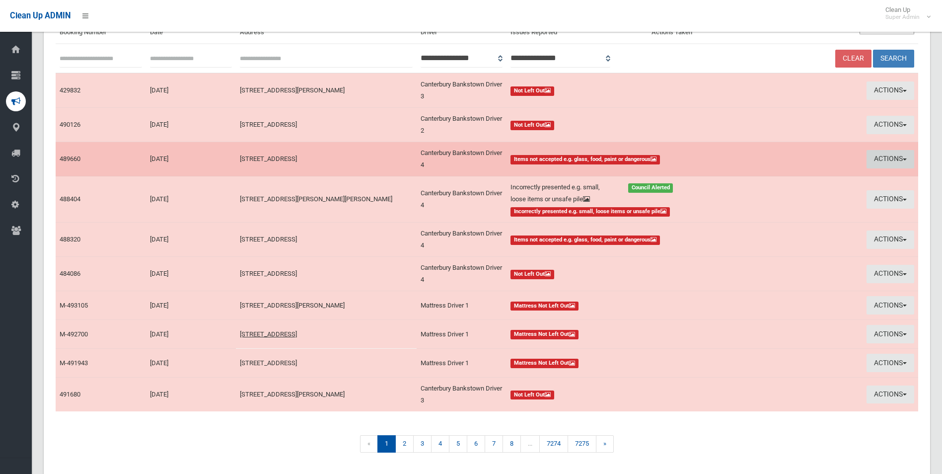
click at [892, 156] on button "Actions" at bounding box center [890, 159] width 48 height 18
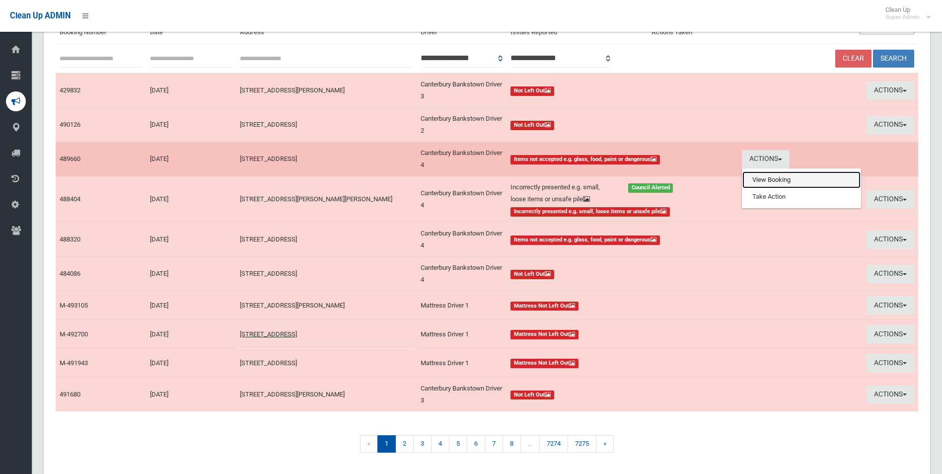
click at [768, 179] on link "View Booking" at bounding box center [801, 179] width 118 height 17
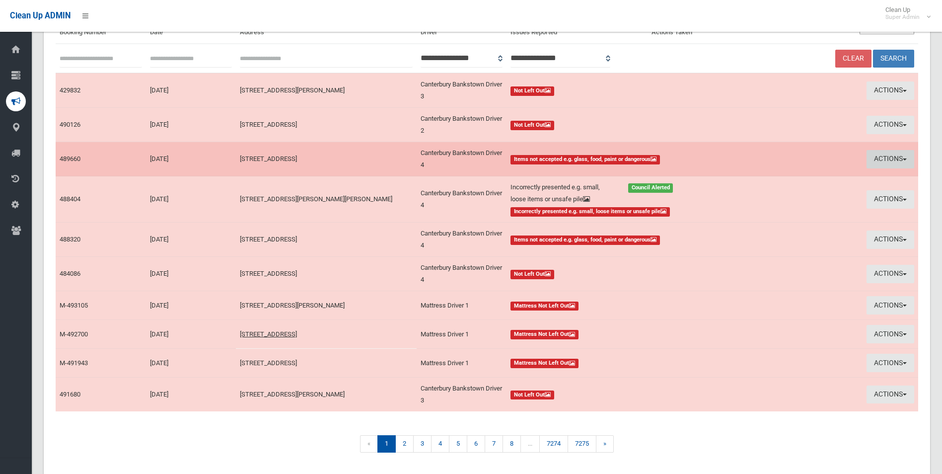
click at [879, 154] on button "Actions" at bounding box center [890, 159] width 48 height 18
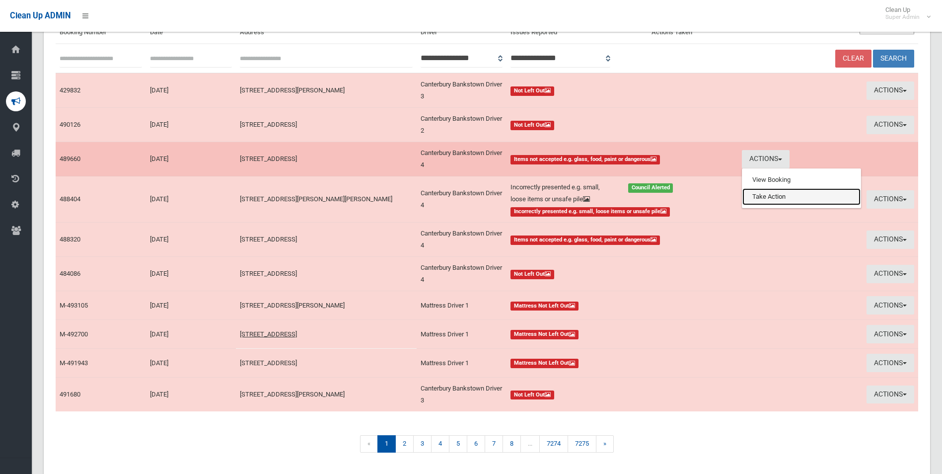
click at [766, 198] on link "Take Action" at bounding box center [801, 196] width 118 height 17
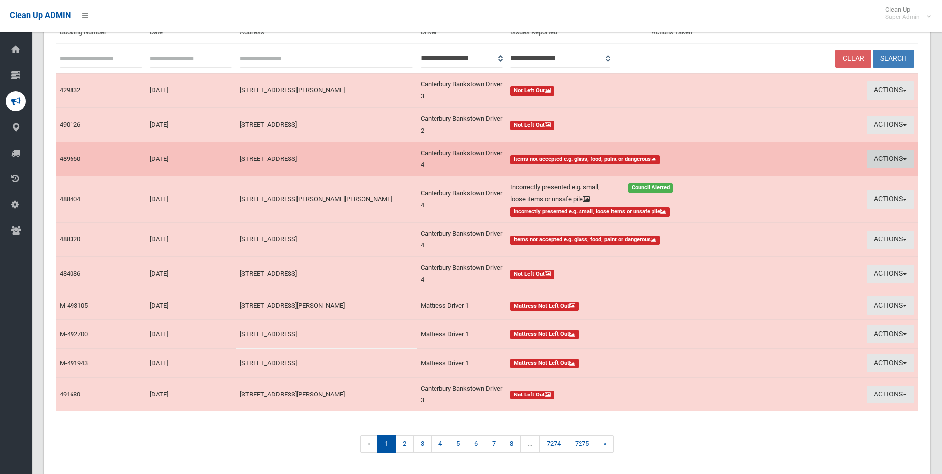
click at [888, 158] on button "Actions" at bounding box center [890, 159] width 48 height 18
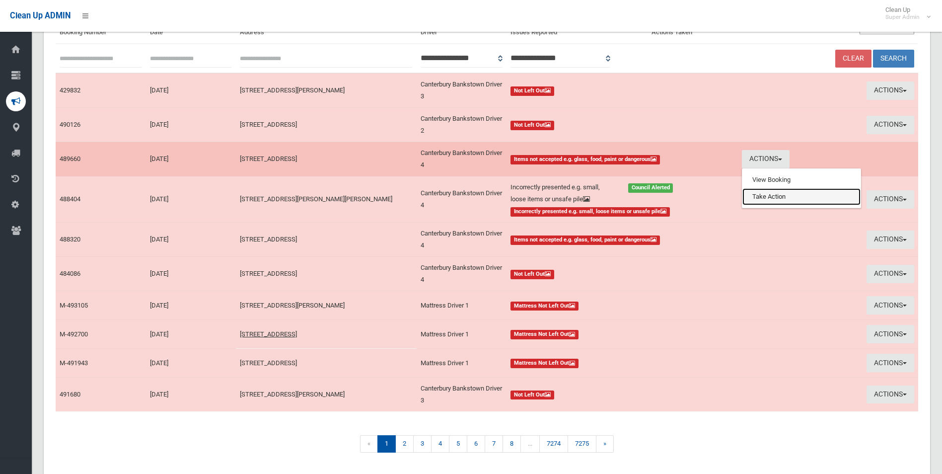
click at [781, 196] on link "Take Action" at bounding box center [801, 196] width 118 height 17
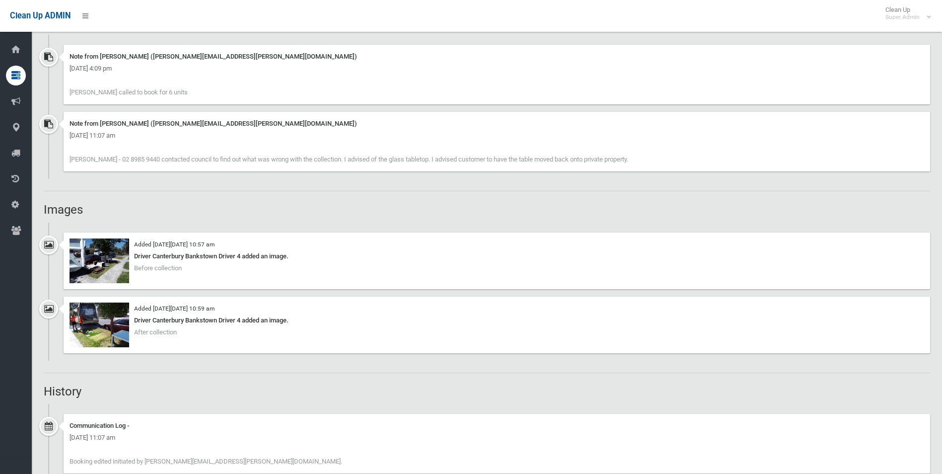
scroll to position [745, 0]
click at [108, 272] on img at bounding box center [99, 262] width 60 height 45
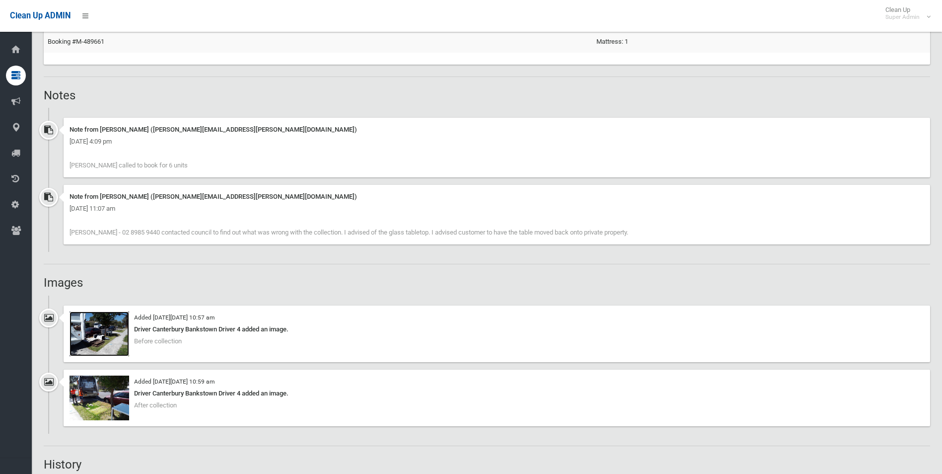
scroll to position [659, 0]
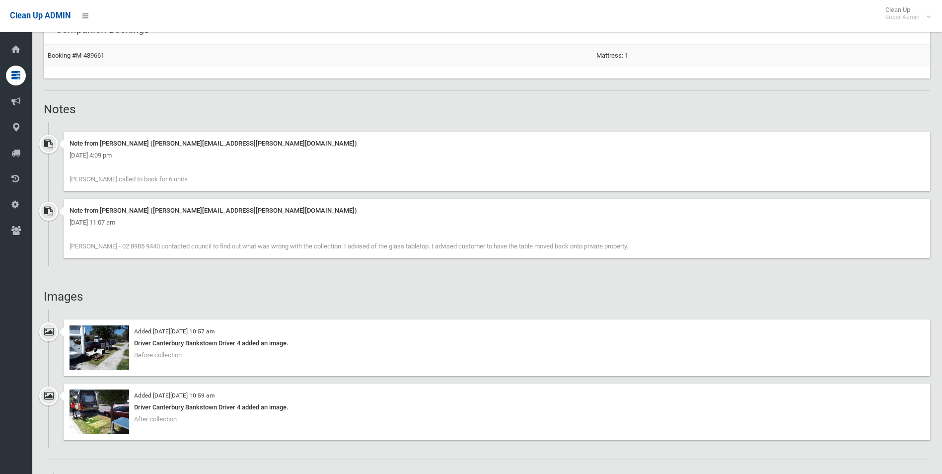
drag, startPoint x: 70, startPoint y: 246, endPoint x: 625, endPoint y: 241, distance: 555.5
click at [625, 241] on div "Note from Natalie Miller (natalie.miller@cbcity.nsw.gov.au) Thursday 16th Octob…" at bounding box center [497, 229] width 866 height 60
drag, startPoint x: 625, startPoint y: 241, endPoint x: 594, endPoint y: 247, distance: 32.4
copy span "[PERSON_NAME] - 02 8985 9440 contacted council to find out what was wrong with …"
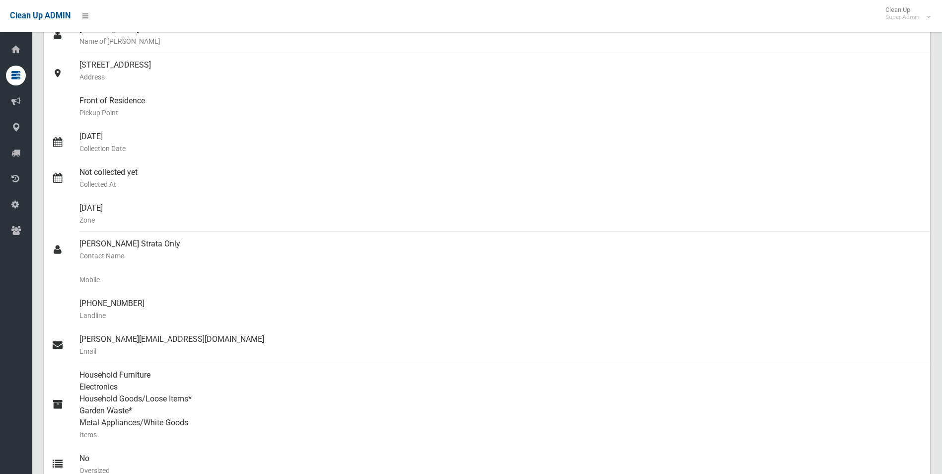
scroll to position [0, 0]
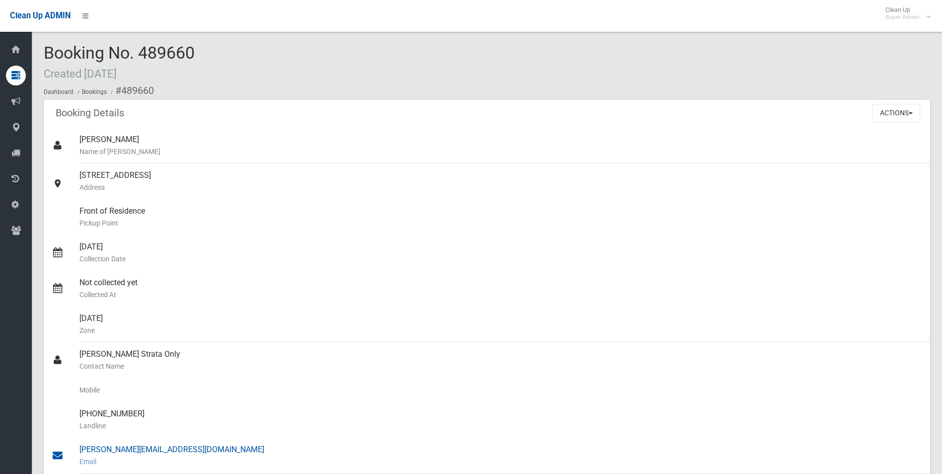
drag, startPoint x: 121, startPoint y: 89, endPoint x: 185, endPoint y: 446, distance: 362.6
copy section "489660 Booking Details Actions View Booking Edit Booking Clone Booking Add Book…"
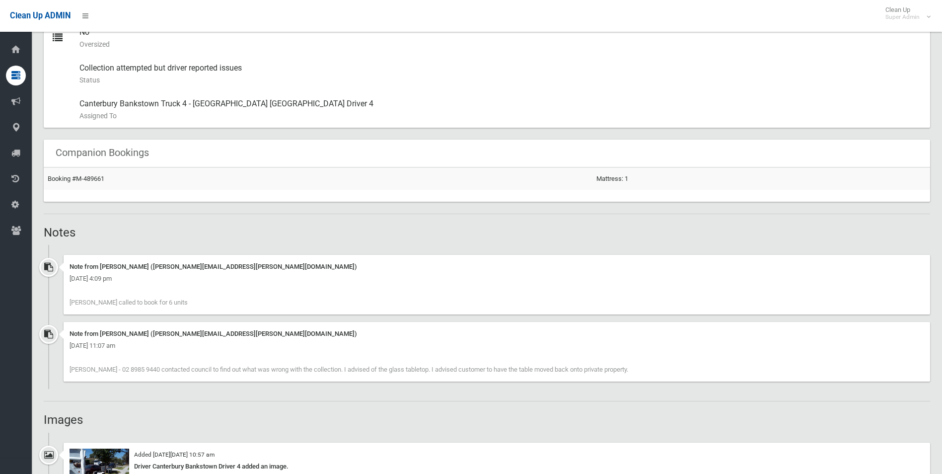
scroll to position [546, 0]
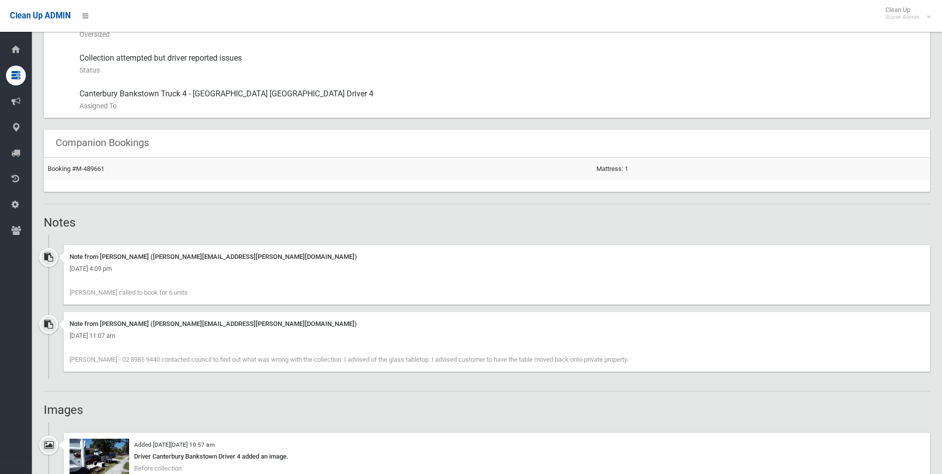
click at [265, 285] on div "Note from Bronte Lewis (bronte.lewis@cbcity.nsw.gov.au) Wednesday 1st October 2…" at bounding box center [497, 275] width 866 height 60
drag, startPoint x: 70, startPoint y: 361, endPoint x: 641, endPoint y: 362, distance: 571.3
click at [641, 362] on div "Note from Natalie Miller (natalie.miller@cbcity.nsw.gov.au) Thursday 16th Octob…" at bounding box center [497, 342] width 866 height 60
drag, startPoint x: 641, startPoint y: 362, endPoint x: 568, endPoint y: 358, distance: 73.6
copy span "Charina - 02 8985 9440 contacted council to find out what was wrong with the co…"
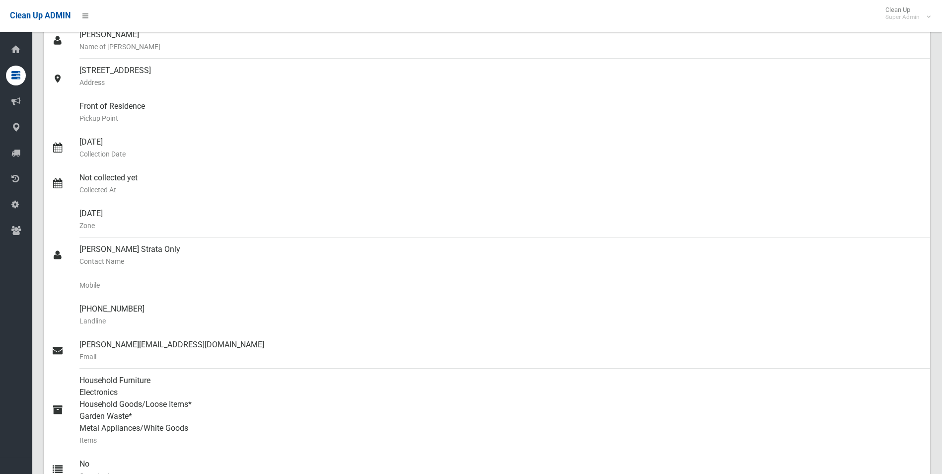
scroll to position [0, 0]
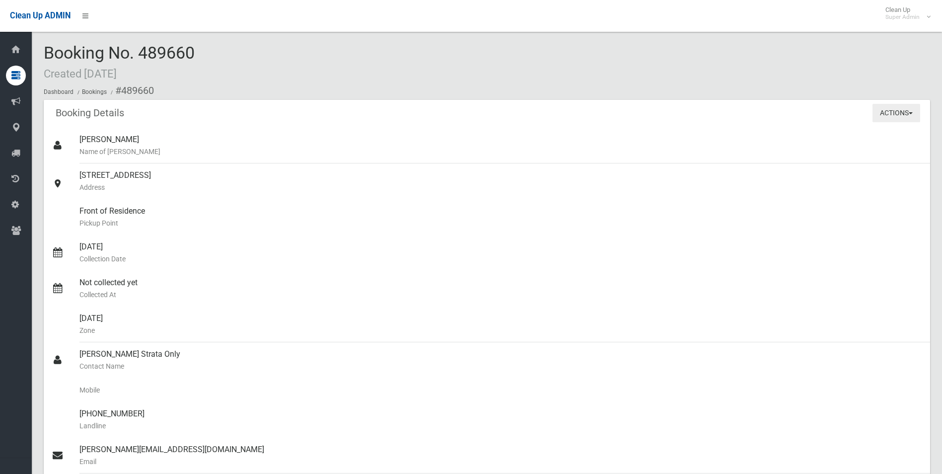
drag, startPoint x: 885, startPoint y: 113, endPoint x: 865, endPoint y: 123, distance: 22.2
click at [885, 113] on button "Actions" at bounding box center [896, 113] width 48 height 18
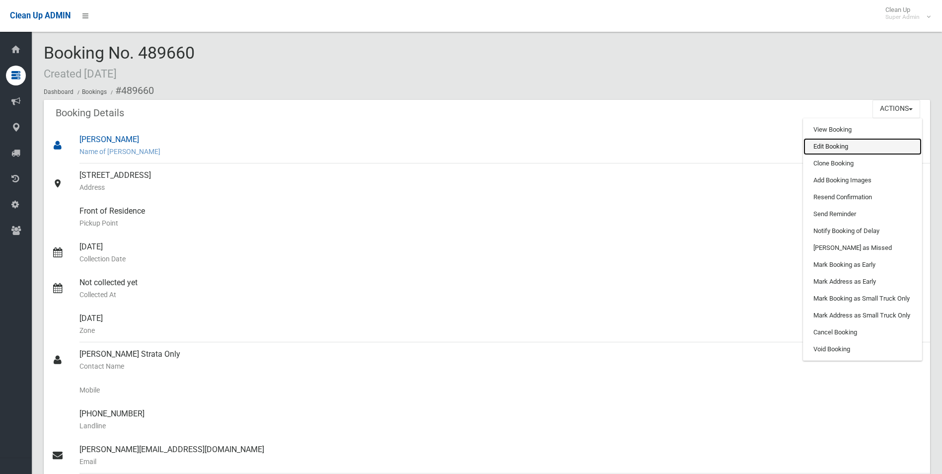
click at [821, 143] on link "Edit Booking" at bounding box center [862, 146] width 118 height 17
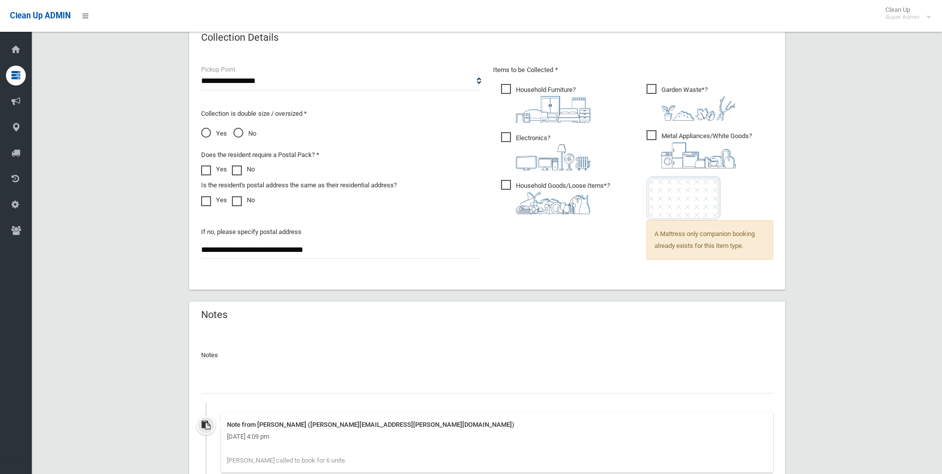
scroll to position [834, 0]
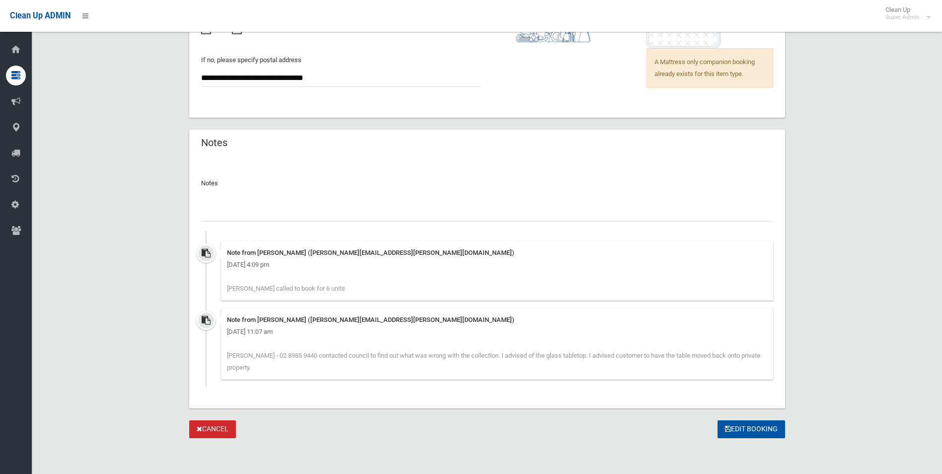
click at [234, 210] on input "text" at bounding box center [487, 212] width 572 height 18
paste input "********"
type input "**********"
click at [748, 427] on button "Edit Booking" at bounding box center [751, 429] width 68 height 18
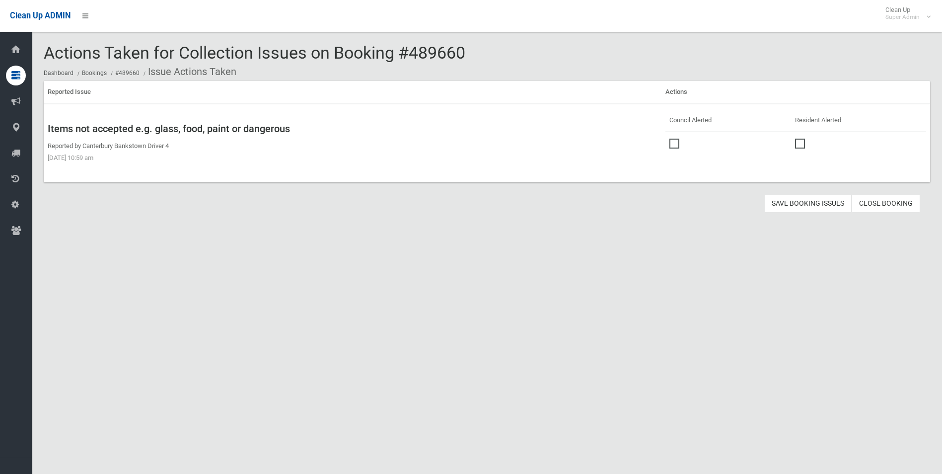
click at [673, 138] on span at bounding box center [676, 138] width 15 height 0
click at [806, 201] on button "Save Booking Issues" at bounding box center [807, 203] width 87 height 18
click at [886, 202] on link "Close Booking" at bounding box center [885, 203] width 68 height 18
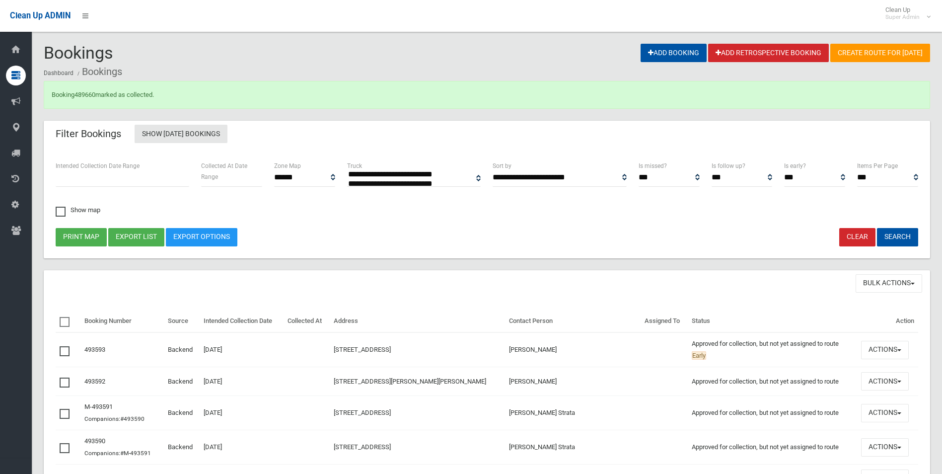
select select
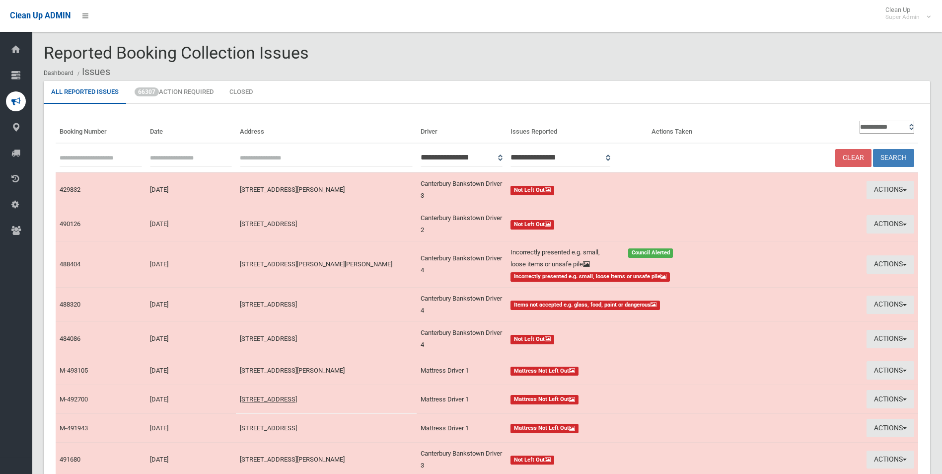
scroll to position [99, 0]
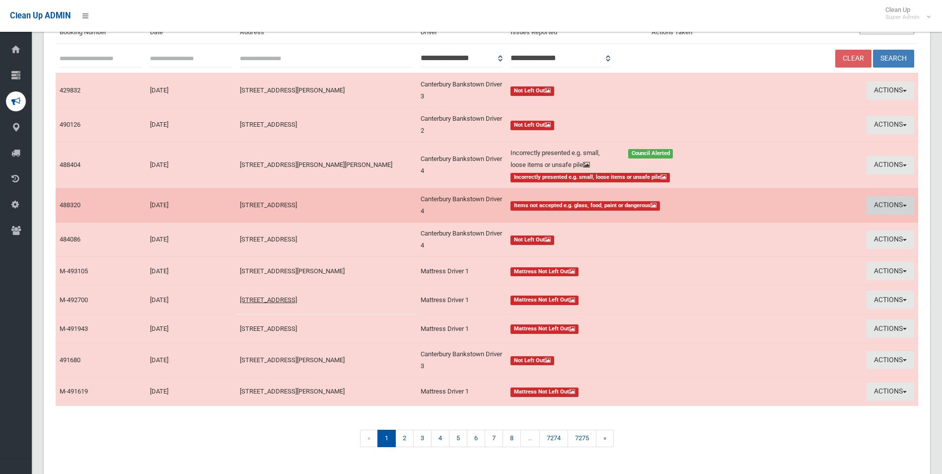
click at [876, 202] on button "Actions" at bounding box center [890, 205] width 48 height 18
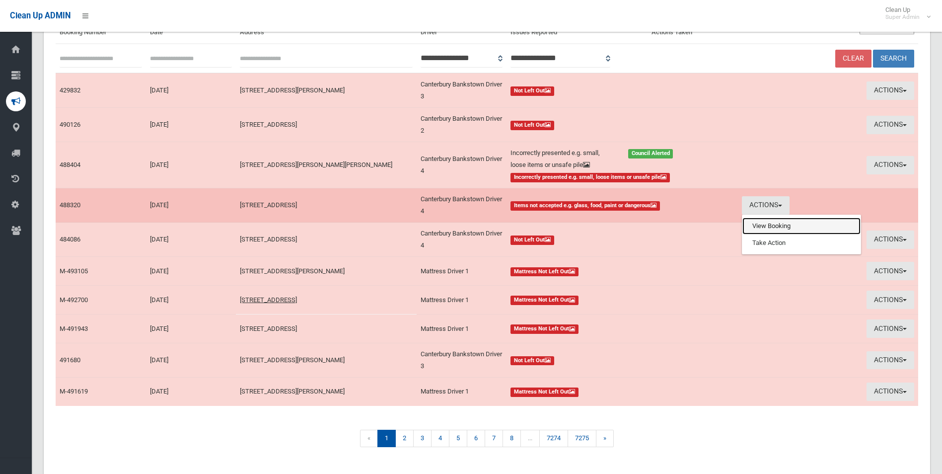
click at [782, 225] on link "View Booking" at bounding box center [801, 225] width 118 height 17
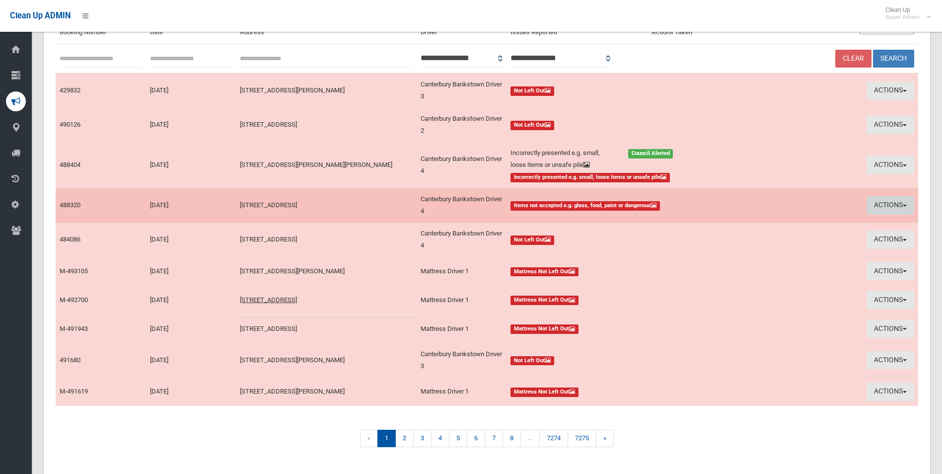
click at [880, 203] on button "Actions" at bounding box center [890, 205] width 48 height 18
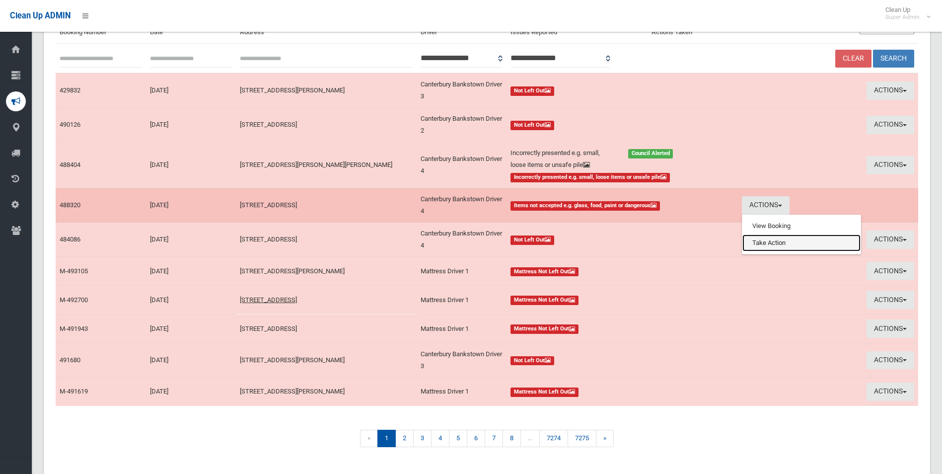
click at [780, 246] on link "Take Action" at bounding box center [801, 242] width 118 height 17
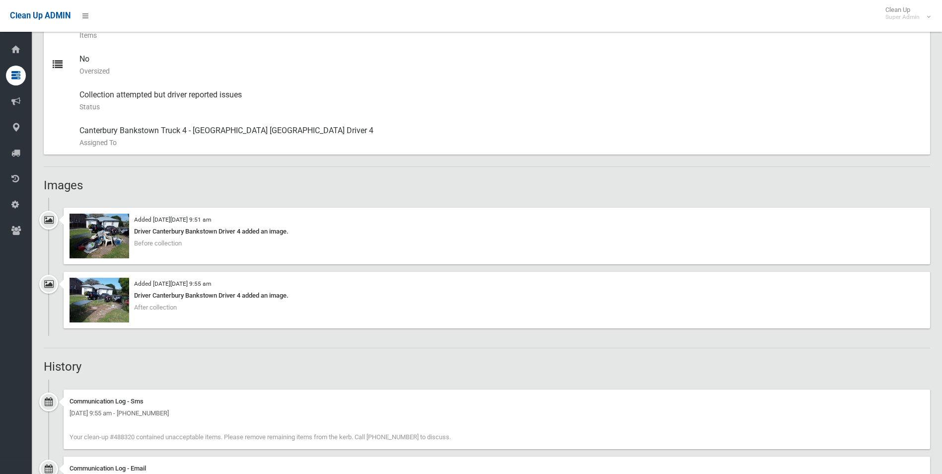
scroll to position [496, 0]
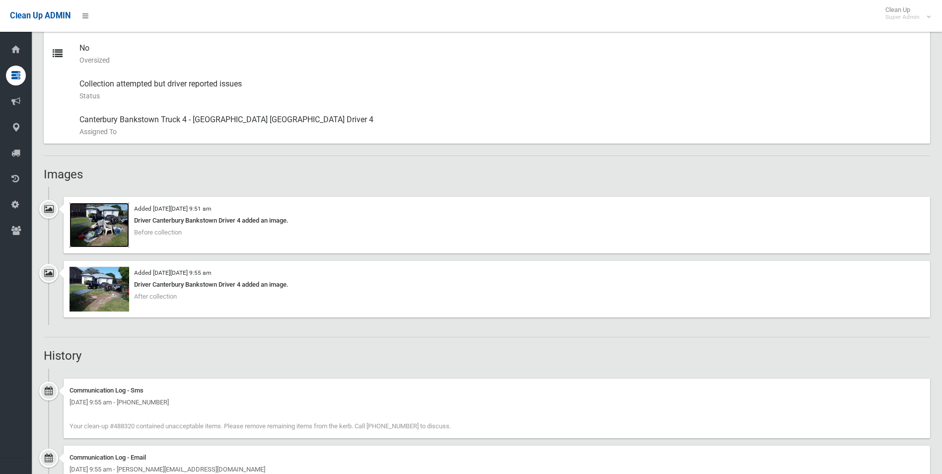
click at [105, 229] on img at bounding box center [99, 225] width 60 height 45
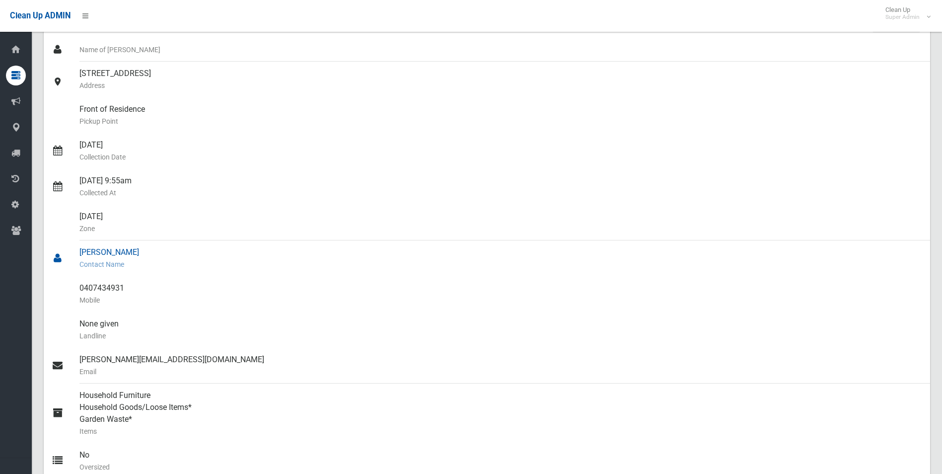
scroll to position [99, 0]
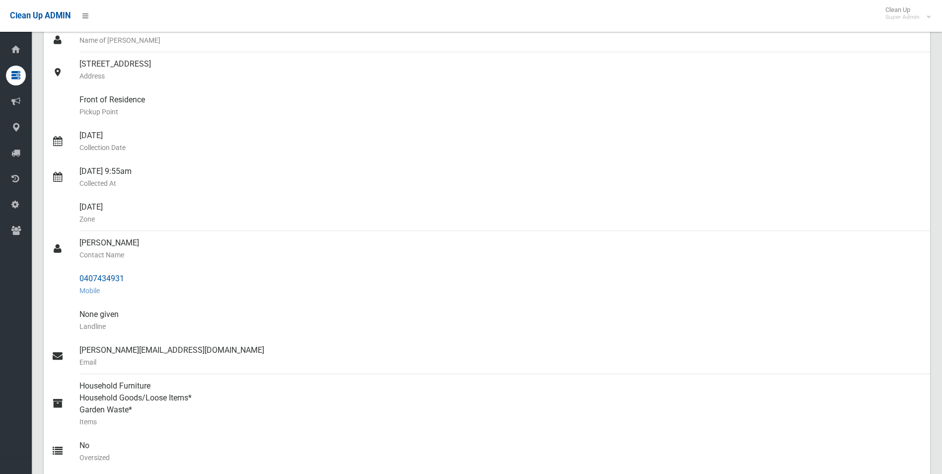
drag, startPoint x: 78, startPoint y: 274, endPoint x: 128, endPoint y: 276, distance: 49.2
click at [128, 276] on link "0407434931 Mobile" at bounding box center [487, 285] width 886 height 36
drag, startPoint x: 128, startPoint y: 276, endPoint x: 107, endPoint y: 280, distance: 21.2
copy link "0407434931"
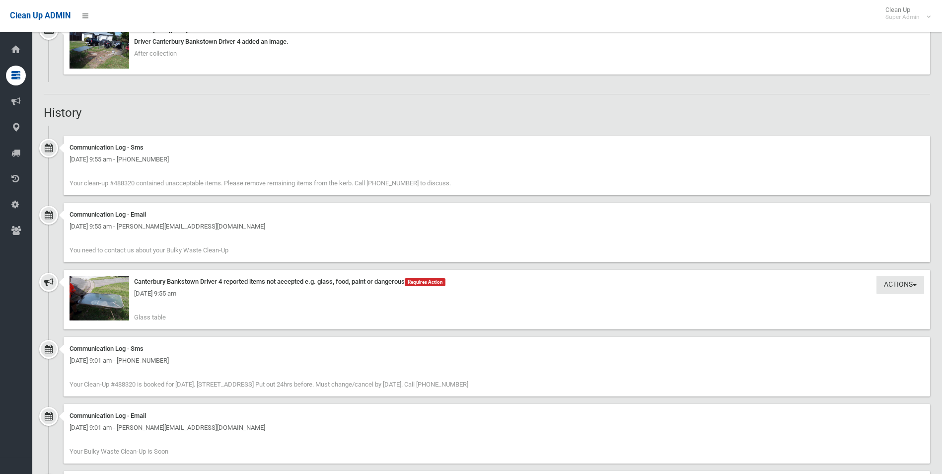
scroll to position [640, 0]
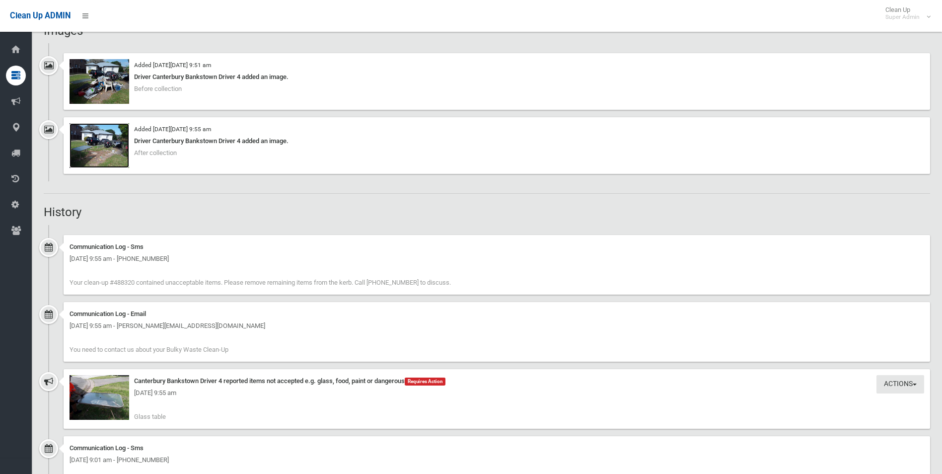
click at [107, 153] on img at bounding box center [99, 145] width 60 height 45
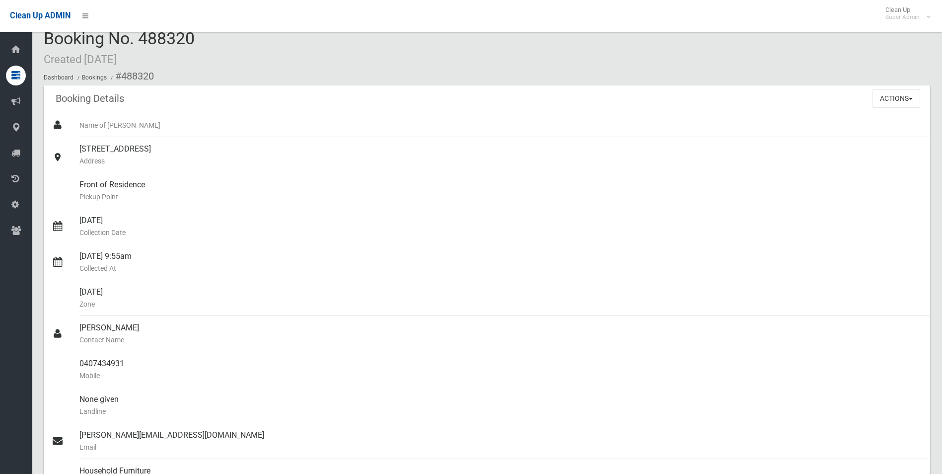
scroll to position [0, 0]
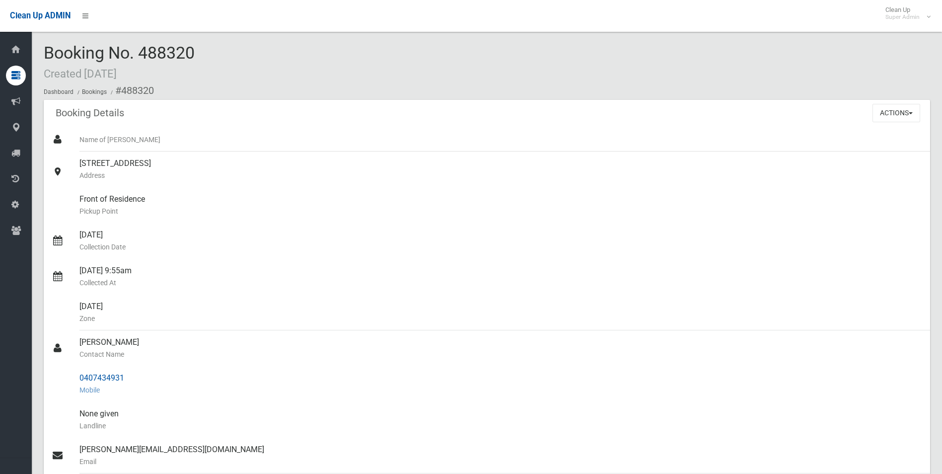
drag, startPoint x: 121, startPoint y: 92, endPoint x: 139, endPoint y: 378, distance: 287.0
copy section "488320 Booking Details Actions View Booking Edit Booking Clone Booking Add Book…"
click at [322, 173] on small "Address" at bounding box center [500, 175] width 842 height 12
click at [880, 111] on button "Actions" at bounding box center [896, 113] width 48 height 18
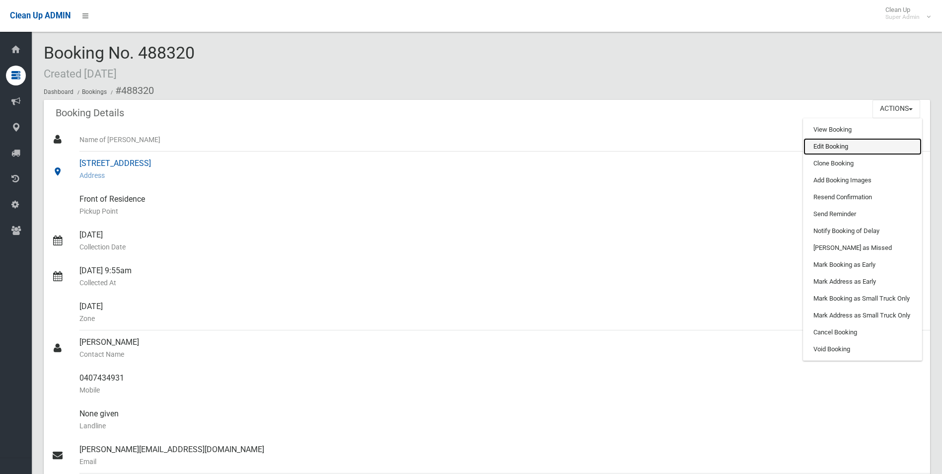
drag, startPoint x: 822, startPoint y: 146, endPoint x: 756, endPoint y: 183, distance: 75.1
click at [822, 146] on link "Edit Booking" at bounding box center [862, 146] width 118 height 17
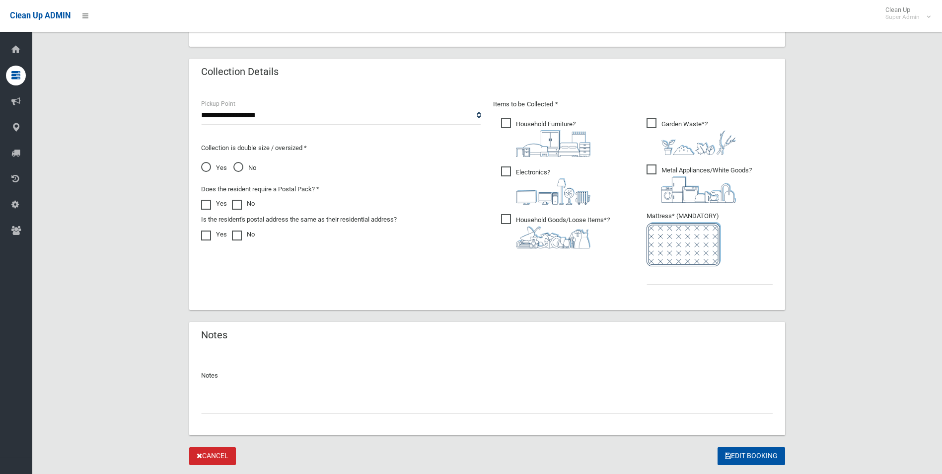
scroll to position [504, 0]
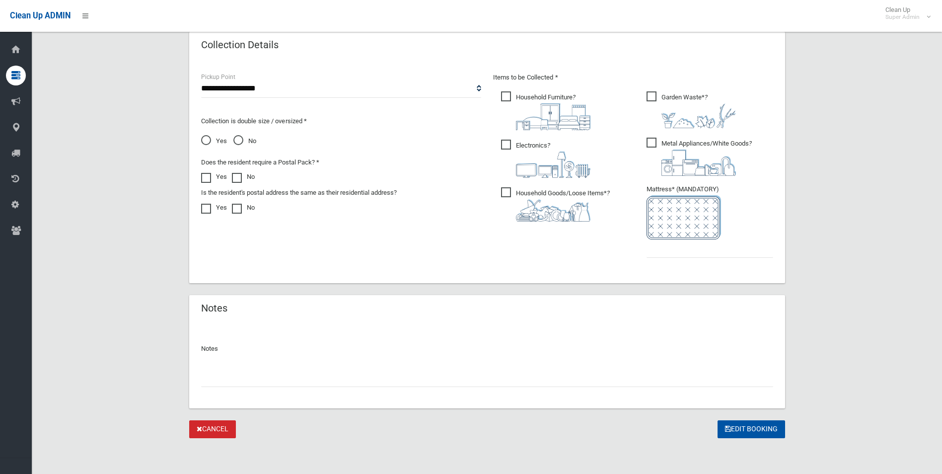
click at [247, 384] on input "text" at bounding box center [487, 377] width 572 height 18
paste input "********"
type input "**********"
click at [714, 251] on input "text" at bounding box center [709, 248] width 127 height 18
type input "*"
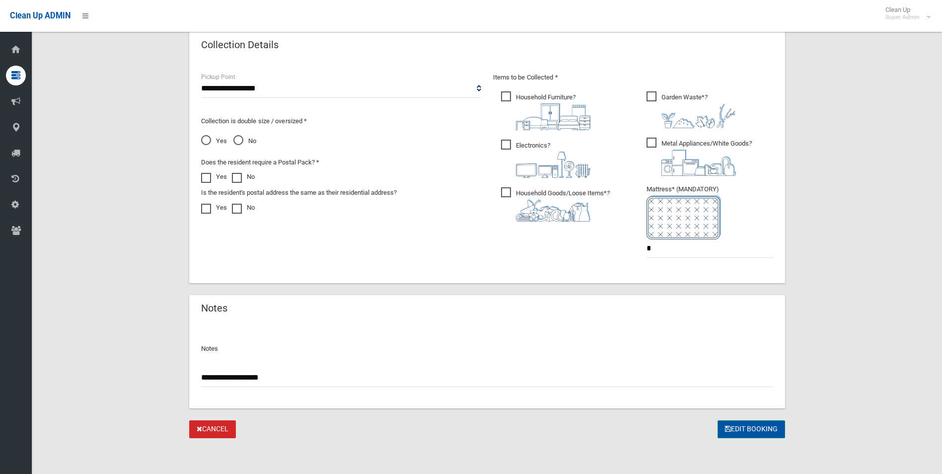
click at [752, 426] on button "Edit Booking" at bounding box center [751, 429] width 68 height 18
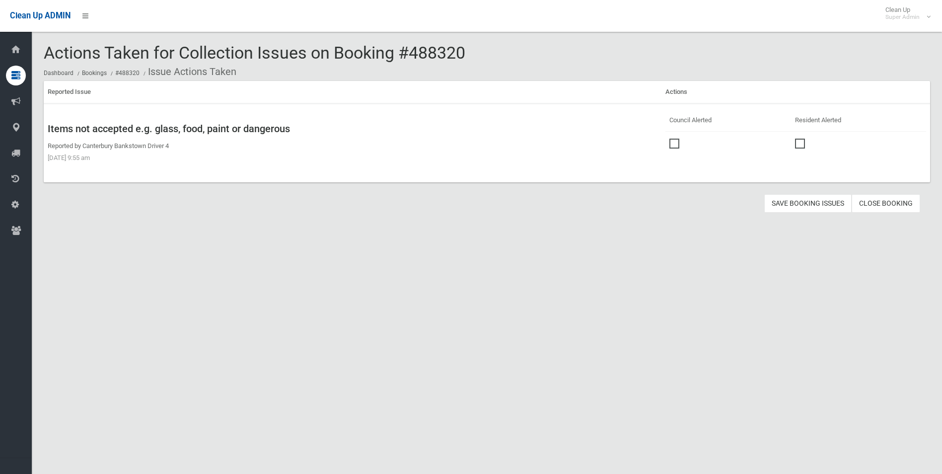
drag, startPoint x: 671, startPoint y: 142, endPoint x: 751, endPoint y: 189, distance: 92.1
click at [677, 145] on label at bounding box center [676, 142] width 15 height 12
click at [792, 206] on button "Save Booking Issues" at bounding box center [807, 203] width 87 height 18
click at [885, 203] on link "Close Booking" at bounding box center [885, 203] width 68 height 18
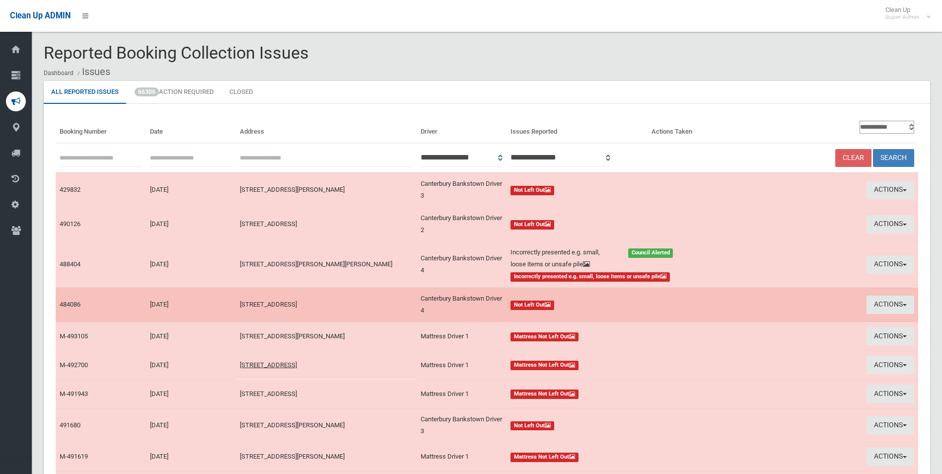
scroll to position [99, 0]
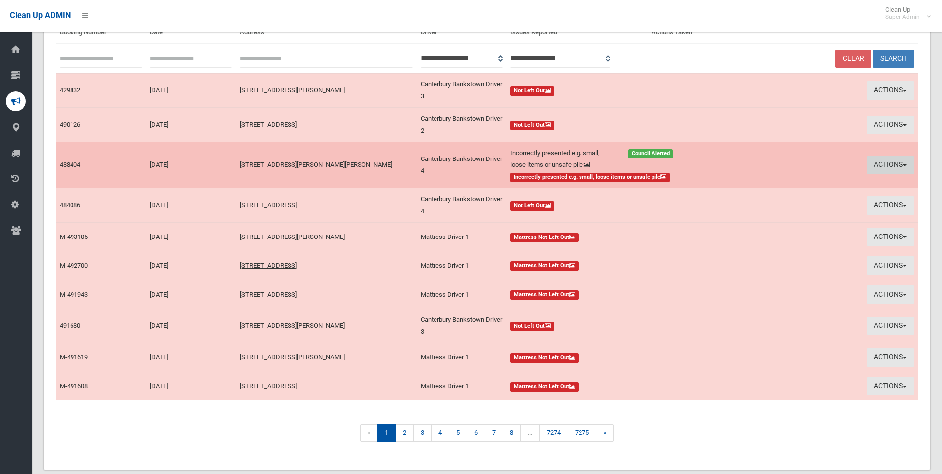
click at [884, 160] on button "Actions" at bounding box center [890, 165] width 48 height 18
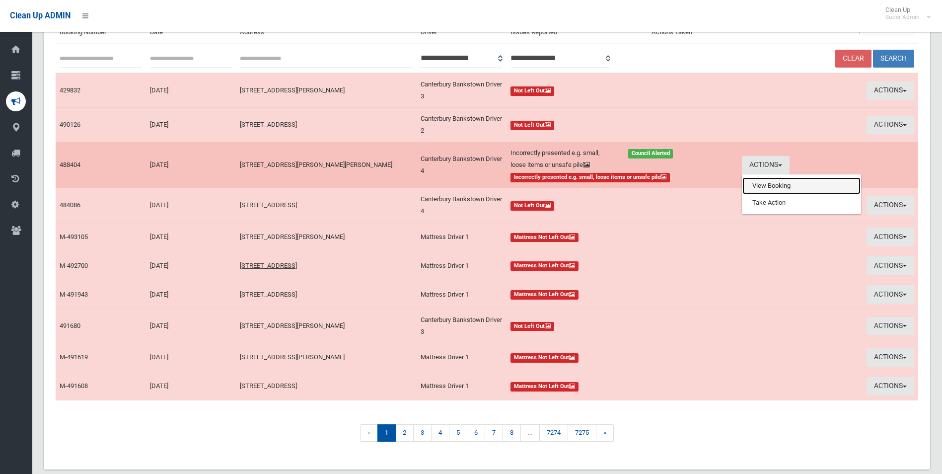
click at [766, 183] on link "View Booking" at bounding box center [801, 185] width 118 height 17
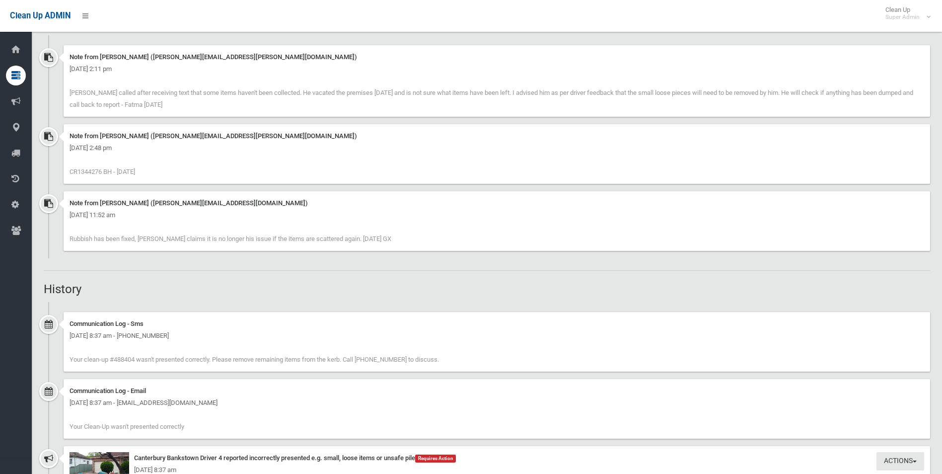
scroll to position [794, 0]
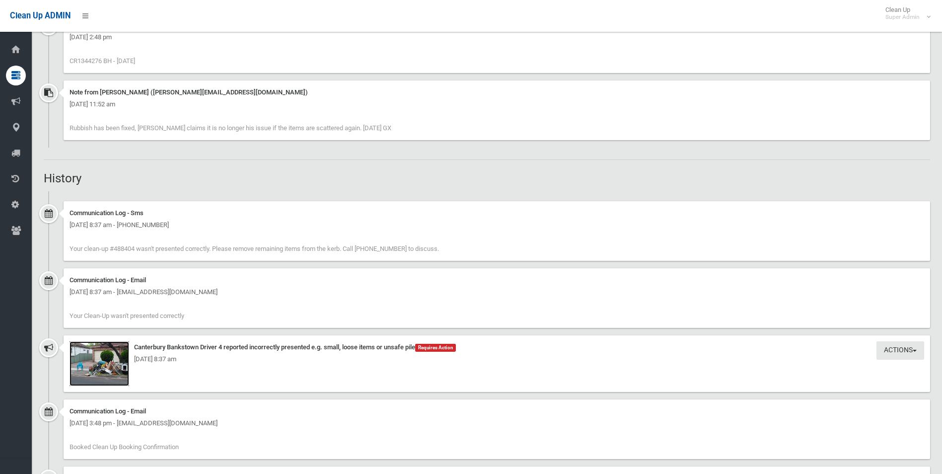
click at [106, 370] on img at bounding box center [99, 363] width 60 height 45
click at [115, 368] on img at bounding box center [99, 363] width 60 height 45
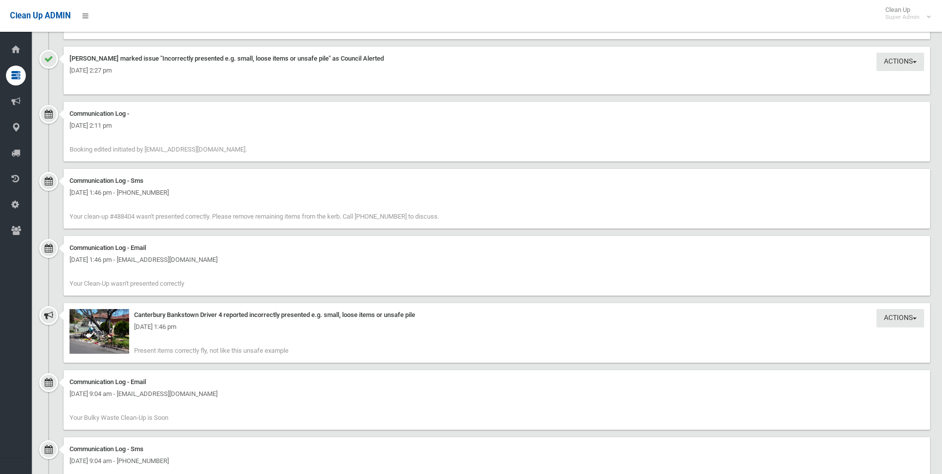
scroll to position [1737, 0]
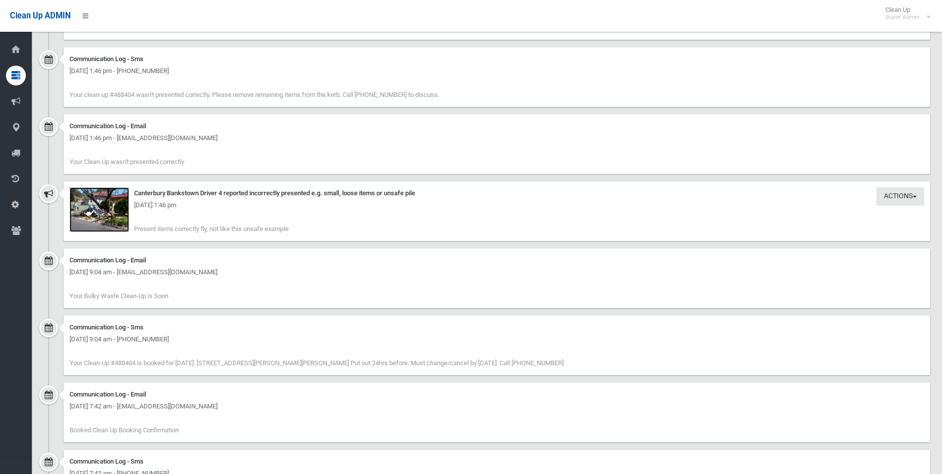
click at [100, 212] on img at bounding box center [99, 209] width 60 height 45
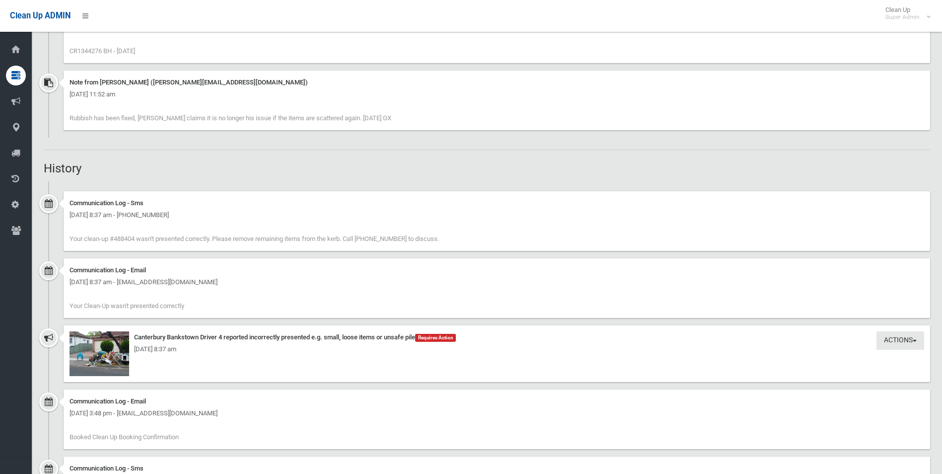
scroll to position [794, 0]
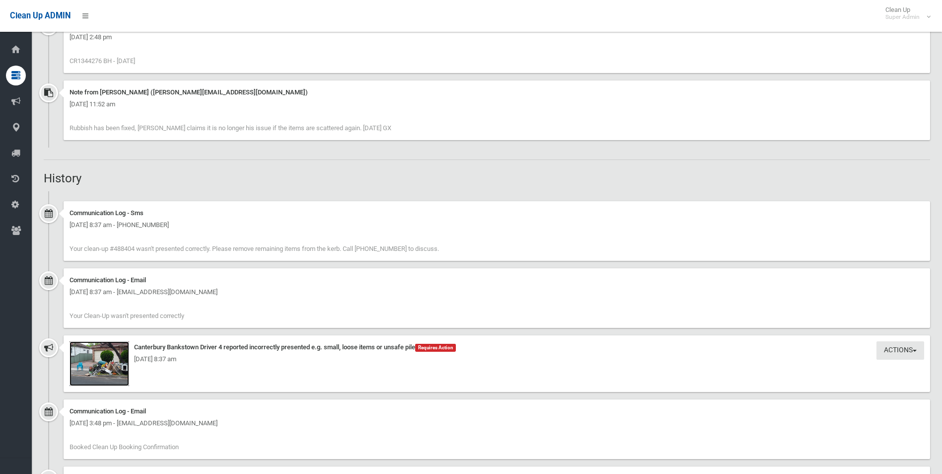
click at [111, 371] on img at bounding box center [99, 363] width 60 height 45
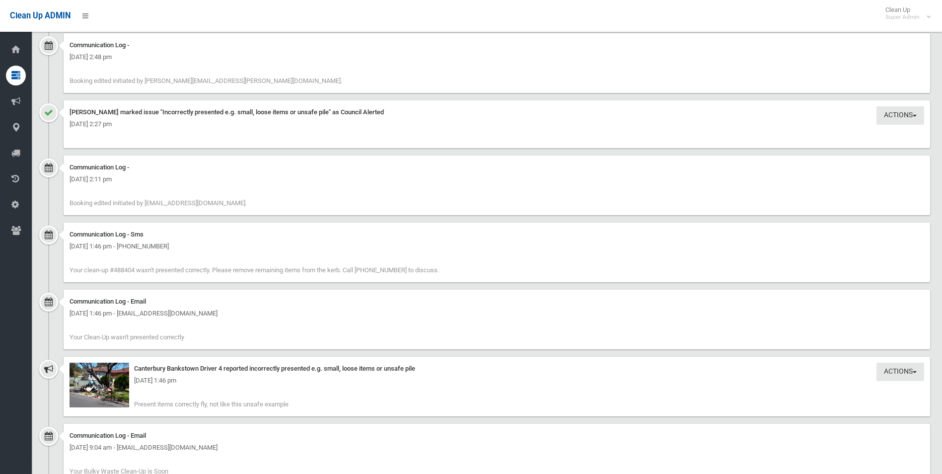
scroll to position [1550, 0]
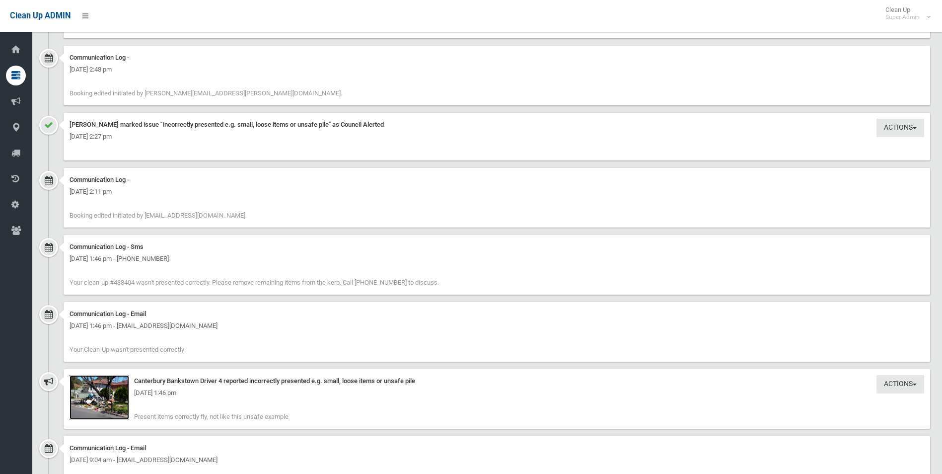
click at [113, 409] on img at bounding box center [99, 397] width 60 height 45
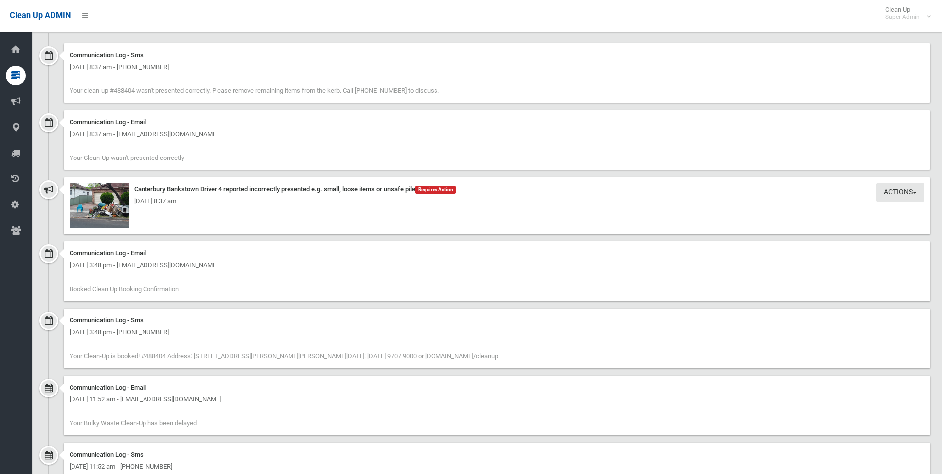
scroll to position [855, 0]
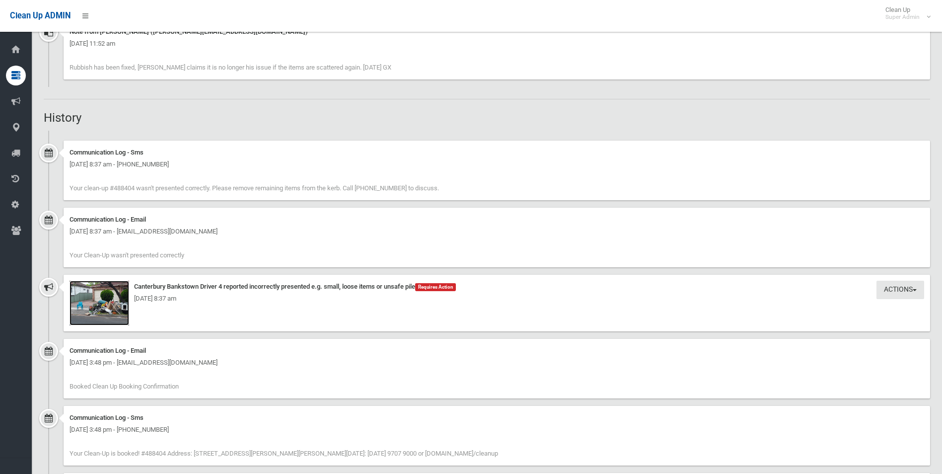
click at [114, 311] on img at bounding box center [99, 302] width 60 height 45
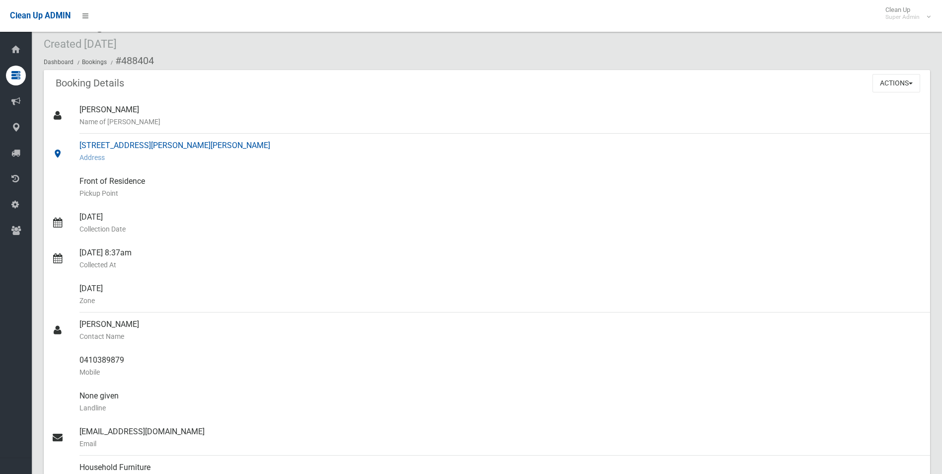
scroll to position [0, 0]
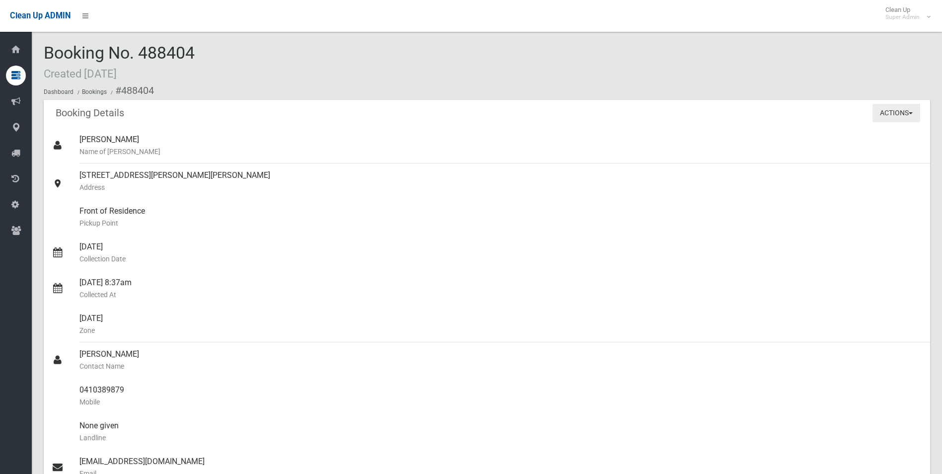
click at [890, 117] on button "Actions" at bounding box center [896, 113] width 48 height 18
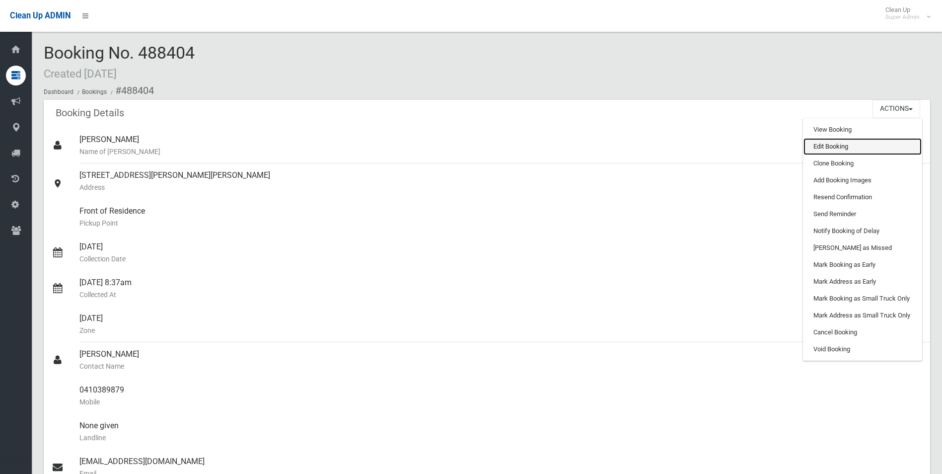
click at [826, 148] on link "Edit Booking" at bounding box center [862, 146] width 118 height 17
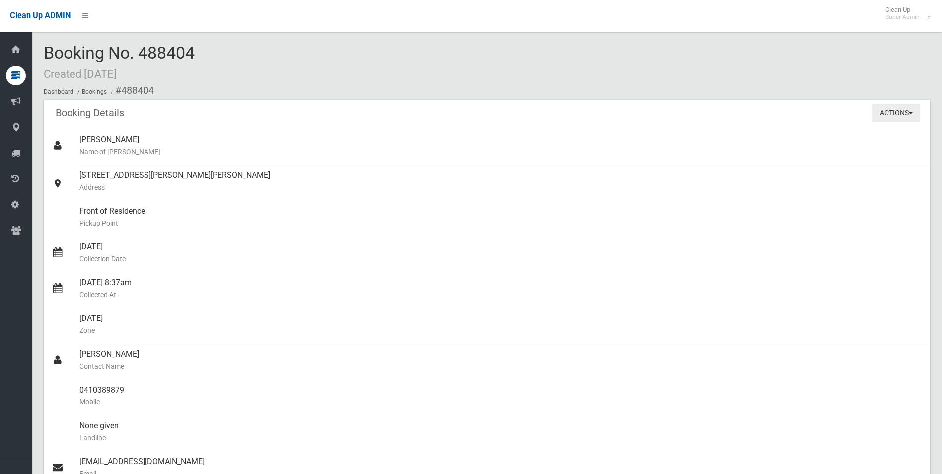
click at [897, 110] on button "Actions" at bounding box center [896, 113] width 48 height 18
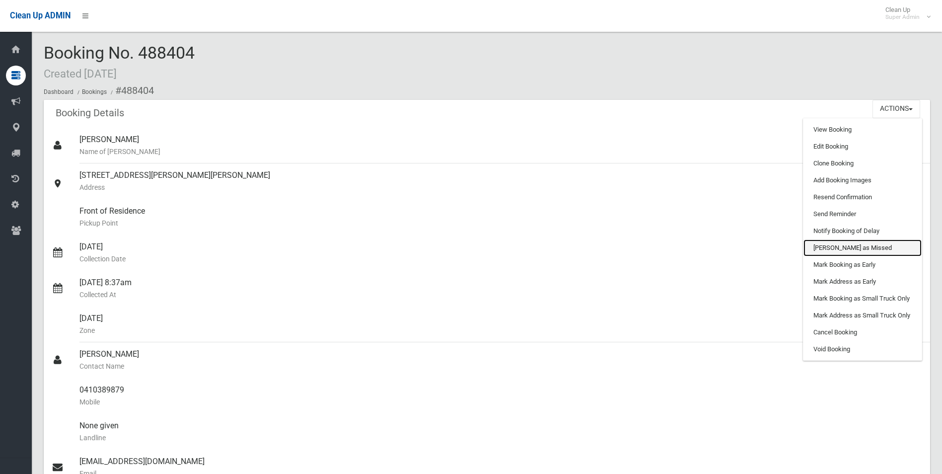
click at [837, 250] on link "Mark as Missed" at bounding box center [862, 247] width 118 height 17
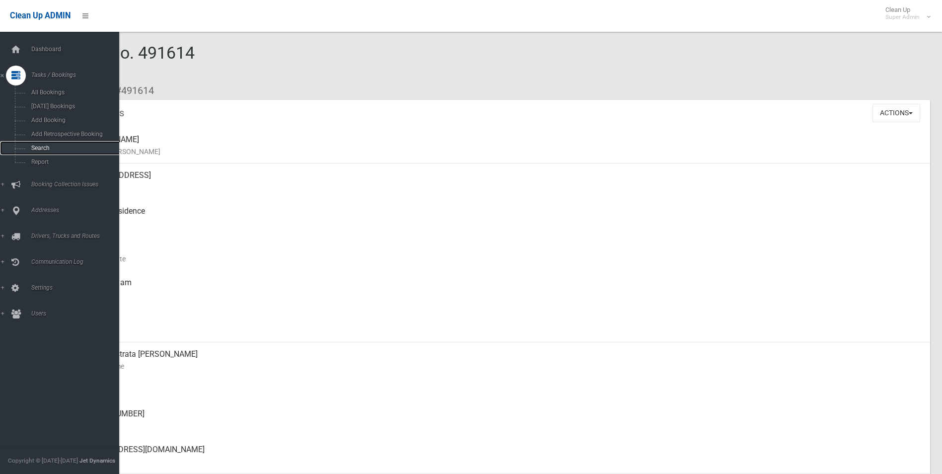
click at [42, 146] on span "Search" at bounding box center [73, 147] width 90 height 7
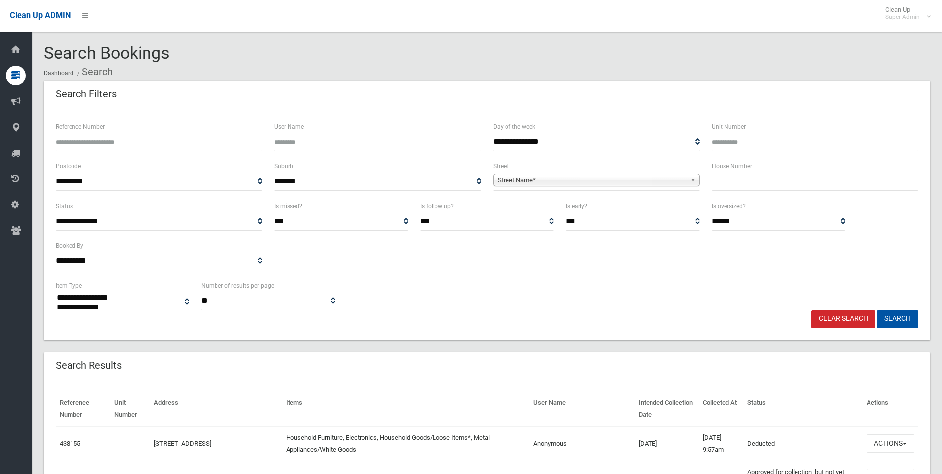
select select
click at [176, 146] on input "Reference Number" at bounding box center [159, 142] width 206 height 18
type input "******"
click at [877, 310] on button "Search" at bounding box center [897, 319] width 41 height 18
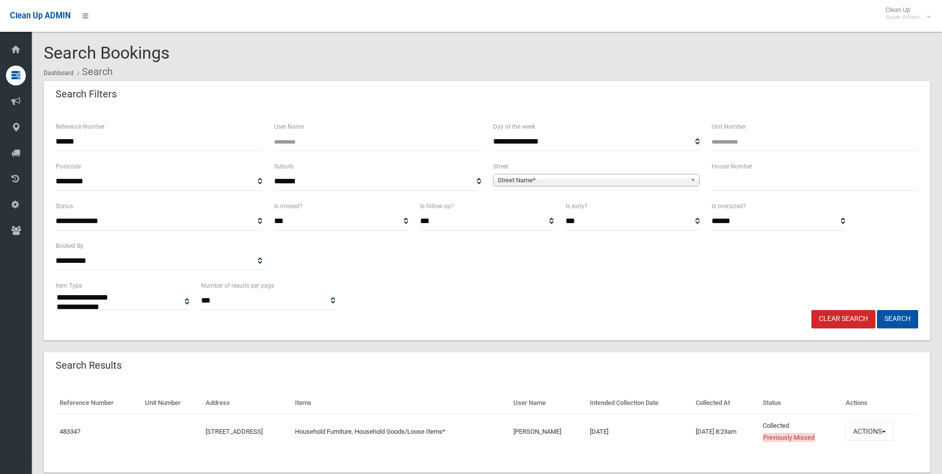
select select
click at [877, 427] on button "Actions" at bounding box center [869, 431] width 48 height 18
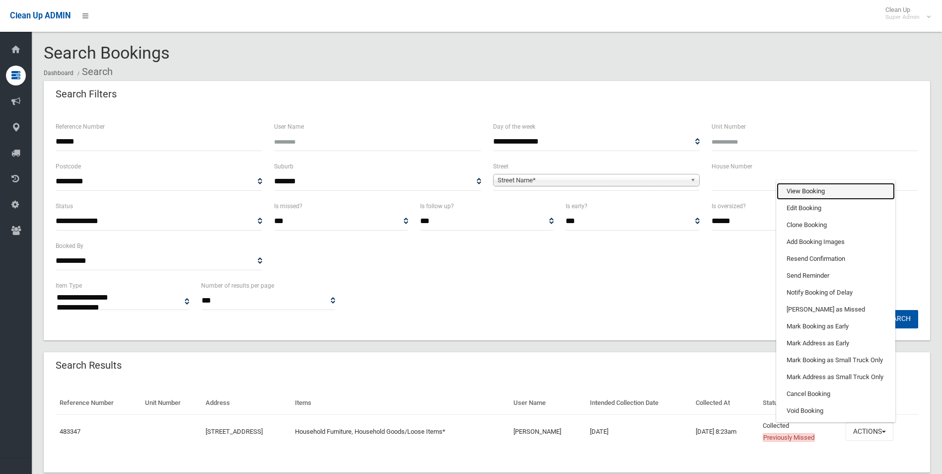
click at [810, 188] on link "View Booking" at bounding box center [835, 191] width 118 height 17
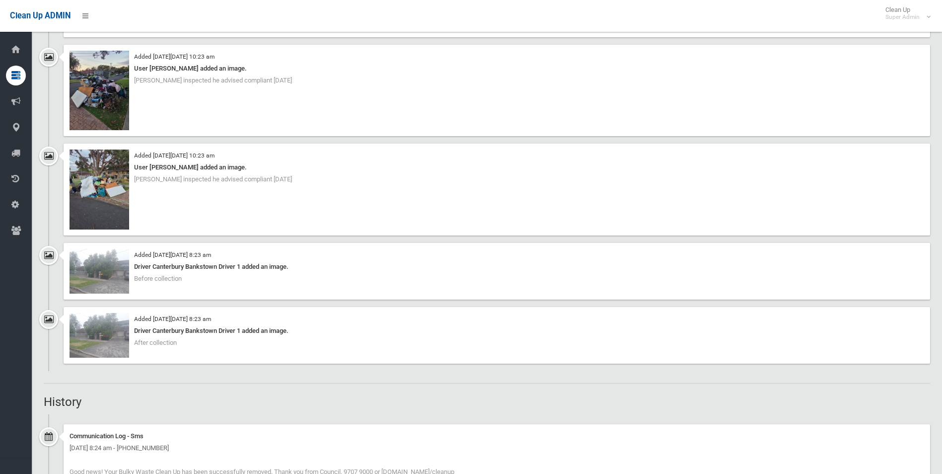
scroll to position [1261, 0]
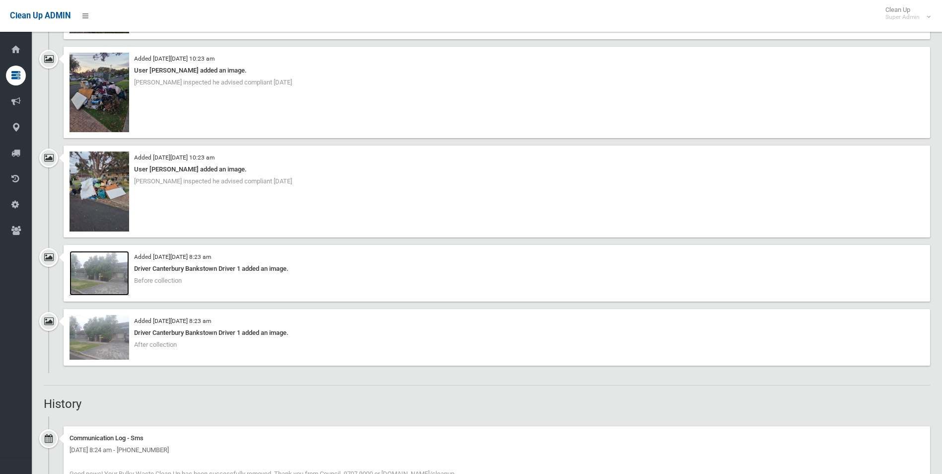
click at [108, 274] on img at bounding box center [99, 273] width 60 height 45
click at [112, 202] on img at bounding box center [99, 190] width 60 height 79
click at [106, 197] on img at bounding box center [99, 190] width 60 height 79
click at [106, 101] on img at bounding box center [99, 92] width 60 height 79
click at [110, 290] on img at bounding box center [99, 273] width 60 height 45
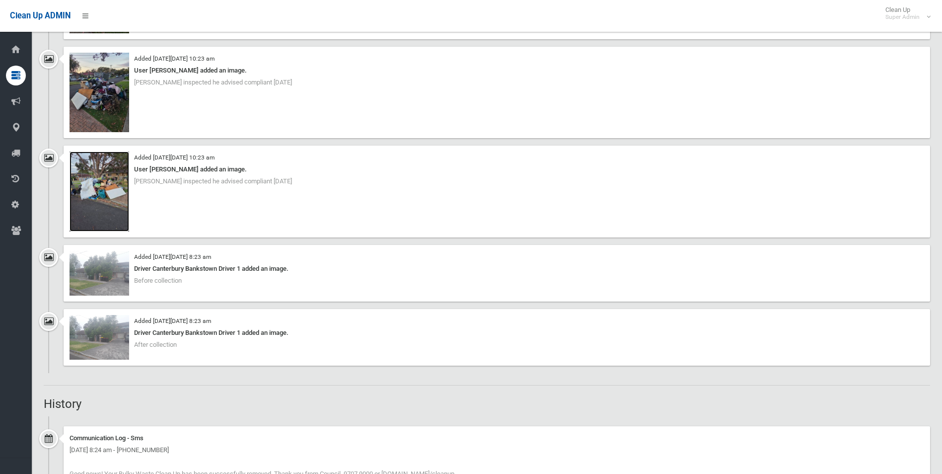
click at [111, 208] on img at bounding box center [99, 190] width 60 height 79
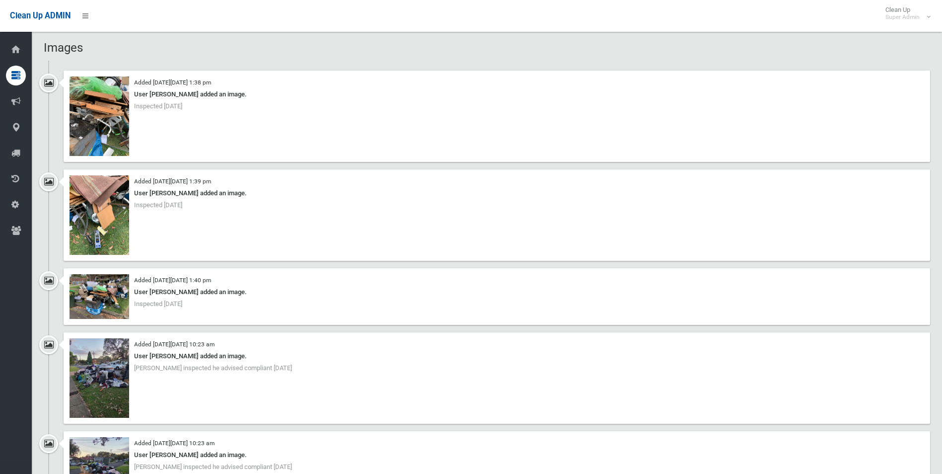
scroll to position [914, 0]
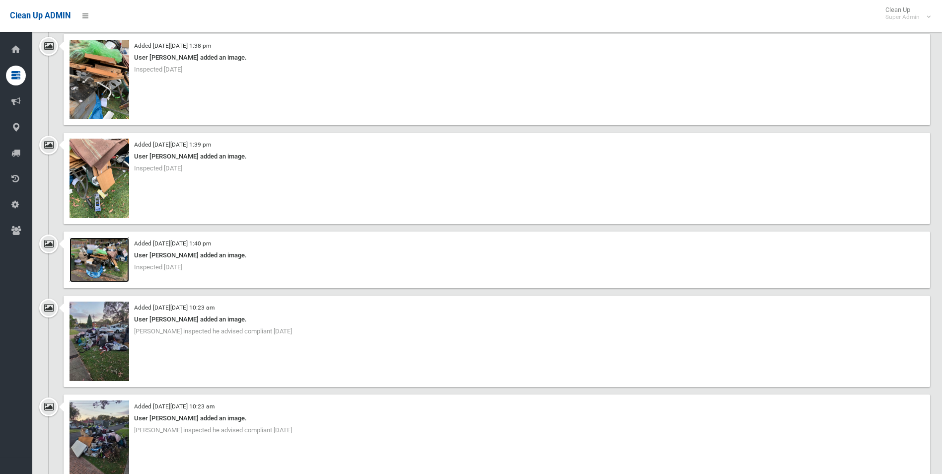
click at [98, 261] on img at bounding box center [99, 259] width 60 height 45
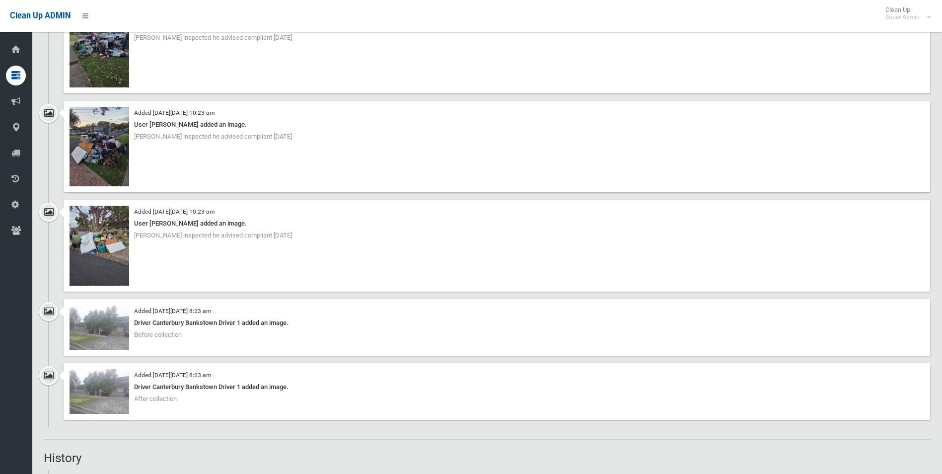
scroll to position [1212, 0]
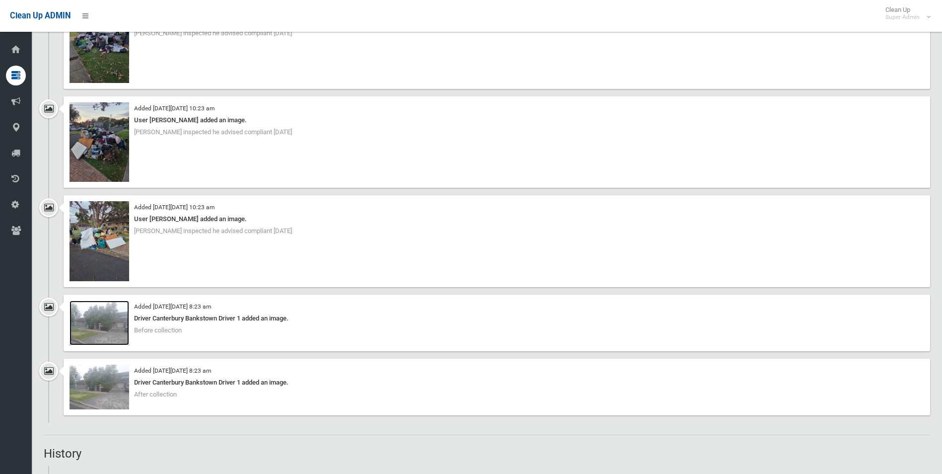
click at [101, 327] on img at bounding box center [99, 322] width 60 height 45
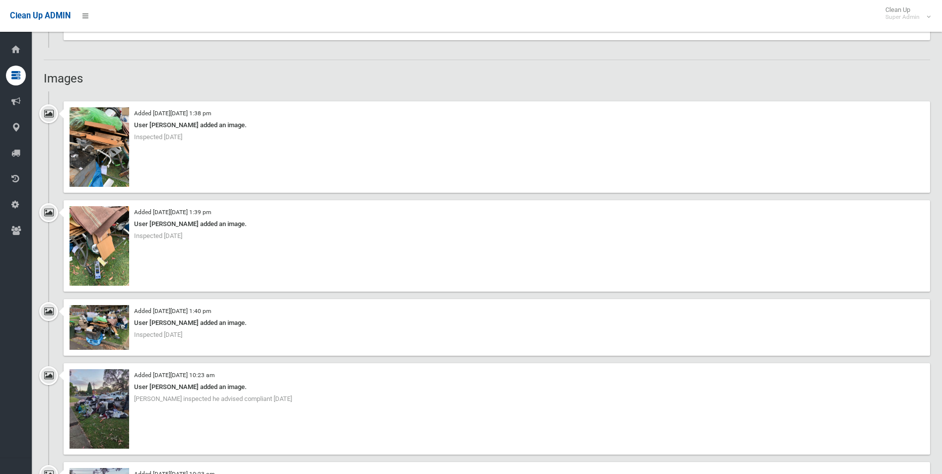
scroll to position [864, 0]
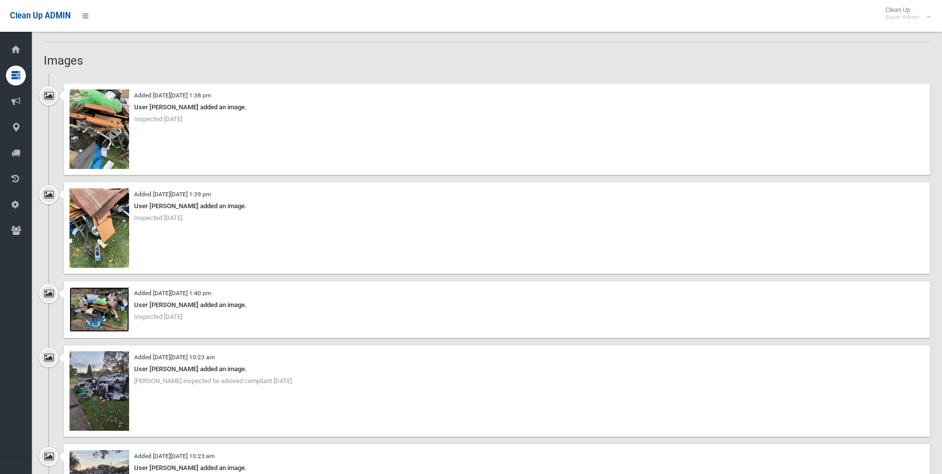
click at [100, 313] on img at bounding box center [99, 309] width 60 height 45
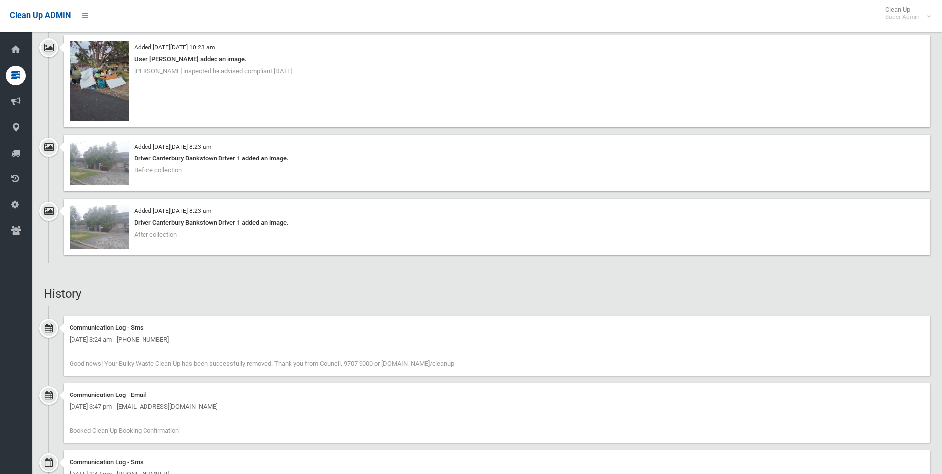
scroll to position [1390, 0]
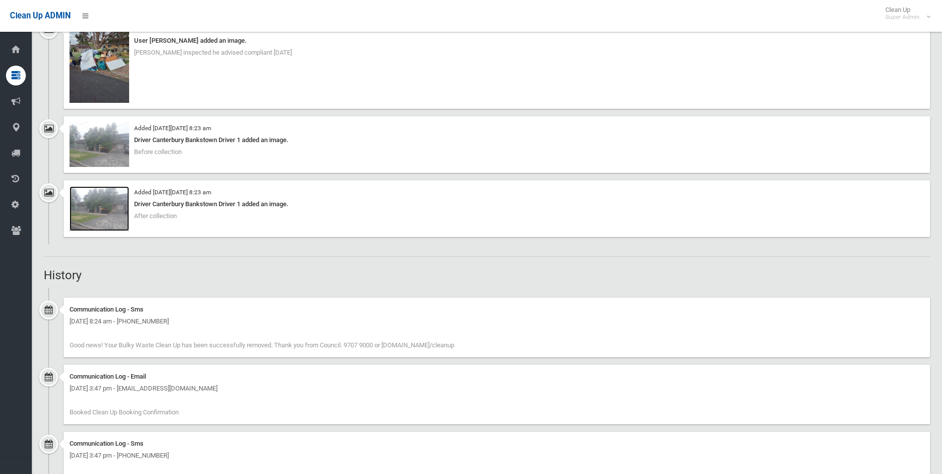
click at [120, 216] on img at bounding box center [99, 208] width 60 height 45
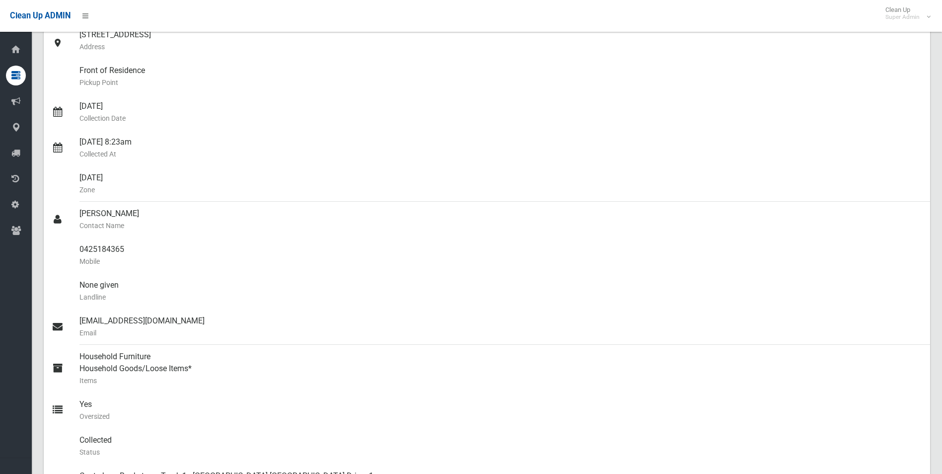
scroll to position [0, 0]
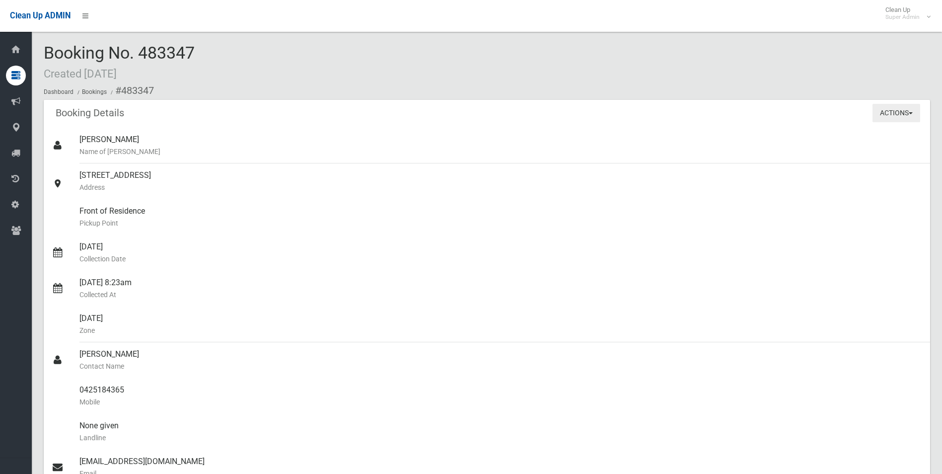
click at [883, 109] on button "Actions" at bounding box center [896, 113] width 48 height 18
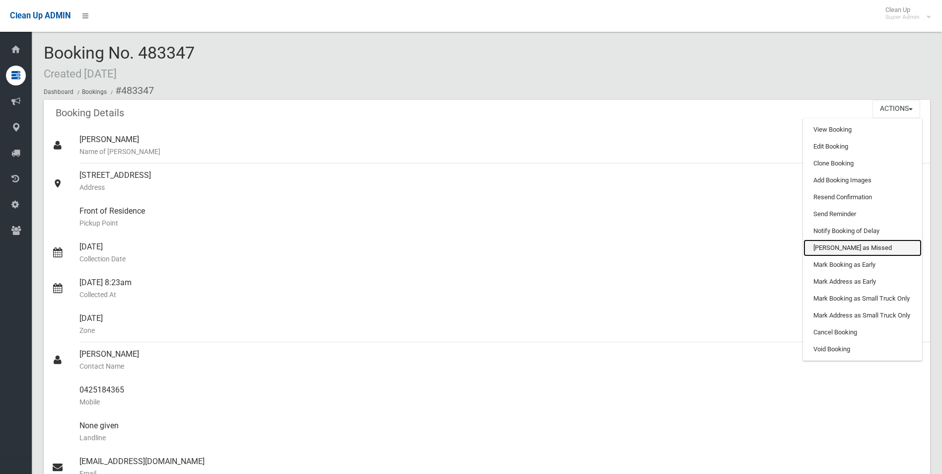
click at [839, 247] on link "[PERSON_NAME] as Missed" at bounding box center [862, 247] width 118 height 17
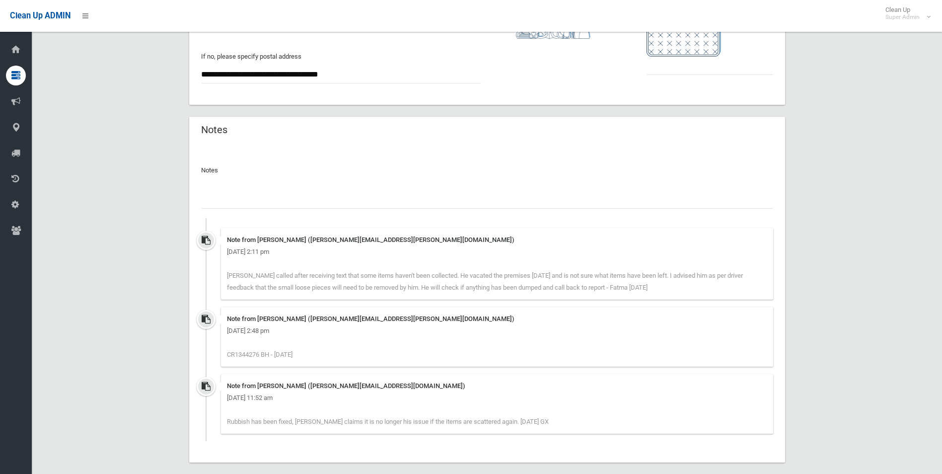
scroll to position [741, 0]
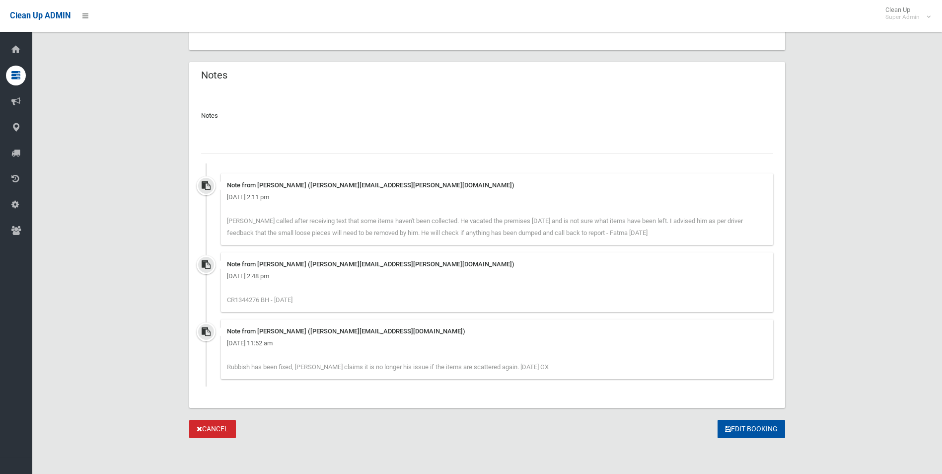
click at [283, 143] on input "text" at bounding box center [487, 145] width 572 height 18
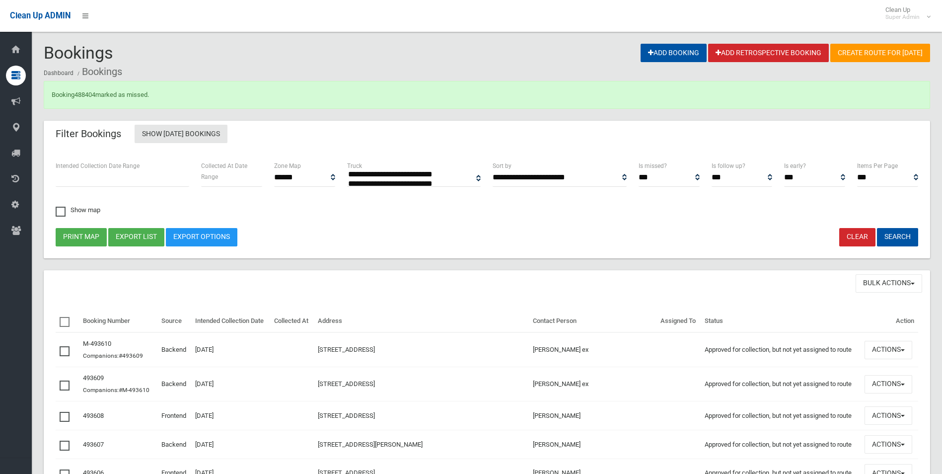
select select
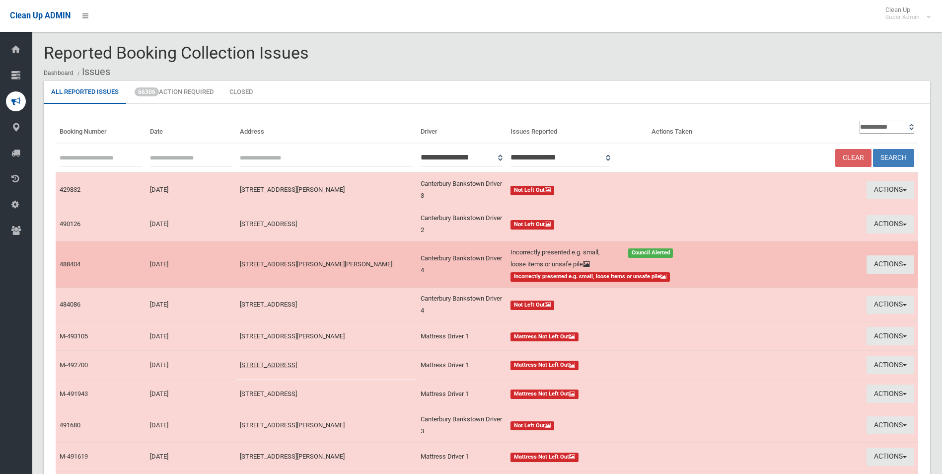
scroll to position [99, 0]
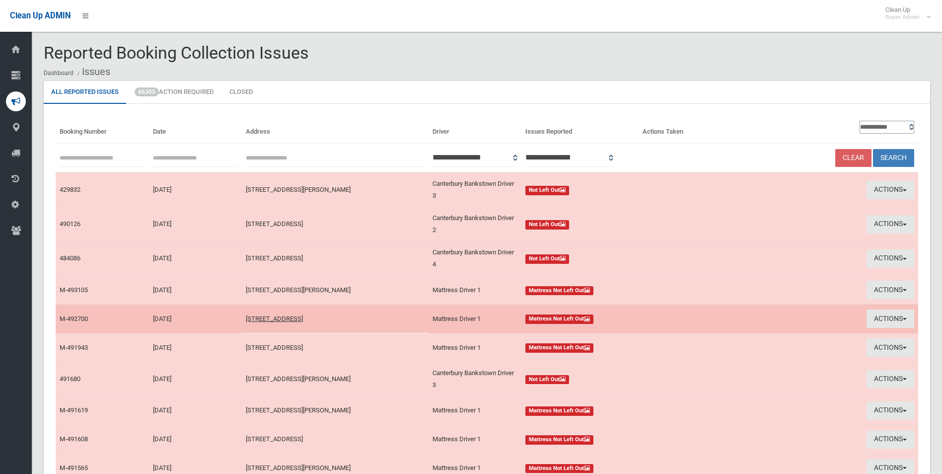
scroll to position [99, 0]
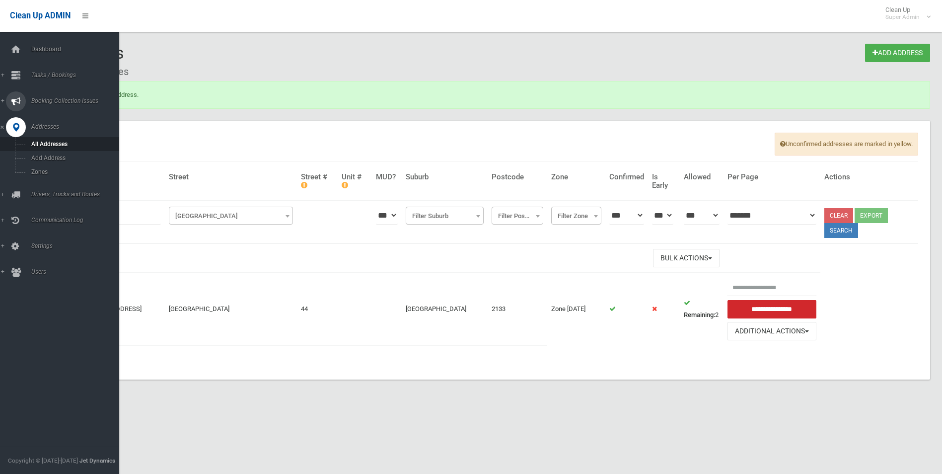
click at [43, 102] on span "Booking Collection Issues" at bounding box center [77, 100] width 98 height 7
click at [45, 78] on span "Tasks / Bookings" at bounding box center [77, 74] width 98 height 7
click at [43, 148] on span "Search" at bounding box center [73, 147] width 90 height 7
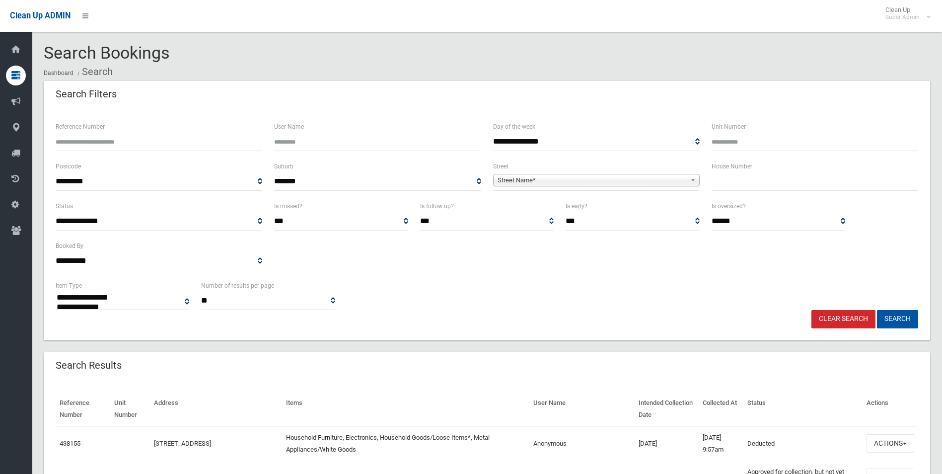
select select
click at [187, 140] on input "Reference Number" at bounding box center [159, 142] width 206 height 18
type input "******"
click at [877, 310] on button "Search" at bounding box center [897, 319] width 41 height 18
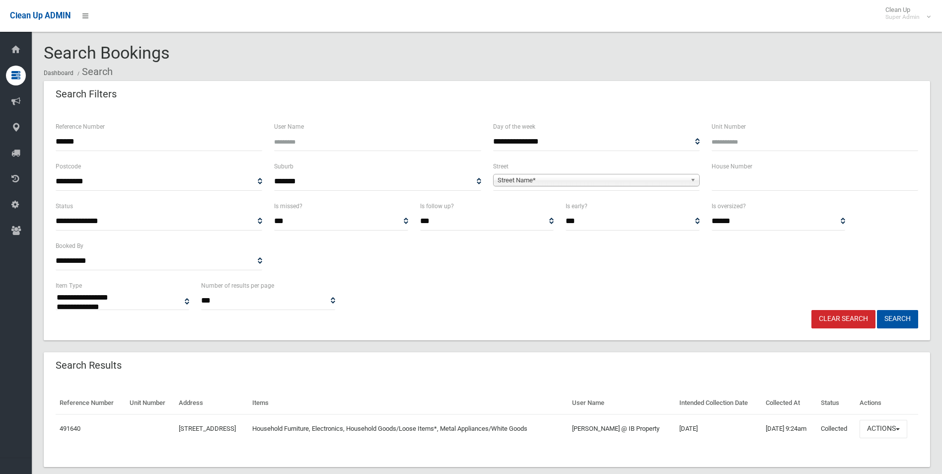
select select
drag, startPoint x: 883, startPoint y: 428, endPoint x: 877, endPoint y: 409, distance: 19.9
click at [883, 427] on button "Actions" at bounding box center [883, 428] width 48 height 18
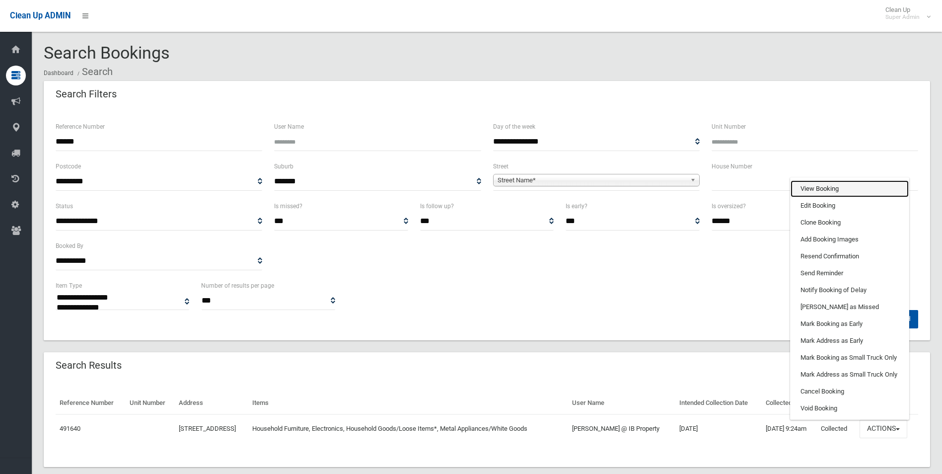
click at [822, 183] on link "View Booking" at bounding box center [849, 188] width 118 height 17
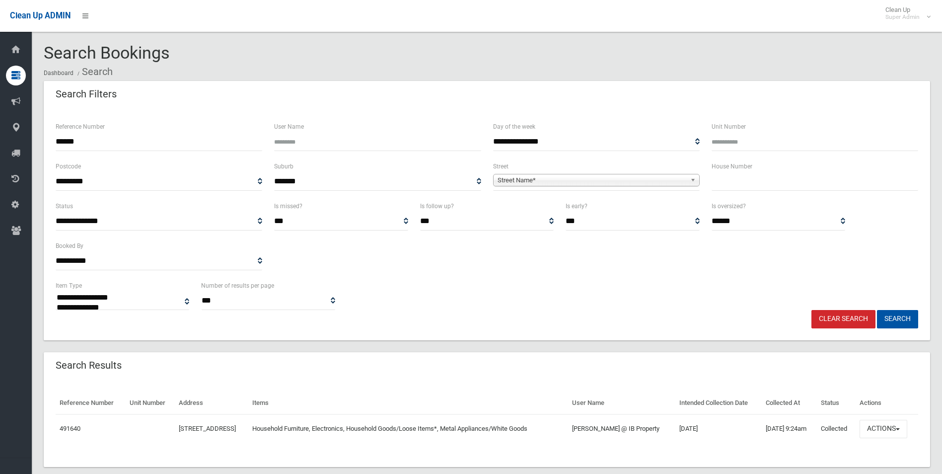
drag, startPoint x: 104, startPoint y: 136, endPoint x: 47, endPoint y: 138, distance: 57.6
click at [47, 138] on div "**********" at bounding box center [487, 224] width 886 height 231
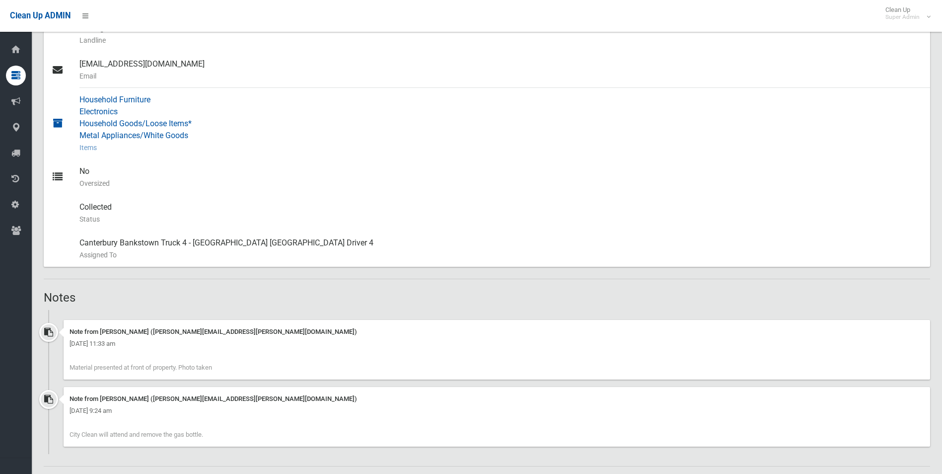
scroll to position [496, 0]
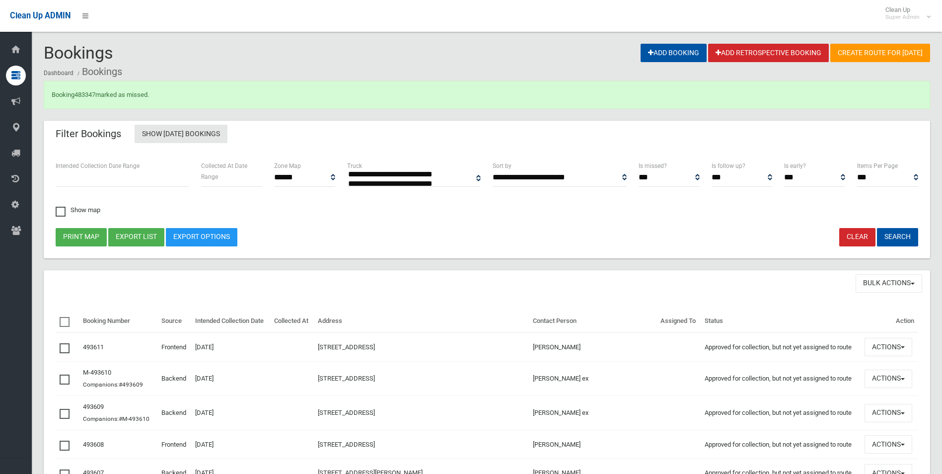
select select
click at [90, 96] on link "483347" at bounding box center [84, 94] width 21 height 7
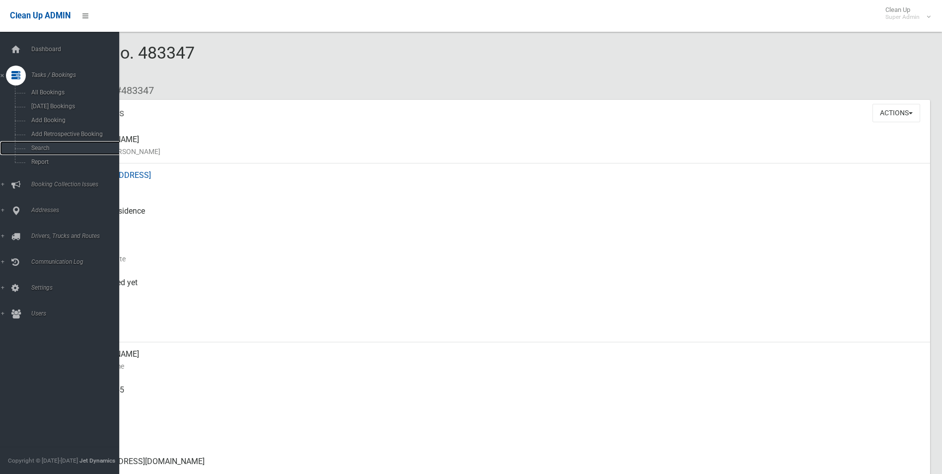
drag, startPoint x: 40, startPoint y: 146, endPoint x: 336, endPoint y: 164, distance: 296.4
click at [40, 146] on span "Search" at bounding box center [73, 147] width 90 height 7
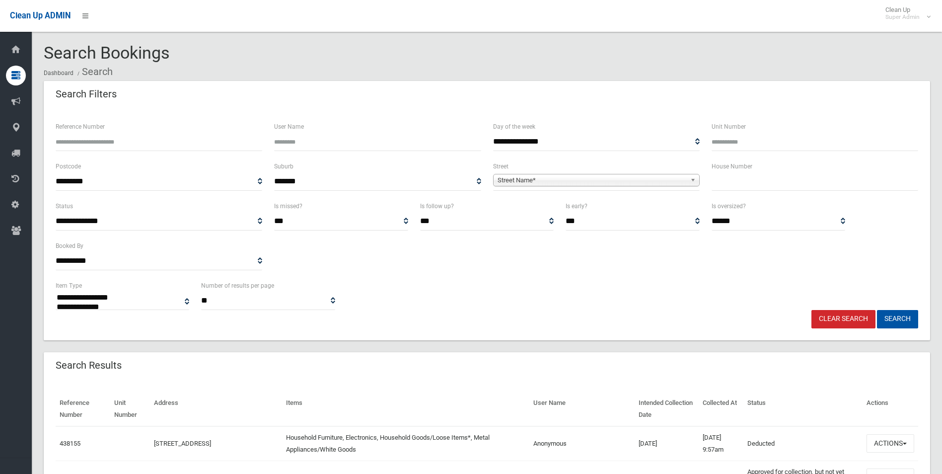
select select
click at [146, 144] on input "Reference Number" at bounding box center [159, 142] width 206 height 18
type input "******"
click at [877, 310] on button "Search" at bounding box center [897, 319] width 41 height 18
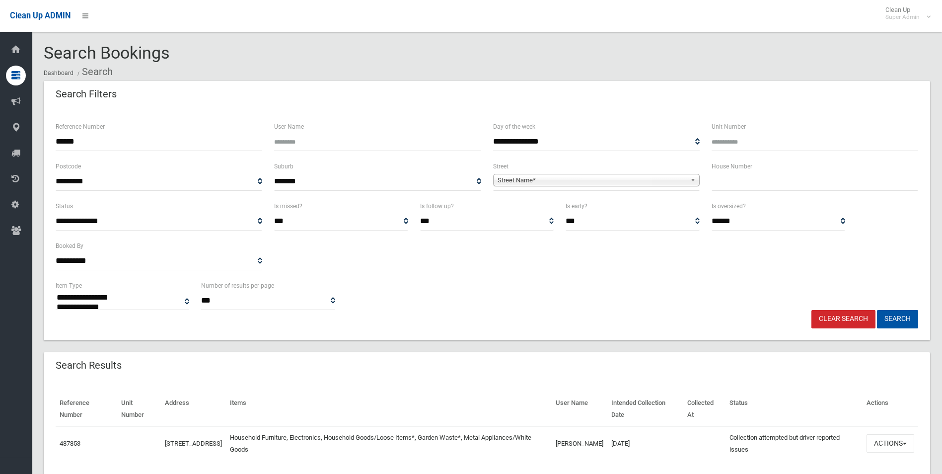
select select
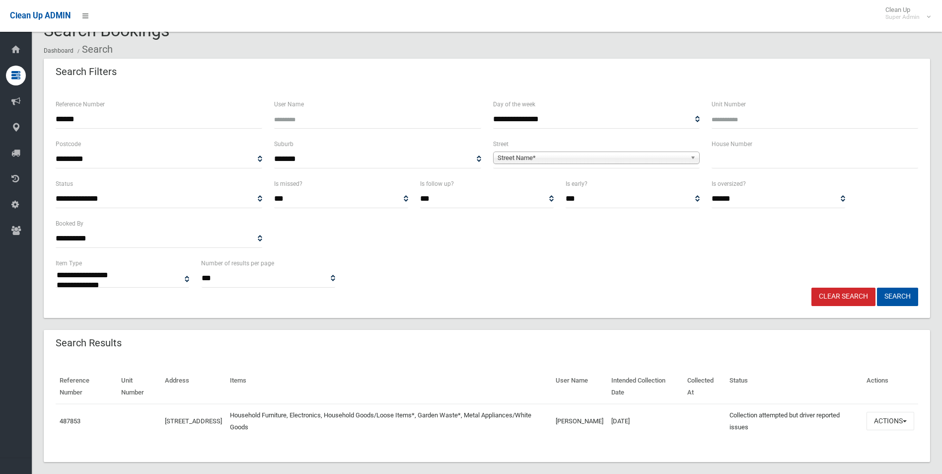
scroll to position [34, 0]
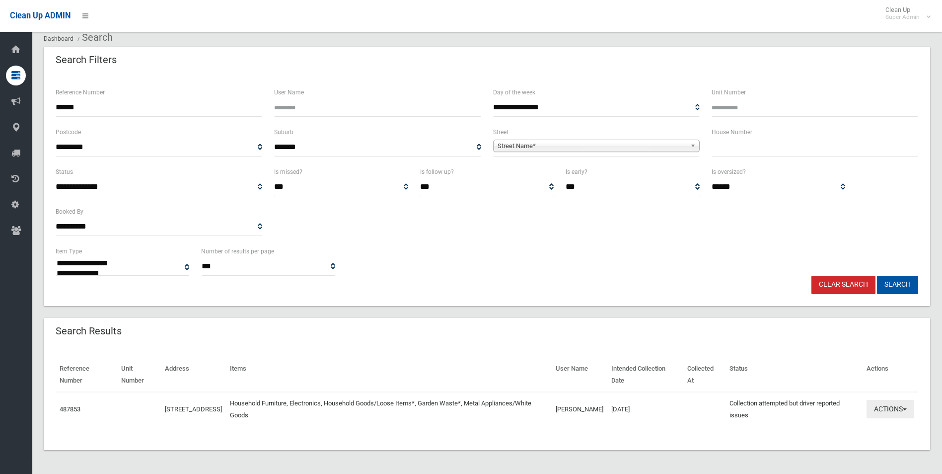
click at [886, 410] on button "Actions" at bounding box center [890, 409] width 48 height 18
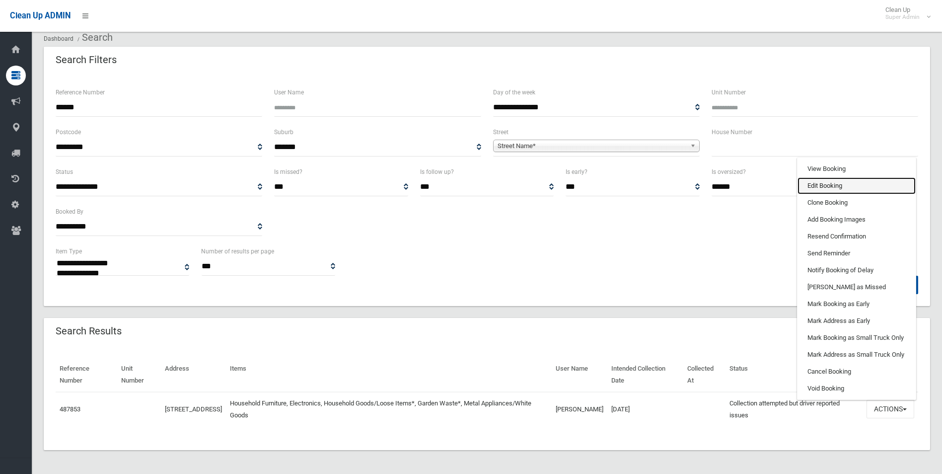
click at [819, 184] on link "Edit Booking" at bounding box center [856, 185] width 118 height 17
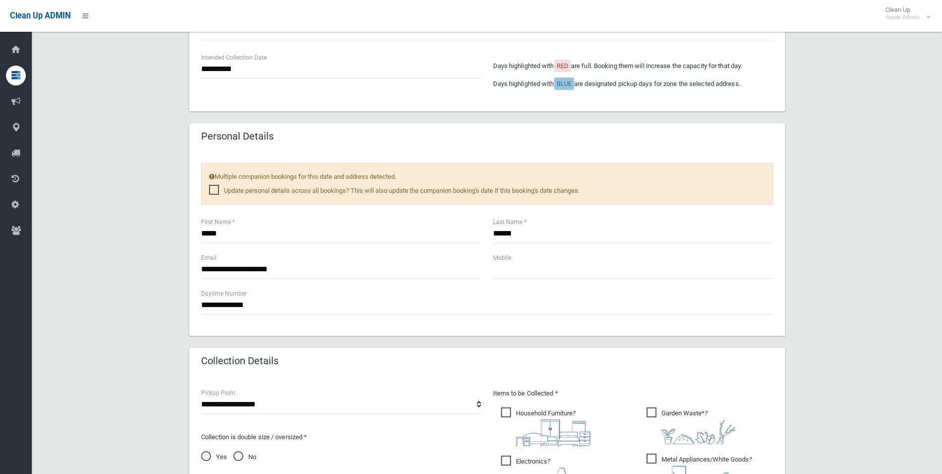
scroll to position [347, 0]
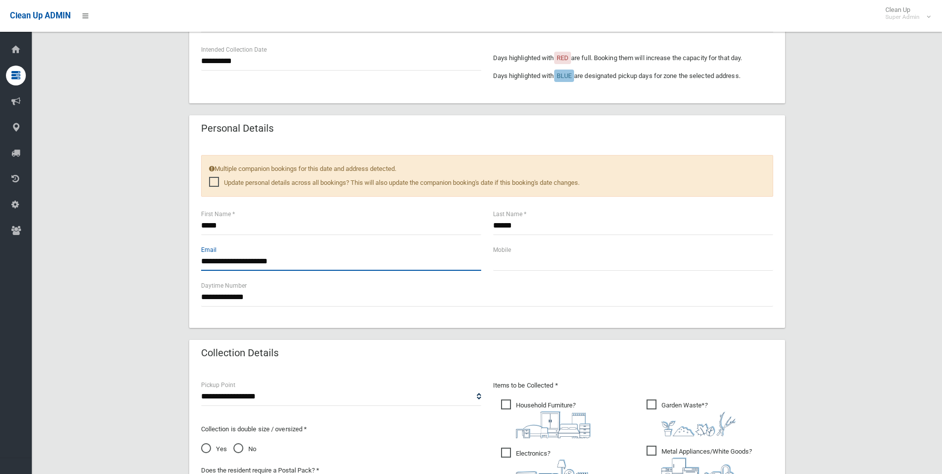
click at [253, 260] on input "**********" at bounding box center [341, 261] width 280 height 18
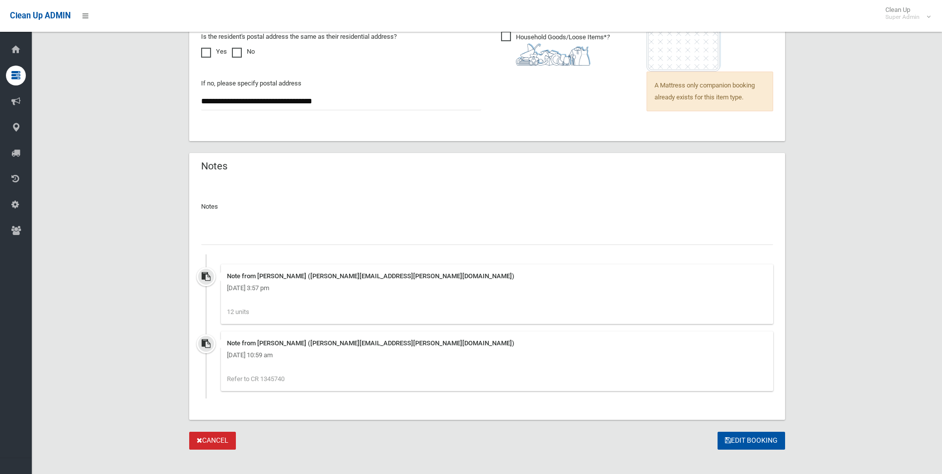
scroll to position [822, 0]
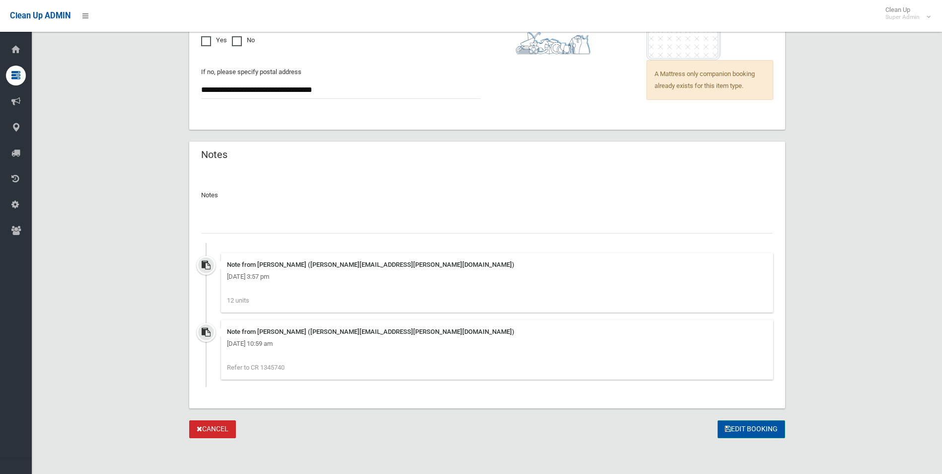
type input "**********"
click at [756, 429] on button "Edit Booking" at bounding box center [751, 429] width 68 height 18
